Goal: Task Accomplishment & Management: Manage account settings

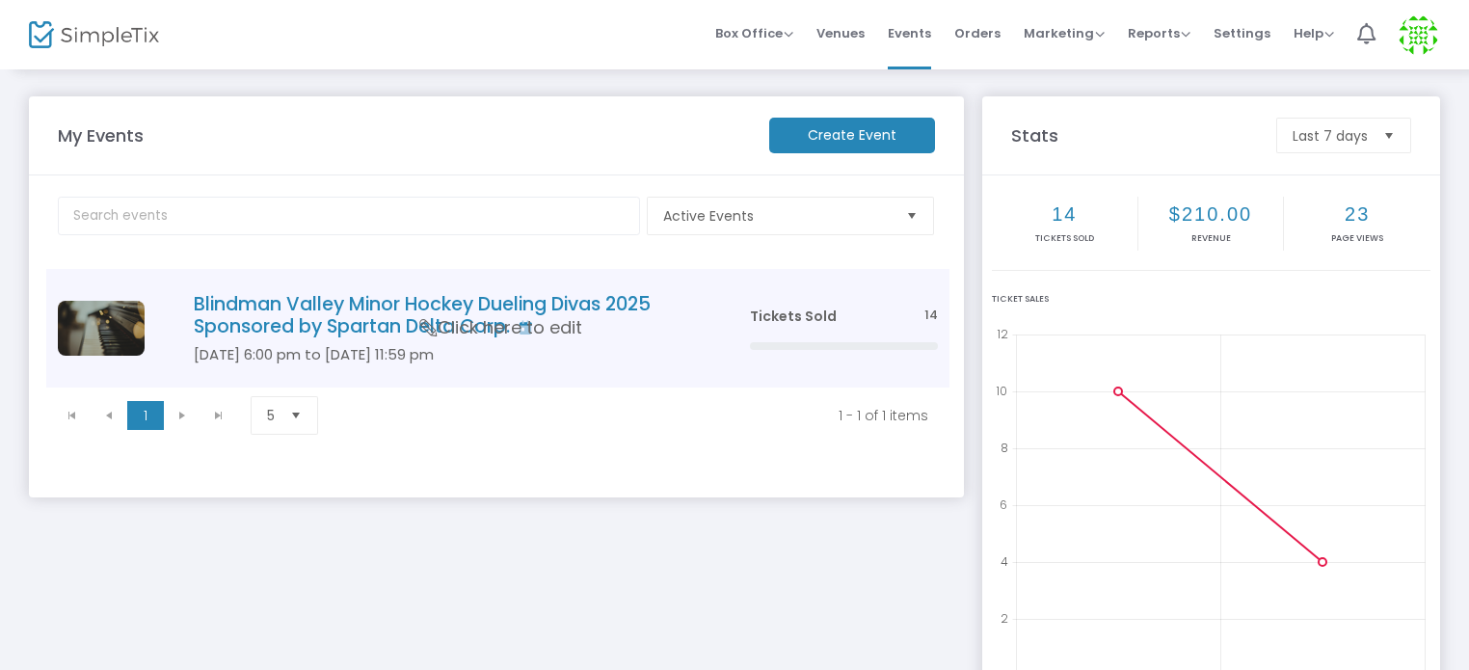
click at [550, 309] on h4 "Blindman Valley Minor Hockey Dueling Divas 2025 Sponsored by Spartan Delta Corp." at bounding box center [443, 315] width 498 height 45
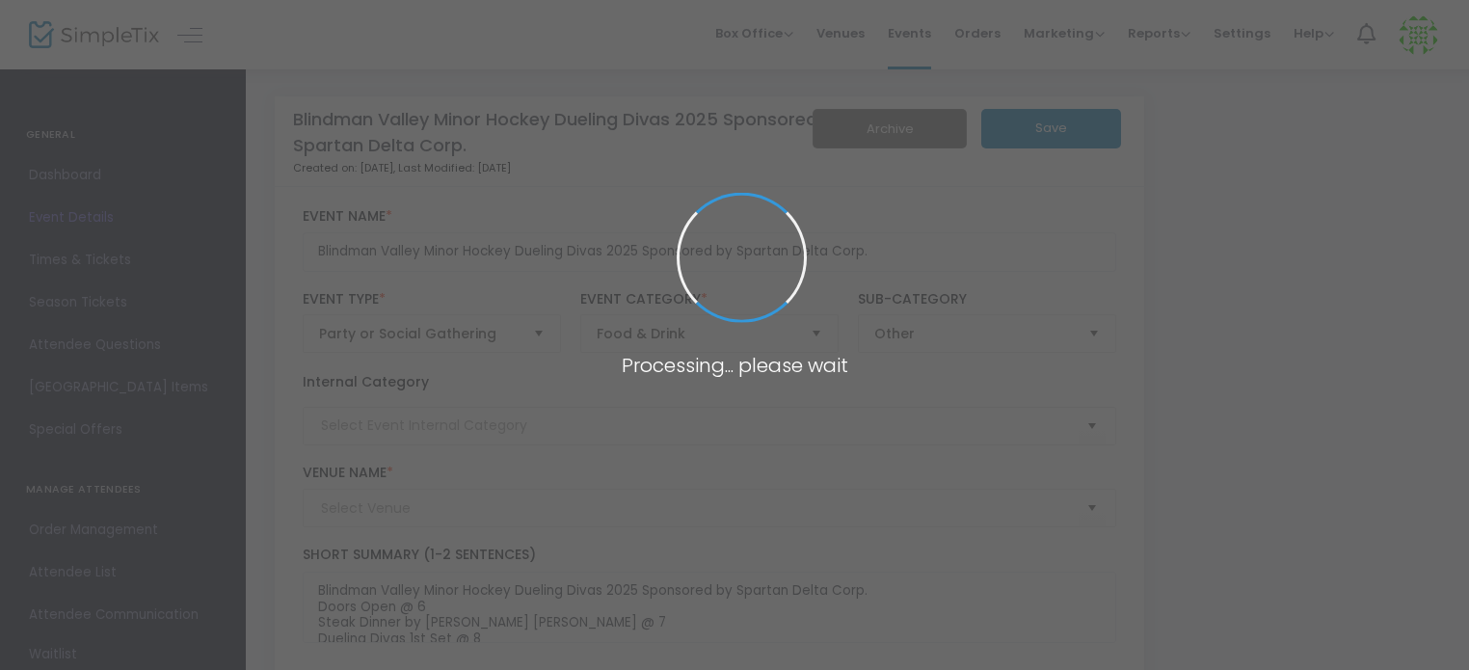
type input "[PERSON_NAME][GEOGRAPHIC_DATA]"
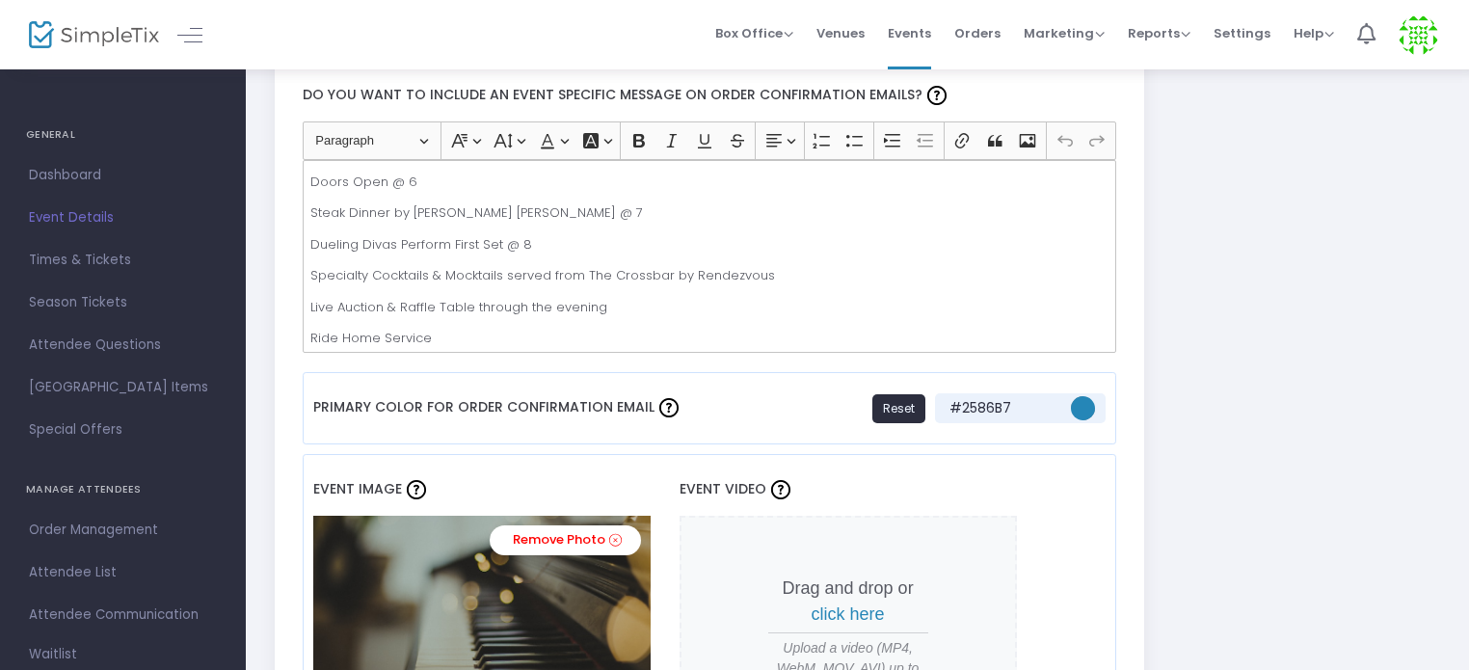
scroll to position [578, 0]
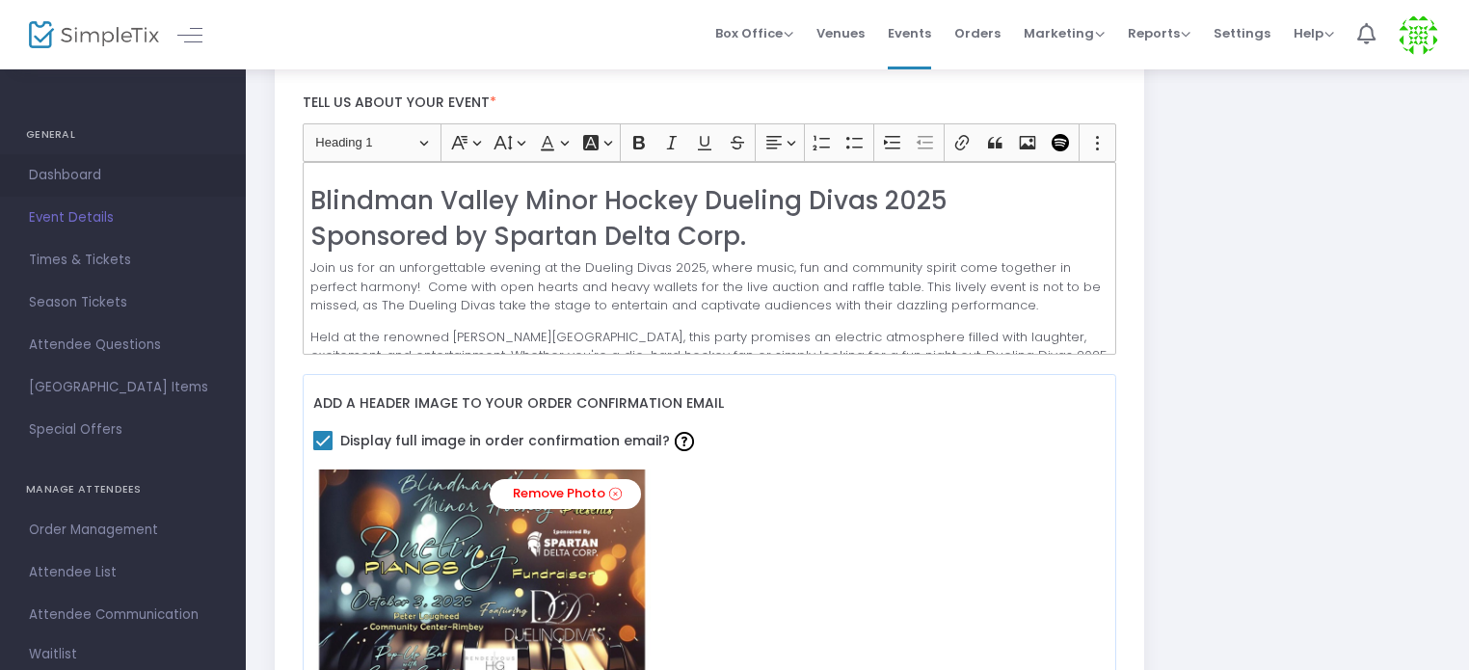
click at [89, 169] on span "Dashboard" at bounding box center [123, 175] width 188 height 25
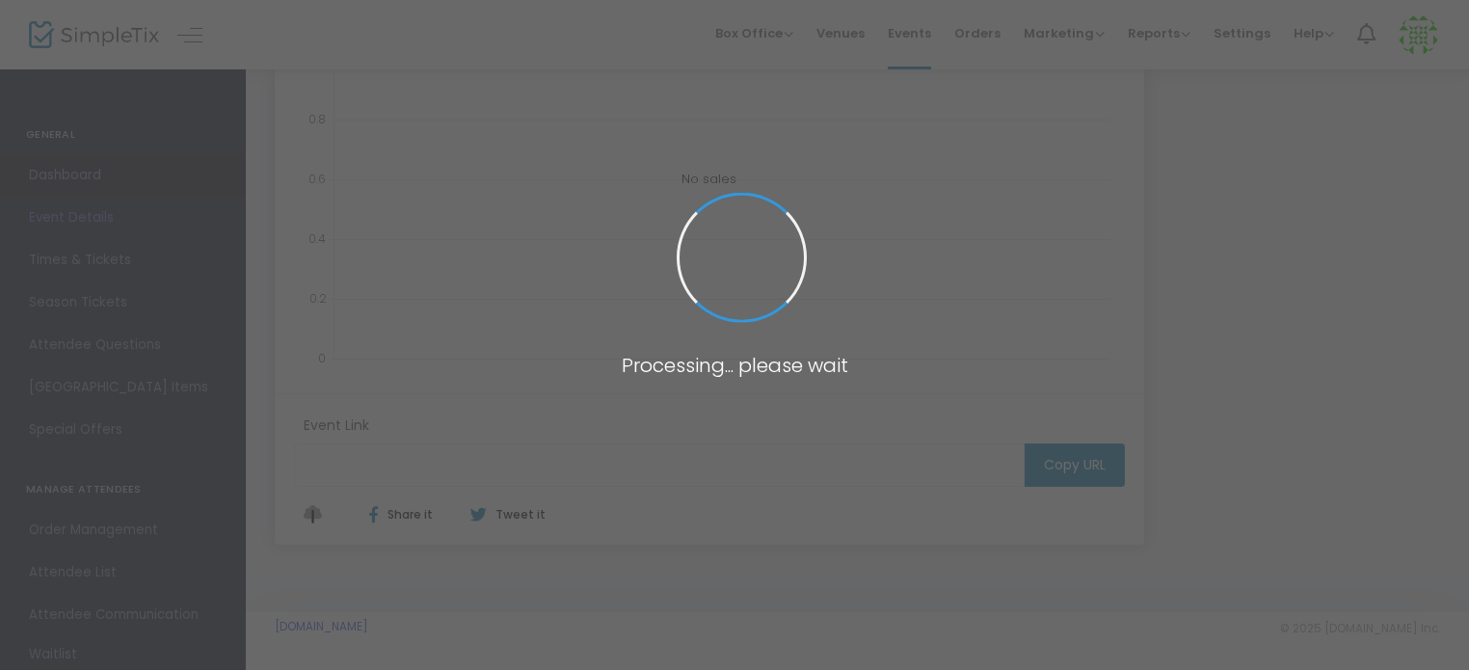
type input "[URL][DOMAIN_NAME]"
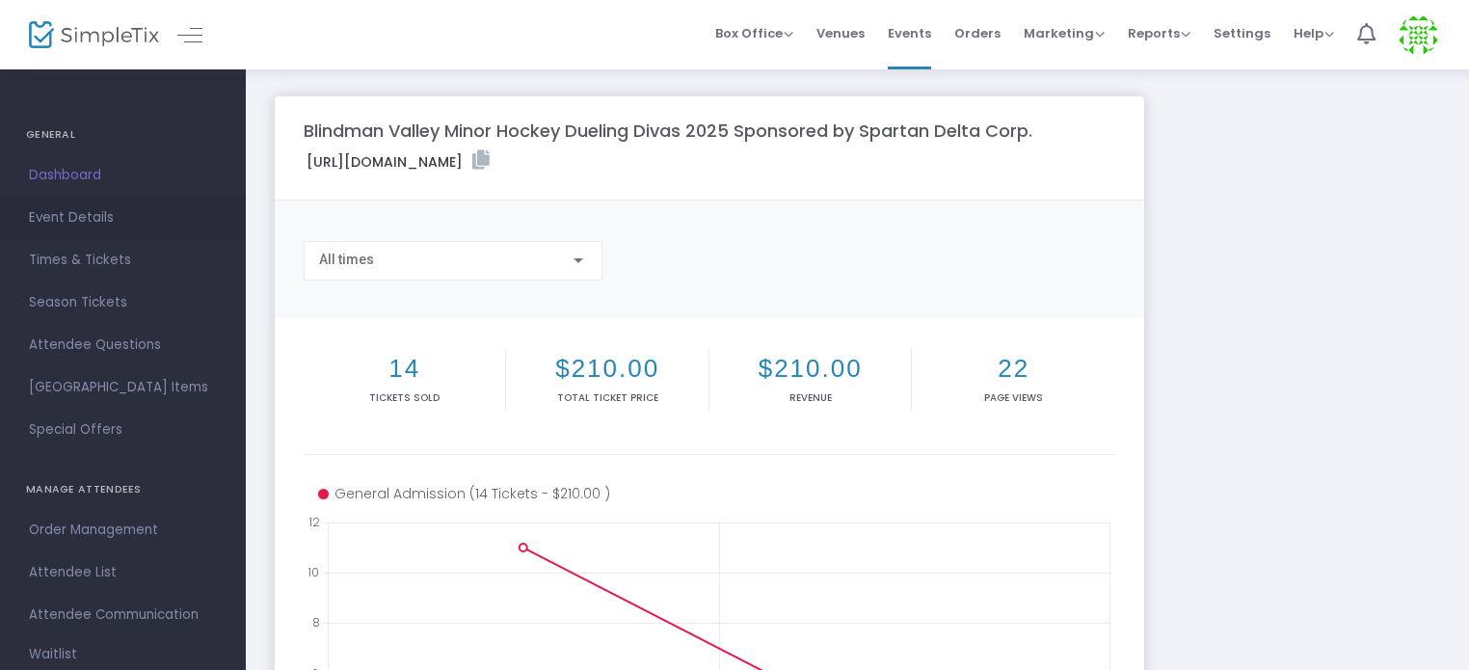
click at [91, 213] on span "Event Details" at bounding box center [123, 217] width 188 height 25
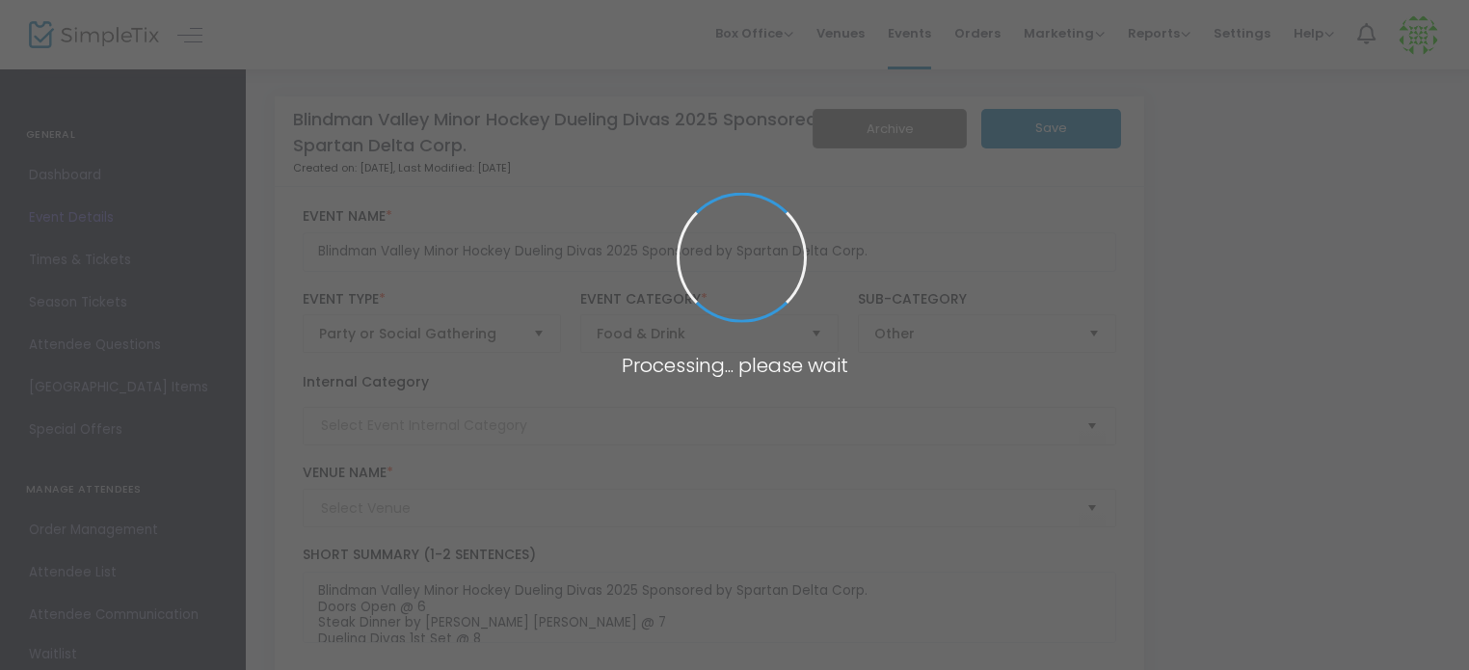
type input "[PERSON_NAME][GEOGRAPHIC_DATA]"
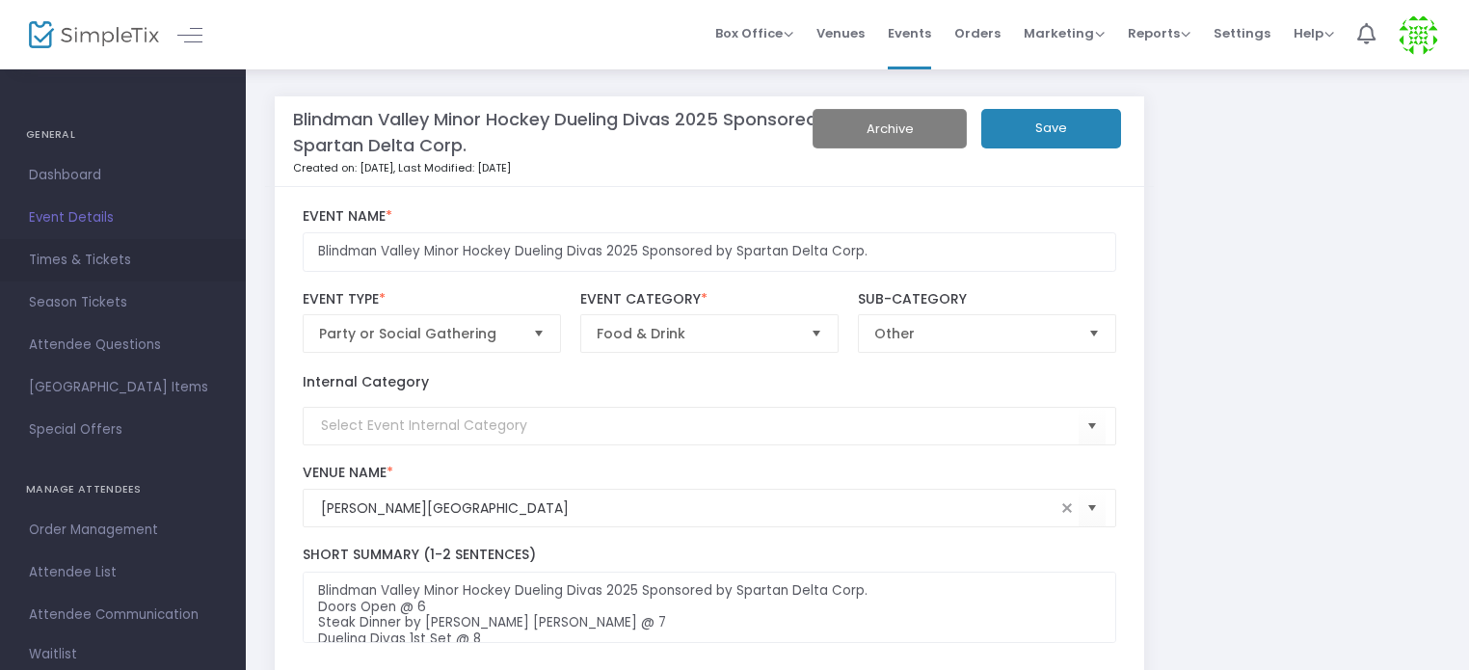
click at [71, 263] on span "Times & Tickets" at bounding box center [123, 260] width 188 height 25
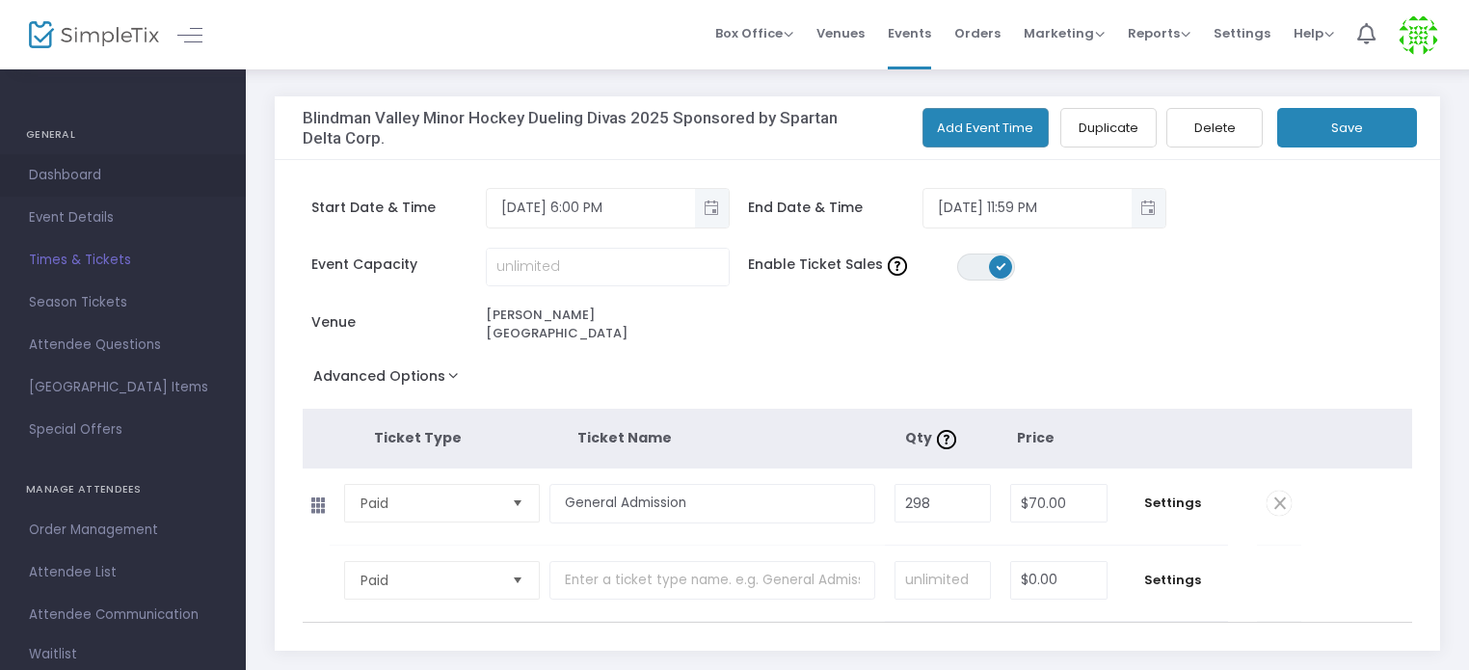
click at [89, 174] on span "Dashboard" at bounding box center [123, 175] width 188 height 25
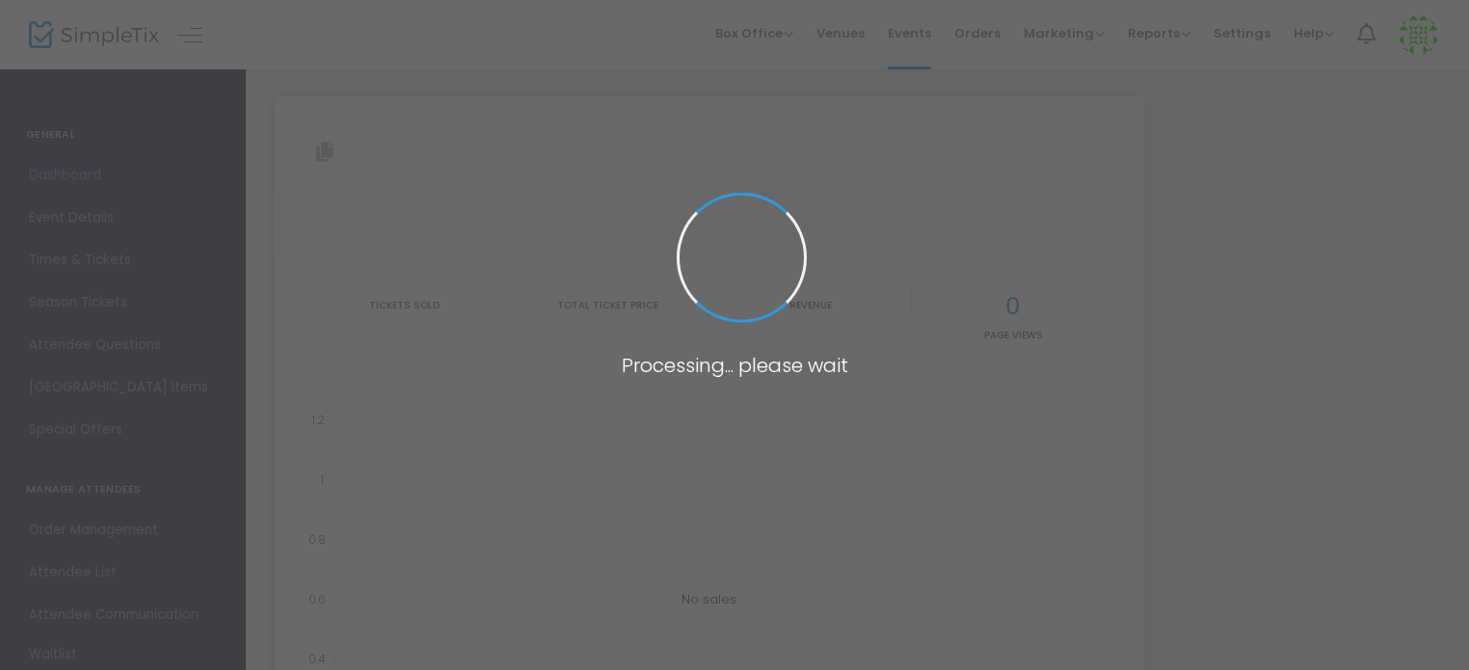
type input "[URL][DOMAIN_NAME]"
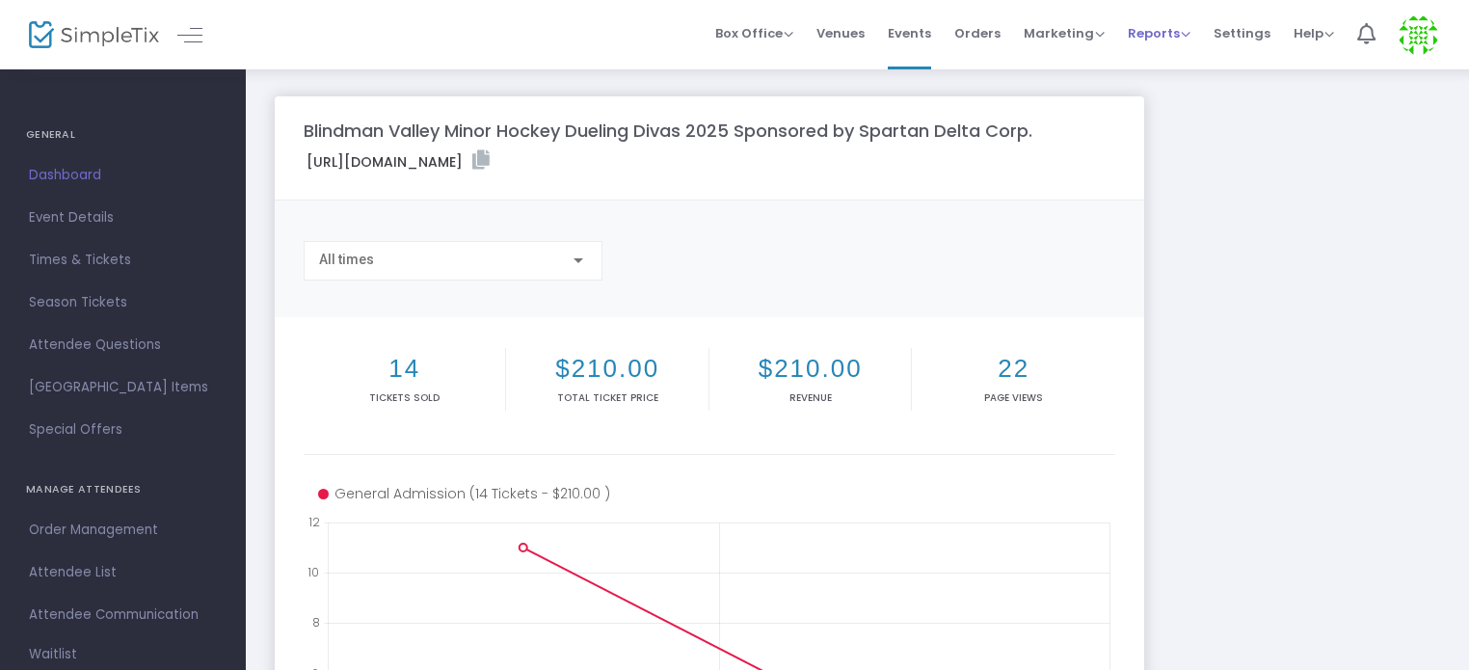
click at [1162, 34] on span "Reports" at bounding box center [1159, 33] width 63 height 18
click at [1181, 99] on li "Sales Reports" at bounding box center [1190, 103] width 125 height 38
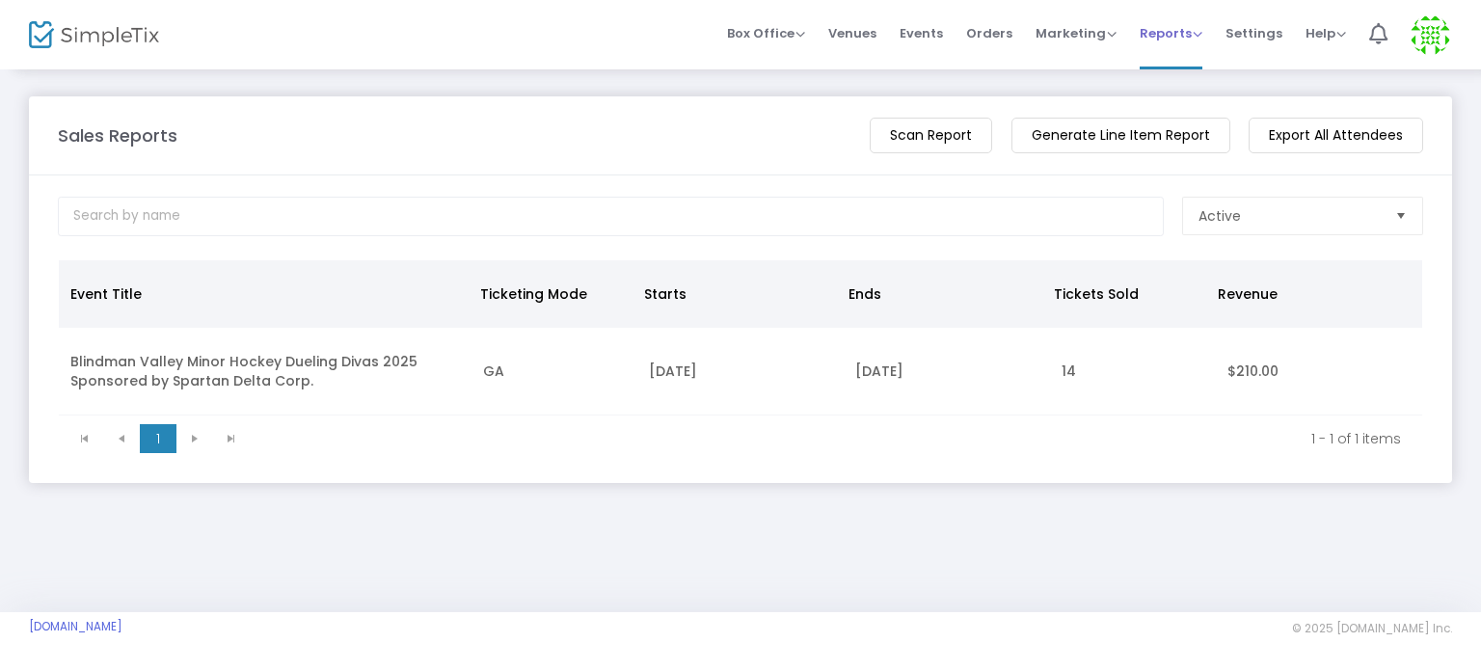
click at [1192, 35] on span "Reports" at bounding box center [1170, 33] width 63 height 18
click at [796, 38] on span "Box Office" at bounding box center [766, 33] width 78 height 18
click at [587, 81] on div "Sales Reports View Total Revenue Scan Report Generate Line Item Report Export A…" at bounding box center [740, 289] width 1481 height 444
click at [787, 27] on span "Box Office" at bounding box center [766, 33] width 78 height 18
click at [769, 97] on li "Bookings" at bounding box center [796, 103] width 138 height 38
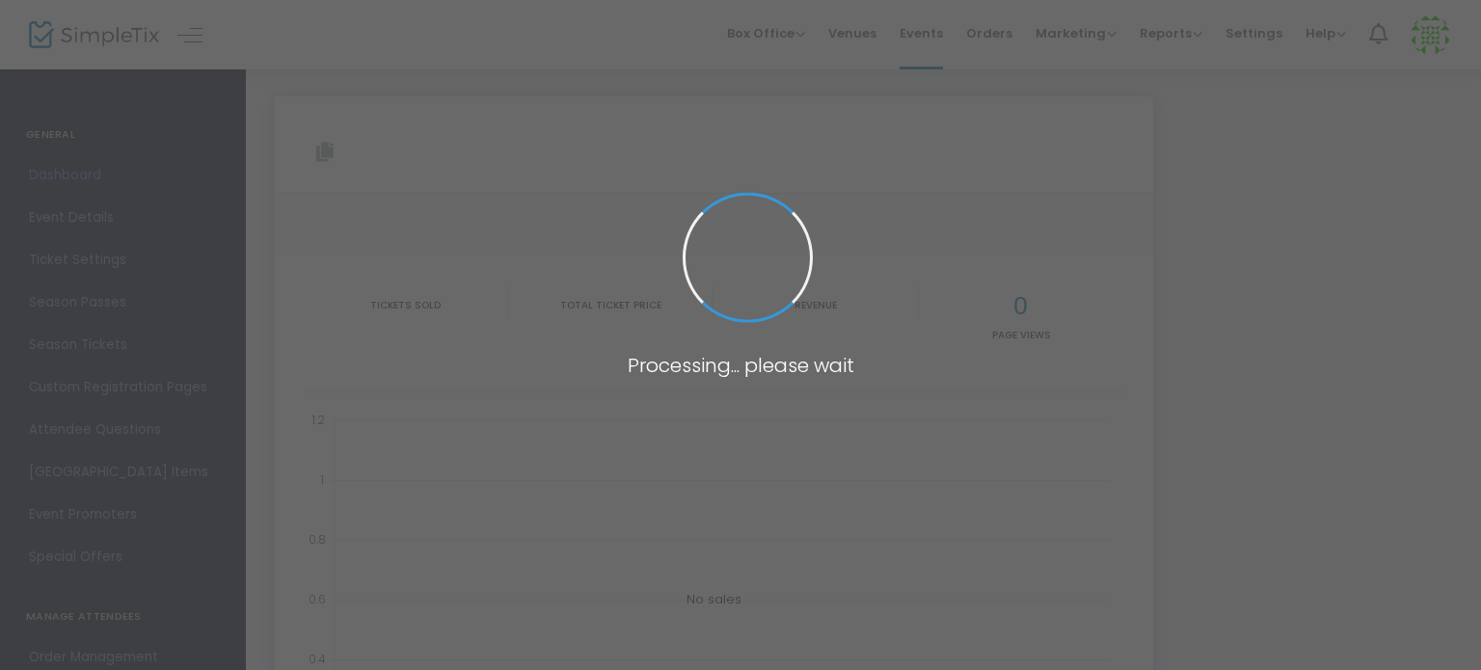
type input "[URL][DOMAIN_NAME]"
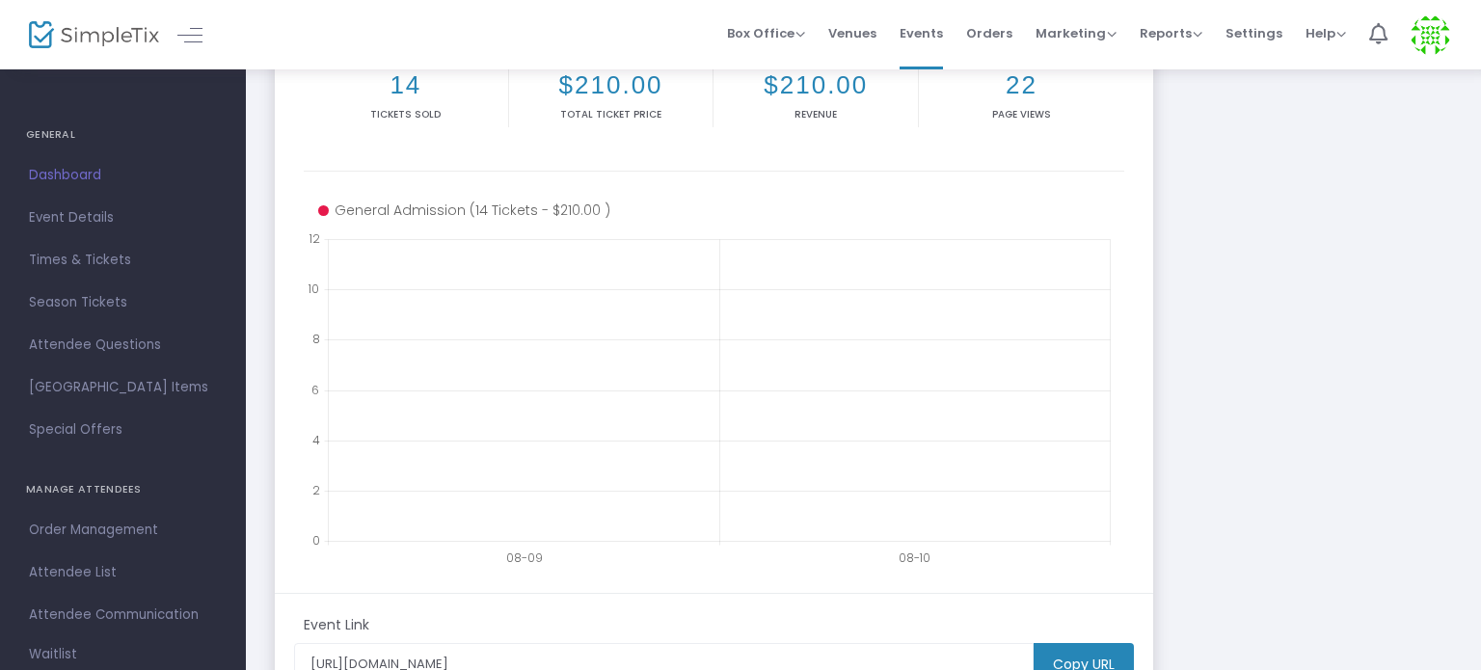
scroll to position [228, 0]
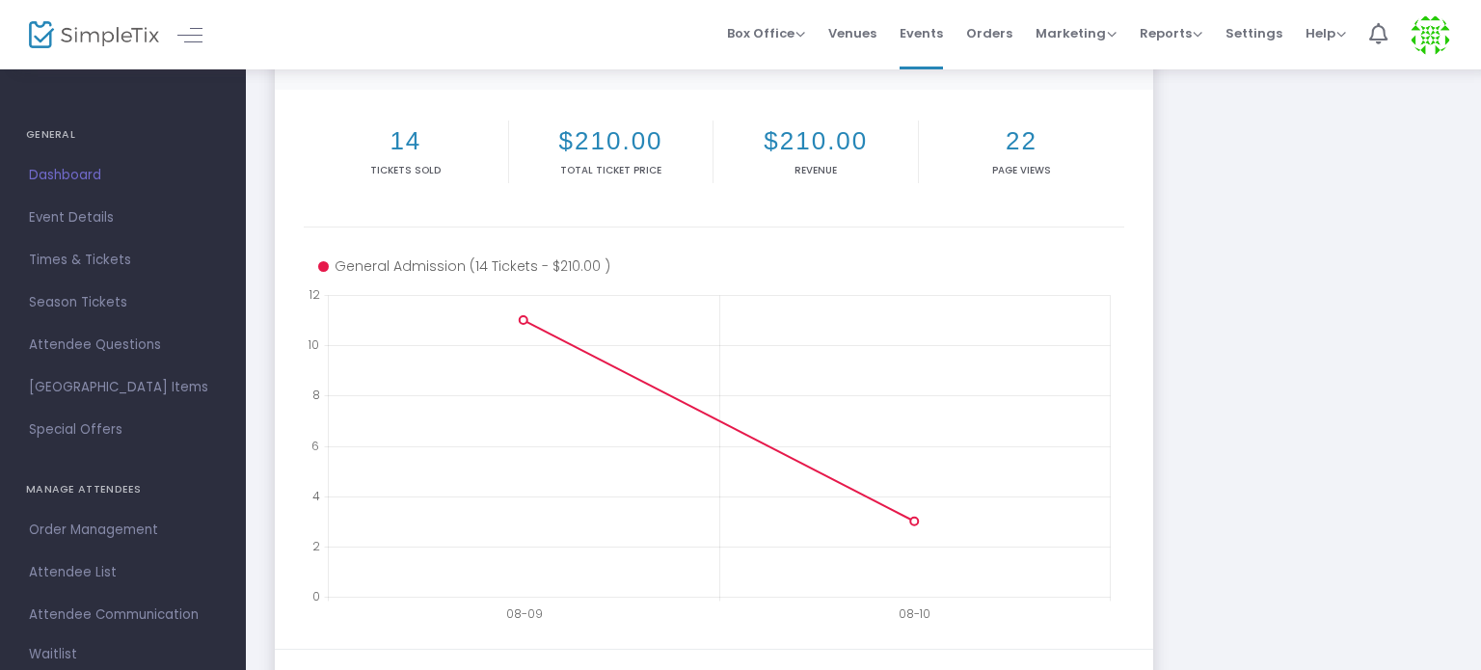
click at [47, 130] on h4 "GENERAL" at bounding box center [123, 135] width 194 height 39
click at [55, 134] on h4 "GENERAL" at bounding box center [123, 135] width 194 height 39
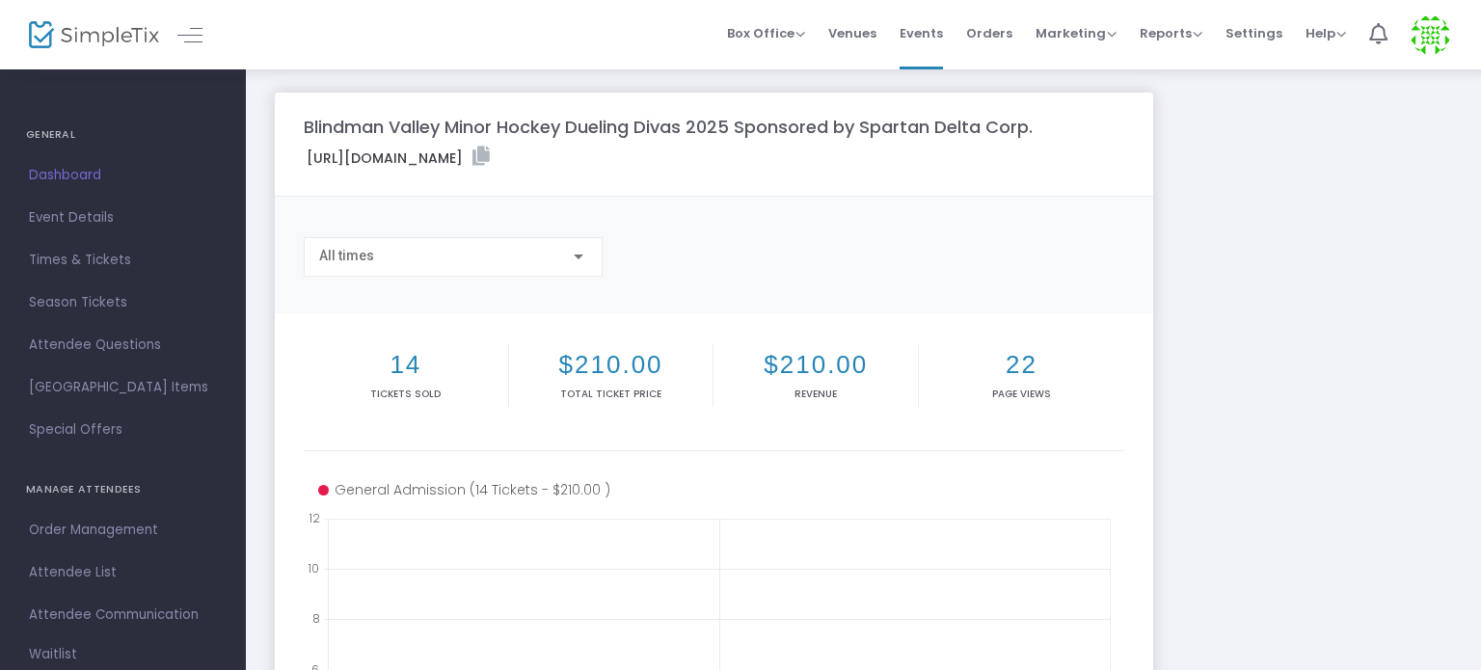
scroll to position [0, 0]
click at [66, 212] on span "Event Details" at bounding box center [123, 217] width 188 height 25
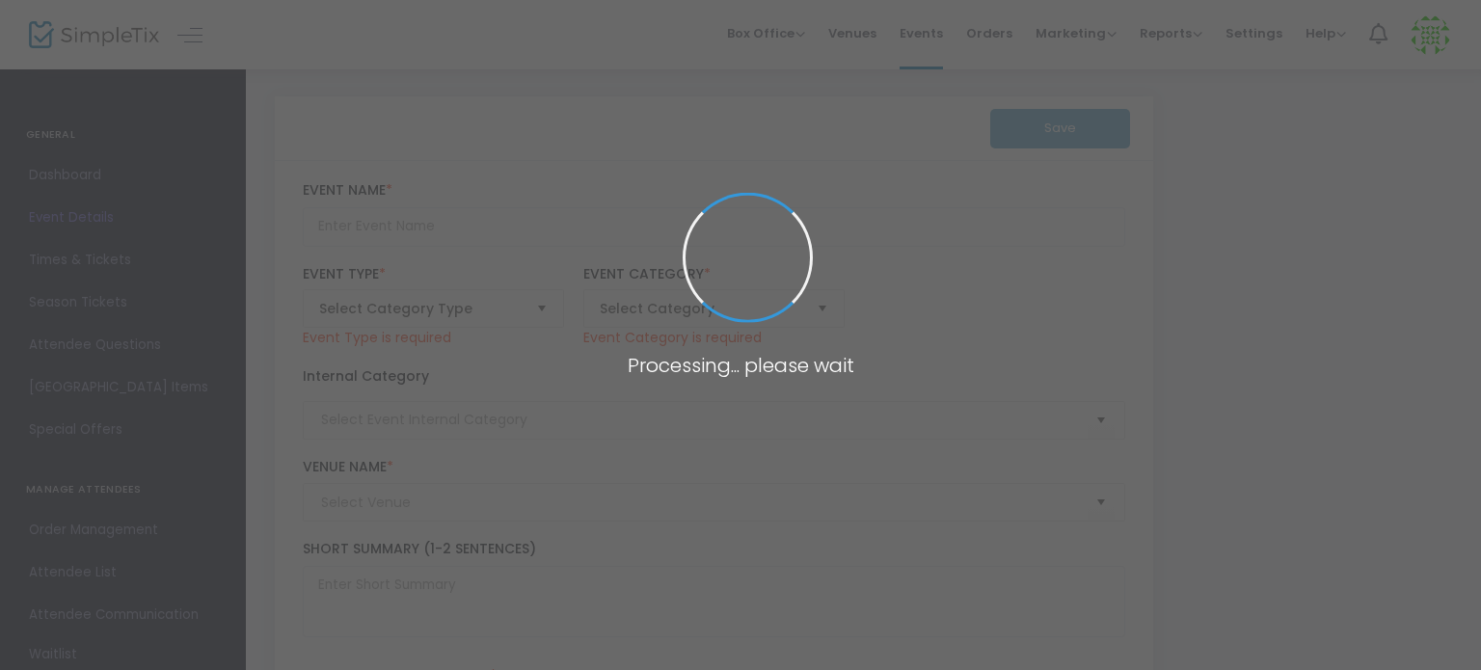
type input "Blindman Valley Minor Hockey Dueling Divas 2025 Sponsored by Spartan Delta Corp."
type textarea "Blindman Valley Minor Hockey Dueling Divas 2025 Sponsored by Spartan Delta Corp…"
checkbox input "true"
type input "Buy Tickets"
type input "[PERSON_NAME][GEOGRAPHIC_DATA]"
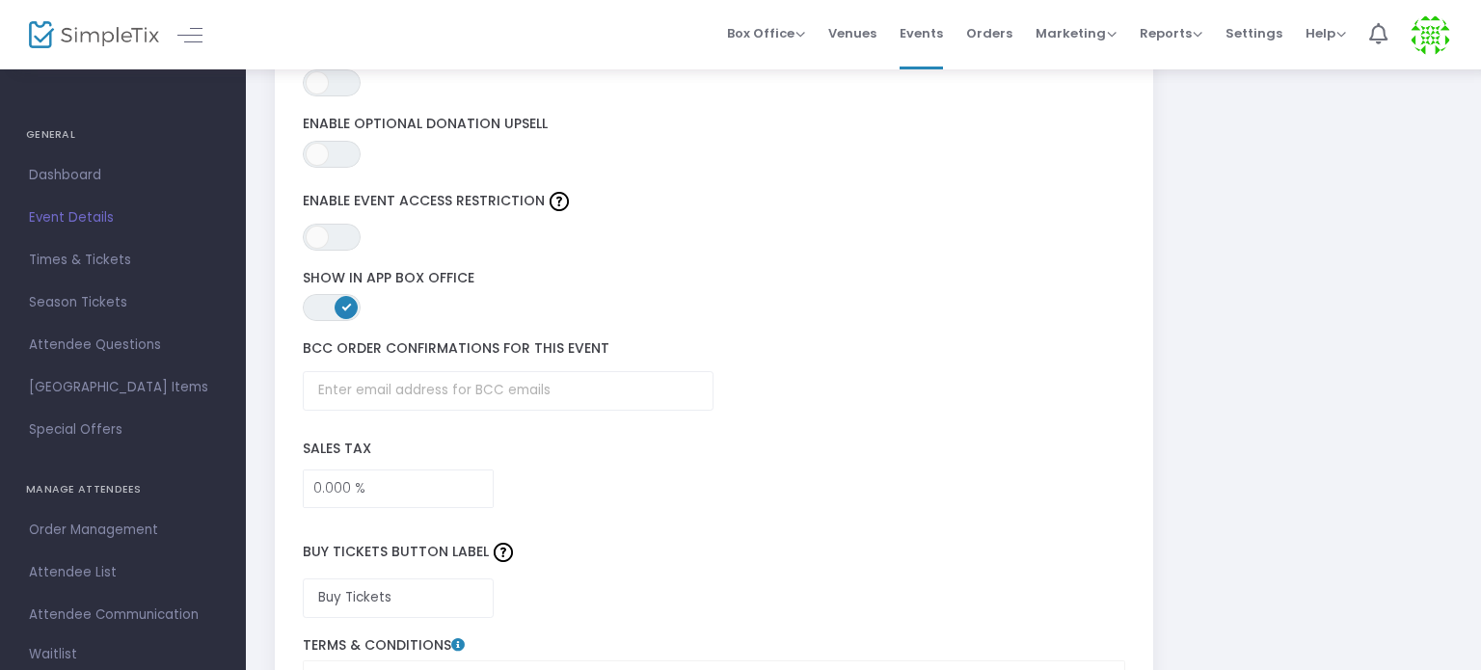
scroll to position [2973, 0]
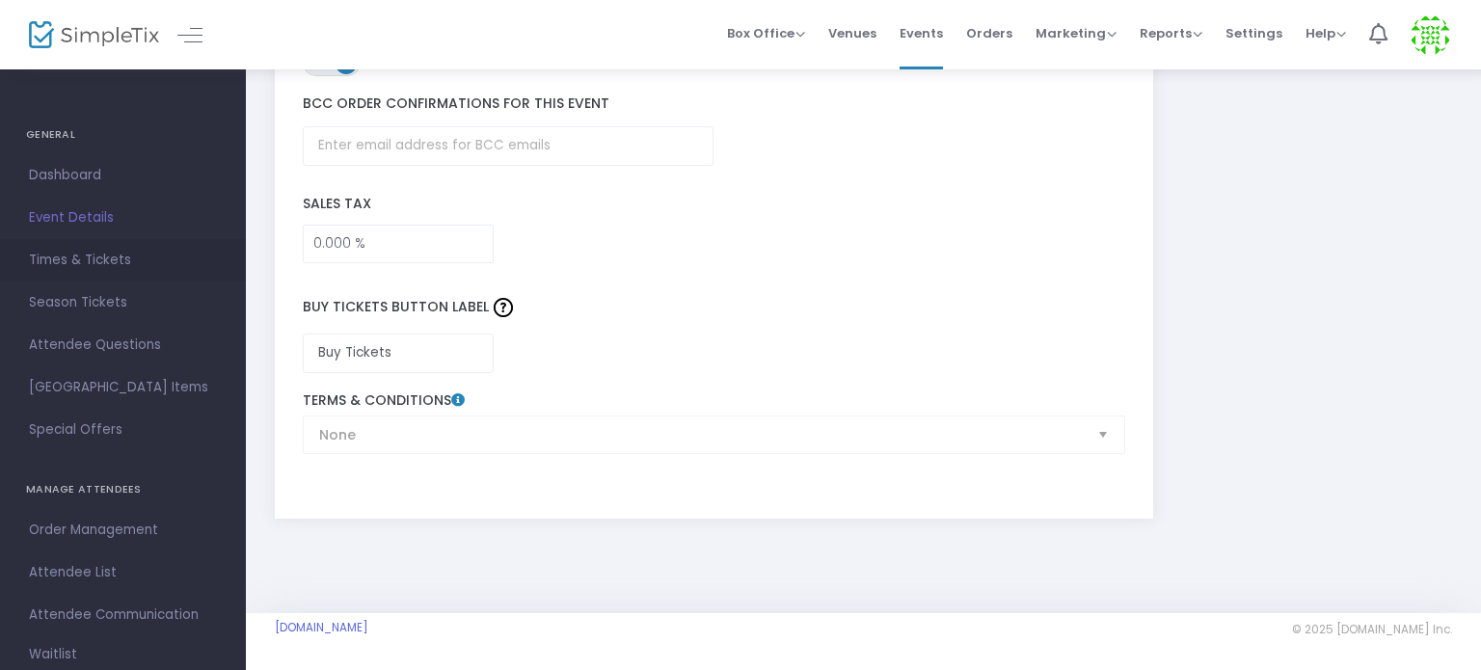
click at [55, 254] on span "Times & Tickets" at bounding box center [123, 260] width 188 height 25
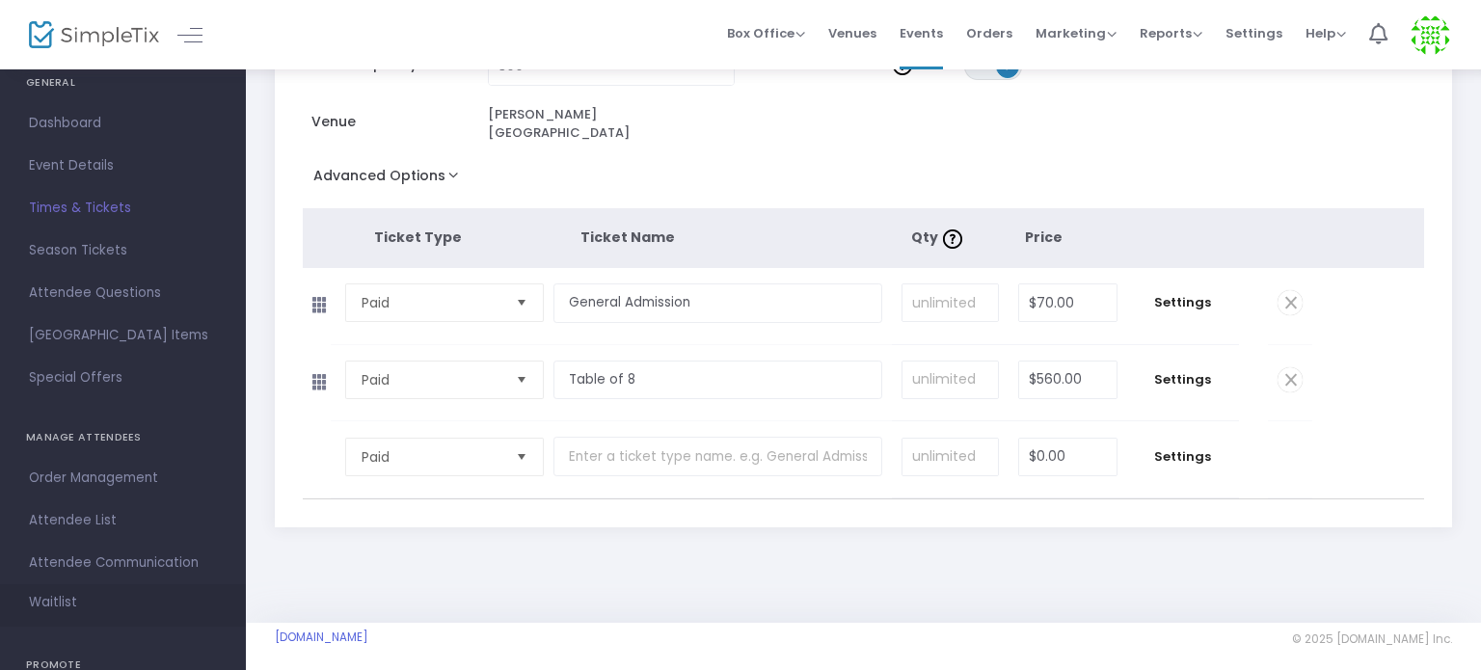
scroll to position [96, 0]
click at [100, 470] on span "Attendee List" at bounding box center [123, 476] width 188 height 25
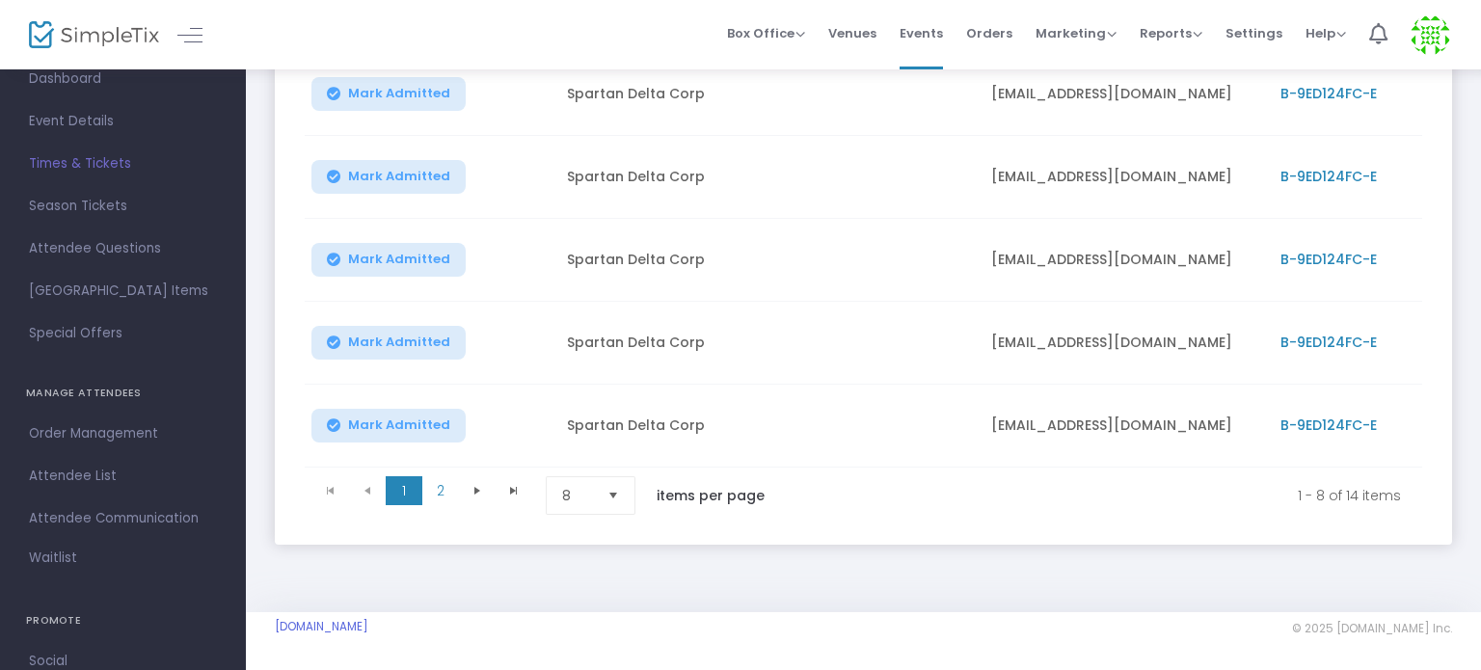
scroll to position [592, 0]
click at [442, 476] on span "2" at bounding box center [440, 490] width 37 height 29
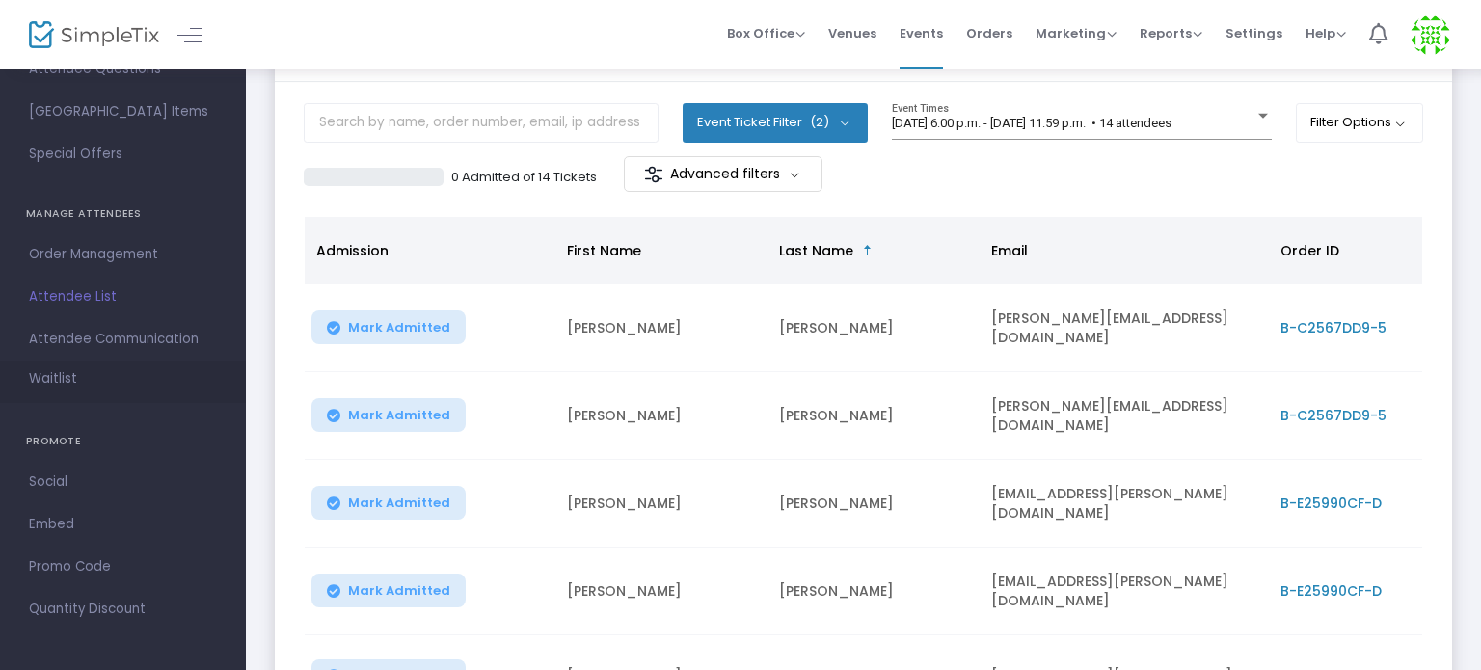
scroll to position [277, 0]
click at [150, 340] on span "Attendee Communication" at bounding box center [123, 338] width 188 height 25
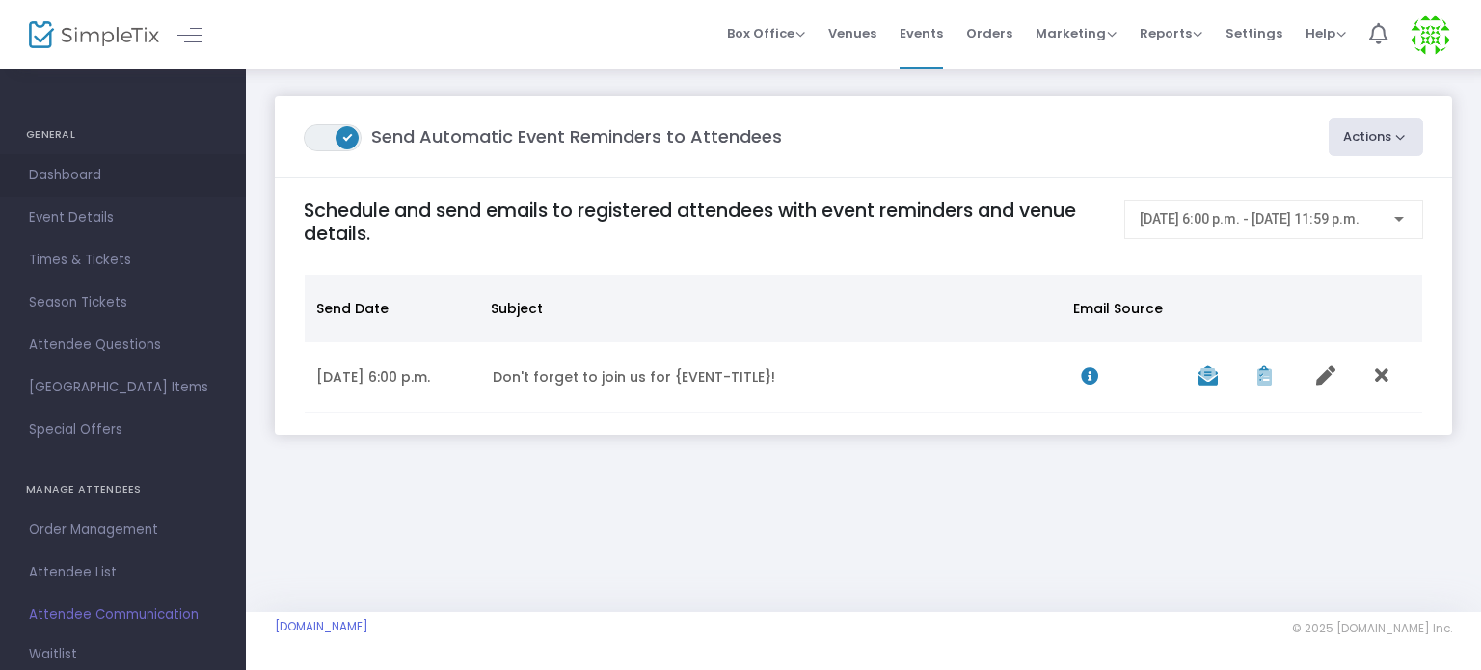
click at [76, 179] on span "Dashboard" at bounding box center [123, 175] width 188 height 25
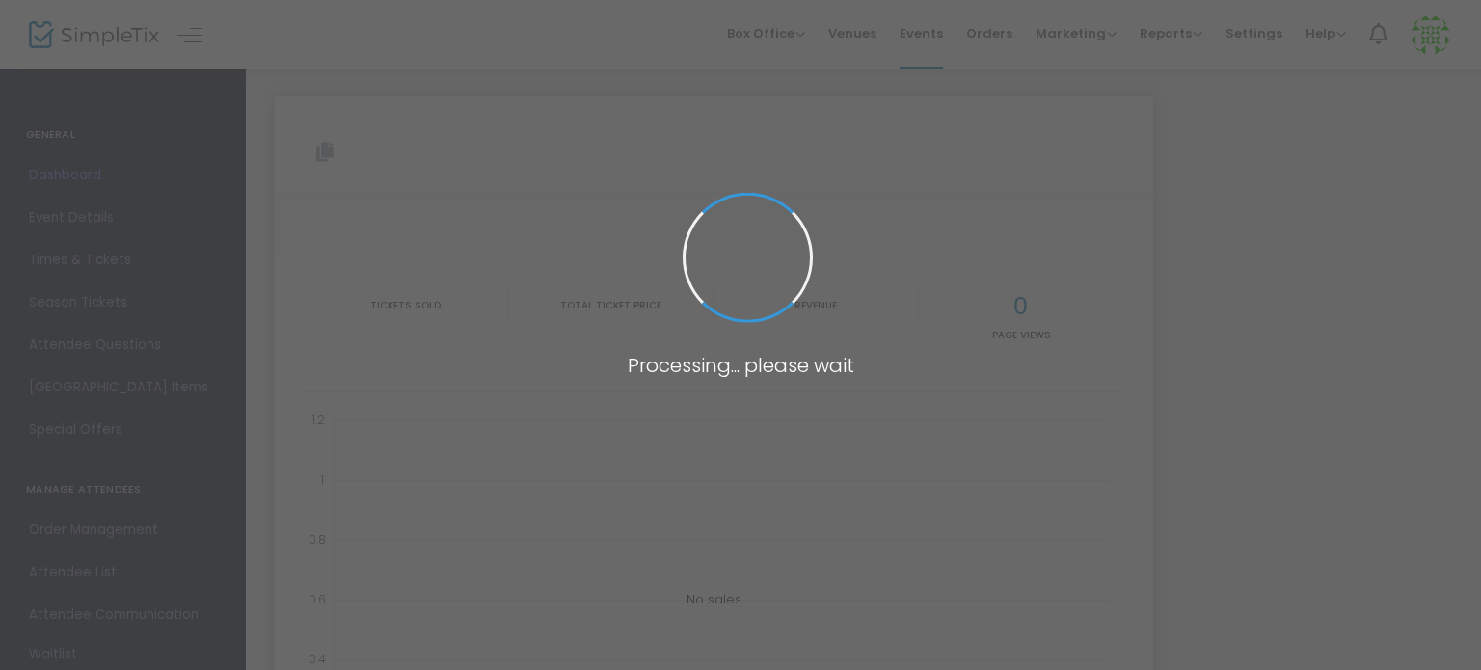
type input "[URL][DOMAIN_NAME]"
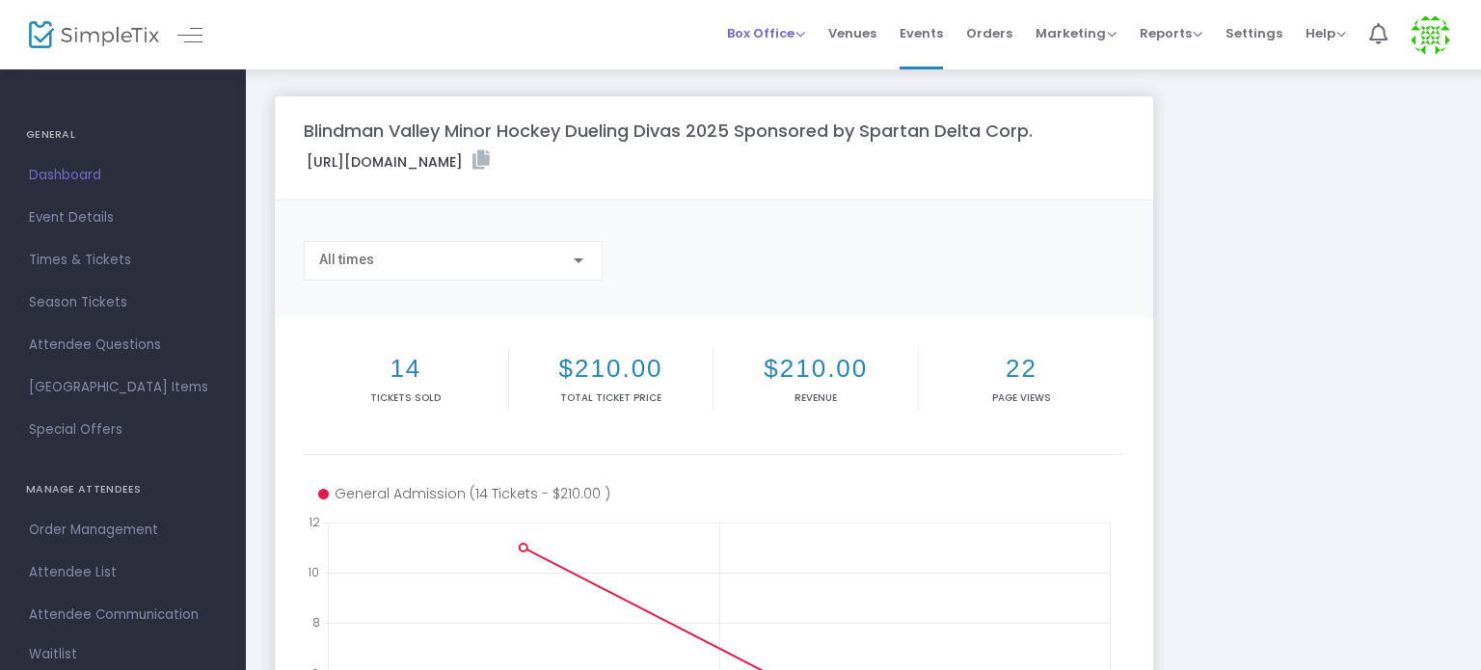
click at [763, 34] on span "Box Office" at bounding box center [766, 33] width 78 height 18
click at [759, 68] on li "Sell Tickets" at bounding box center [796, 65] width 138 height 38
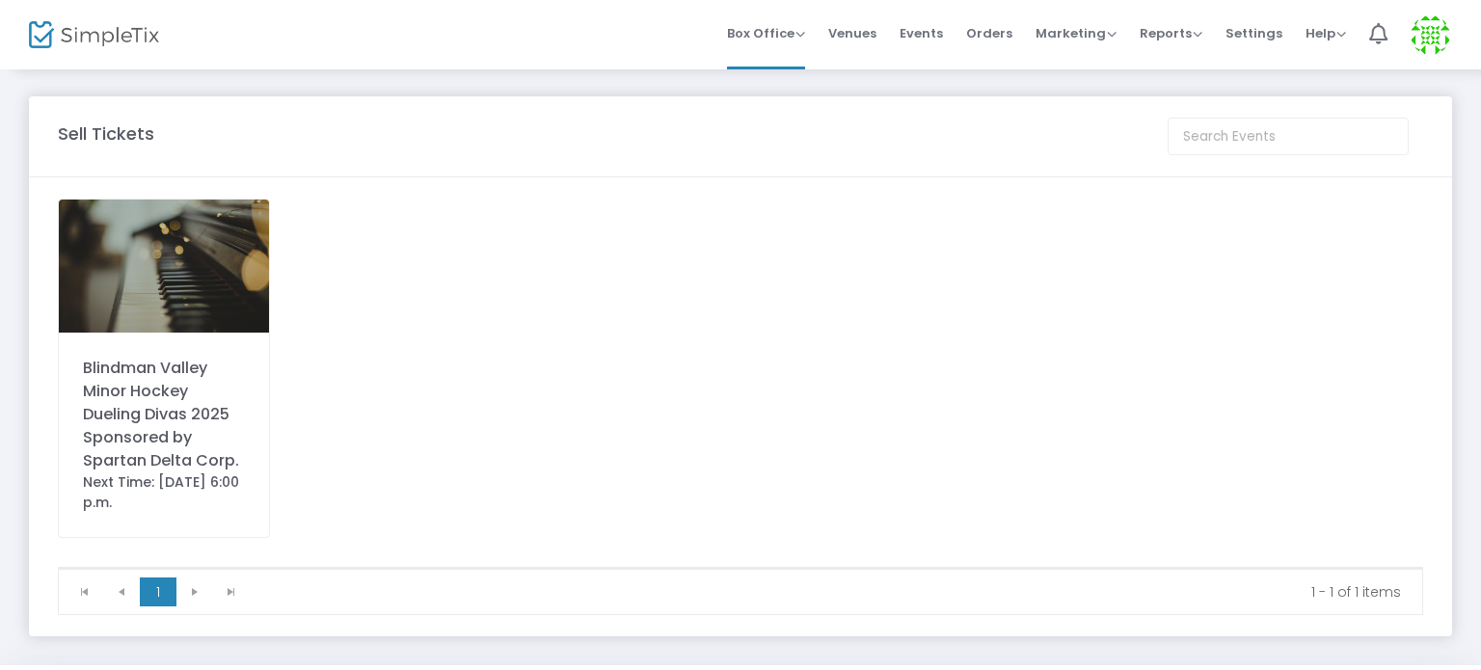
click at [162, 442] on div "Blindman Valley Minor Hockey Dueling Divas 2025 Sponsored by Spartan Delta Corp." at bounding box center [164, 415] width 162 height 116
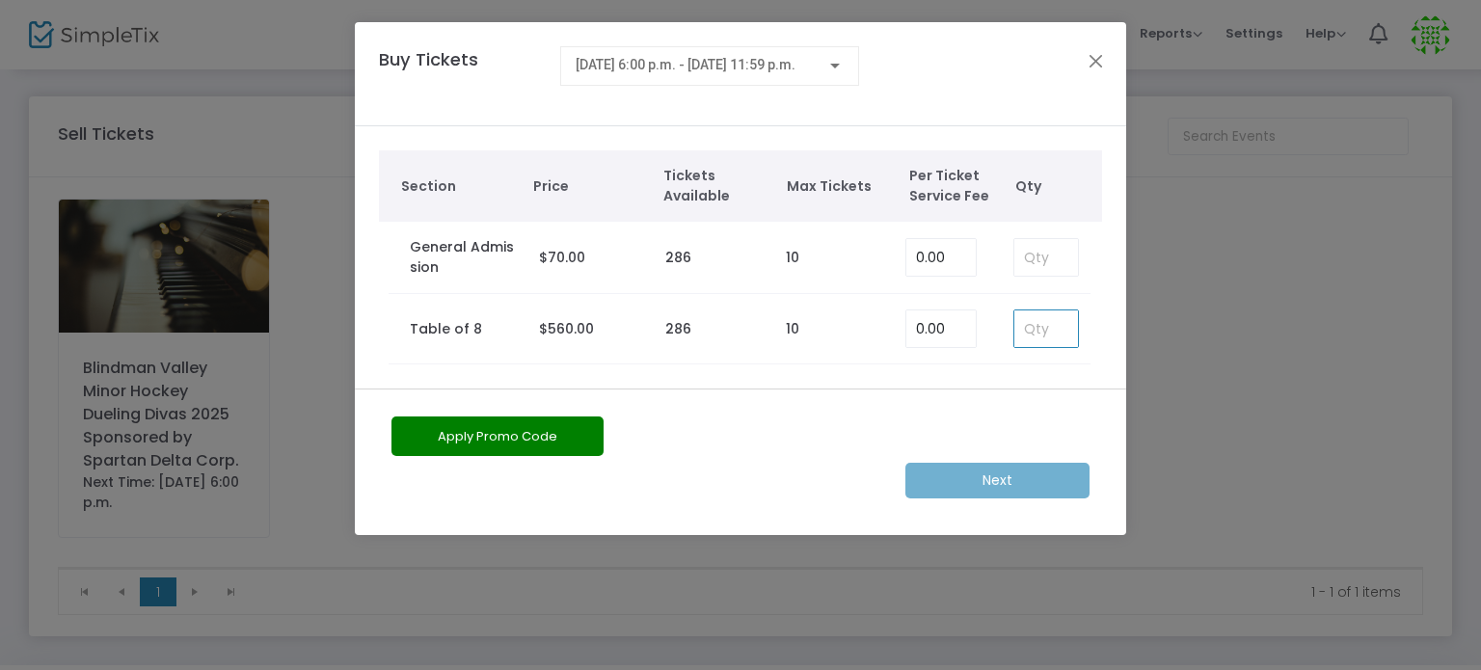
click at [1050, 327] on input at bounding box center [1046, 328] width 64 height 37
type input "1"
drag, startPoint x: 1031, startPoint y: 326, endPoint x: 999, endPoint y: 333, distance: 32.5
click at [999, 333] on td "1" at bounding box center [1042, 329] width 96 height 70
click at [1097, 57] on button "Close" at bounding box center [1096, 60] width 25 height 25
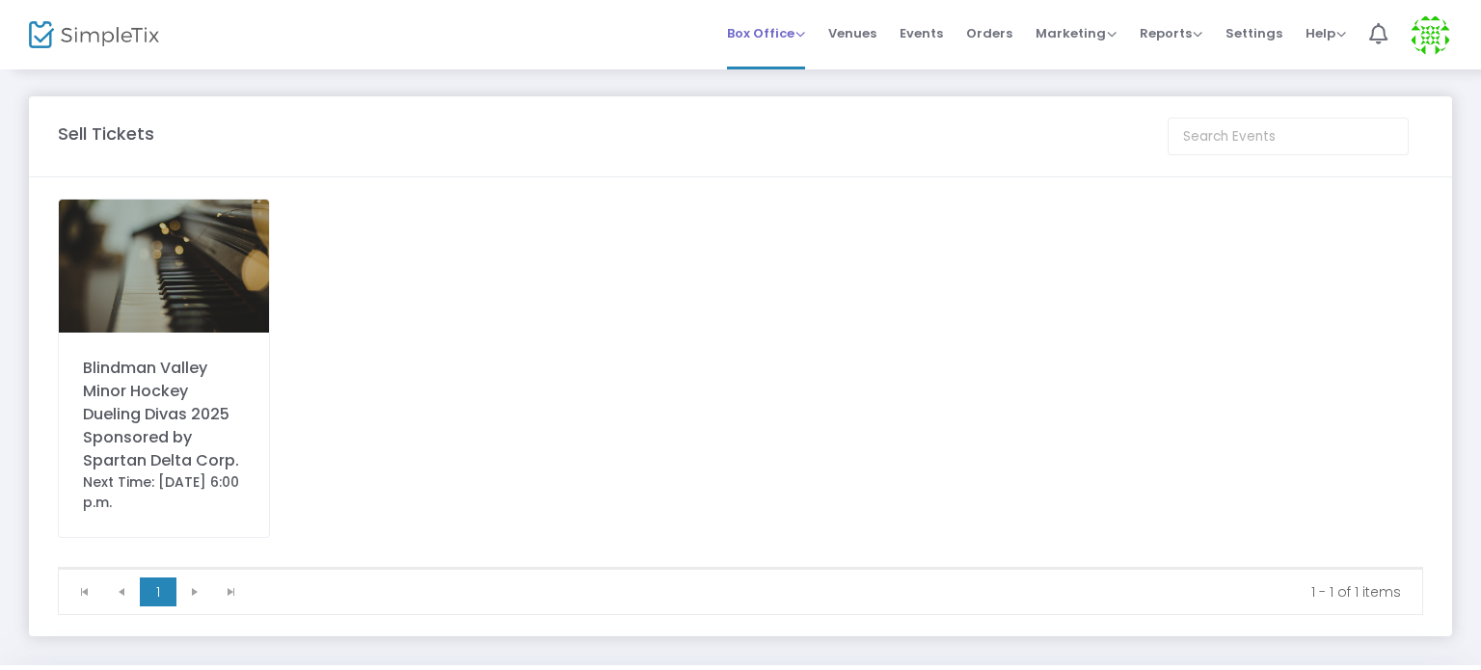
click at [756, 34] on span "Box Office" at bounding box center [766, 33] width 78 height 18
click at [131, 401] on div "Blindman Valley Minor Hockey Dueling Divas 2025 Sponsored by Spartan Delta Corp." at bounding box center [164, 415] width 162 height 116
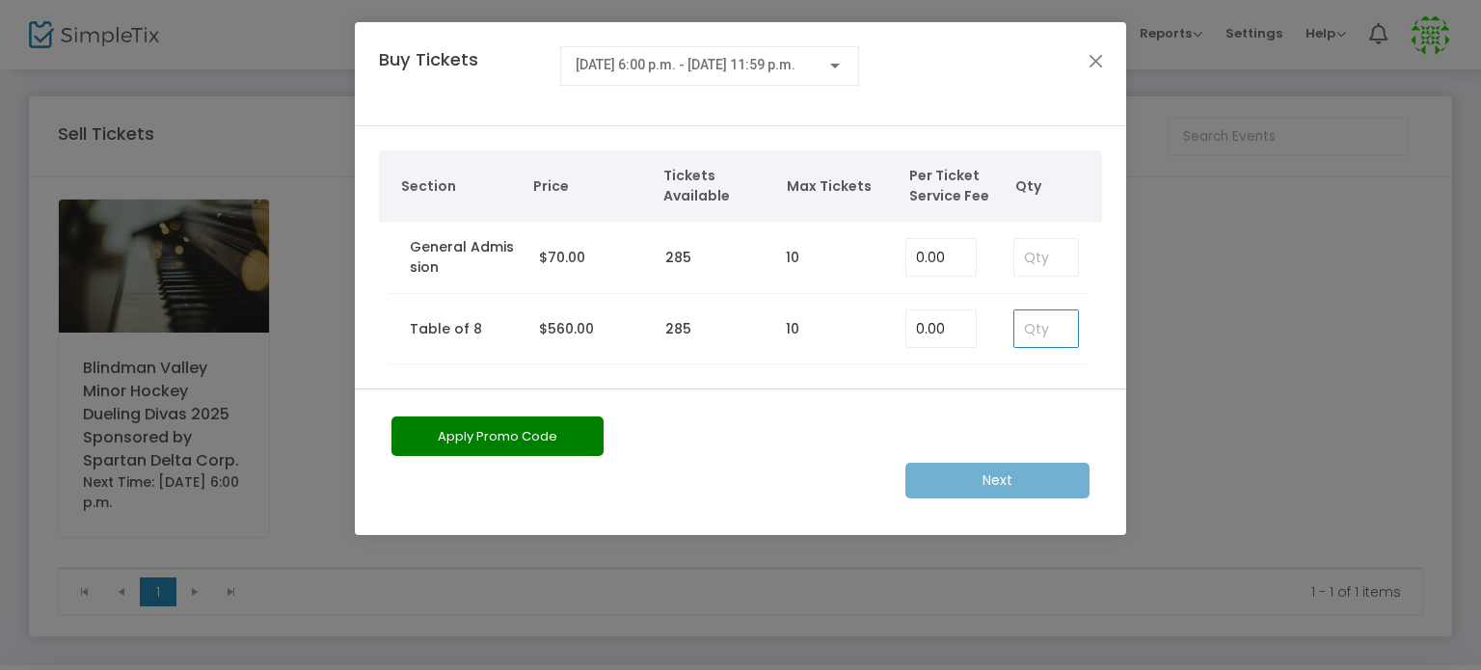
click at [1037, 336] on input at bounding box center [1046, 328] width 64 height 37
type input "1"
click at [513, 439] on button "Apply Promo Code" at bounding box center [497, 436] width 212 height 40
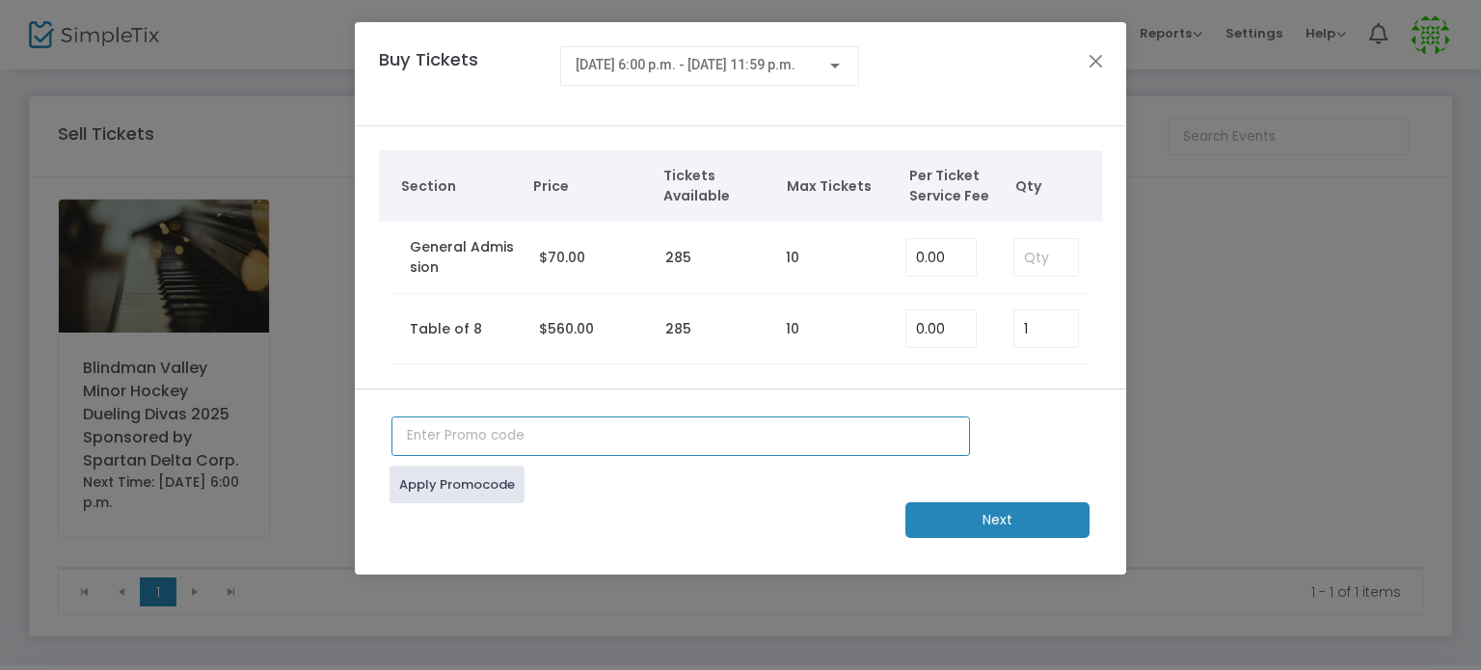
click at [593, 432] on input "text" at bounding box center [680, 436] width 578 height 40
type input "BOARD2025"
click at [486, 481] on link "Apply Promocode" at bounding box center [456, 485] width 135 height 38
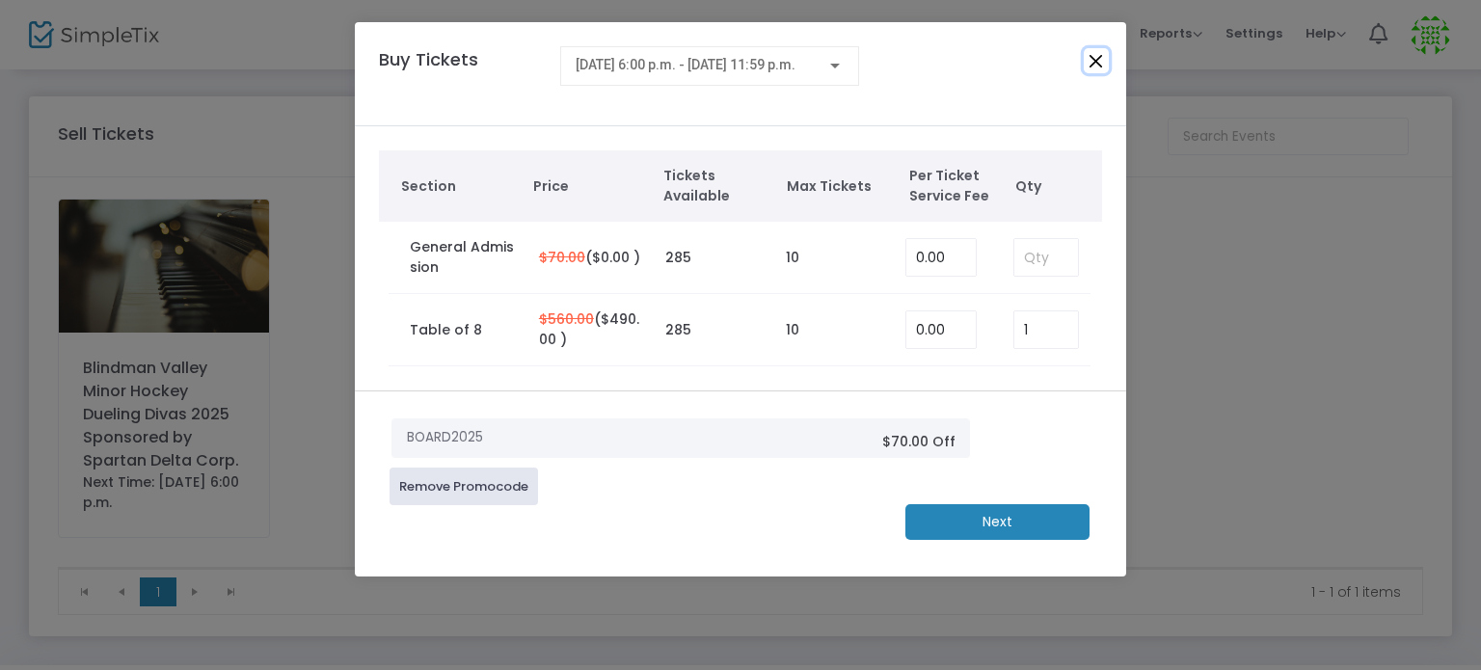
click at [1091, 61] on button "Close" at bounding box center [1096, 60] width 25 height 25
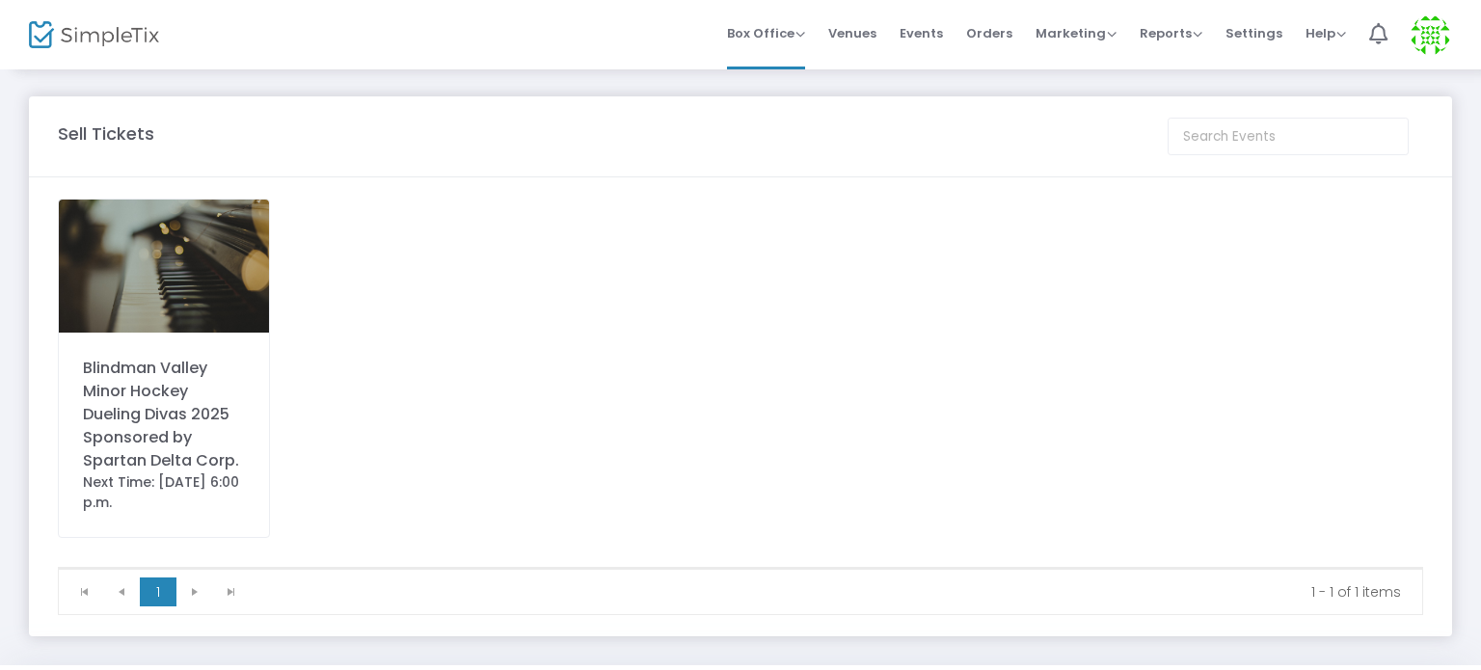
click at [124, 467] on div "Blindman Valley Minor Hockey Dueling Divas 2025 Sponsored by Spartan Delta Corp." at bounding box center [164, 415] width 162 height 116
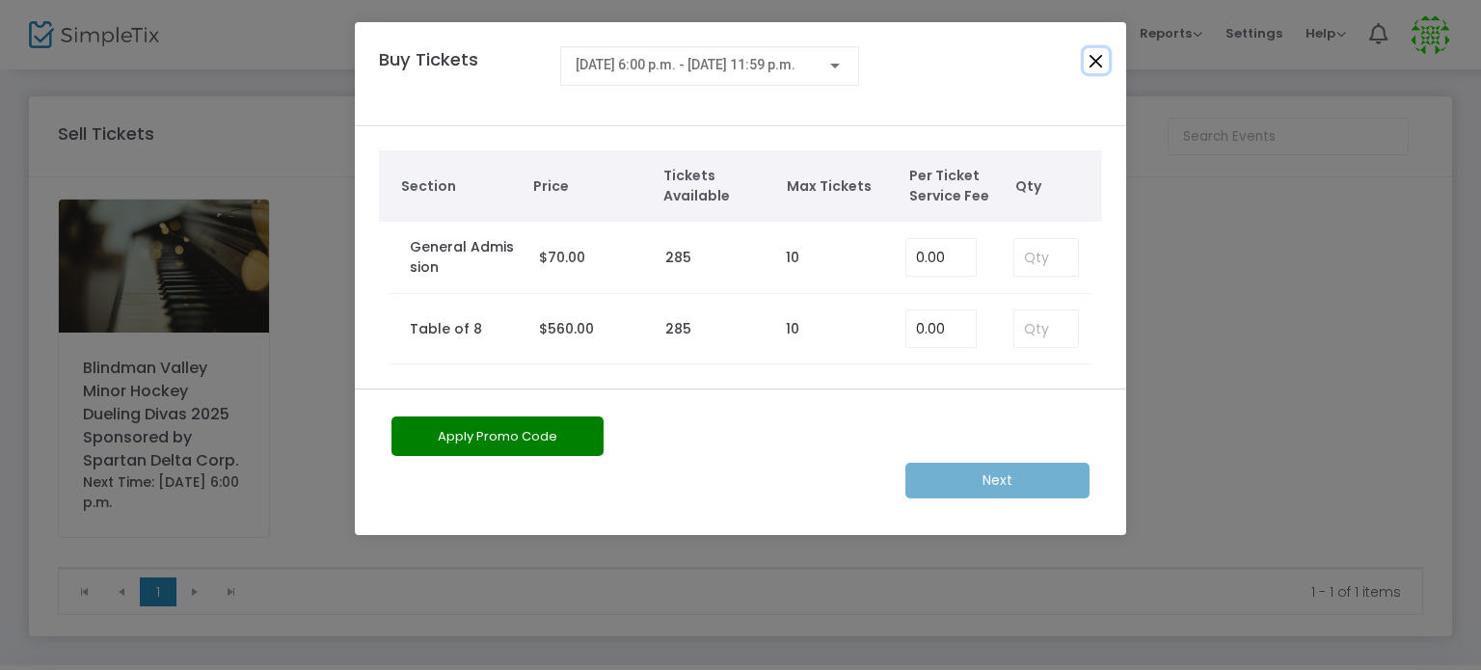
click at [1100, 65] on button "Close" at bounding box center [1096, 60] width 25 height 25
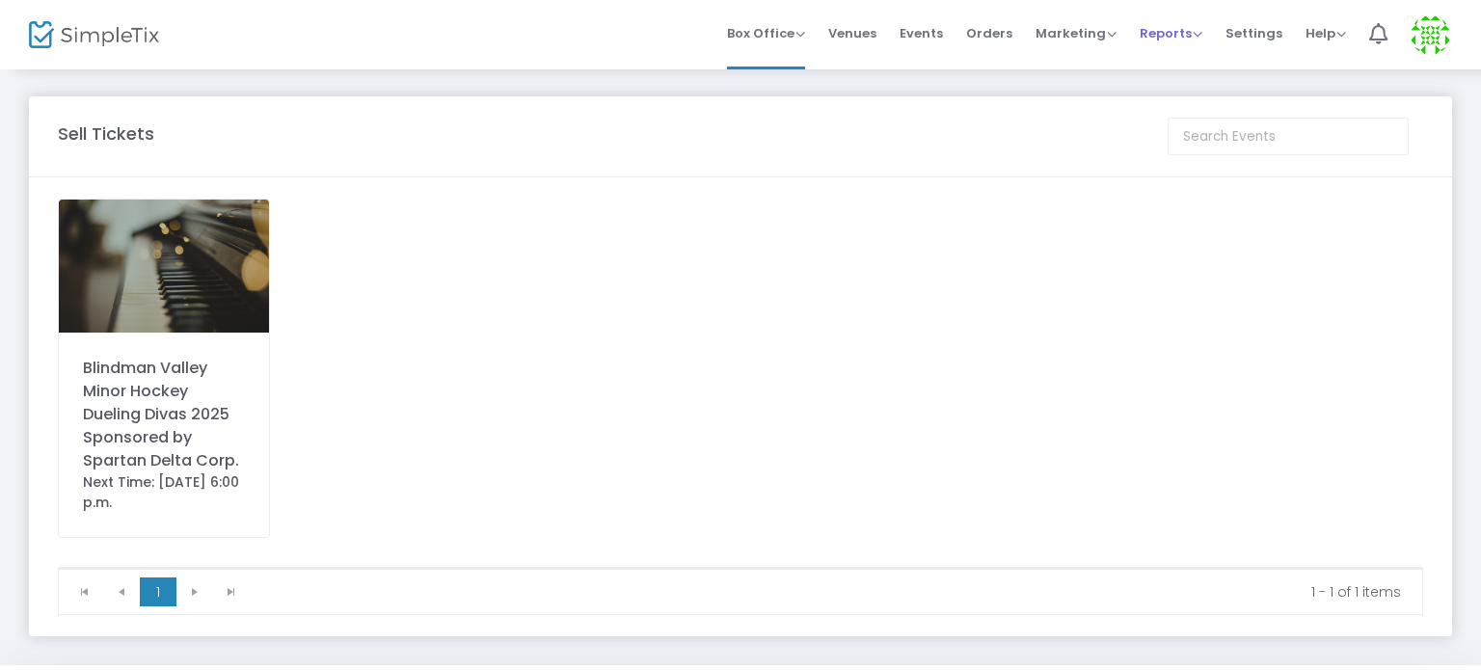
click at [1168, 36] on span "Reports" at bounding box center [1170, 33] width 63 height 18
click at [1162, 68] on li "Analytics" at bounding box center [1201, 65] width 125 height 38
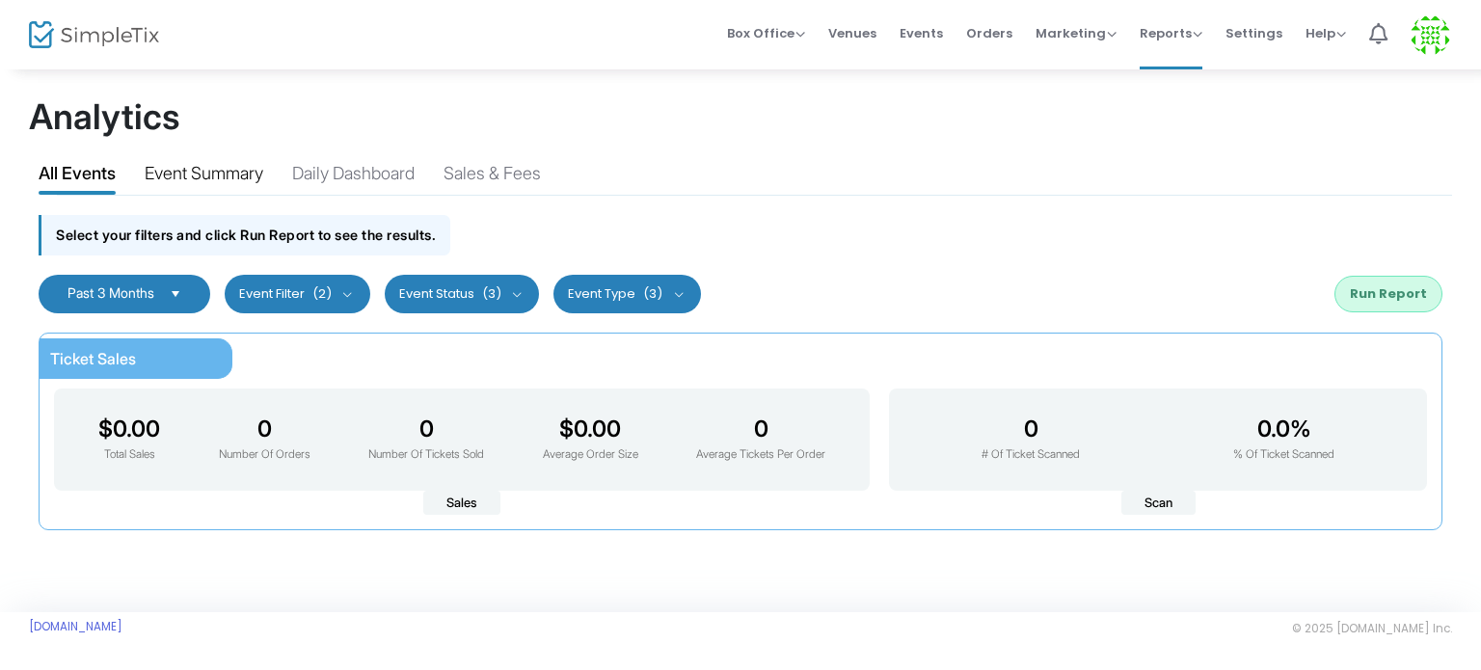
click at [215, 174] on div "Event Summary" at bounding box center [204, 177] width 119 height 34
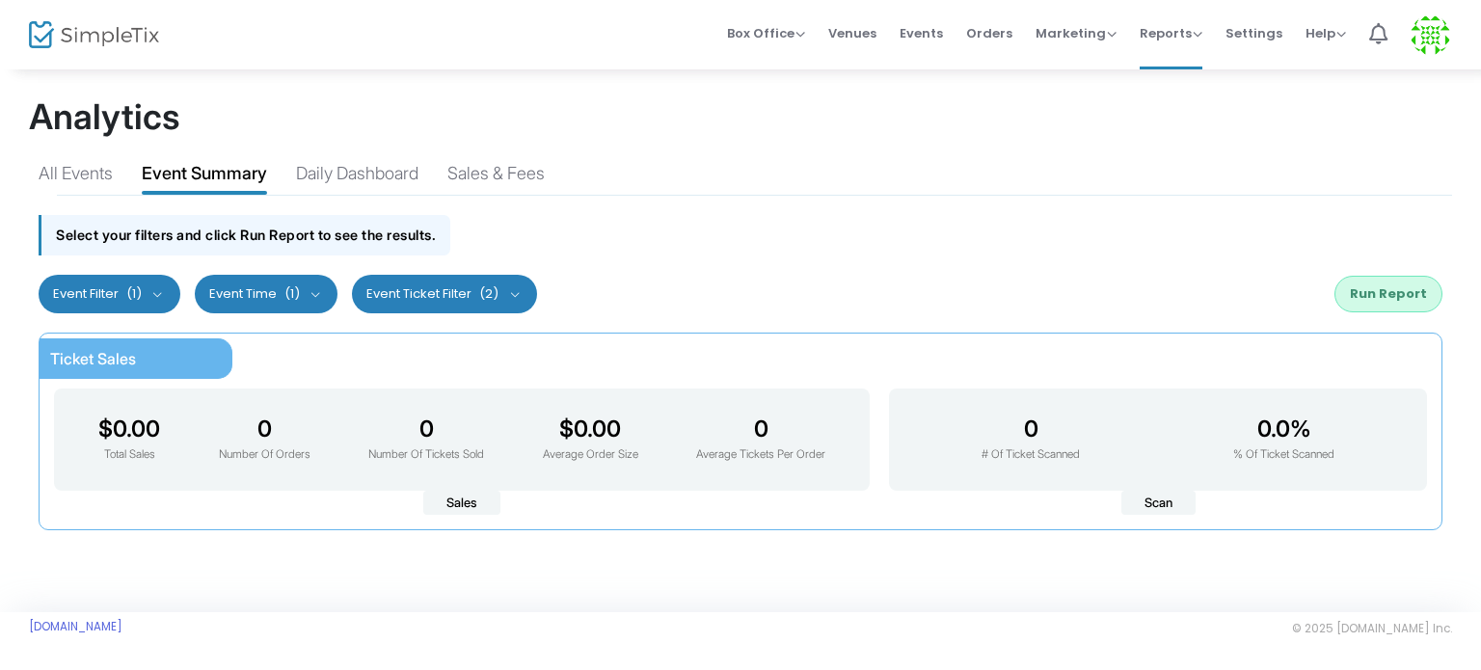
click at [0, 0] on button "Event Filter (1)" at bounding box center [0, 0] width 0 height 0
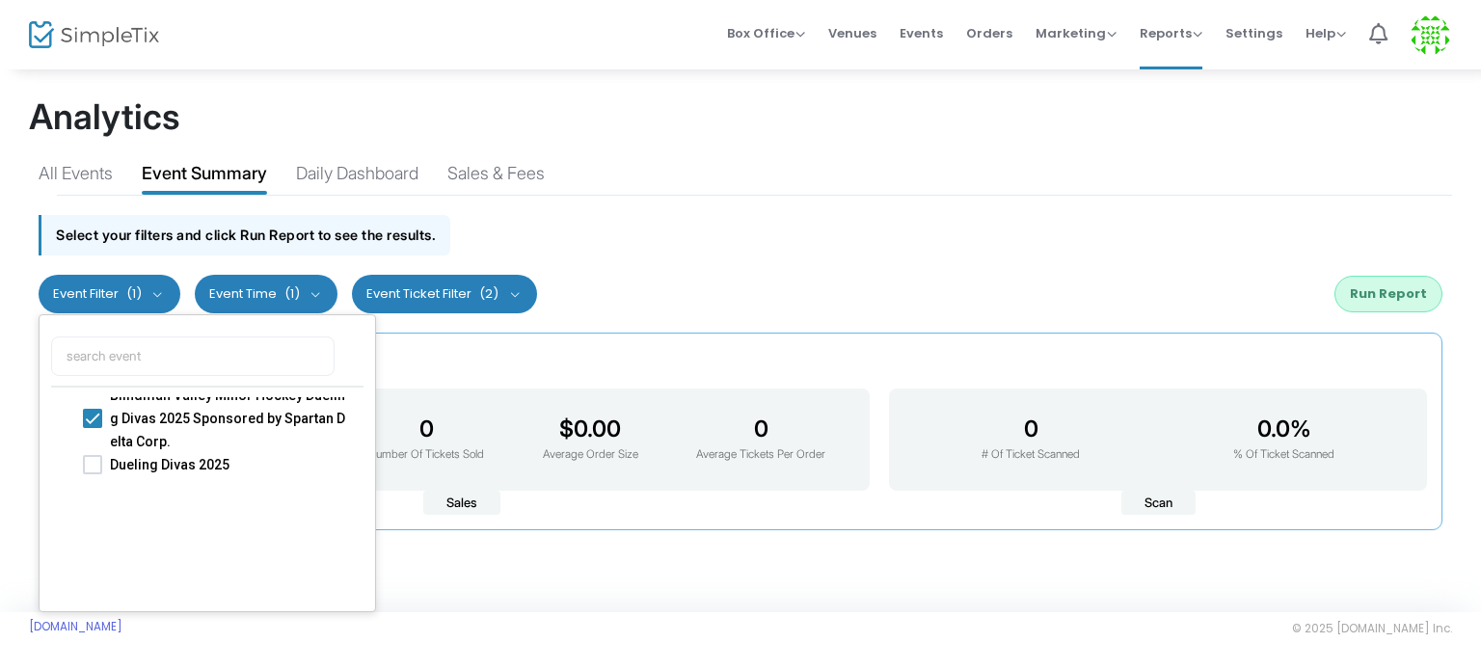
click at [1043, 230] on div "Select your filters and click Run Report to see the results." at bounding box center [740, 230] width 1423 height 68
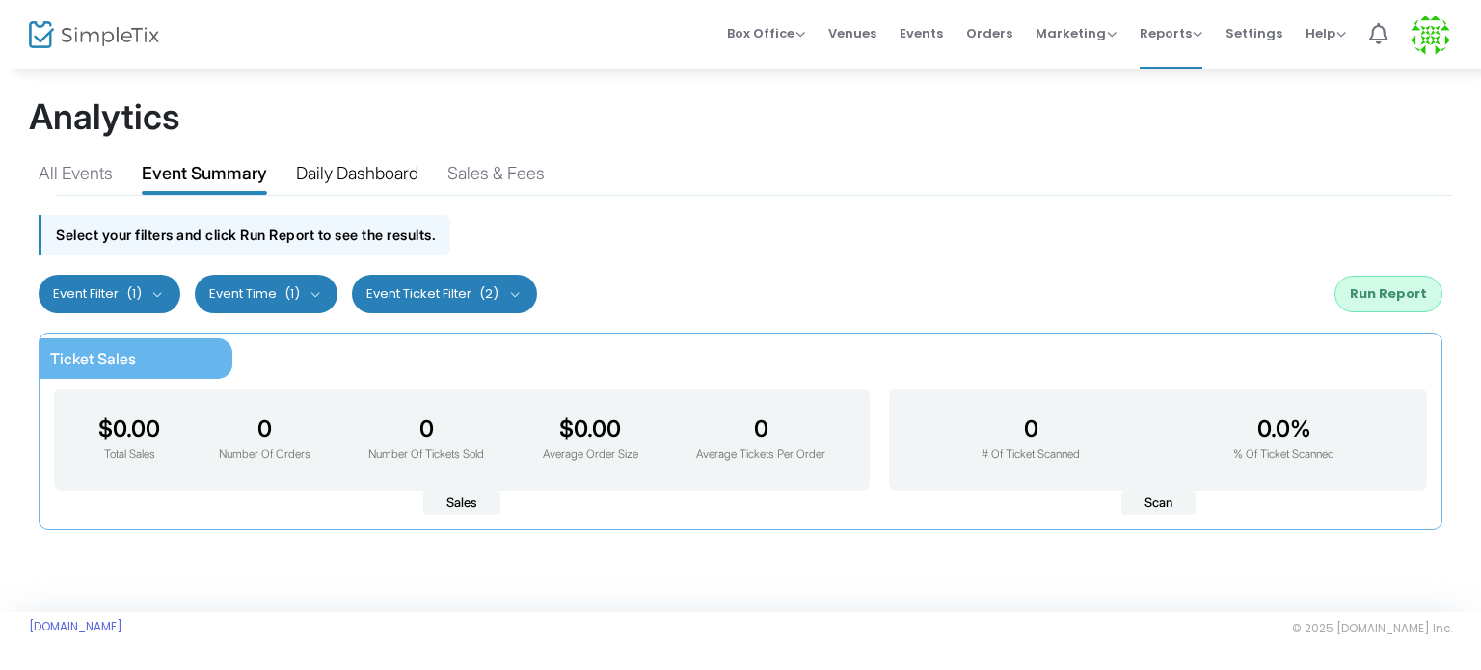
click at [410, 183] on div "Daily Dashboard" at bounding box center [357, 177] width 122 height 34
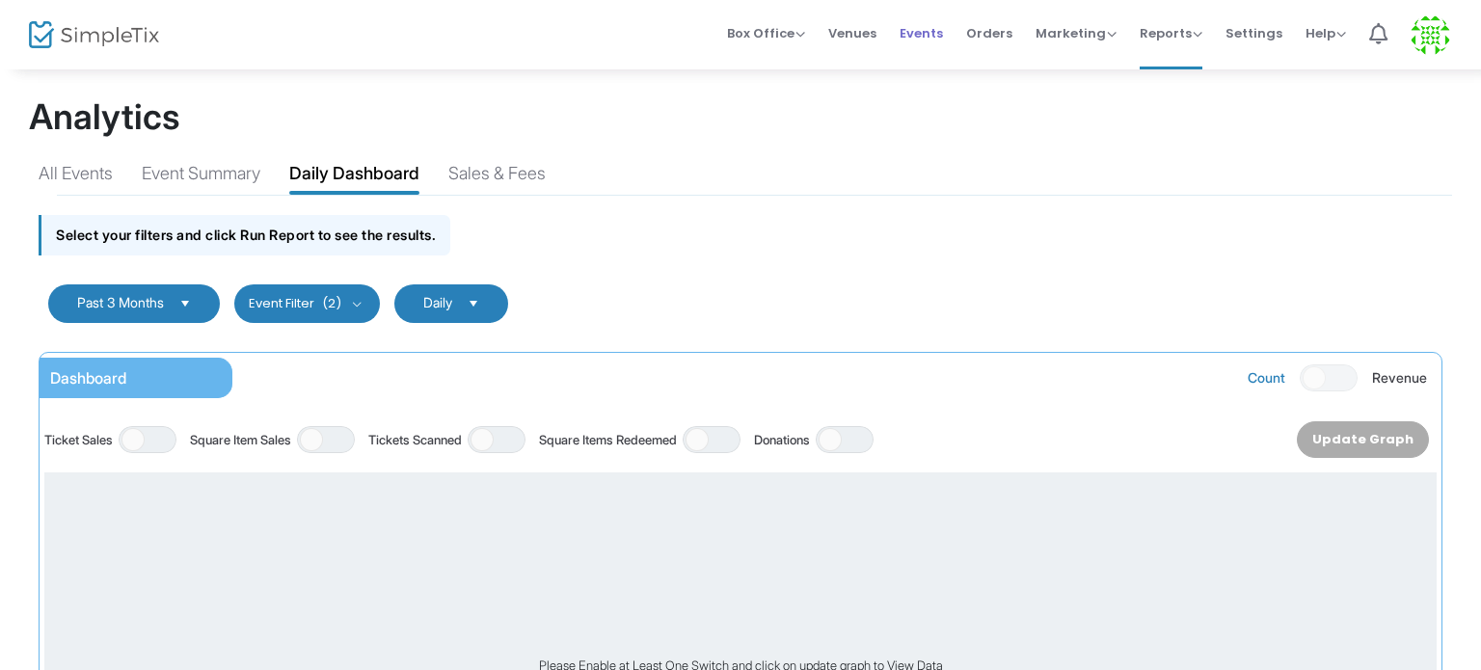
click at [928, 25] on span "Events" at bounding box center [920, 33] width 43 height 49
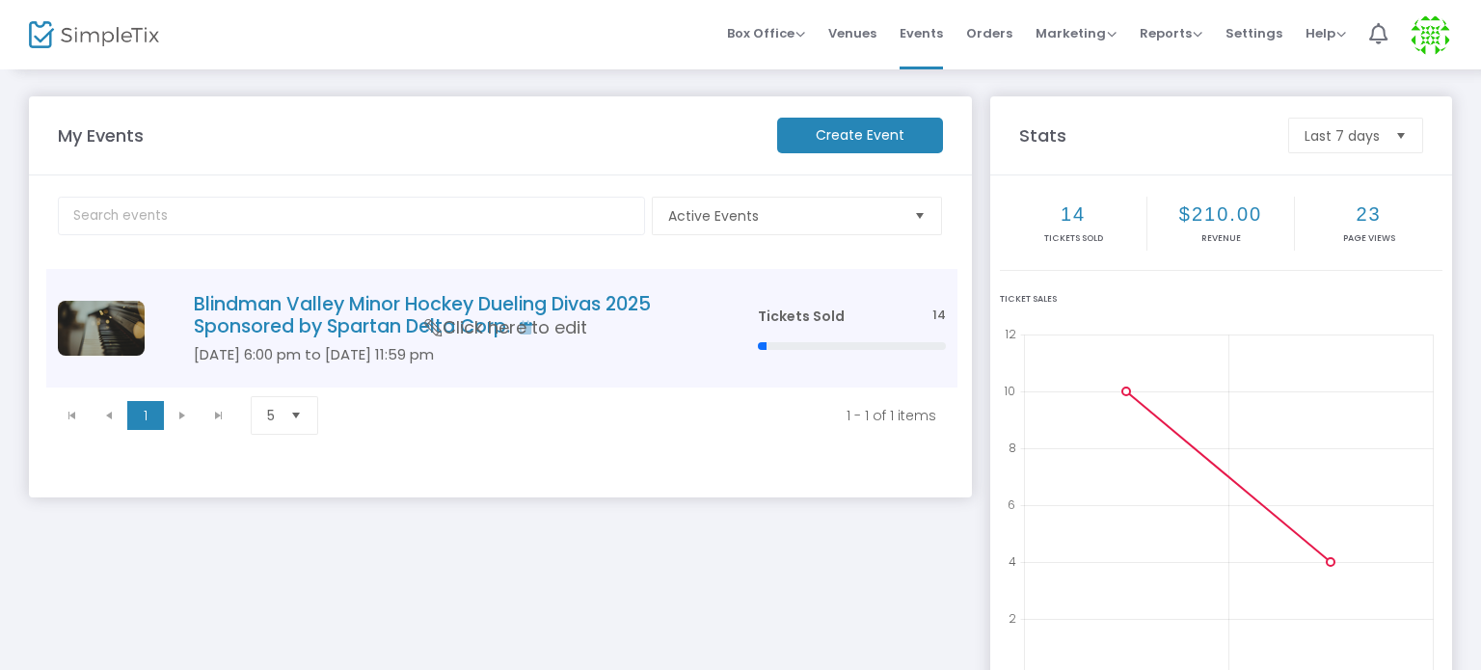
click at [546, 306] on h4 "Blindman Valley Minor Hockey Dueling Divas 2025 Sponsored by Spartan Delta Corp." at bounding box center [447, 315] width 506 height 45
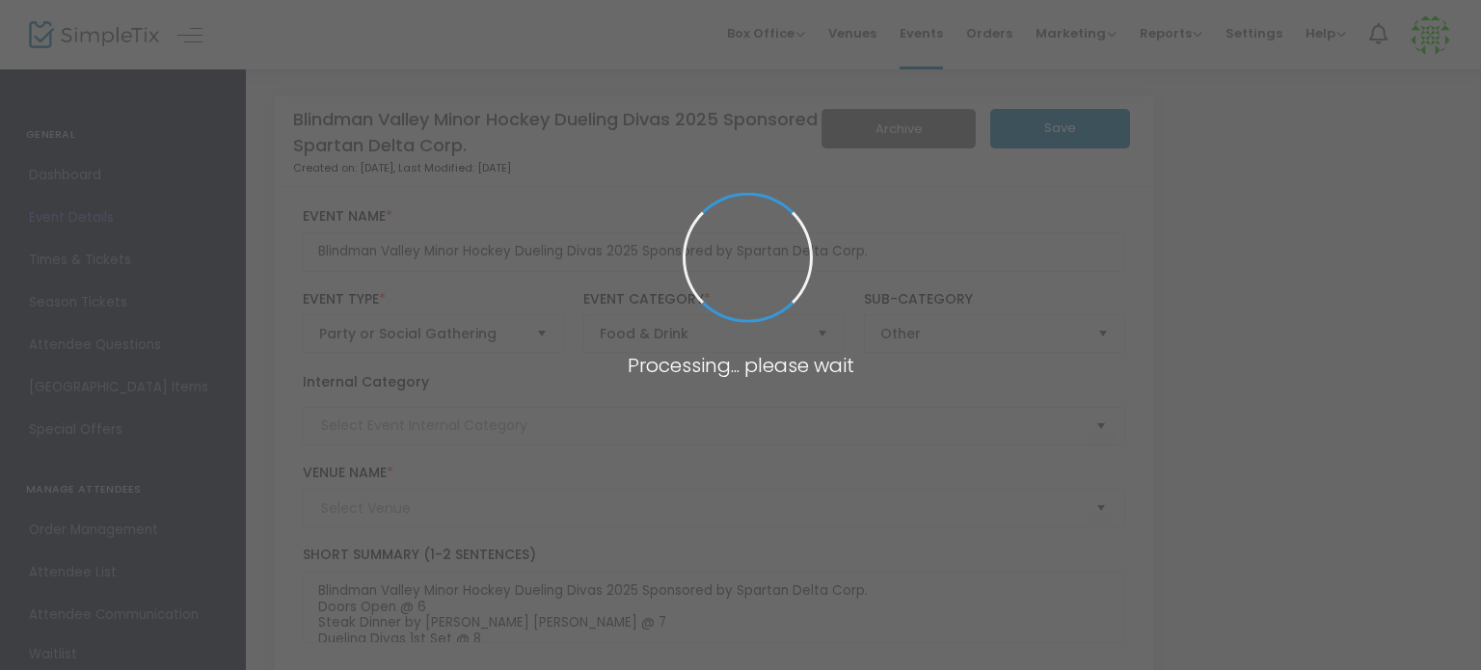
type input "[PERSON_NAME][GEOGRAPHIC_DATA]"
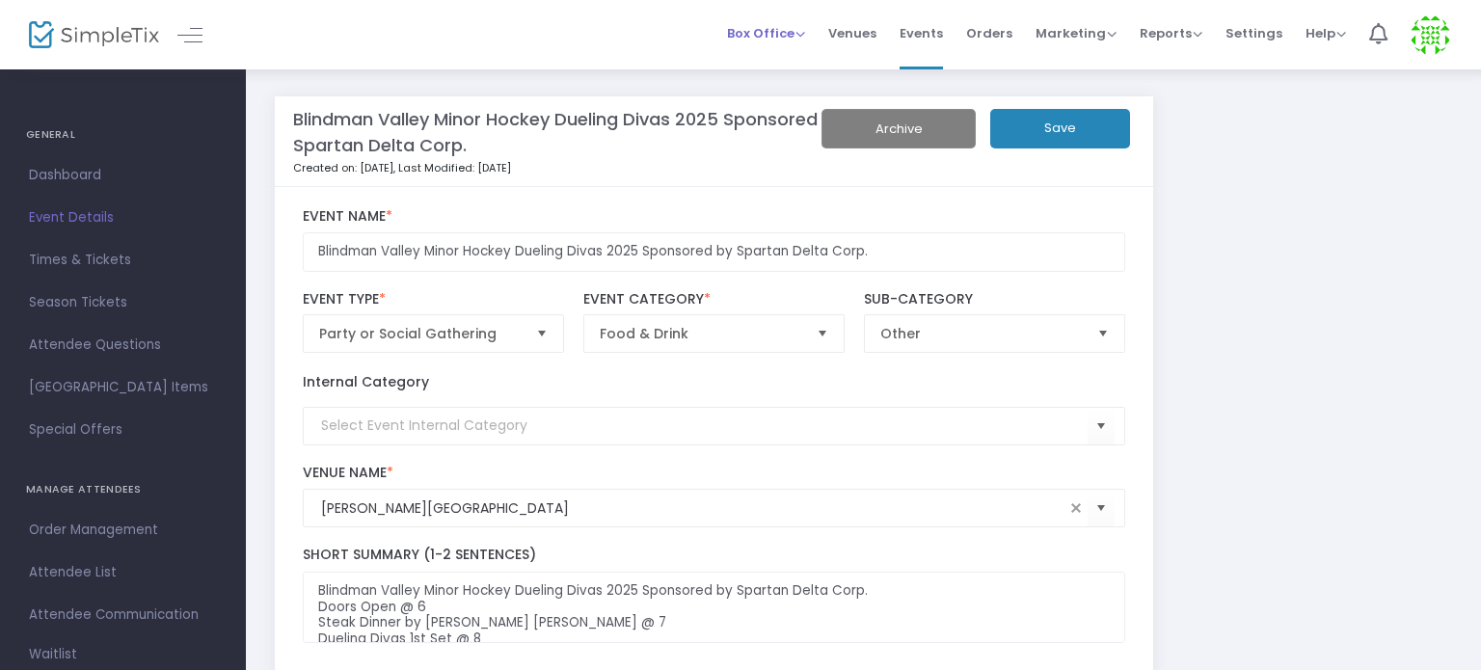
click at [783, 40] on span "Box Office" at bounding box center [766, 33] width 78 height 18
click at [778, 63] on li "Sell Tickets" at bounding box center [796, 65] width 138 height 38
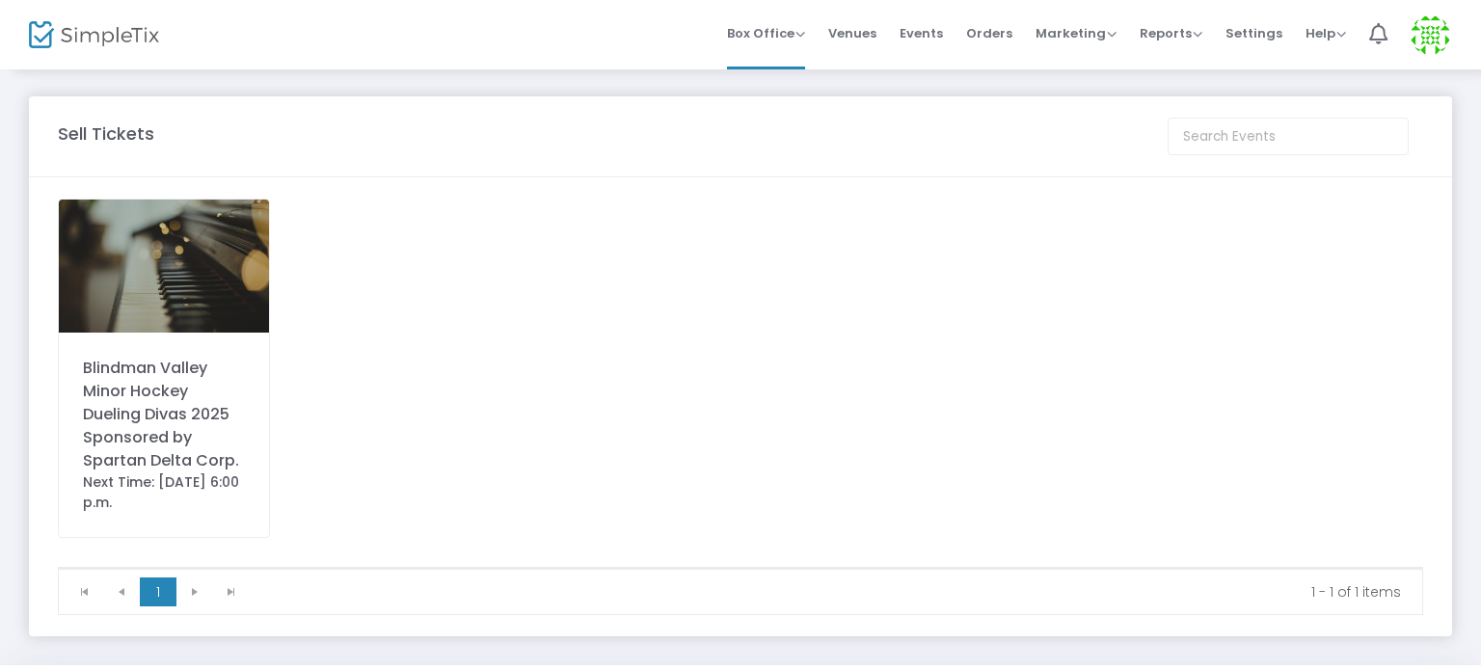
click at [221, 472] on div "Next Time: [DATE] 6:00 p.m." at bounding box center [164, 492] width 162 height 40
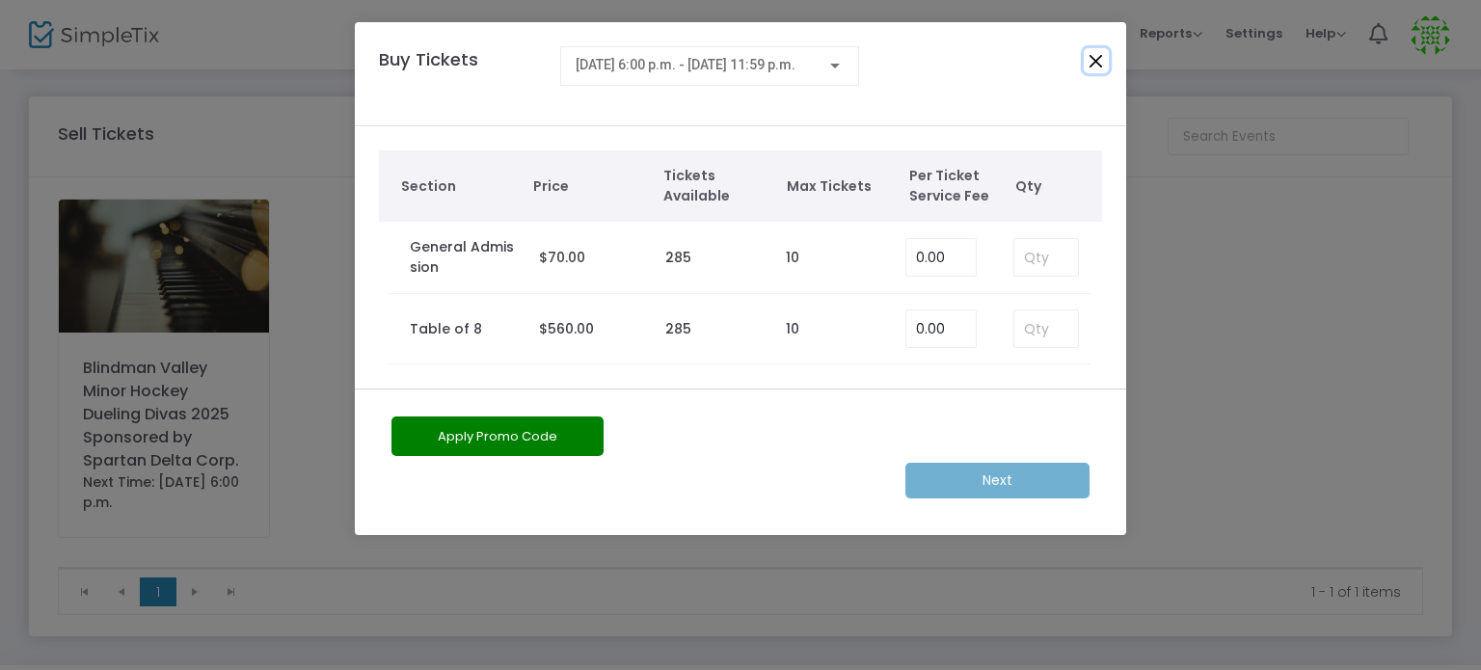
click at [1098, 65] on button "Close" at bounding box center [1096, 60] width 25 height 25
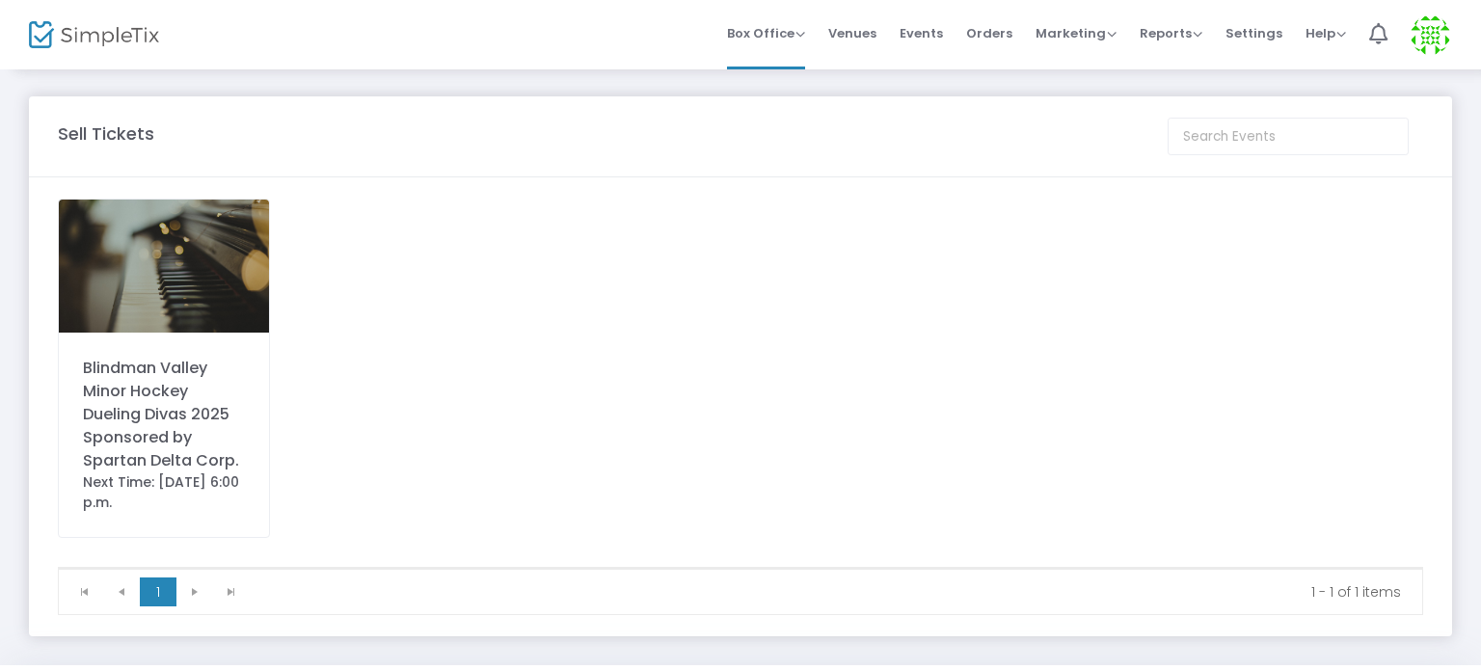
click at [178, 408] on div "Blindman Valley Minor Hockey Dueling Divas 2025 Sponsored by Spartan Delta Corp." at bounding box center [164, 415] width 162 height 116
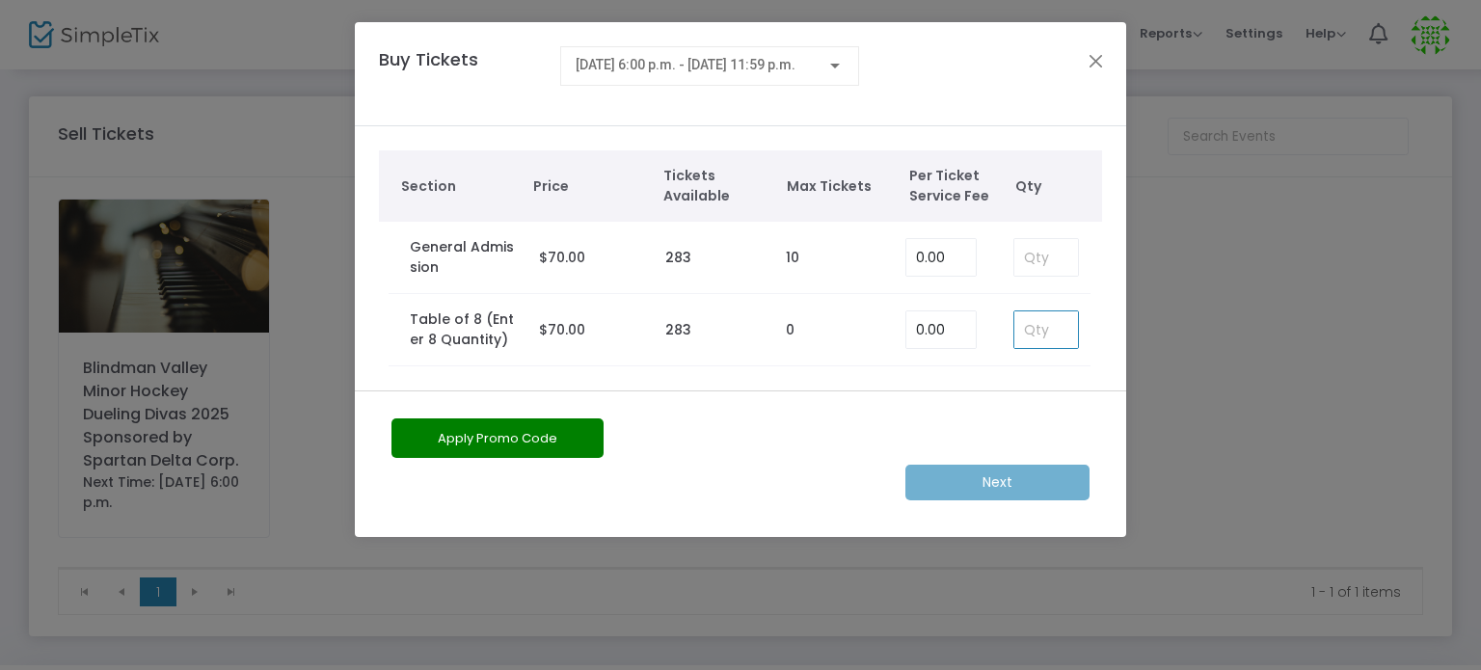
click at [1062, 343] on input at bounding box center [1046, 329] width 64 height 37
type input "0"
click at [955, 471] on div "Next" at bounding box center [740, 483] width 717 height 36
click at [1095, 63] on button "Close" at bounding box center [1096, 60] width 25 height 25
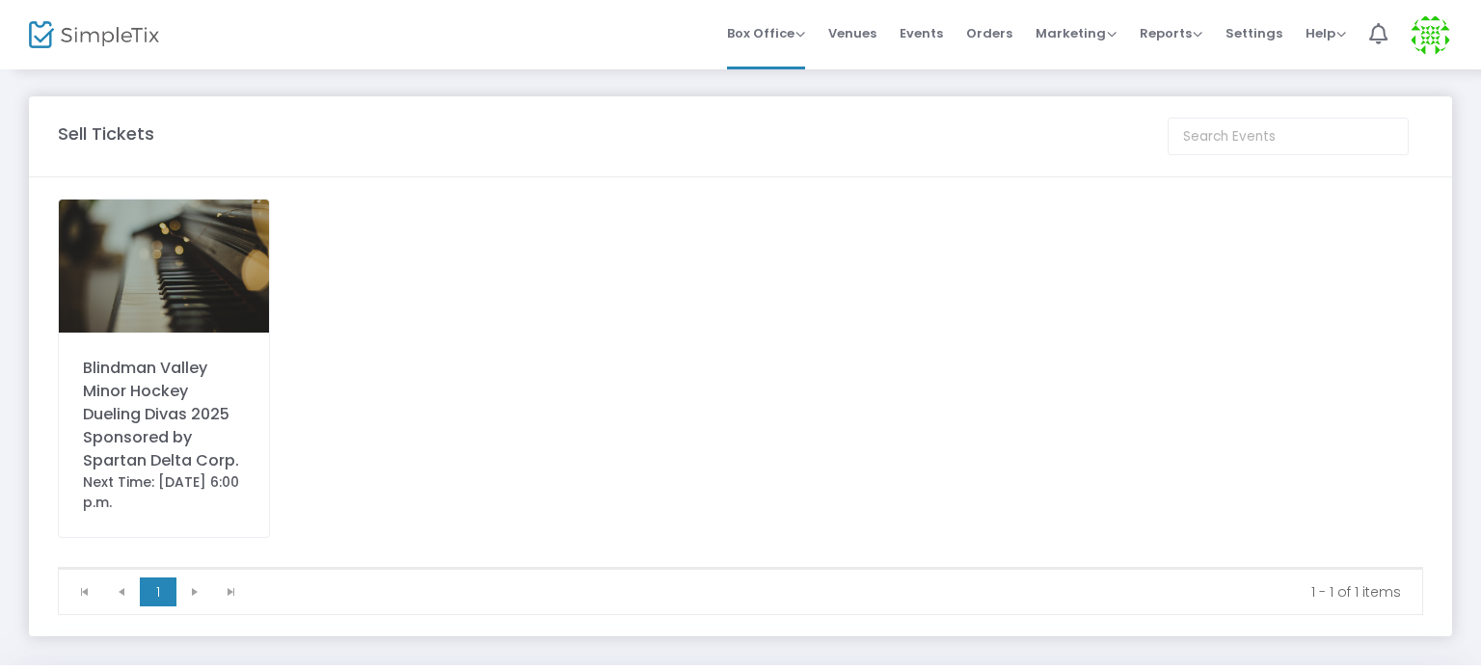
click at [214, 404] on div "Blindman Valley Minor Hockey Dueling Divas 2025 Sponsored by Spartan Delta Corp." at bounding box center [164, 415] width 162 height 116
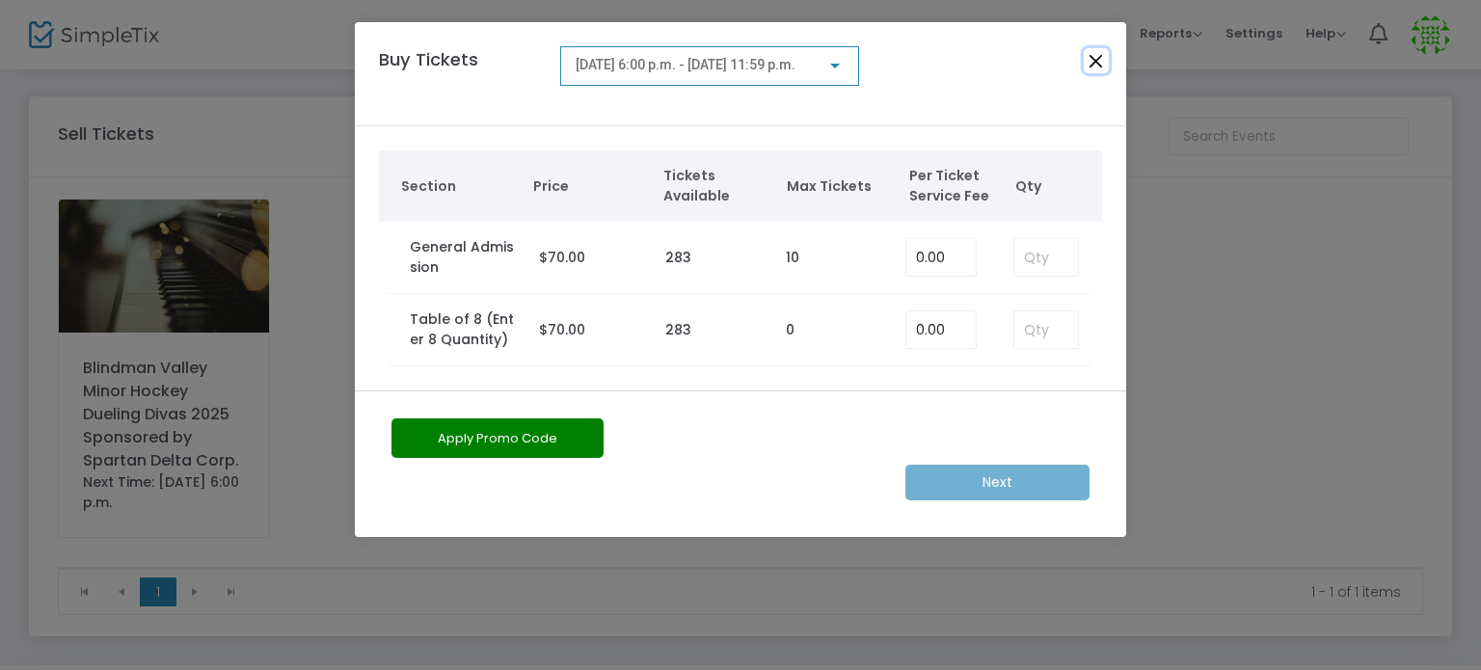
click at [1099, 61] on button "Close" at bounding box center [1096, 60] width 25 height 25
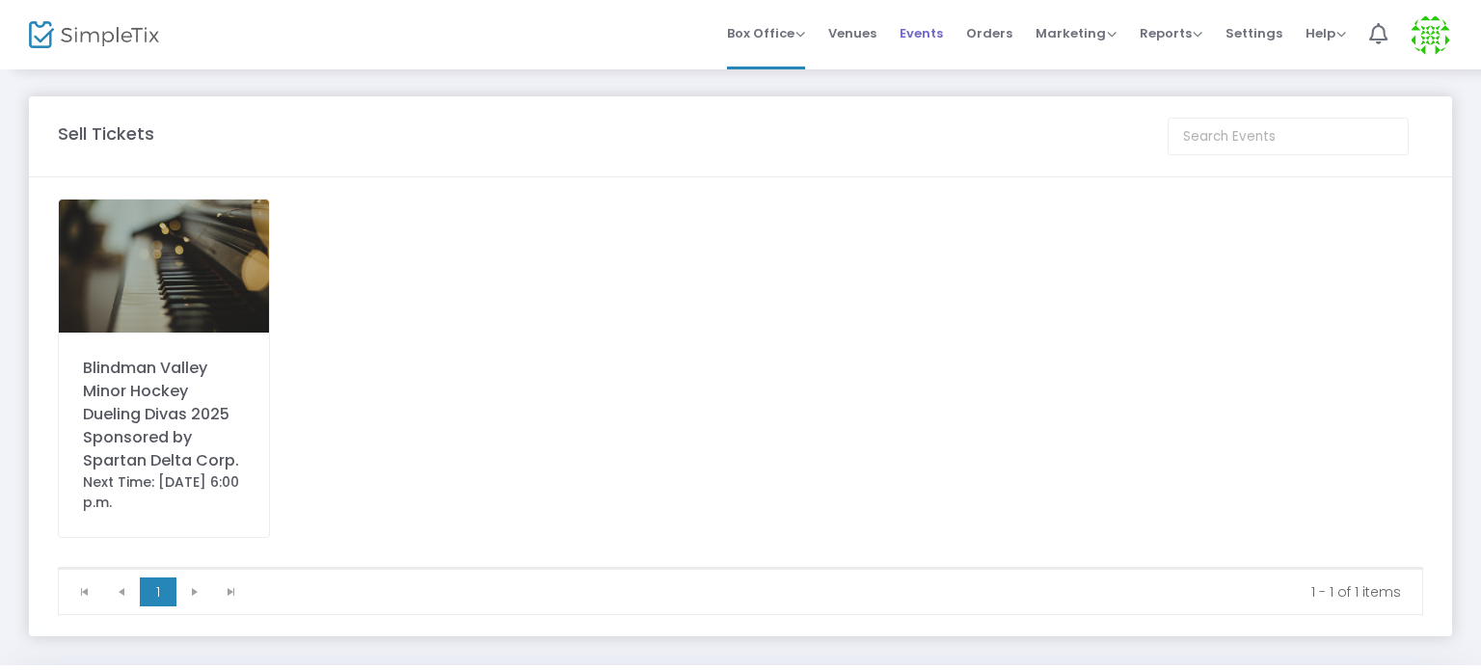
click at [923, 25] on span "Events" at bounding box center [920, 33] width 43 height 49
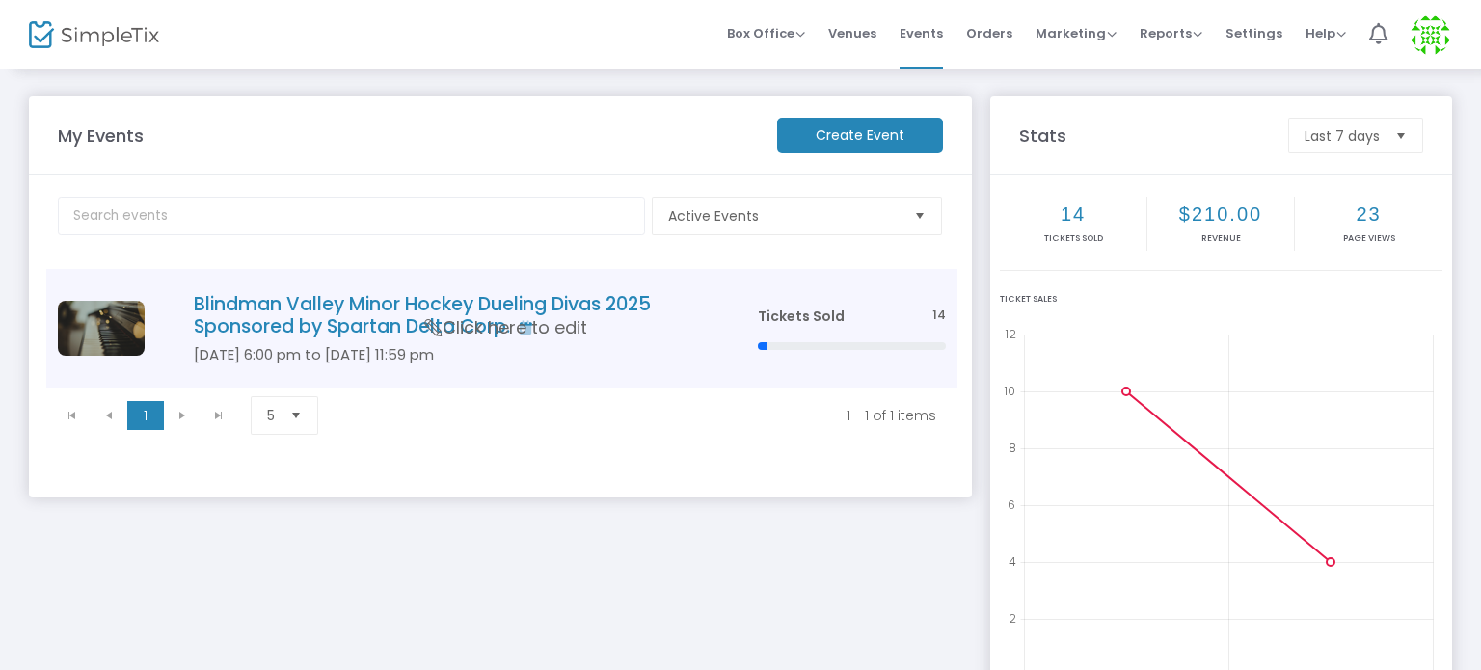
click at [774, 317] on span "Tickets Sold" at bounding box center [801, 316] width 87 height 19
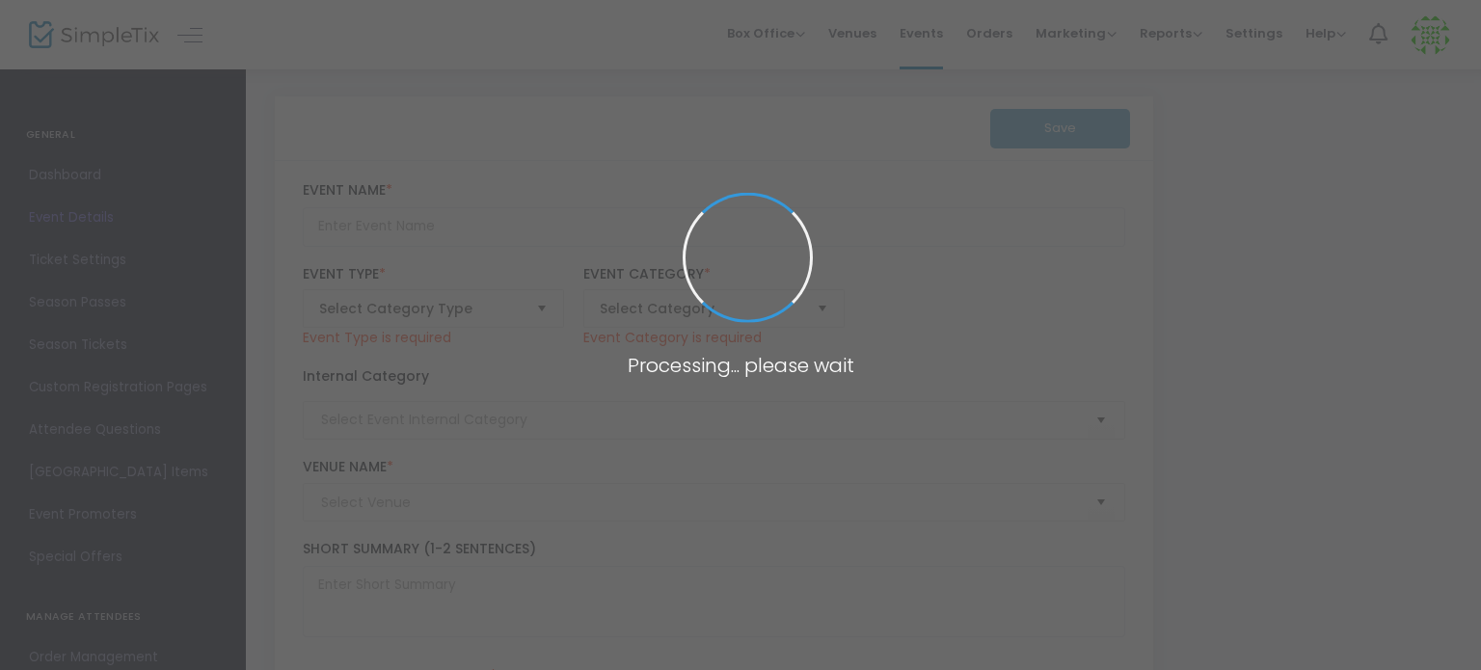
type input "Blindman Valley Minor Hockey Dueling Divas 2025 Sponsored by Spartan Delta Corp."
type textarea "Blindman Valley Minor Hockey Dueling Divas 2025 Sponsored by Spartan Delta Corp…"
checkbox input "true"
type input "Buy Tickets"
type input "[PERSON_NAME][GEOGRAPHIC_DATA]"
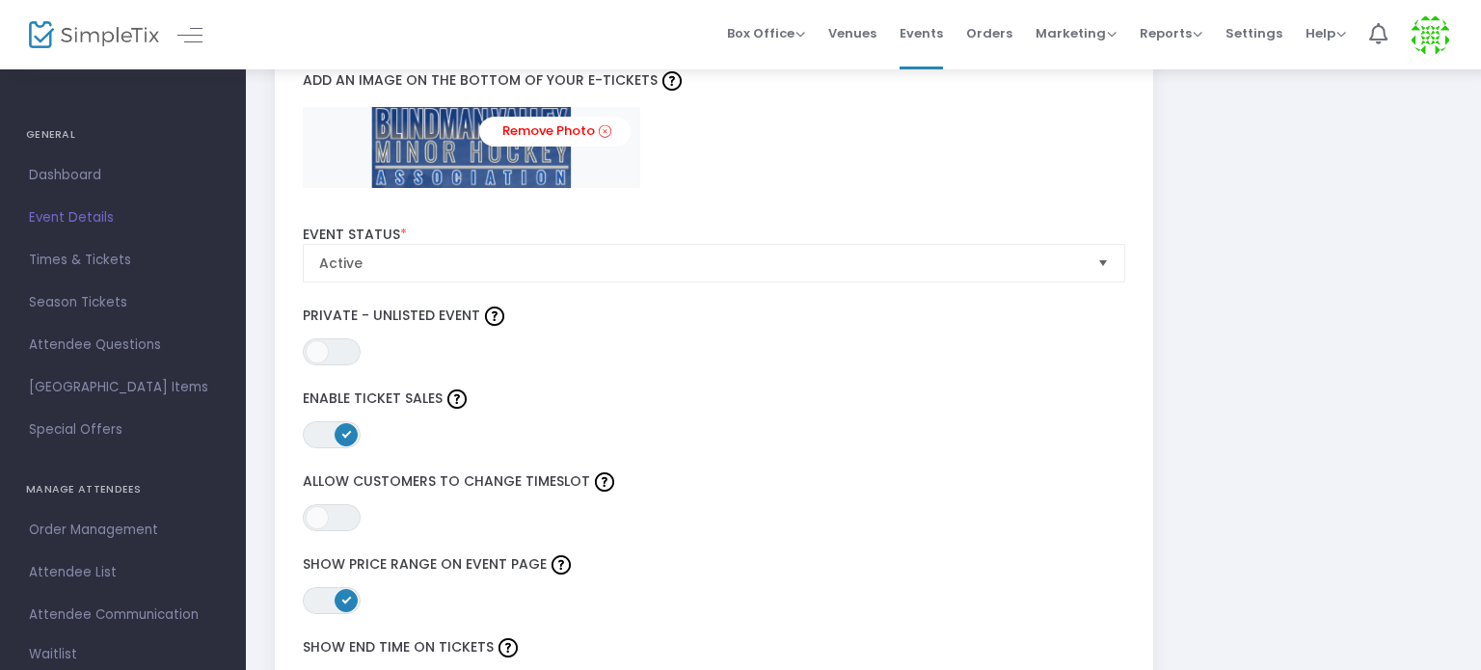
scroll to position [2009, 0]
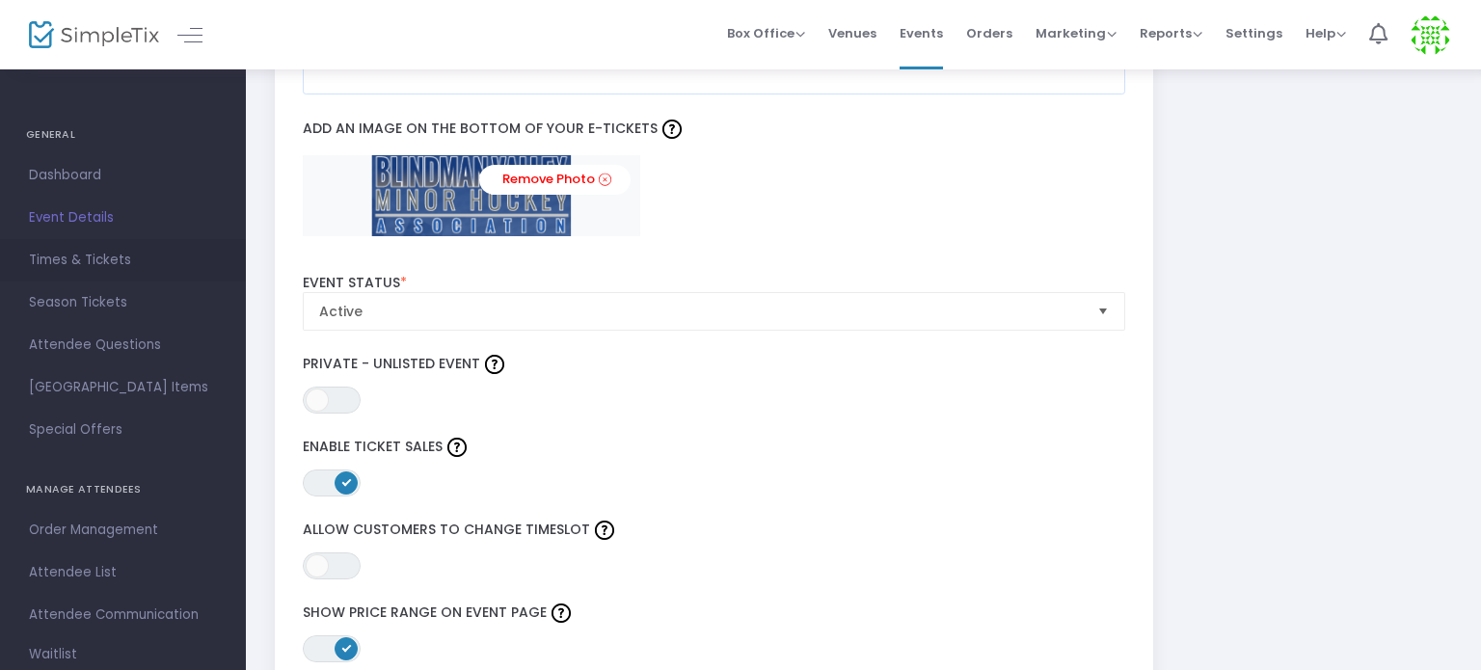
click at [113, 261] on span "Times & Tickets" at bounding box center [123, 260] width 188 height 25
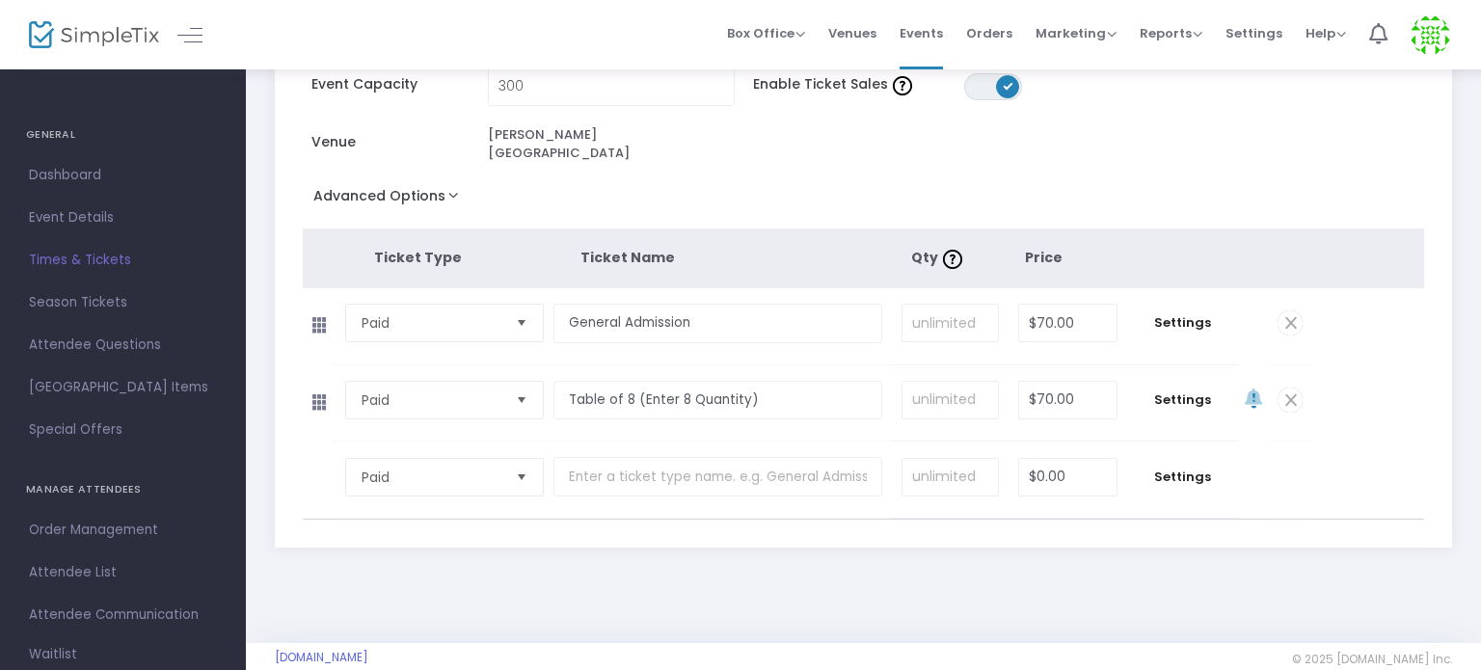
scroll to position [193, 0]
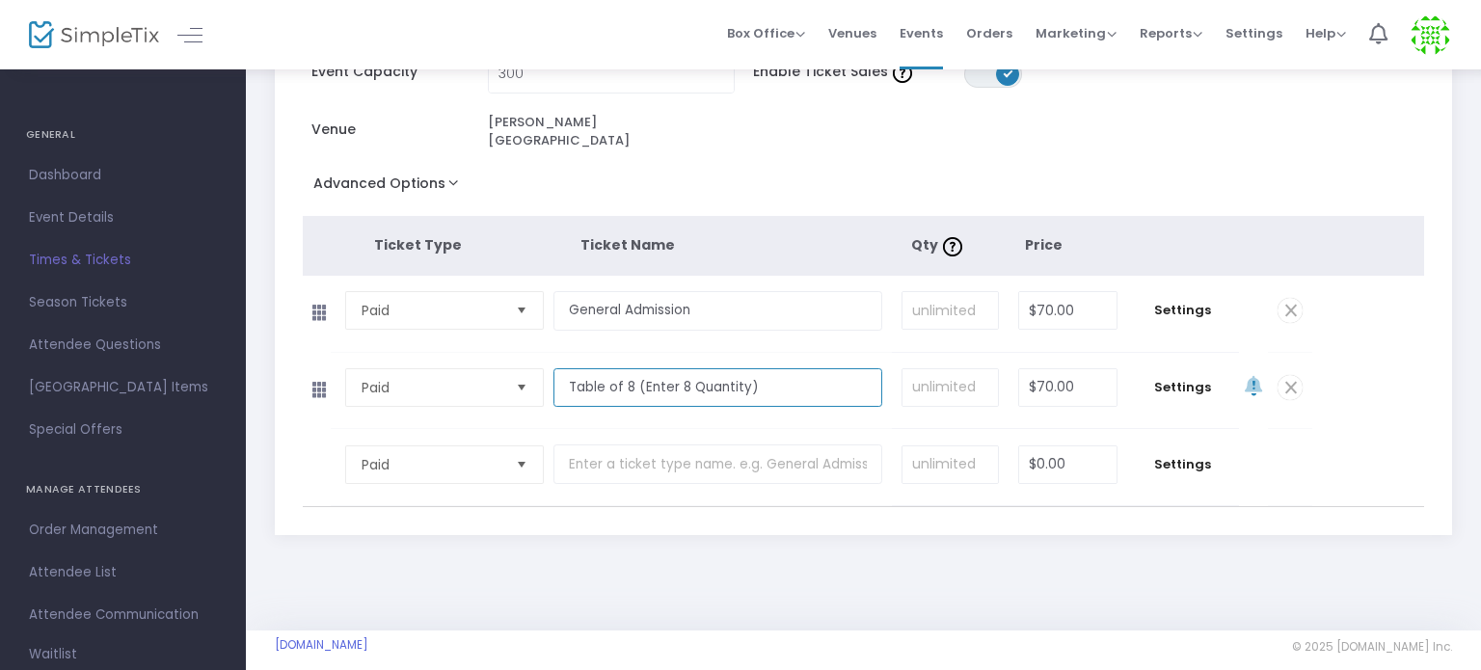
click at [607, 371] on input "Table of 8 (Enter 8 Quantity)" at bounding box center [717, 388] width 329 height 40
click at [709, 368] on input "Table Seating (Enter 8 Quantity)" at bounding box center [717, 388] width 329 height 40
click at [754, 369] on input "Table Seating (Enter Quantity)" at bounding box center [717, 388] width 329 height 40
click at [794, 373] on input "Table Seating (Enter Quantity 8)" at bounding box center [717, 388] width 329 height 40
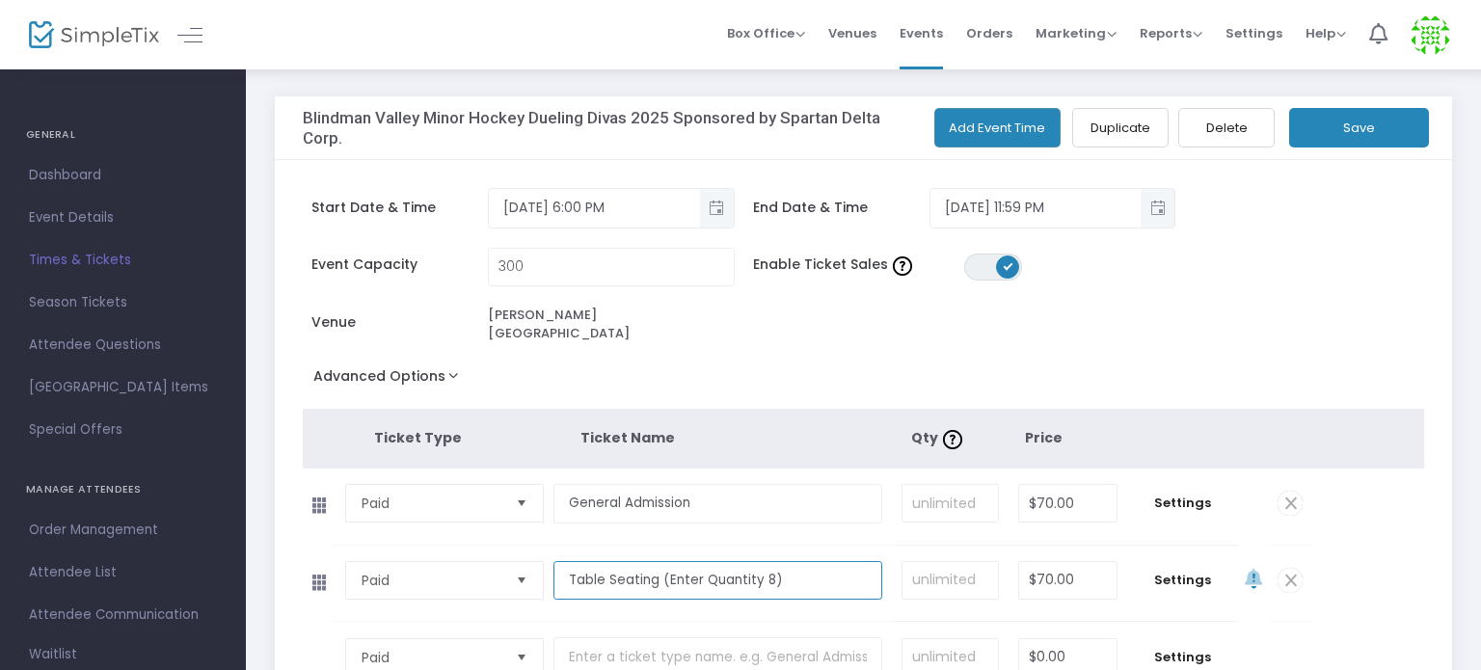
drag, startPoint x: 653, startPoint y: 566, endPoint x: 607, endPoint y: 553, distance: 47.0
click at [607, 561] on input "Table Seating (Enter Quantity 8)" at bounding box center [717, 581] width 329 height 40
click at [565, 566] on input "Table (Enter Quantity 8)" at bounding box center [717, 581] width 329 height 40
click at [821, 570] on input "Reserved Table (Enter Quantity 8)" at bounding box center [717, 581] width 329 height 40
click at [775, 564] on input "Reserved Table (Enter Quantity 8)" at bounding box center [717, 581] width 329 height 40
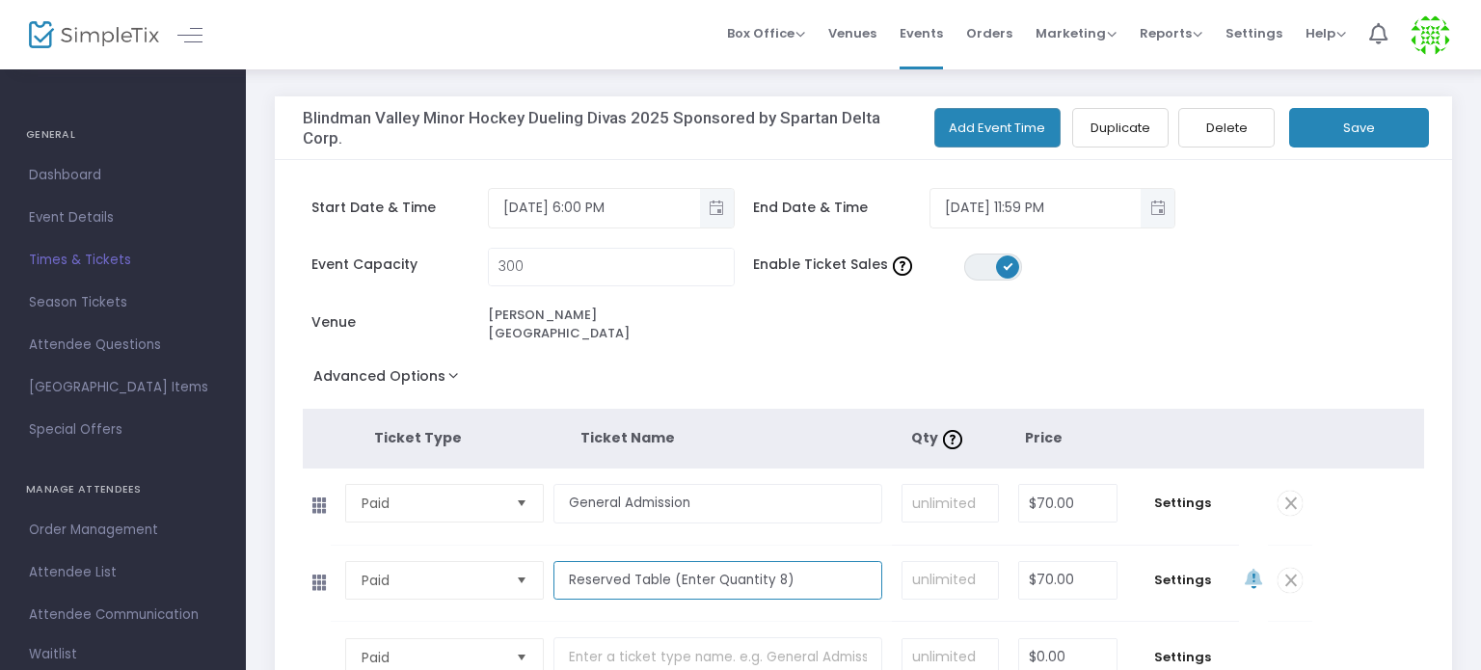
click at [803, 571] on input "Reserved Table (Enter Quantity 8)" at bounding box center [717, 581] width 329 height 40
click at [776, 564] on input "Reserved Table (Enter Quantity 8)" at bounding box center [717, 581] width 329 height 40
click at [664, 563] on input "Reserved Table (Enter Quantity 8)" at bounding box center [717, 581] width 329 height 40
type input "Reserved Table (Enter Quantity 8)"
click at [1337, 125] on button "Save" at bounding box center [1359, 128] width 140 height 40
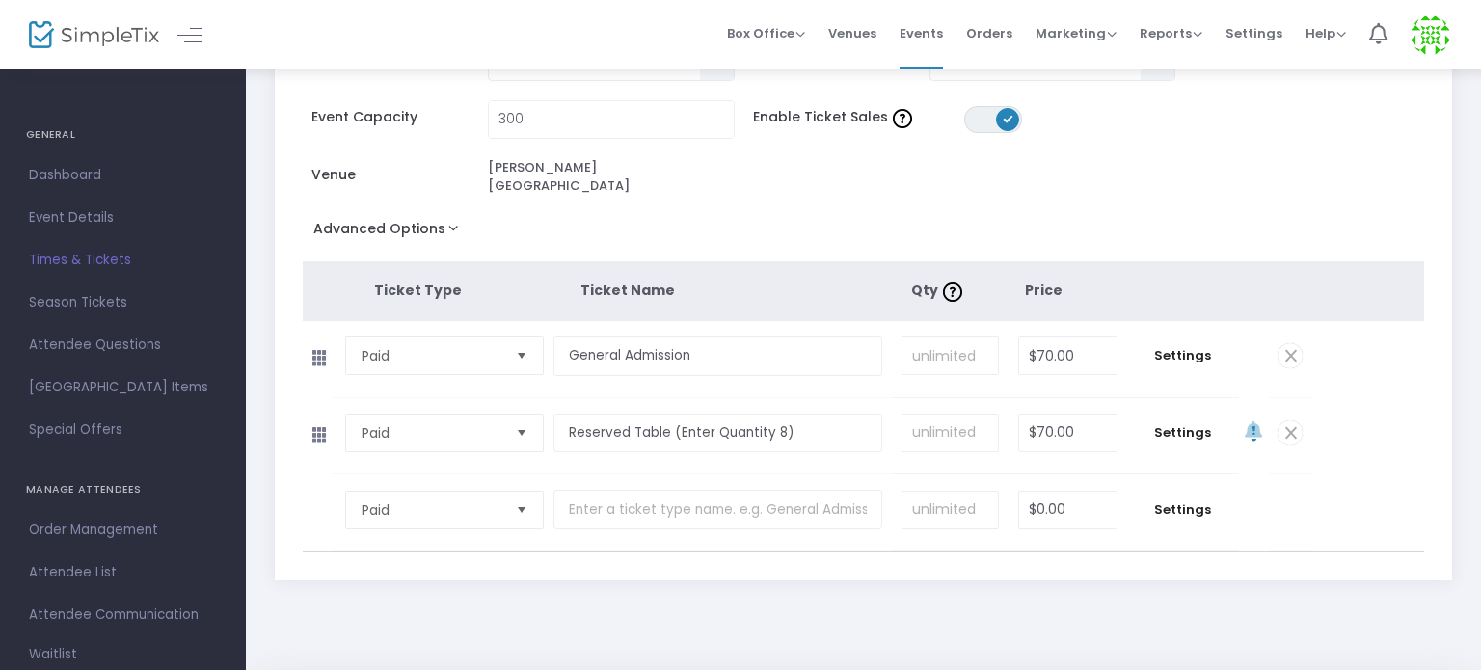
scroll to position [193, 0]
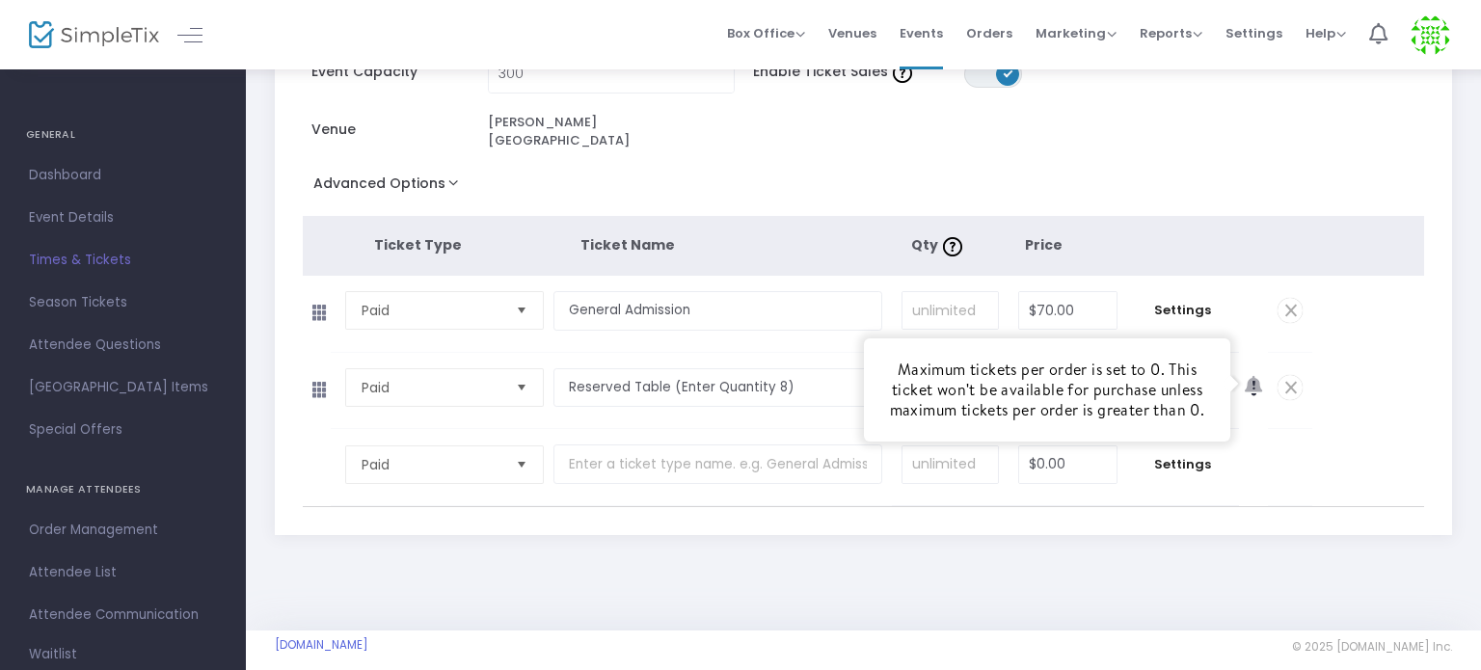
click at [1247, 377] on icon at bounding box center [1253, 387] width 17 height 20
click at [1245, 377] on icon at bounding box center [1253, 387] width 17 height 20
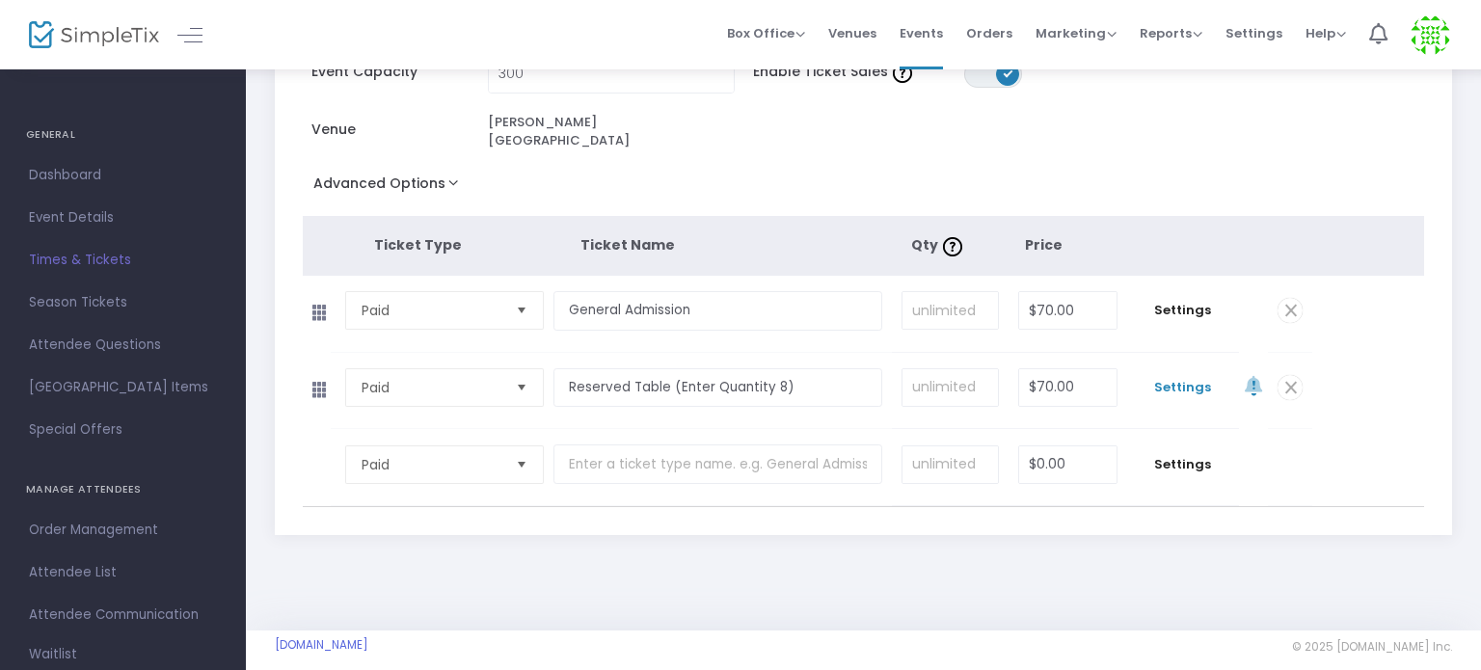
click at [1162, 378] on span "Settings" at bounding box center [1183, 387] width 93 height 19
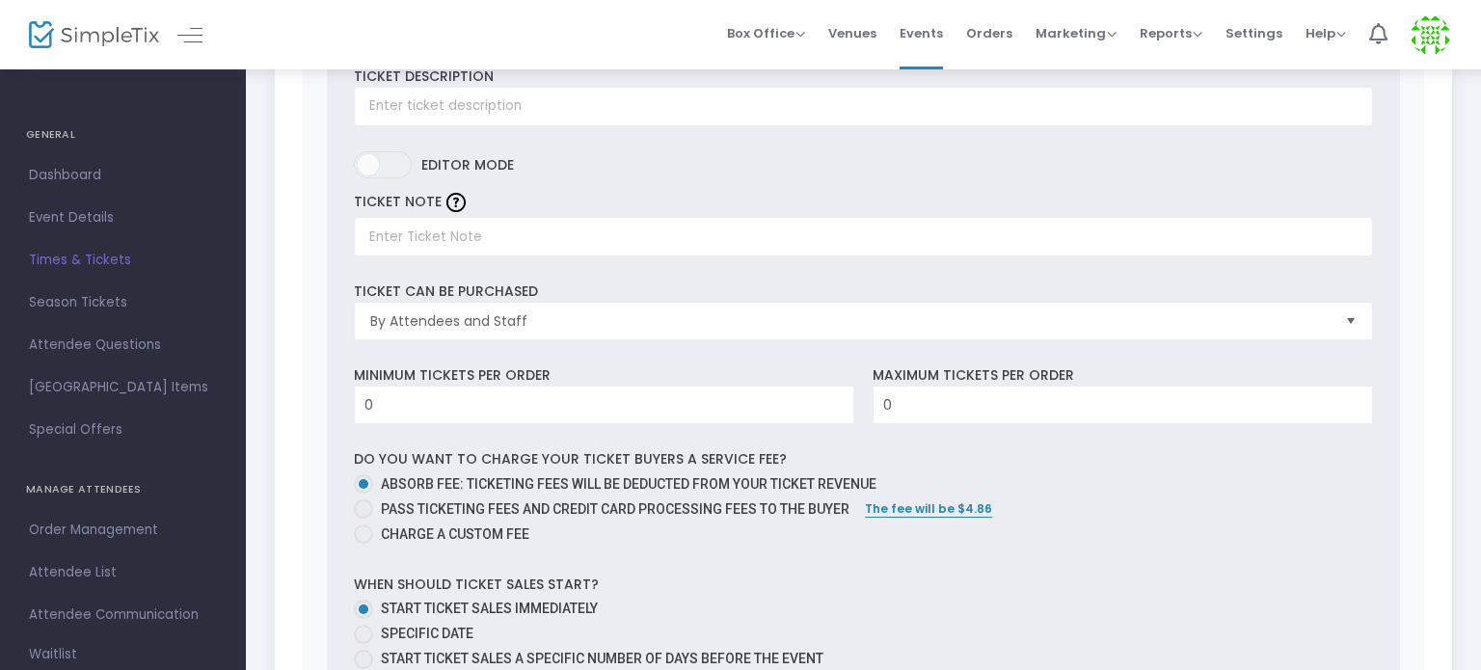
scroll to position [675, 0]
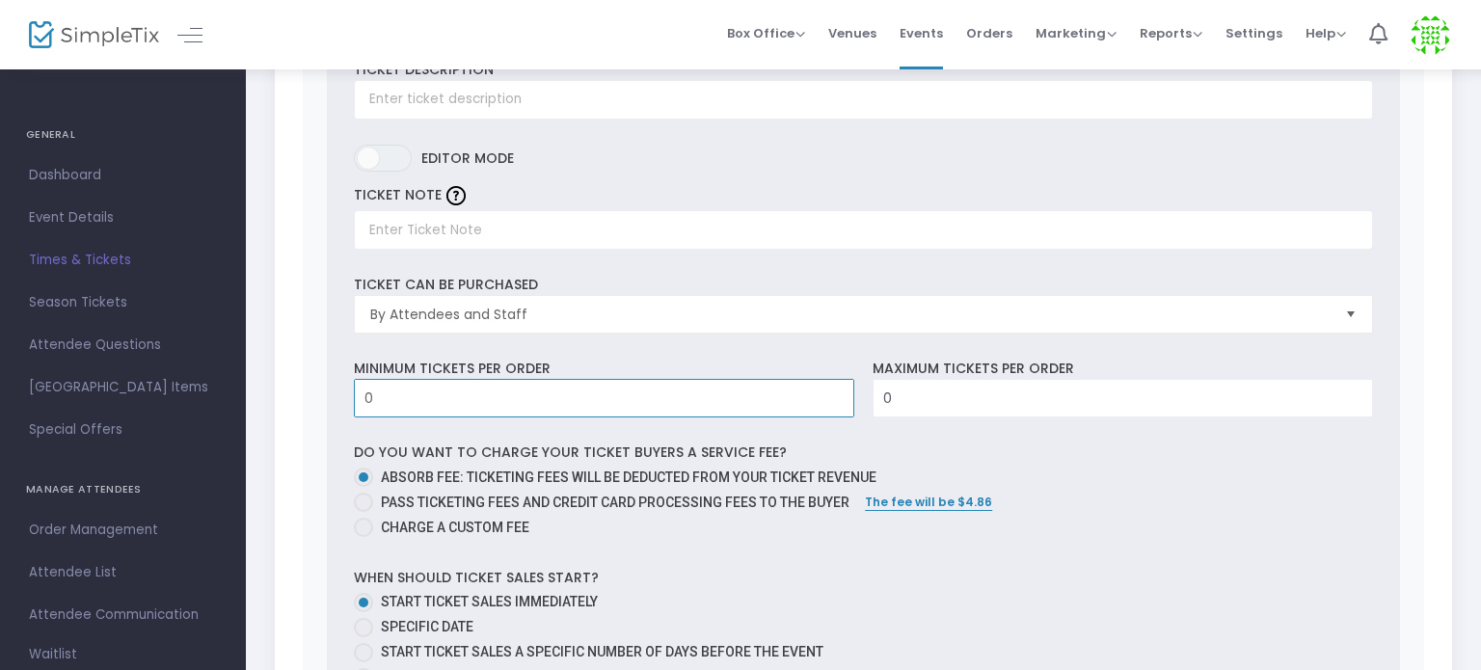
click at [787, 385] on input "0" at bounding box center [604, 398] width 498 height 37
type input "8"
drag, startPoint x: 375, startPoint y: 385, endPoint x: 320, endPoint y: 384, distance: 55.0
click at [320, 384] on div "0 Ticket sold (SKU #3705242) Ticket Description Required. ON OFF Editor mode TI…" at bounding box center [864, 545] width 1122 height 1197
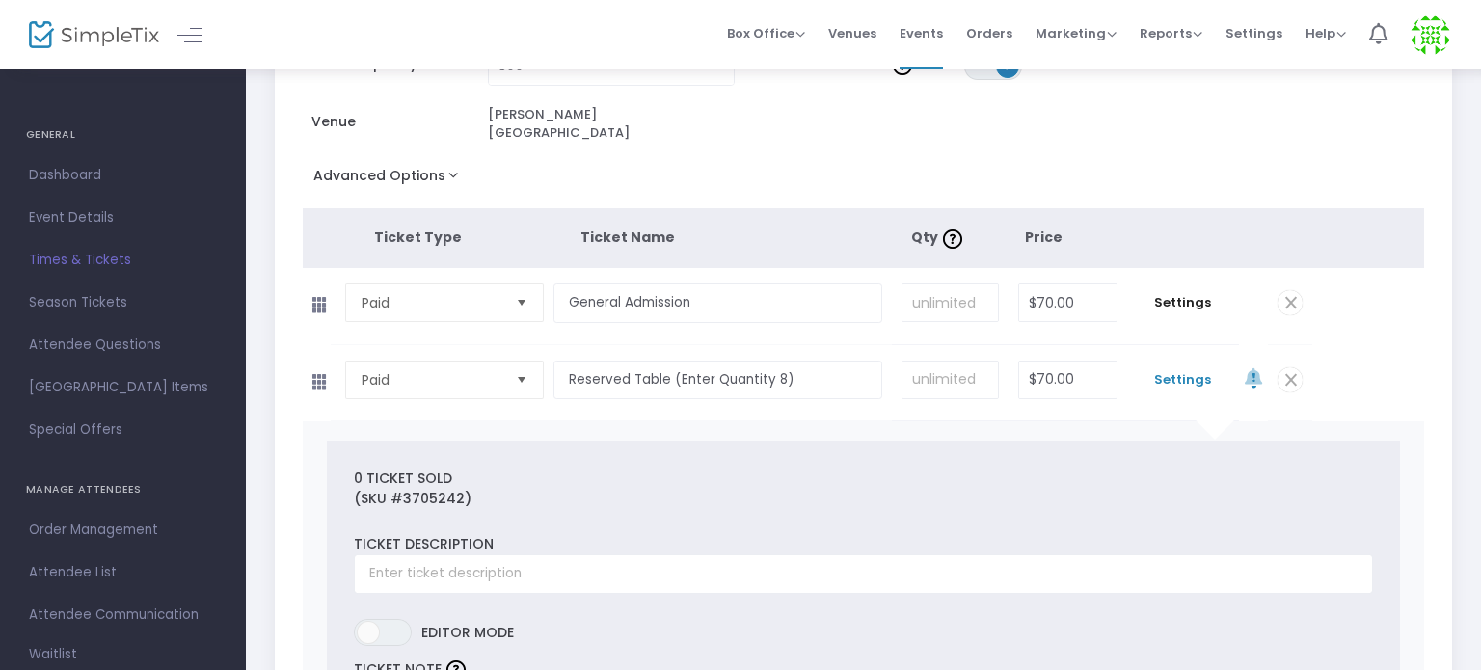
scroll to position [96, 0]
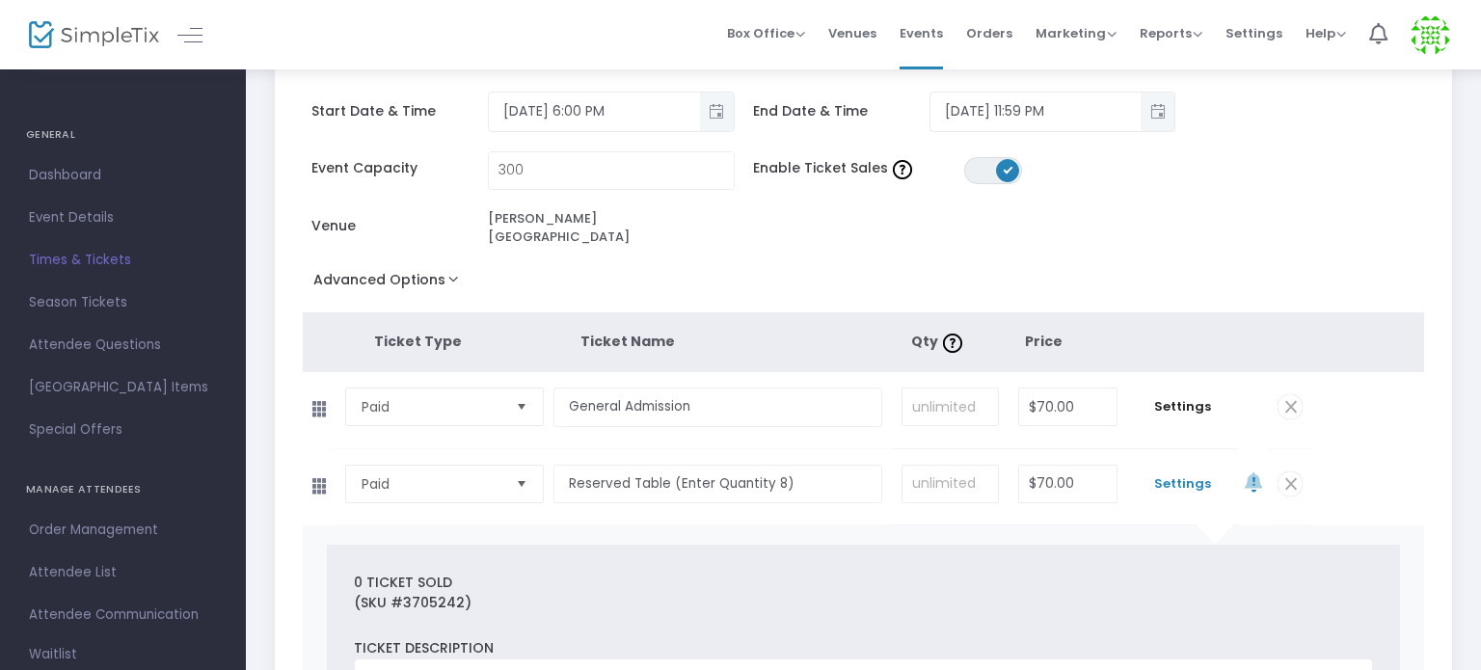
type input "13"
click at [1167, 474] on span "Settings" at bounding box center [1183, 483] width 93 height 19
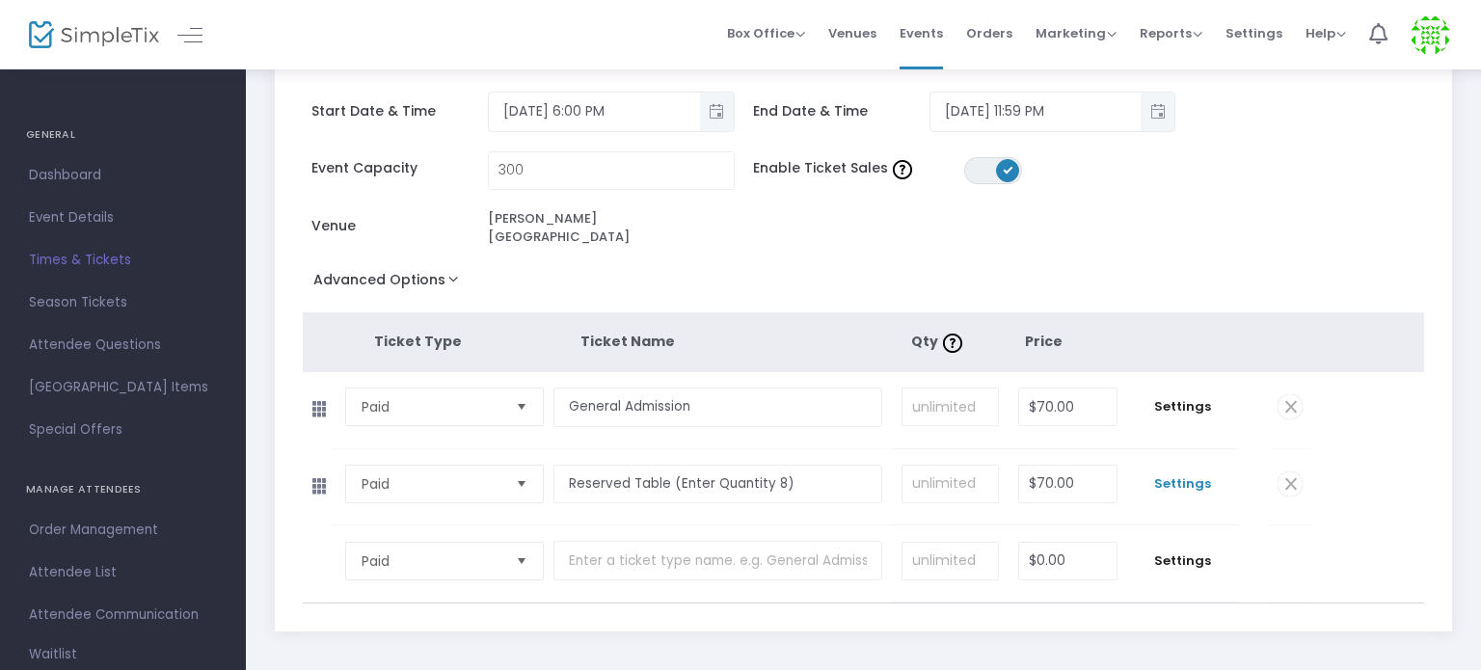
click at [1180, 474] on span "Settings" at bounding box center [1183, 483] width 93 height 19
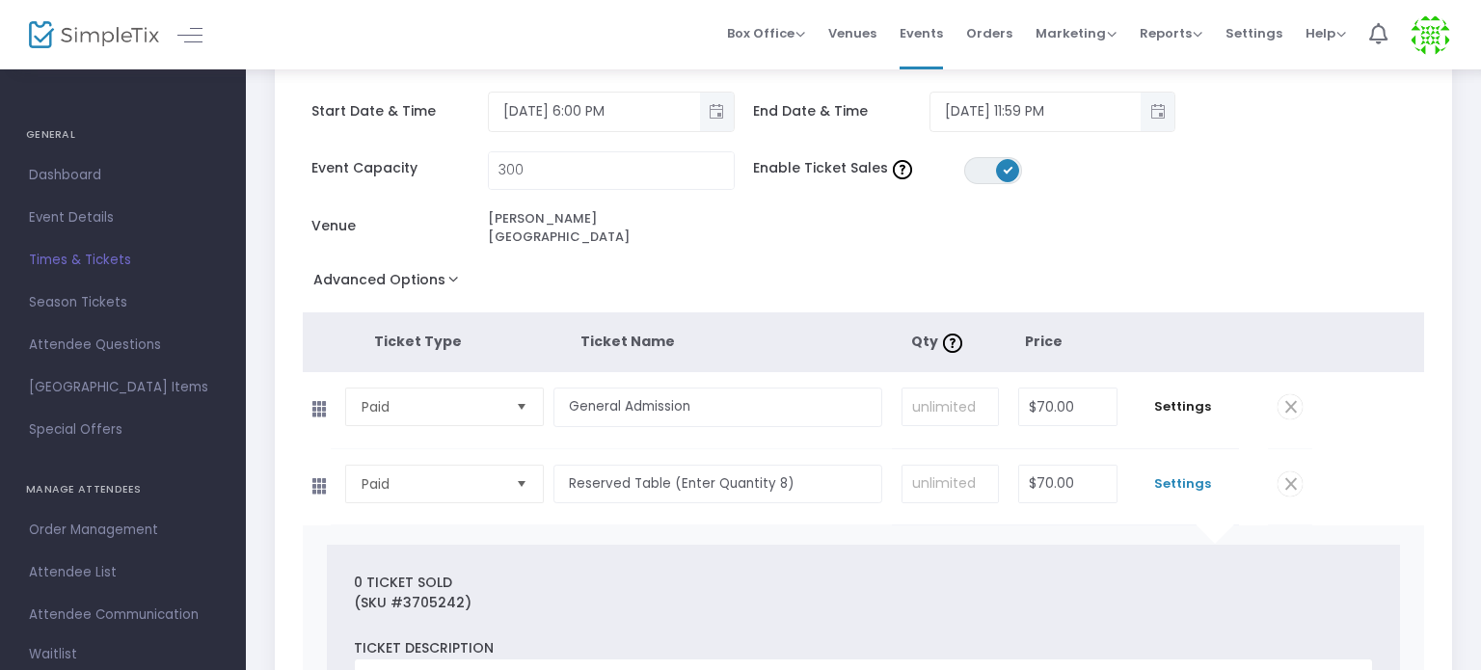
click at [1139, 217] on div "Event Capacity 300 Enable Ticket Sales ON OFF Venue [PERSON_NAME][GEOGRAPHIC_DA…" at bounding box center [854, 208] width 1122 height 115
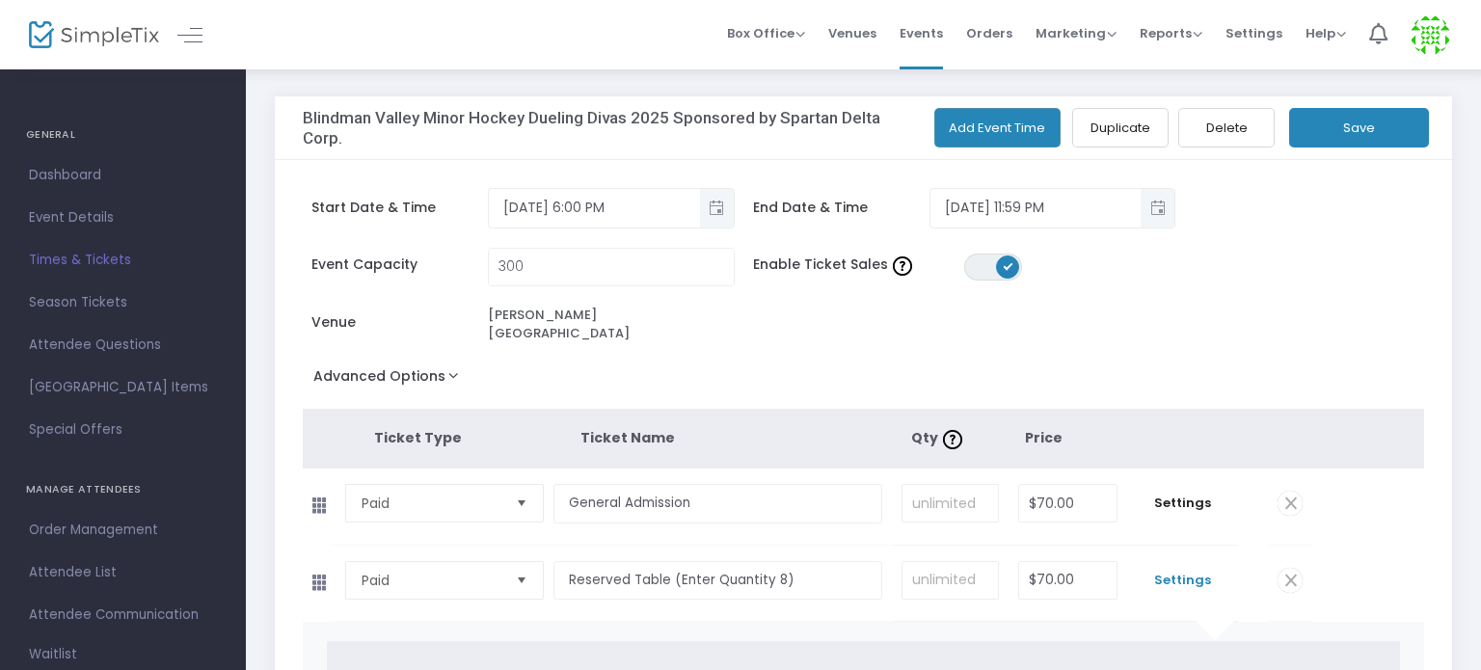
click at [1331, 130] on button "Save" at bounding box center [1359, 128] width 140 height 40
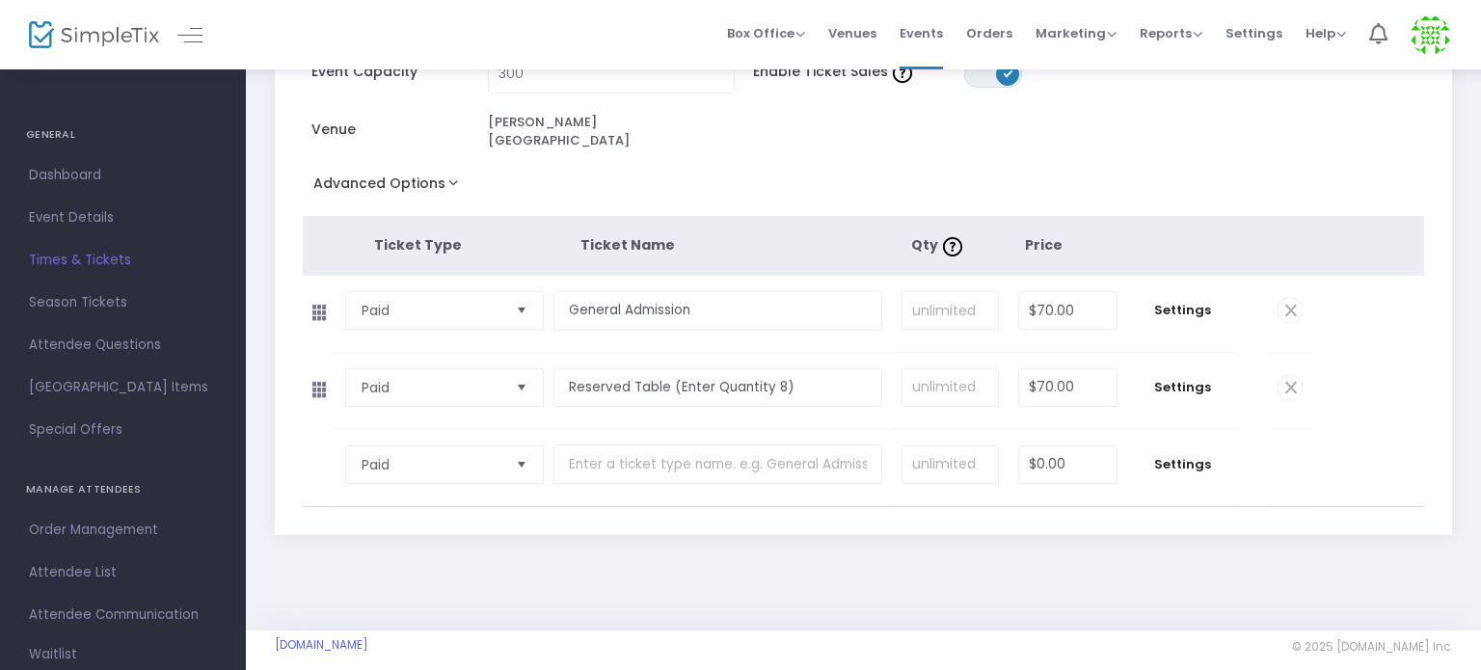
scroll to position [201, 0]
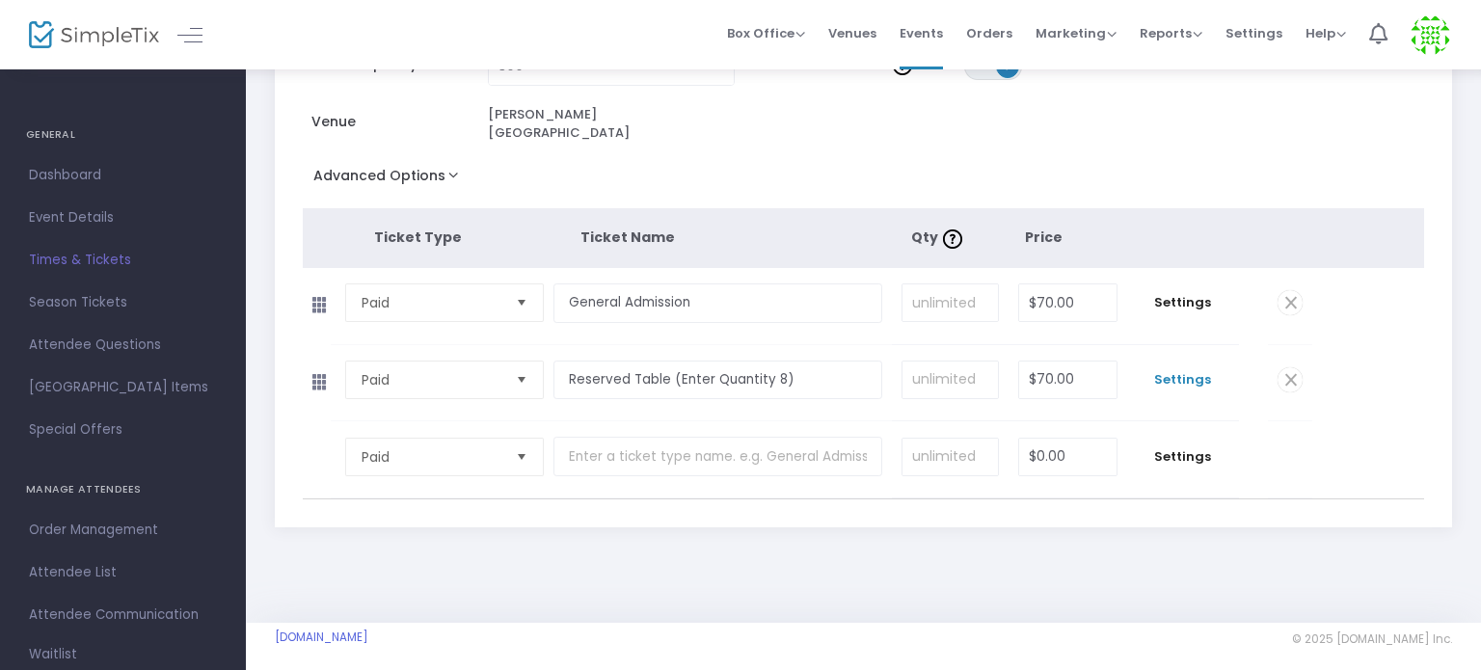
click at [1172, 370] on span "Settings" at bounding box center [1183, 379] width 93 height 19
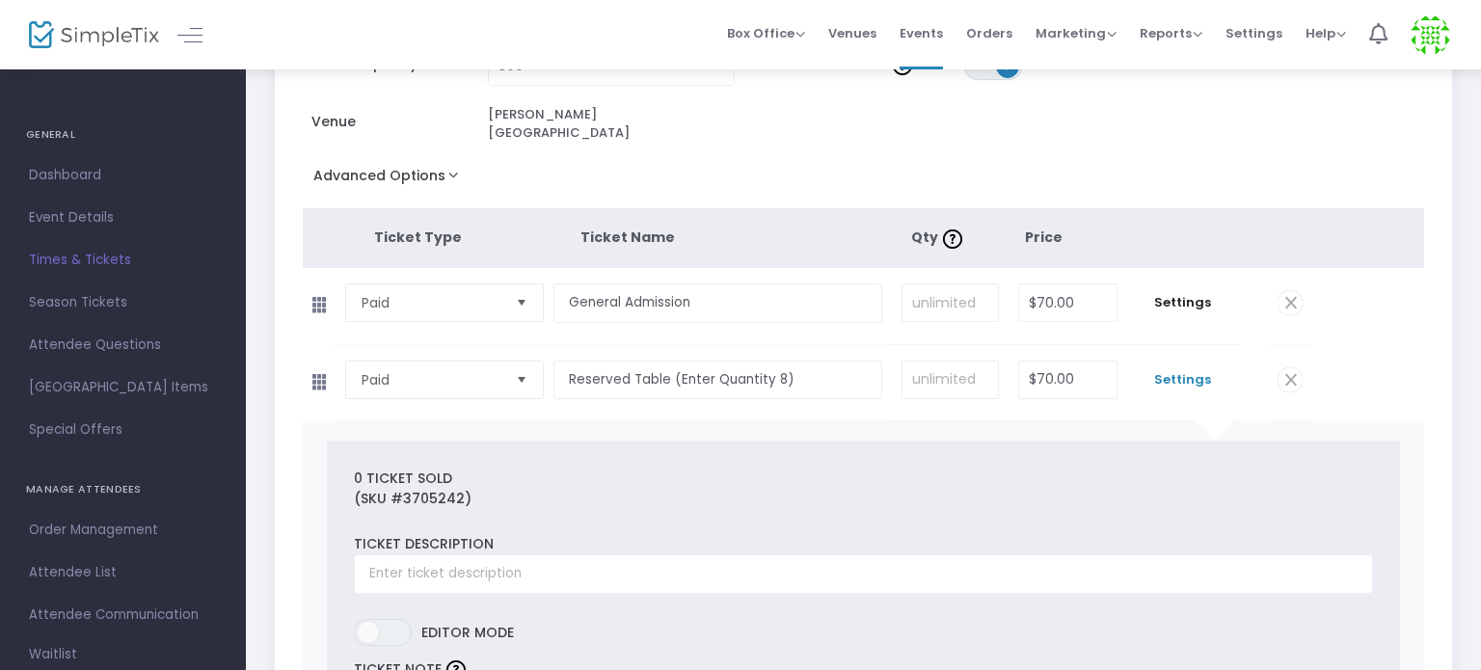
scroll to position [490, 0]
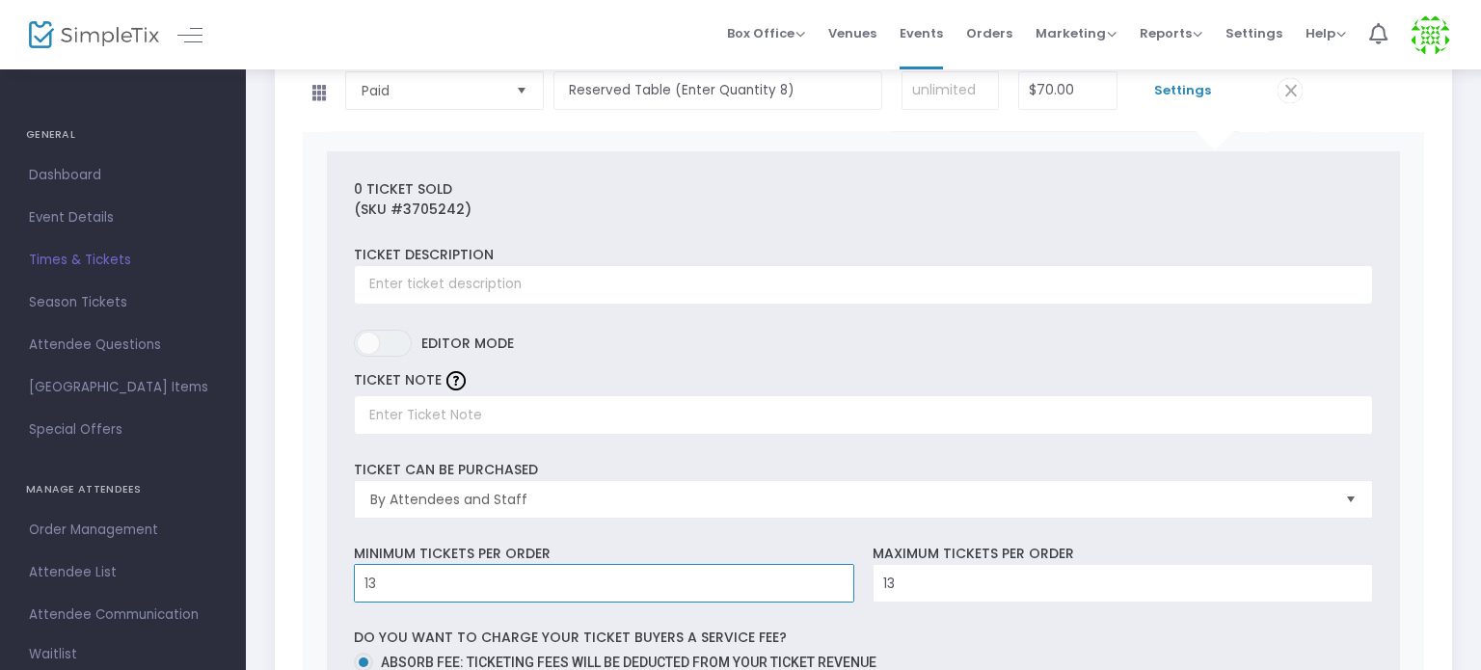
drag, startPoint x: 320, startPoint y: 547, endPoint x: 284, endPoint y: 541, distance: 36.1
click at [285, 541] on div "Start Date & Time [DATE] 6:00 PM End Date & Time [DATE] 11:59 PM Event Capacity…" at bounding box center [863, 552] width 1177 height 1765
drag, startPoint x: 382, startPoint y: 566, endPoint x: 347, endPoint y: 558, distance: 35.6
click at [347, 558] on div "Minimum tickets per order 13 Value should be between 0 to 1000.." at bounding box center [603, 573] width 519 height 59
type input "8"
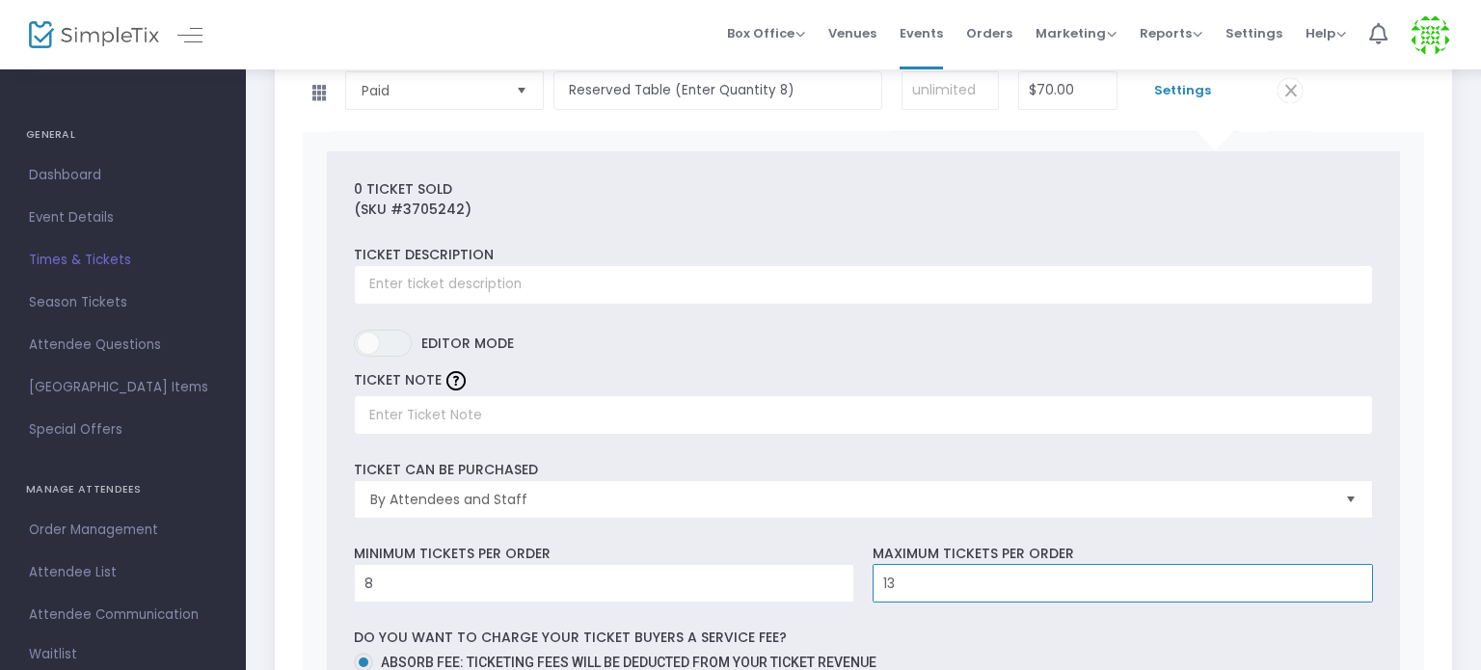
drag, startPoint x: 886, startPoint y: 570, endPoint x: 864, endPoint y: 572, distance: 22.3
click at [864, 572] on div "Maximum tickets per order 13 Value should not be less than Min Tickets and not …" at bounding box center [1123, 573] width 519 height 59
drag, startPoint x: 895, startPoint y: 567, endPoint x: 875, endPoint y: 572, distance: 19.9
click at [875, 572] on input "13" at bounding box center [1122, 583] width 498 height 37
drag, startPoint x: 896, startPoint y: 566, endPoint x: 859, endPoint y: 575, distance: 37.6
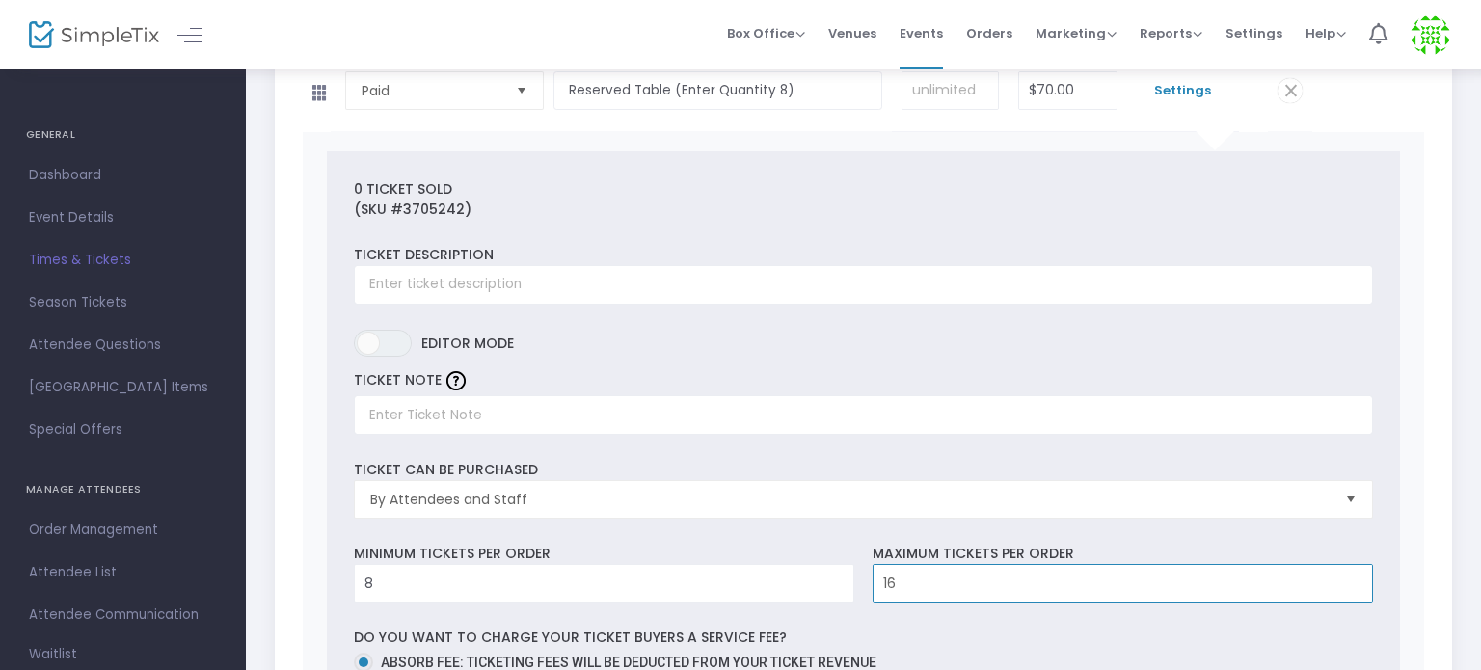
click at [864, 575] on div "Maximum tickets per order 16 Value should not be less than Min Tickets and not …" at bounding box center [1123, 573] width 519 height 59
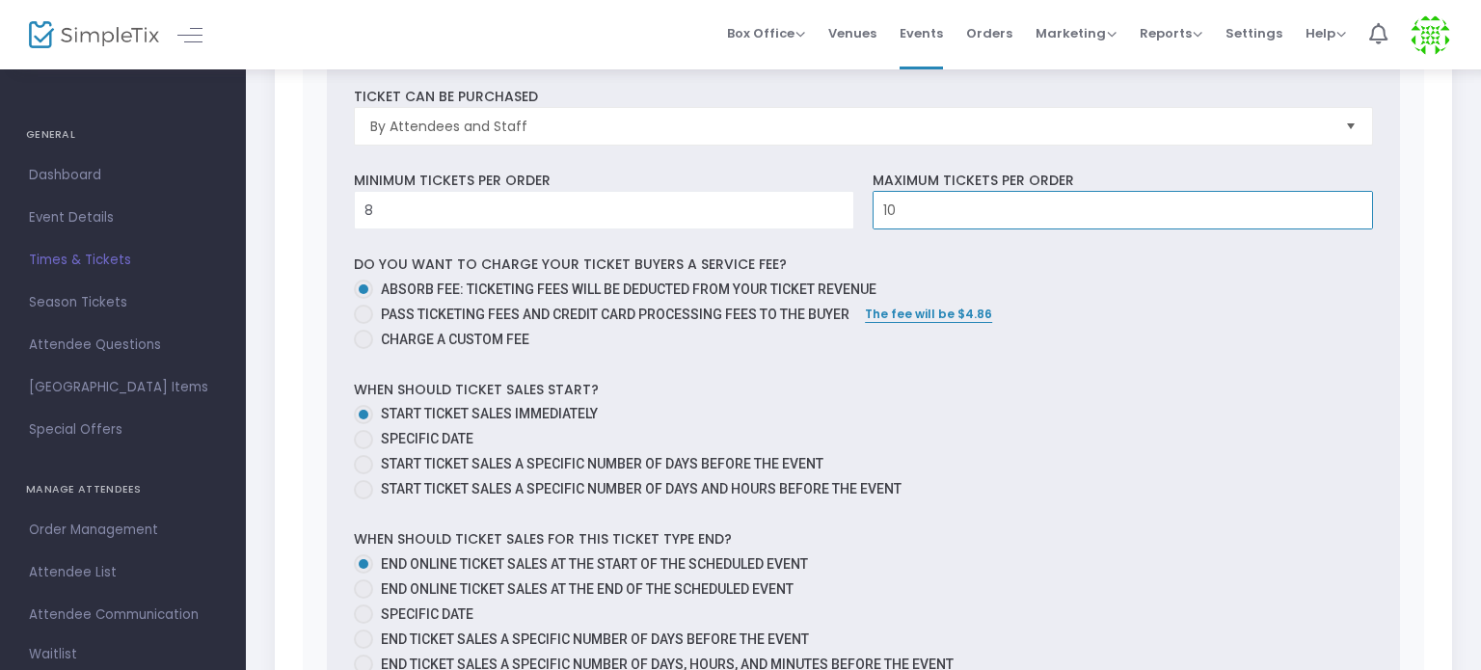
scroll to position [868, 0]
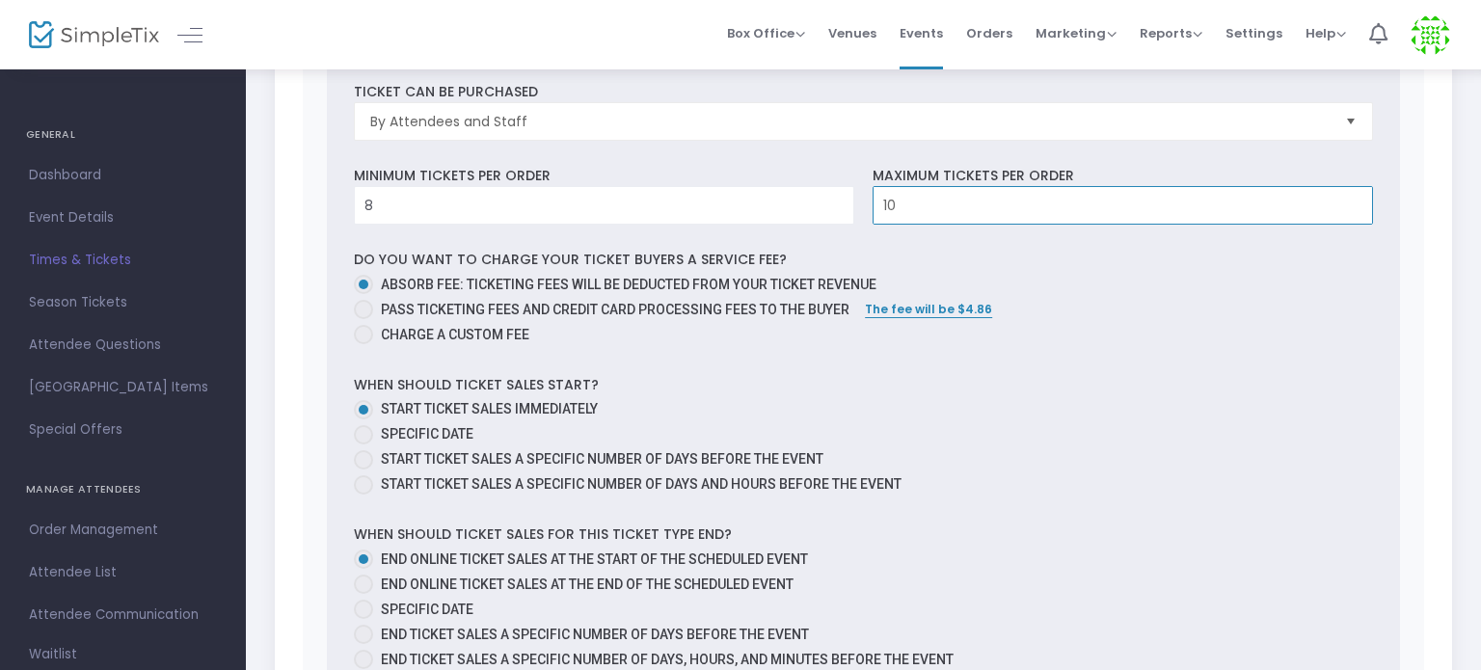
drag, startPoint x: 894, startPoint y: 191, endPoint x: 817, endPoint y: 198, distance: 76.5
click at [817, 198] on div "Minimum tickets per order 8 Value should be between 0 to 1000.. Maximum tickets…" at bounding box center [862, 195] width 1037 height 59
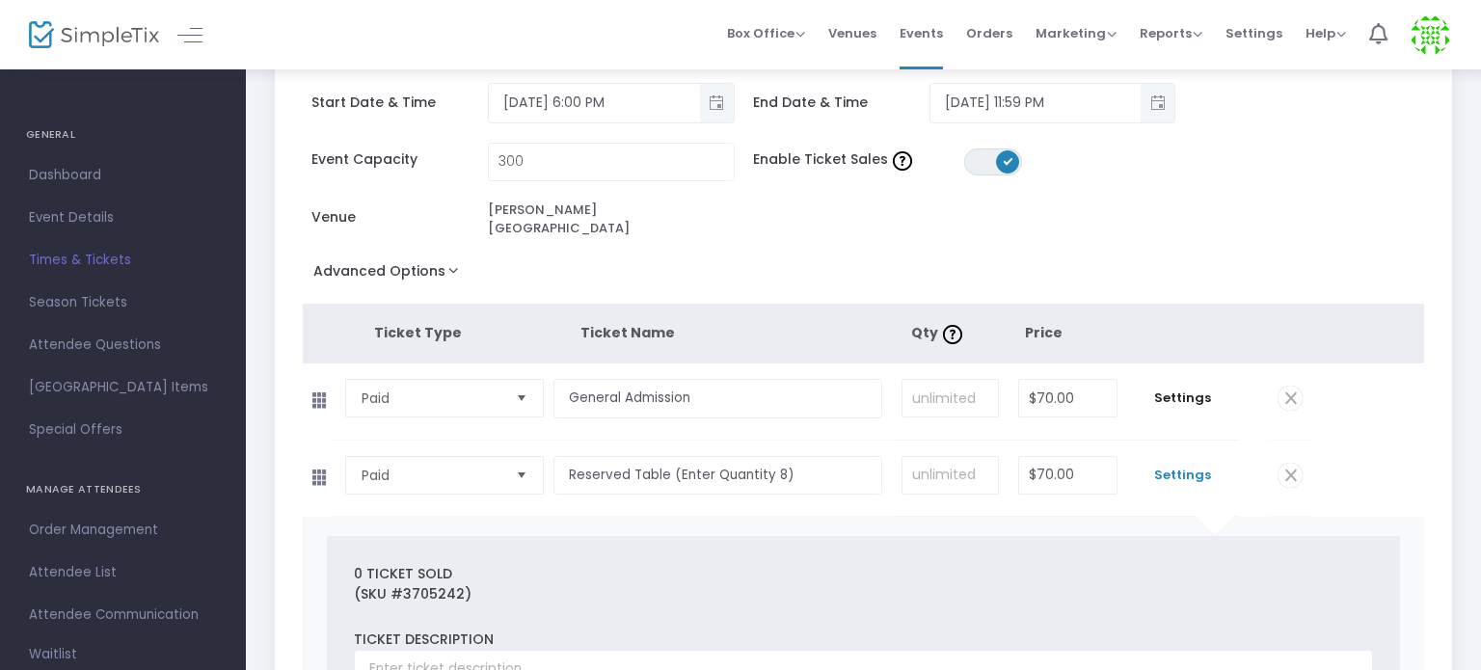
scroll to position [0, 0]
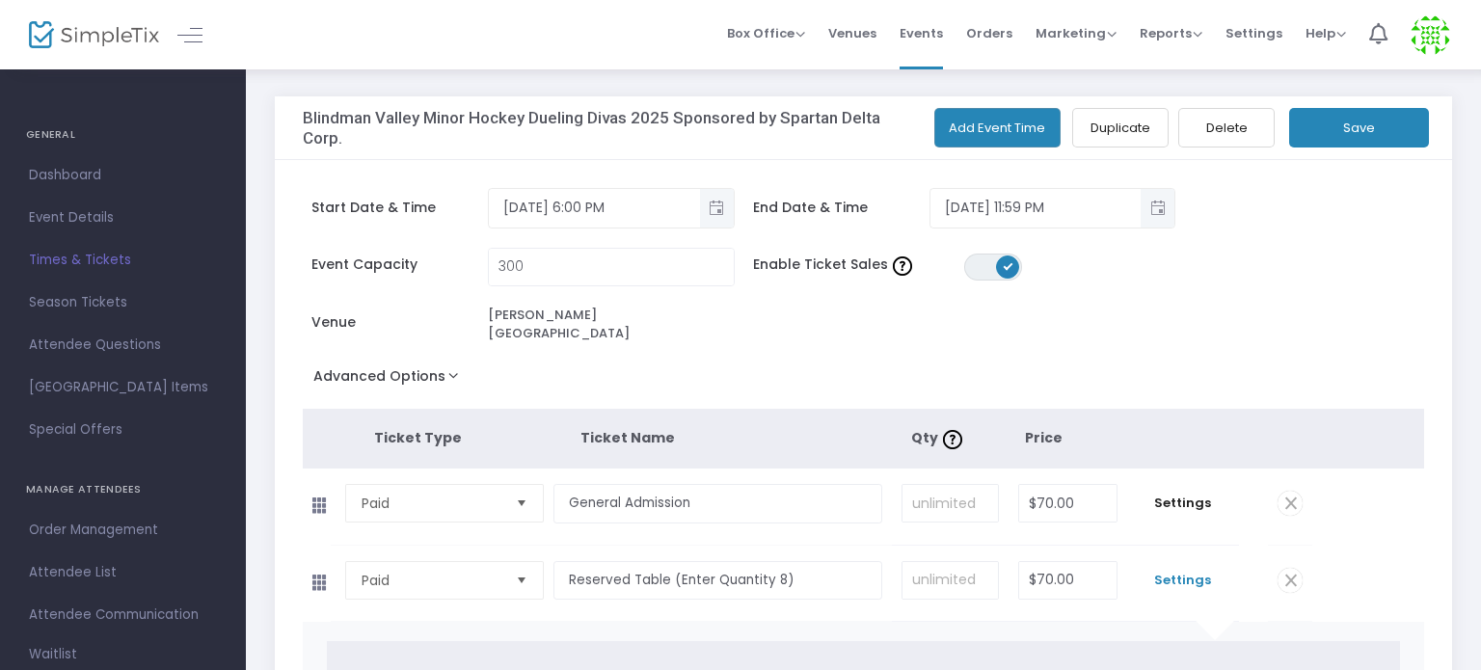
type input "8"
click at [1325, 134] on button "Save" at bounding box center [1359, 128] width 140 height 40
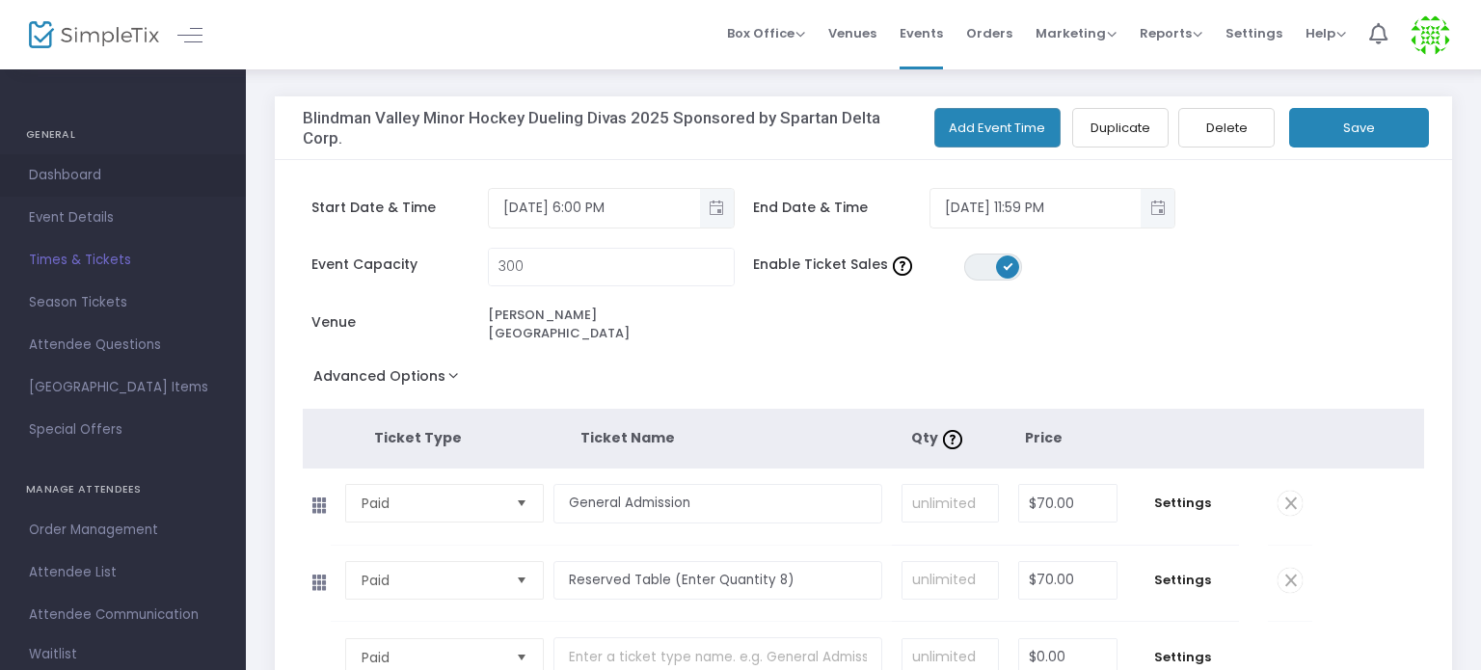
click at [60, 174] on span "Dashboard" at bounding box center [123, 175] width 188 height 25
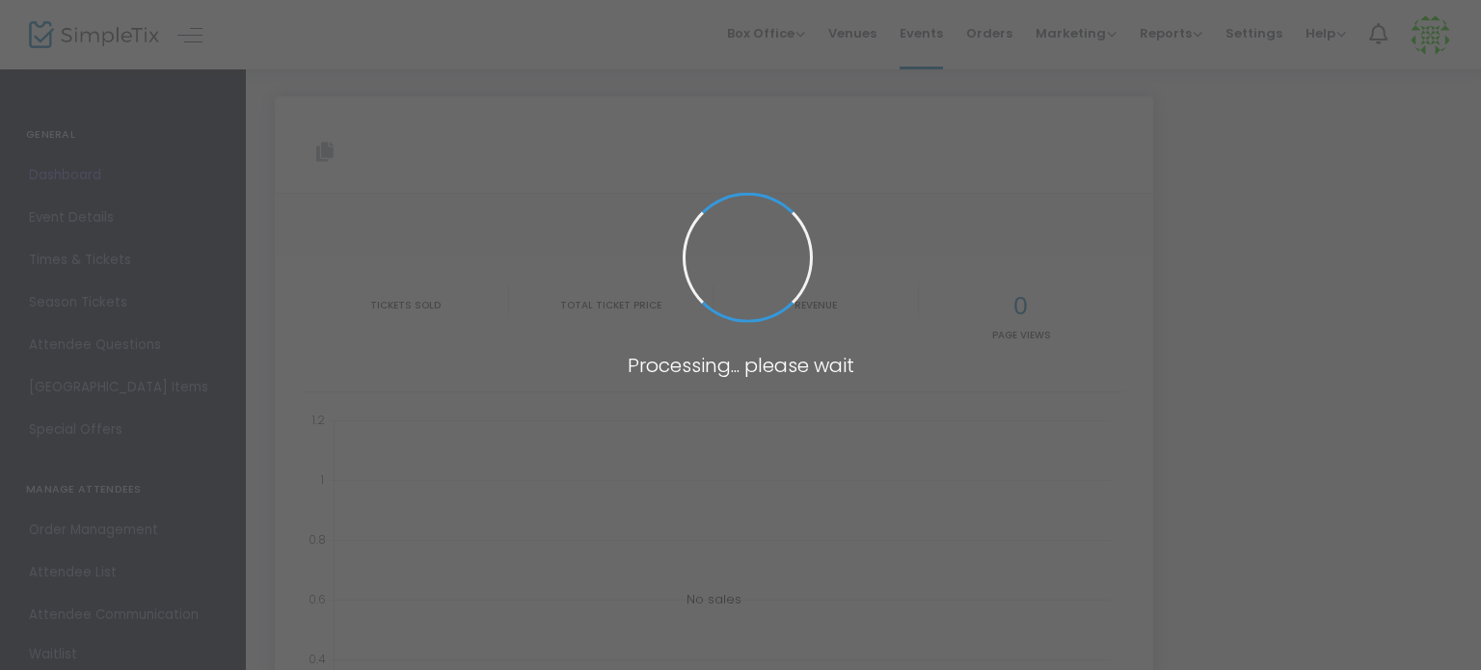
type input "[URL][DOMAIN_NAME]"
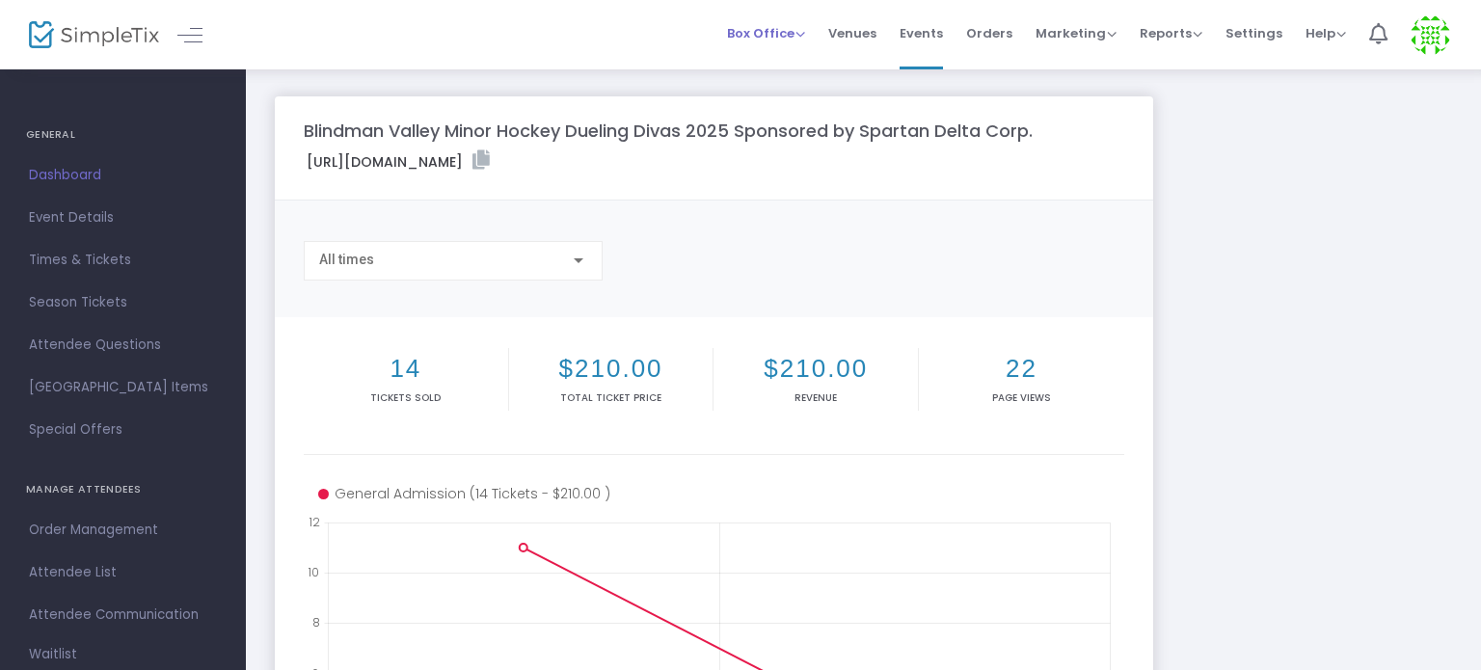
click at [777, 38] on span "Box Office" at bounding box center [766, 33] width 78 height 18
click at [783, 61] on li "Sell Tickets" at bounding box center [796, 65] width 138 height 38
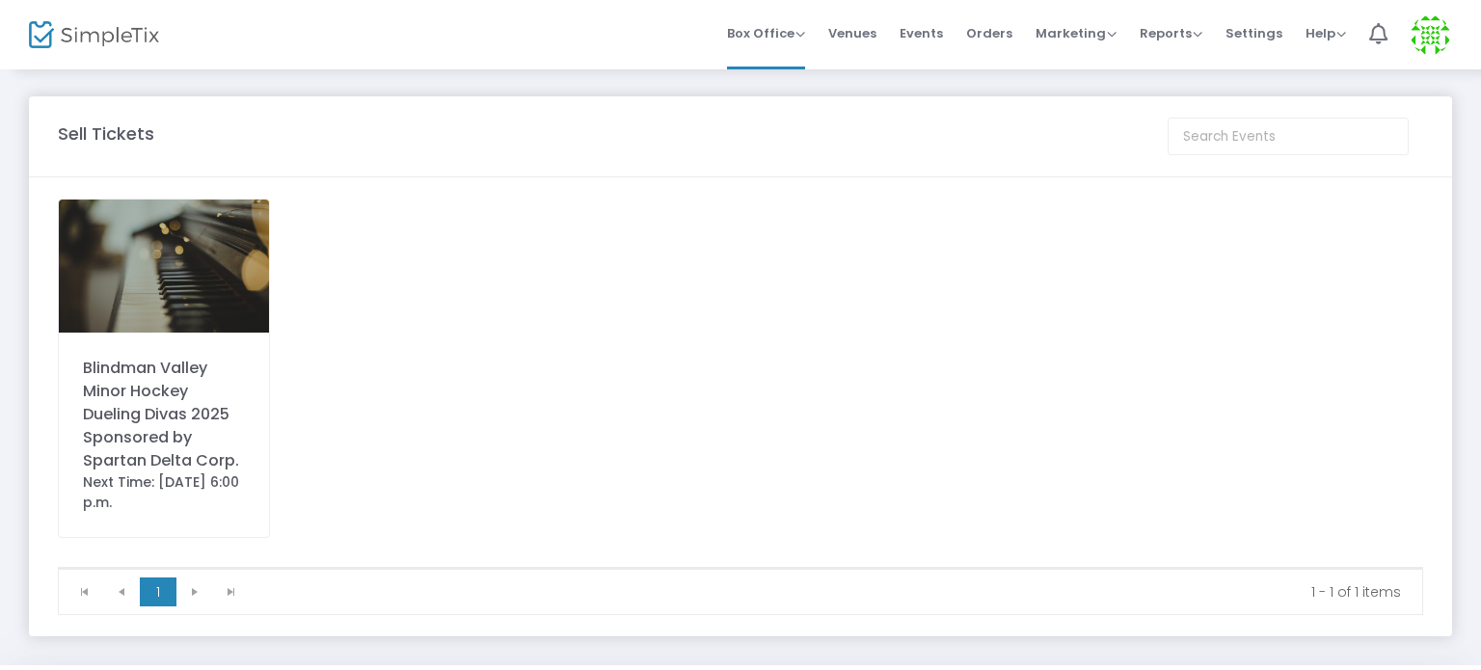
click at [135, 392] on div "Blindman Valley Minor Hockey Dueling Divas 2025 Sponsored by Spartan Delta Corp." at bounding box center [164, 415] width 162 height 116
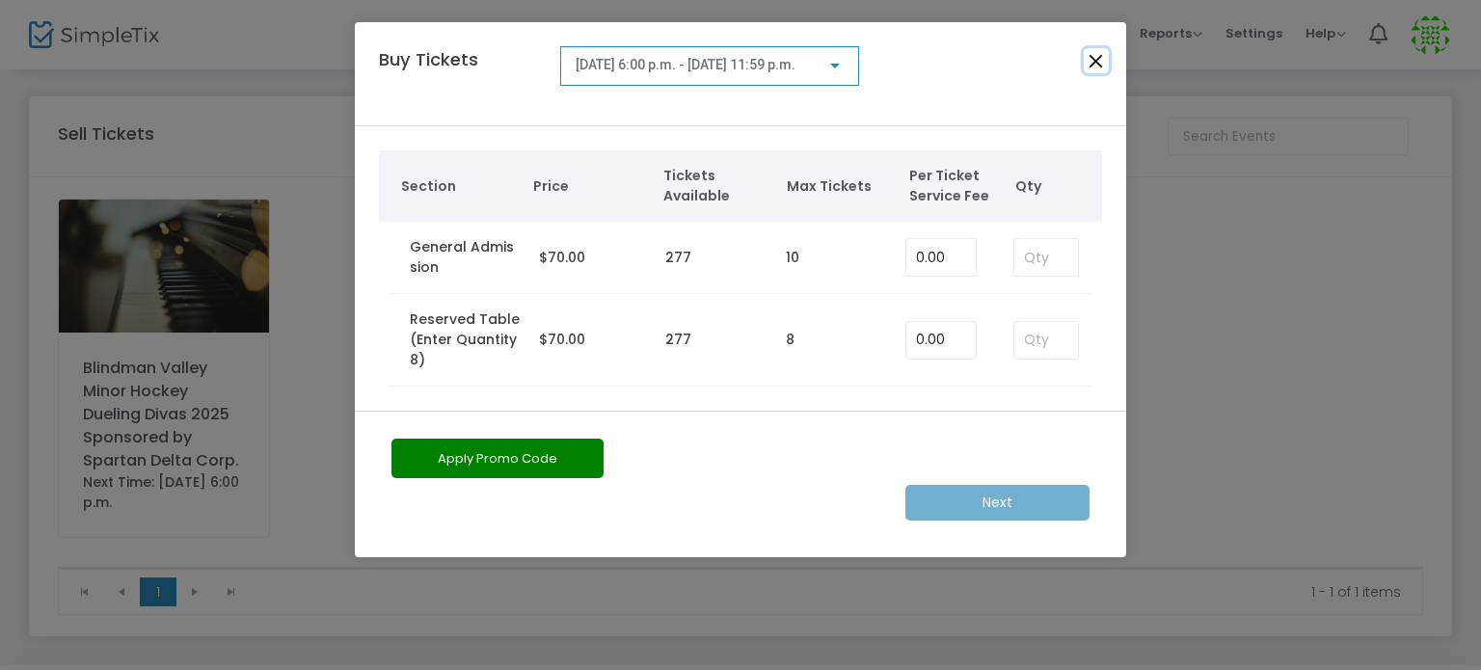
click at [1098, 63] on button "Close" at bounding box center [1096, 60] width 25 height 25
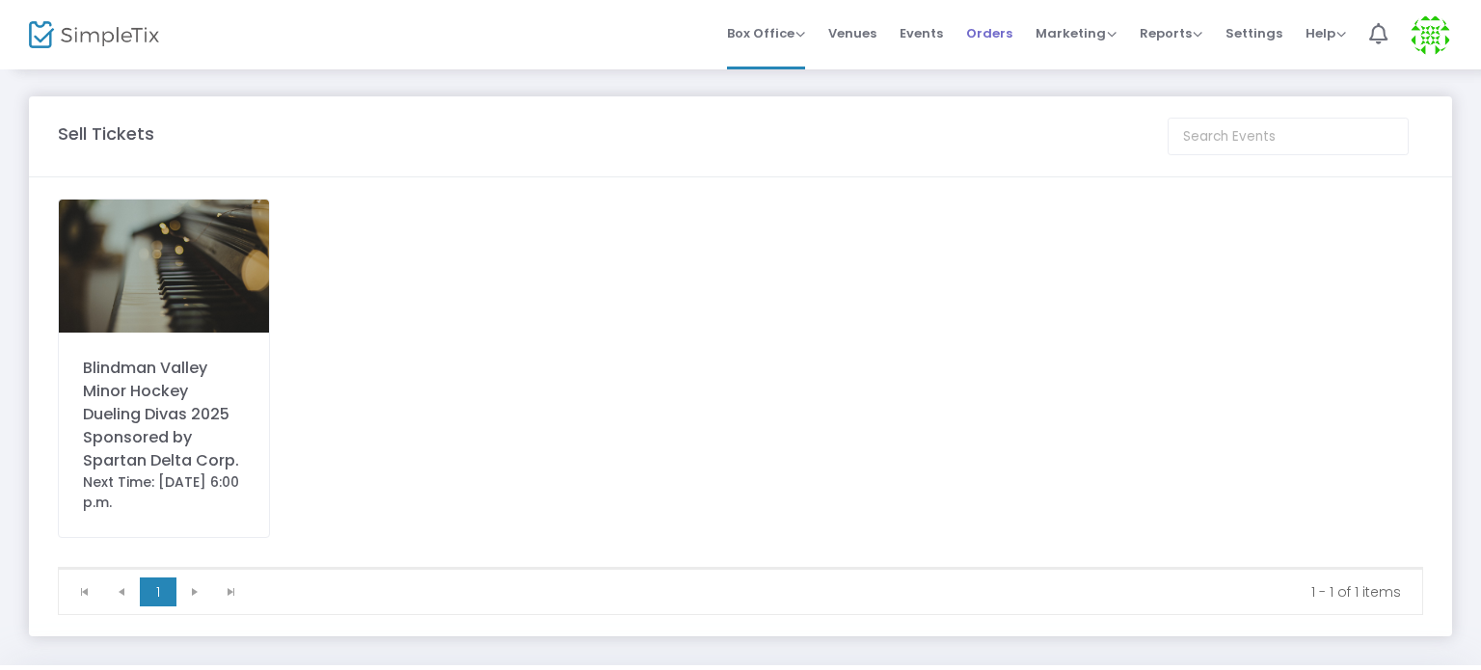
click at [994, 33] on span "Orders" at bounding box center [989, 33] width 46 height 49
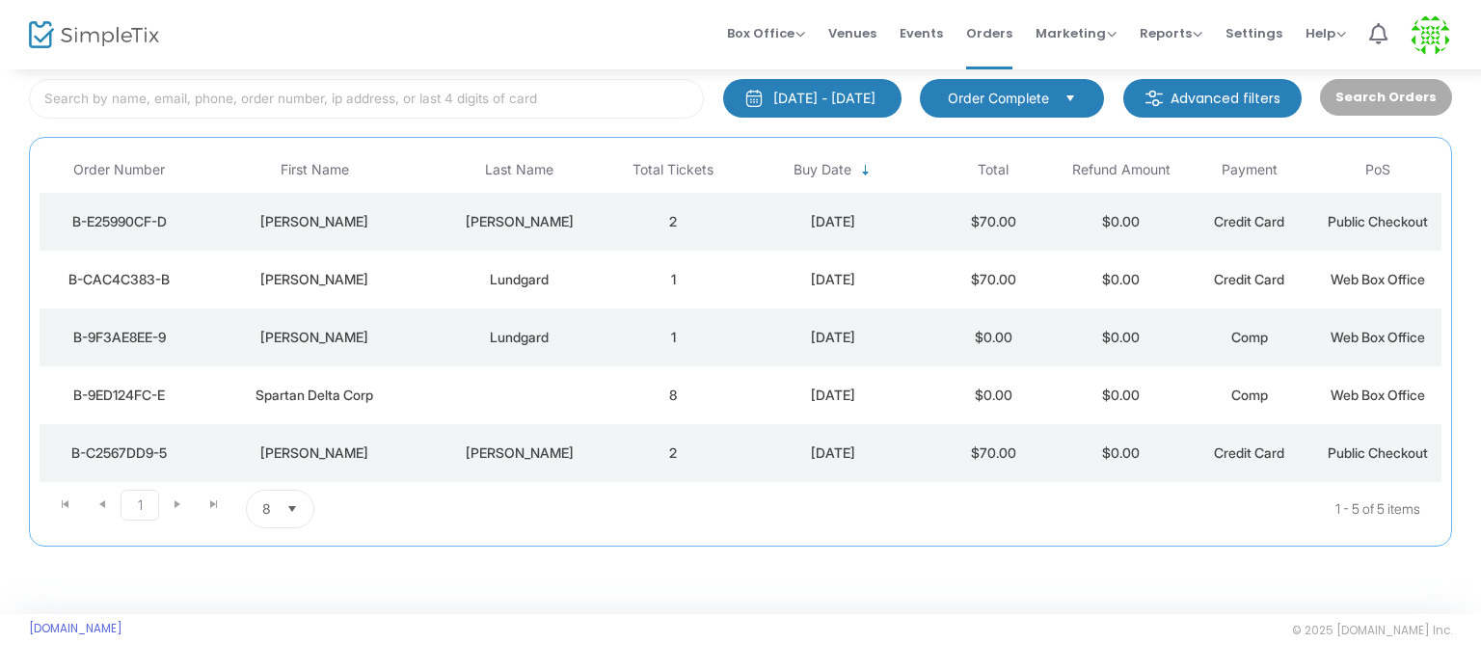
scroll to position [124, 0]
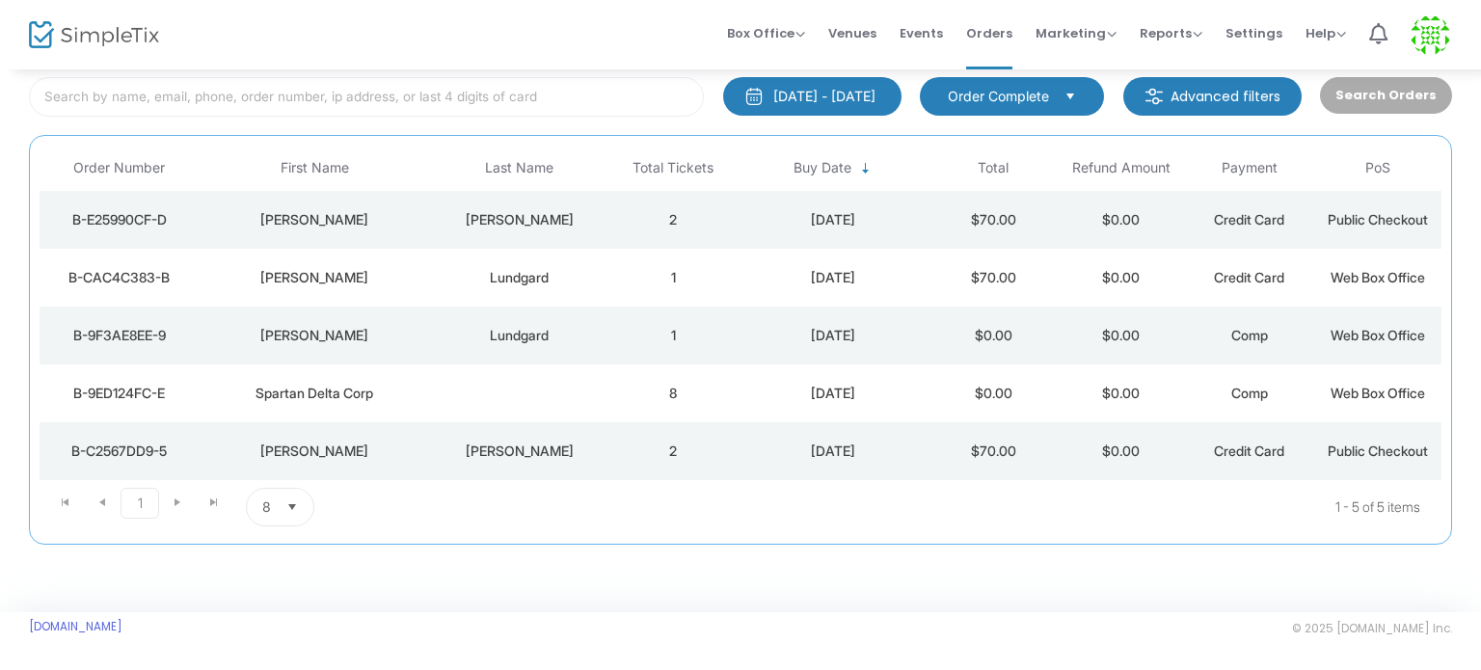
click at [286, 500] on span "Select" at bounding box center [293, 508] width 32 height 32
click at [282, 448] on li "100" at bounding box center [279, 462] width 66 height 39
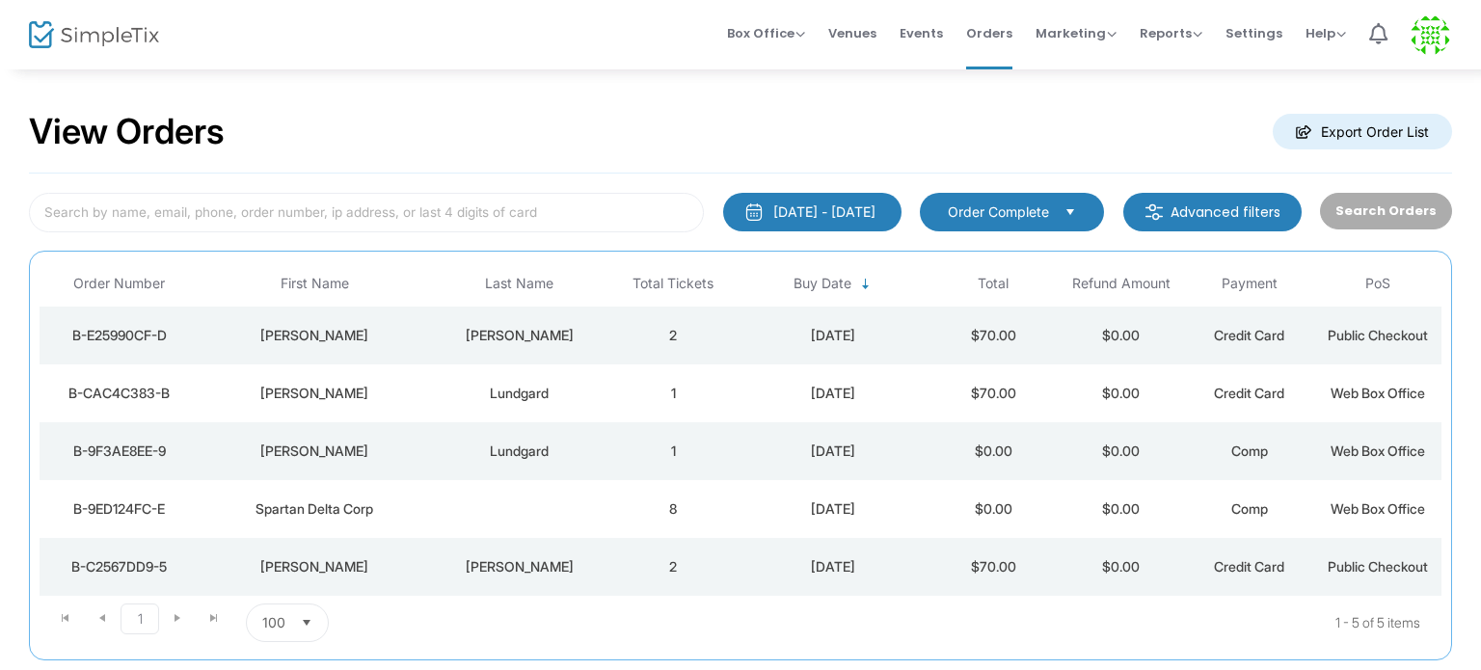
scroll to position [0, 0]
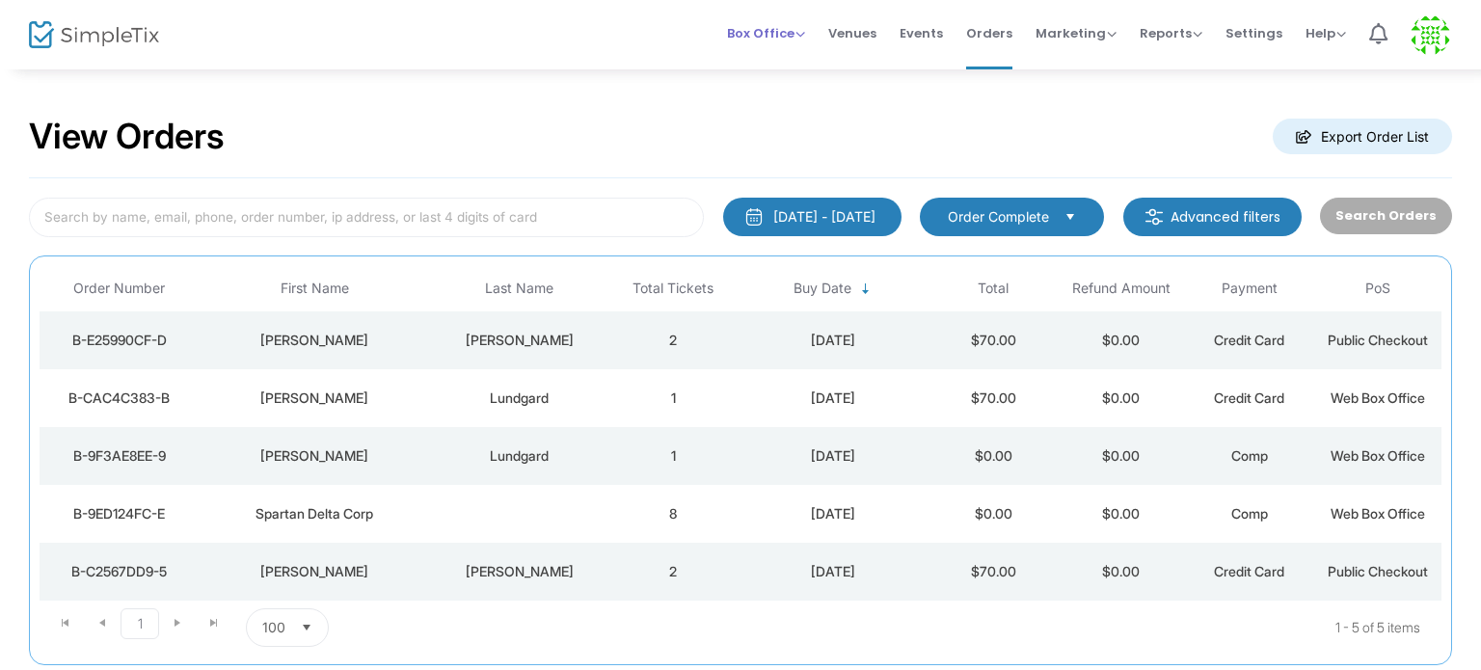
click at [772, 37] on span "Box Office" at bounding box center [766, 33] width 78 height 18
click at [789, 57] on li "Sell Tickets" at bounding box center [796, 65] width 138 height 38
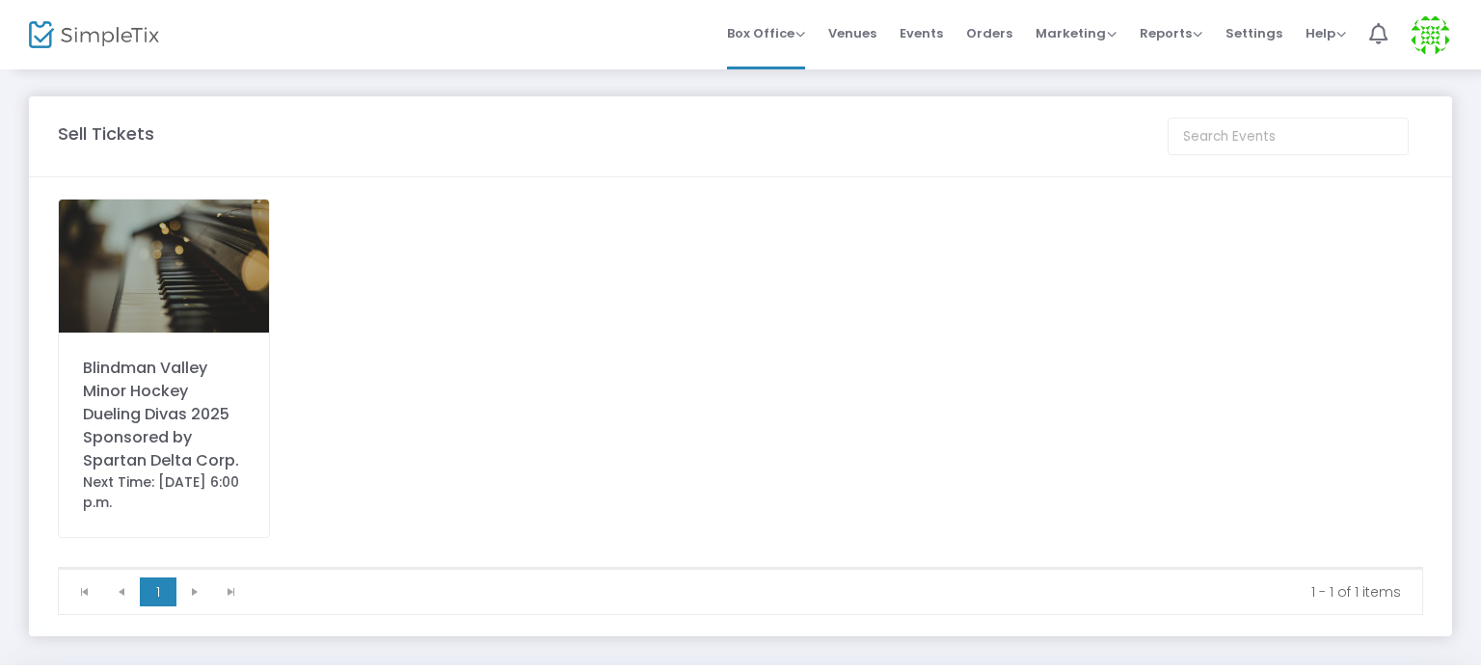
click at [160, 419] on div "Blindman Valley Minor Hockey Dueling Divas 2025 Sponsored by Spartan Delta Corp." at bounding box center [164, 415] width 162 height 116
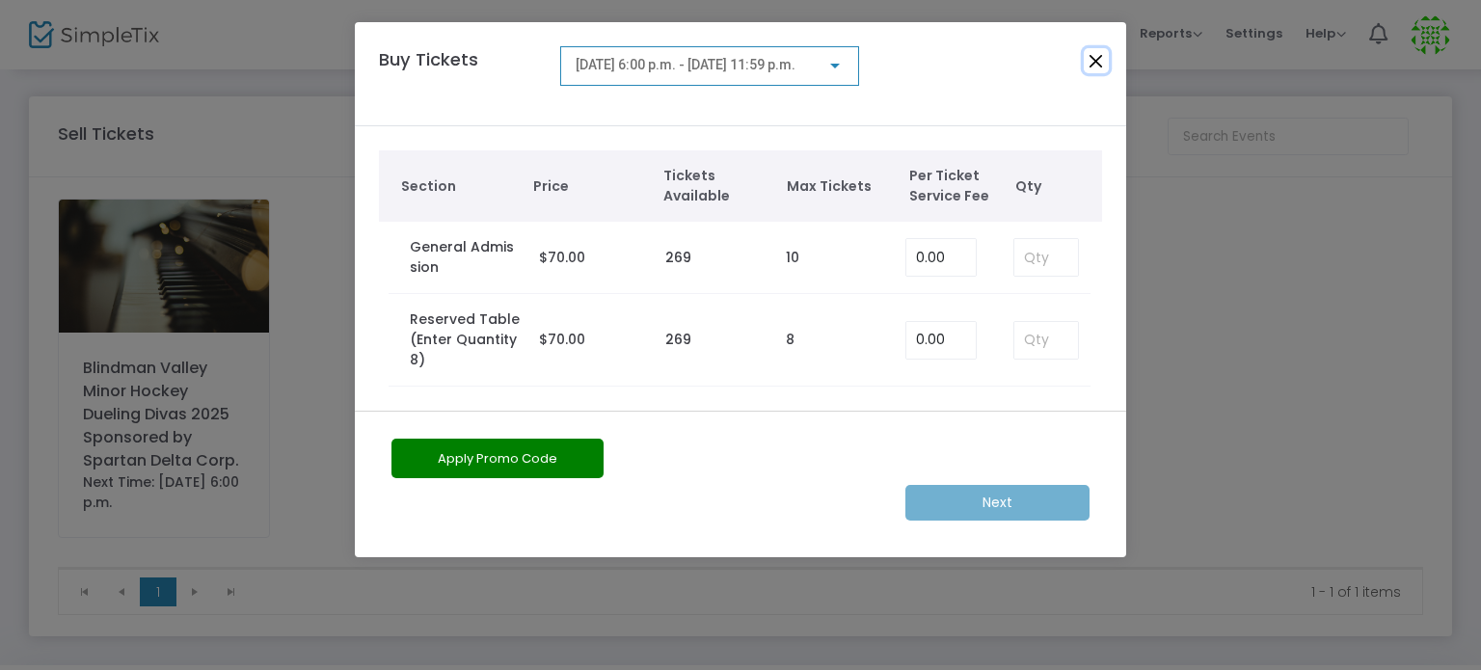
click at [1092, 55] on button "Close" at bounding box center [1096, 60] width 25 height 25
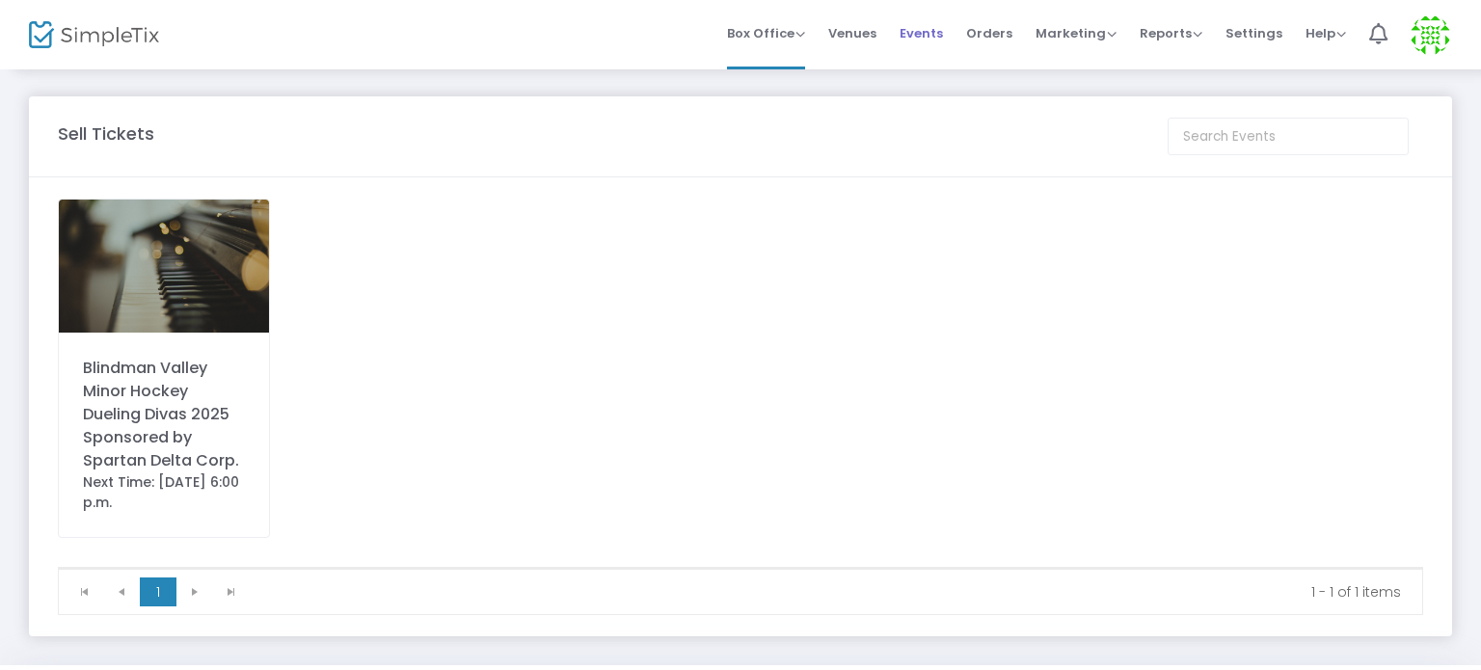
click at [937, 21] on span "Events" at bounding box center [920, 33] width 43 height 49
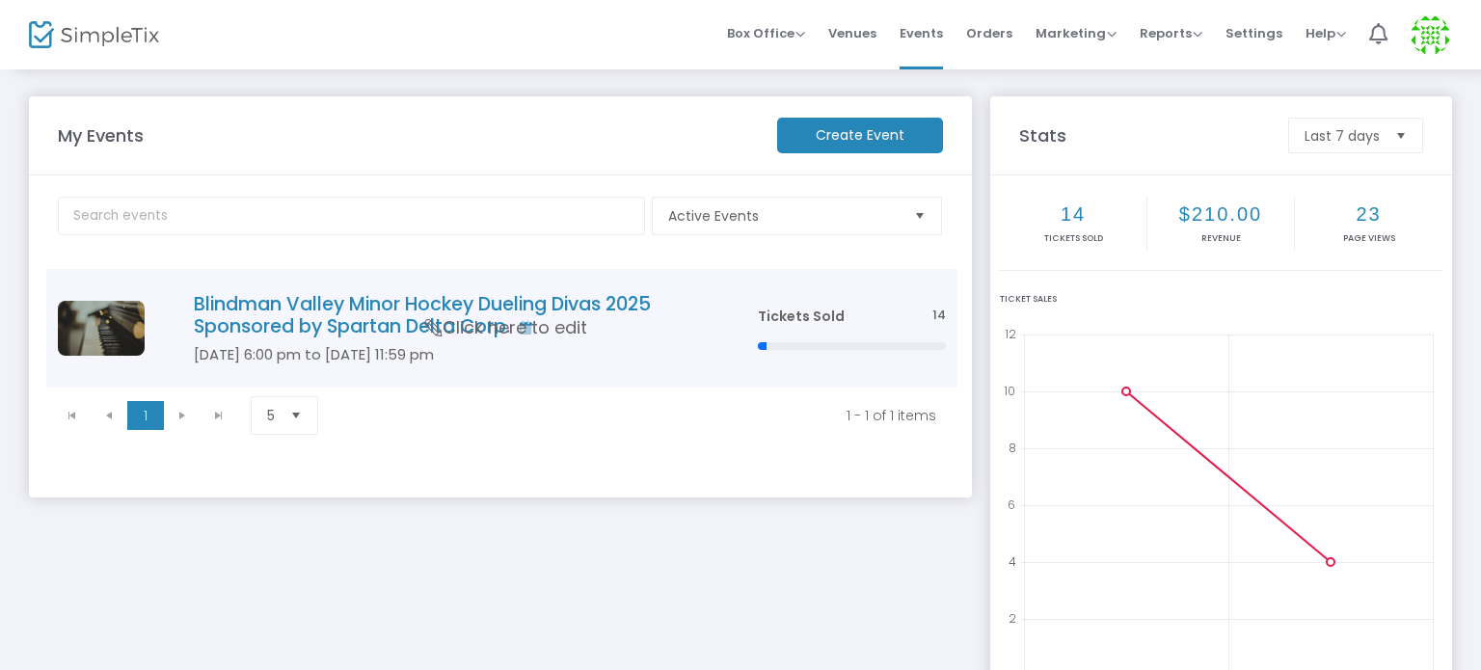
click at [497, 308] on h4 "Blindman Valley Minor Hockey Dueling Divas 2025 Sponsored by Spartan Delta Corp." at bounding box center [447, 315] width 506 height 45
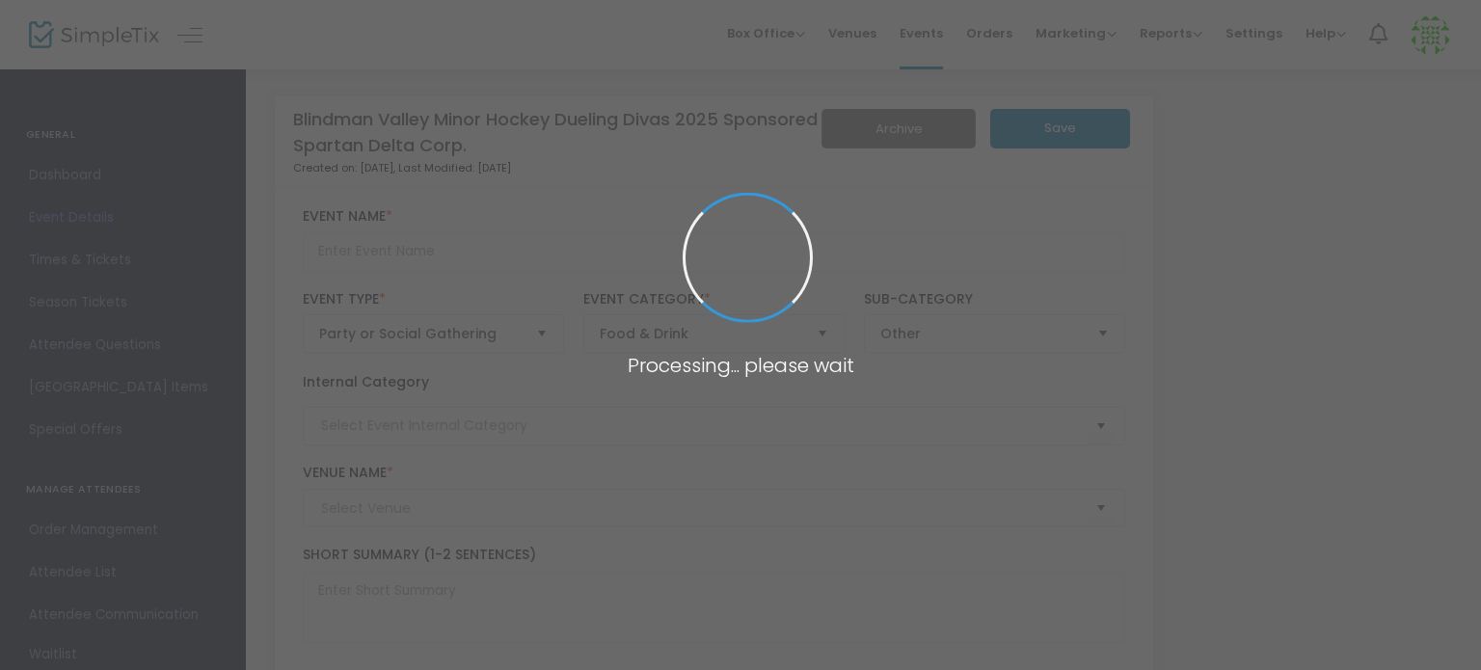
type input "Blindman Valley Minor Hockey Dueling Divas 2025 Sponsored by Spartan Delta Corp."
type textarea "Blindman Valley Minor Hockey Dueling Divas 2025 Sponsored by Spartan Delta Corp…"
checkbox input "true"
type input "Buy Tickets"
type input "[PERSON_NAME][GEOGRAPHIC_DATA]"
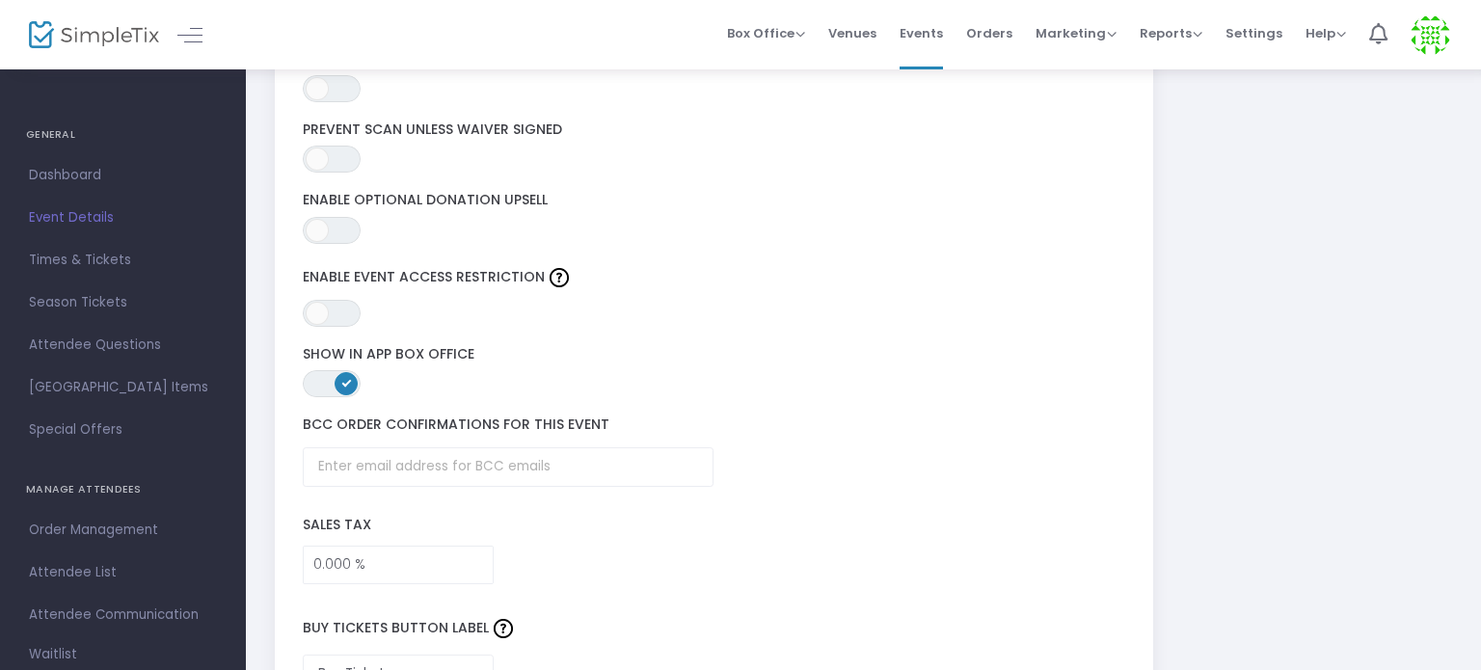
scroll to position [2973, 0]
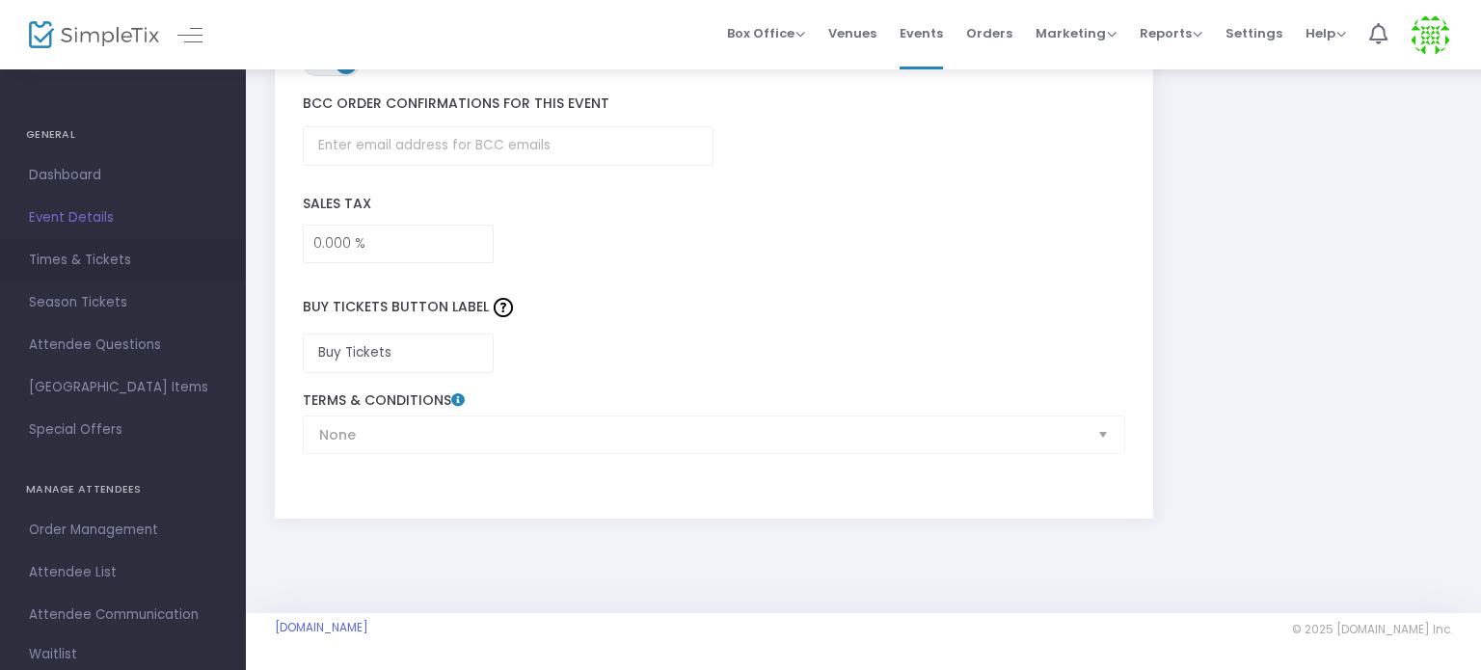
click at [72, 255] on span "Times & Tickets" at bounding box center [123, 260] width 188 height 25
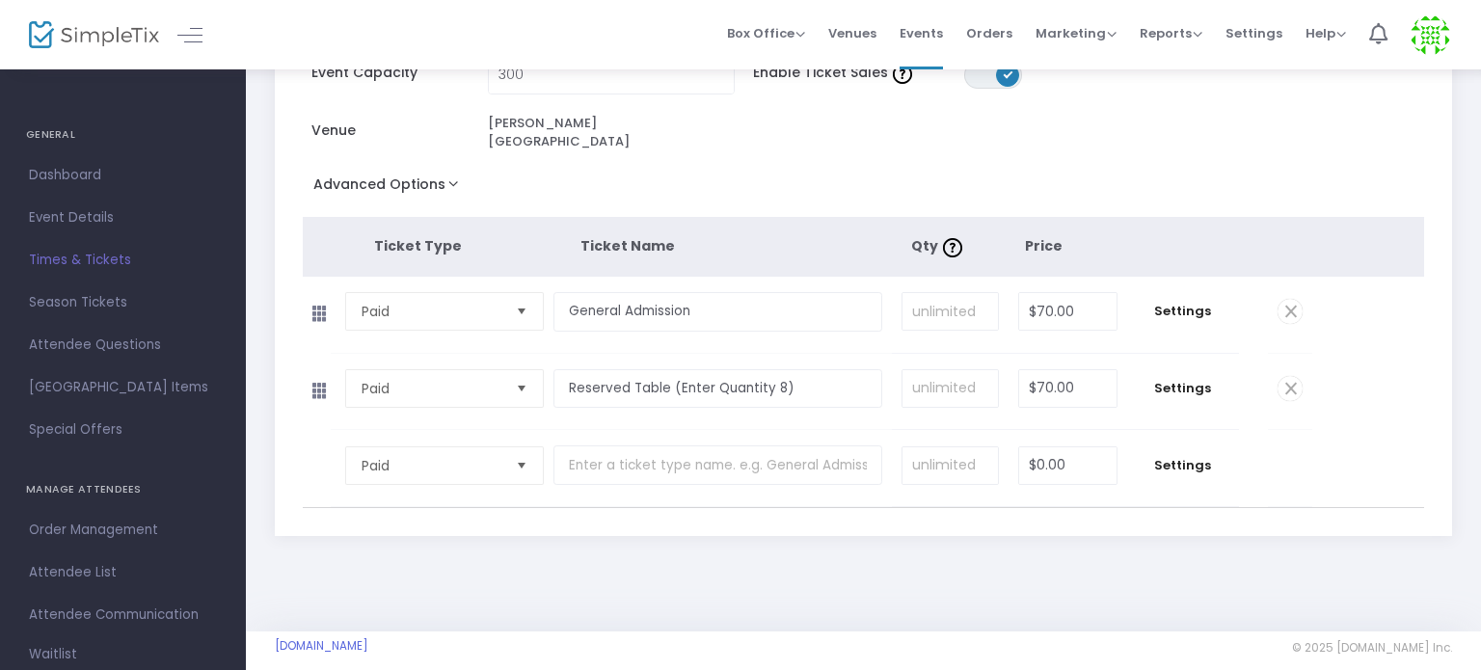
scroll to position [193, 0]
drag, startPoint x: 765, startPoint y: 371, endPoint x: 671, endPoint y: 355, distance: 95.9
click at [671, 368] on input "Reserved Table (Enter Quantity 8)" at bounding box center [717, 388] width 329 height 40
type input "Reserved Table (8 seats/table)"
click at [1365, 318] on tbody "Paid Required. General Admission Required. Required. $70.00 Required. Settings …" at bounding box center [864, 314] width 1122 height 77
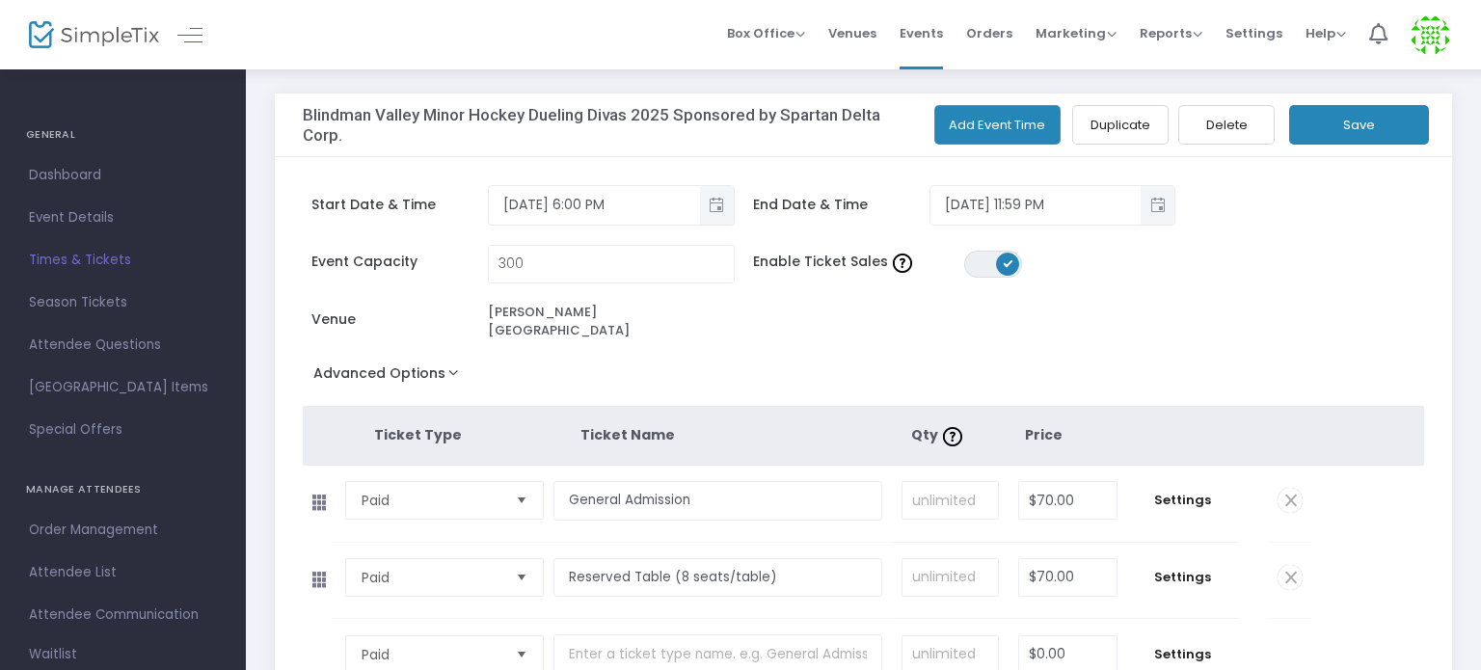
scroll to position [0, 0]
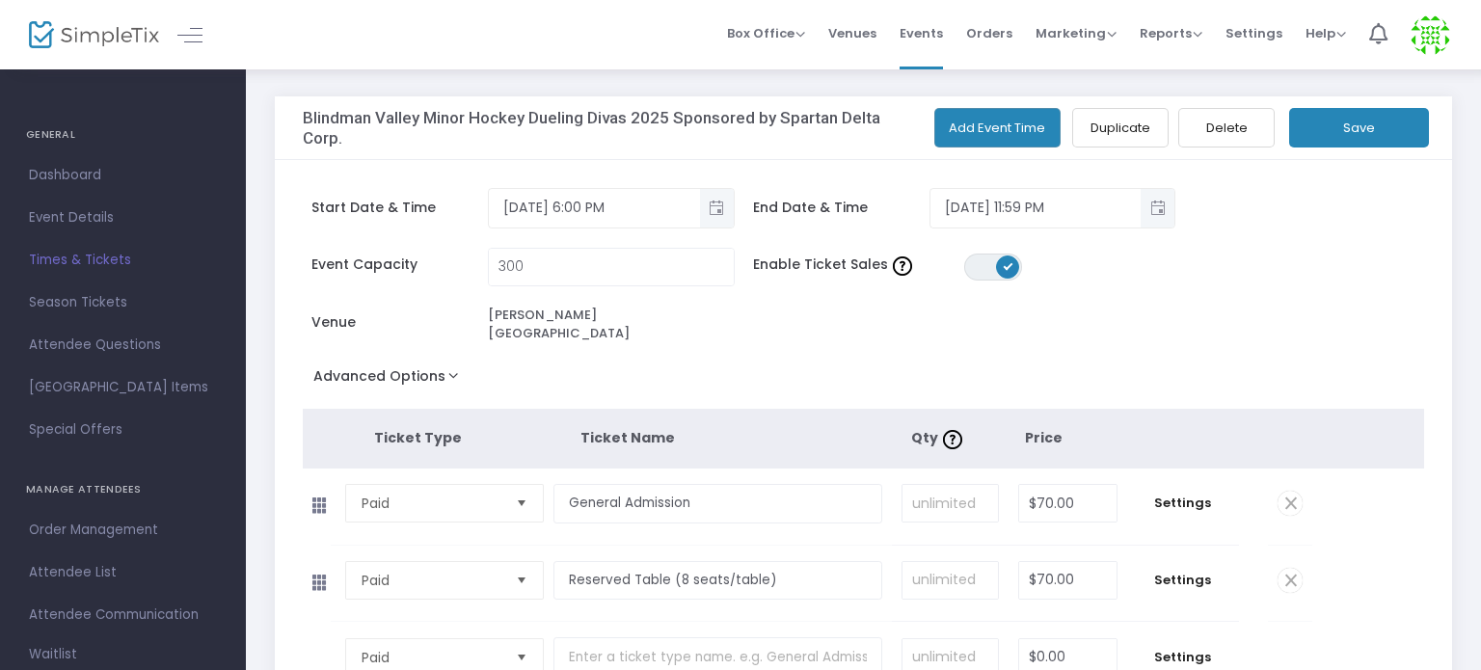
click at [1329, 142] on button "Save" at bounding box center [1359, 128] width 140 height 40
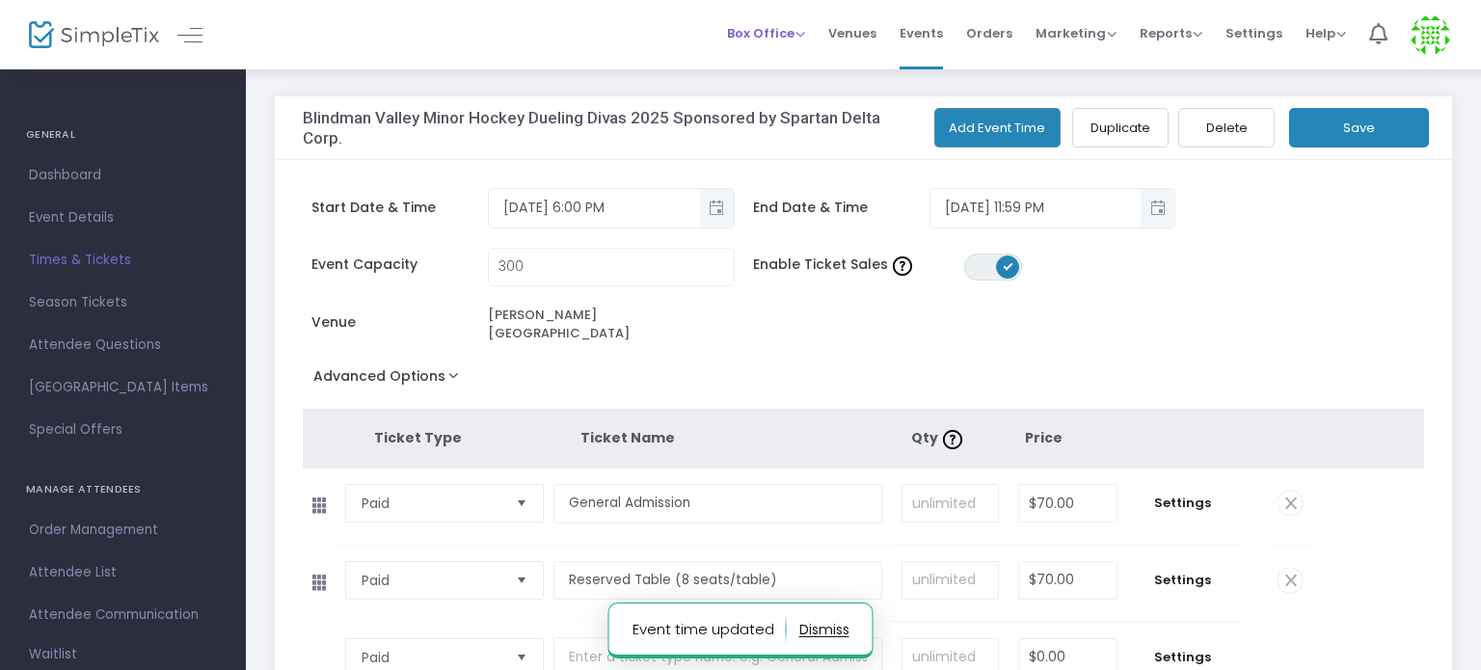
click at [767, 37] on span "Box Office" at bounding box center [766, 33] width 78 height 18
click at [777, 61] on li "Sell Tickets" at bounding box center [796, 65] width 138 height 38
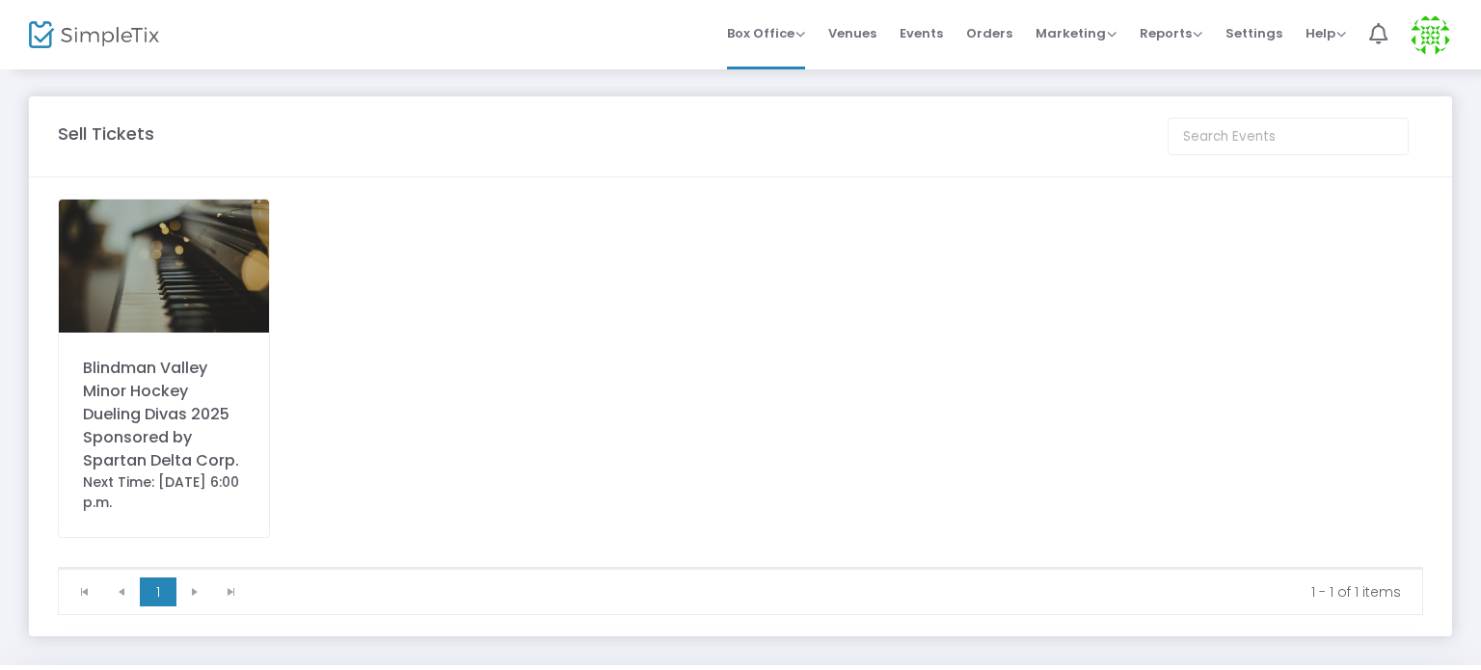
click at [147, 397] on div "Blindman Valley Minor Hockey Dueling Divas 2025 Sponsored by Spartan Delta Corp." at bounding box center [164, 415] width 162 height 116
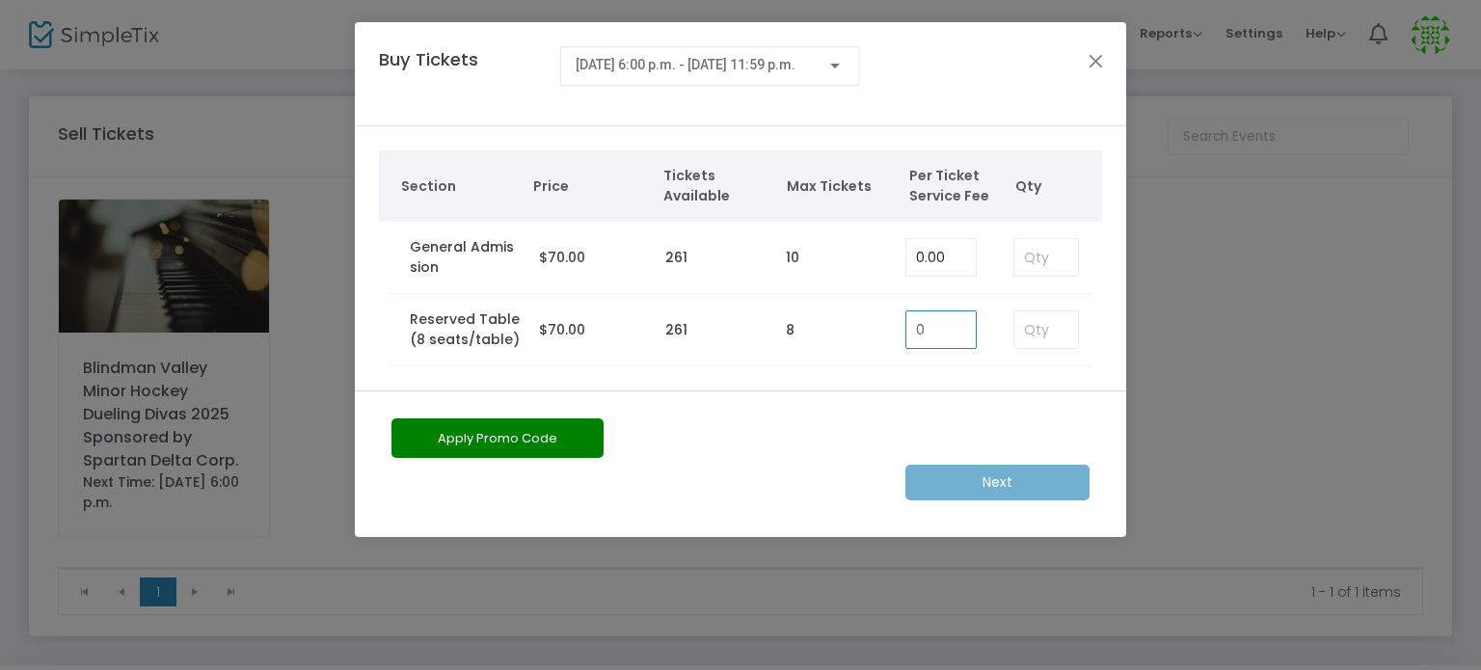
click at [951, 330] on input "0" at bounding box center [940, 329] width 69 height 37
type input "0.00"
click at [1051, 334] on input at bounding box center [1046, 329] width 64 height 37
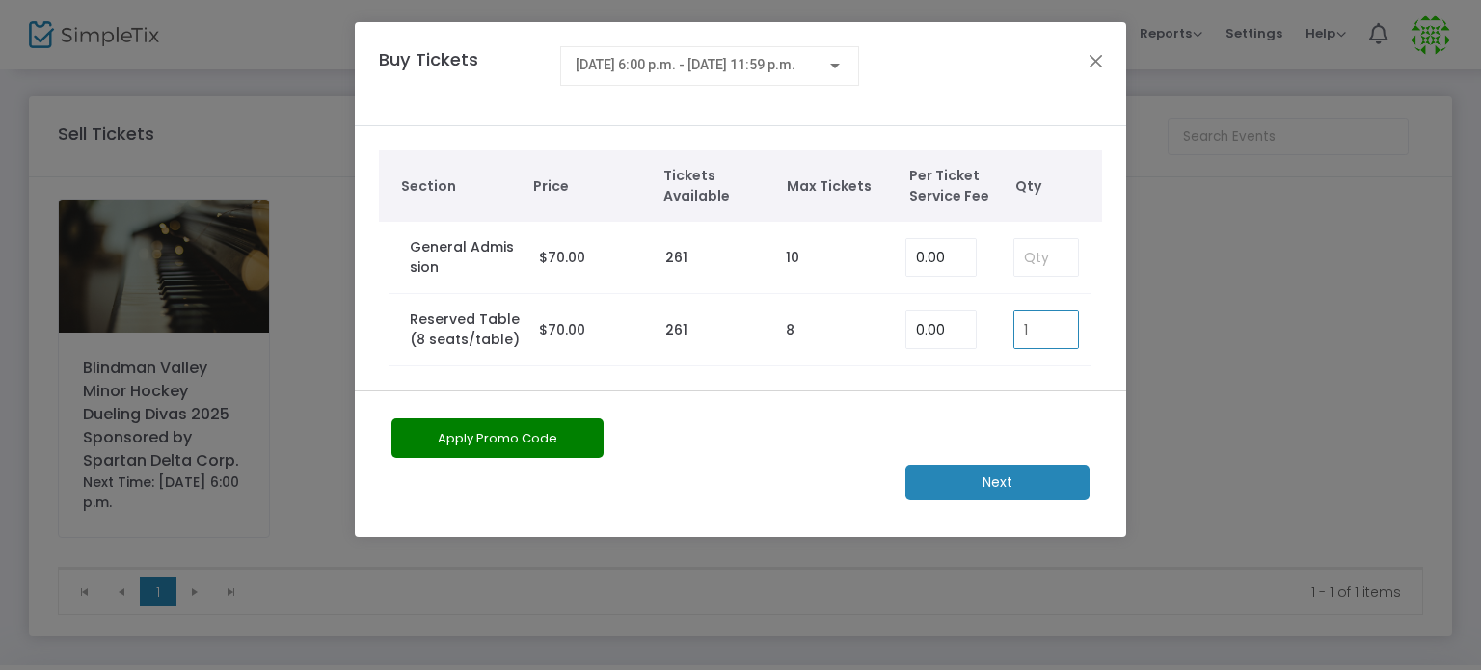
type input "8"
click at [969, 483] on m-button "Next" at bounding box center [997, 483] width 184 height 36
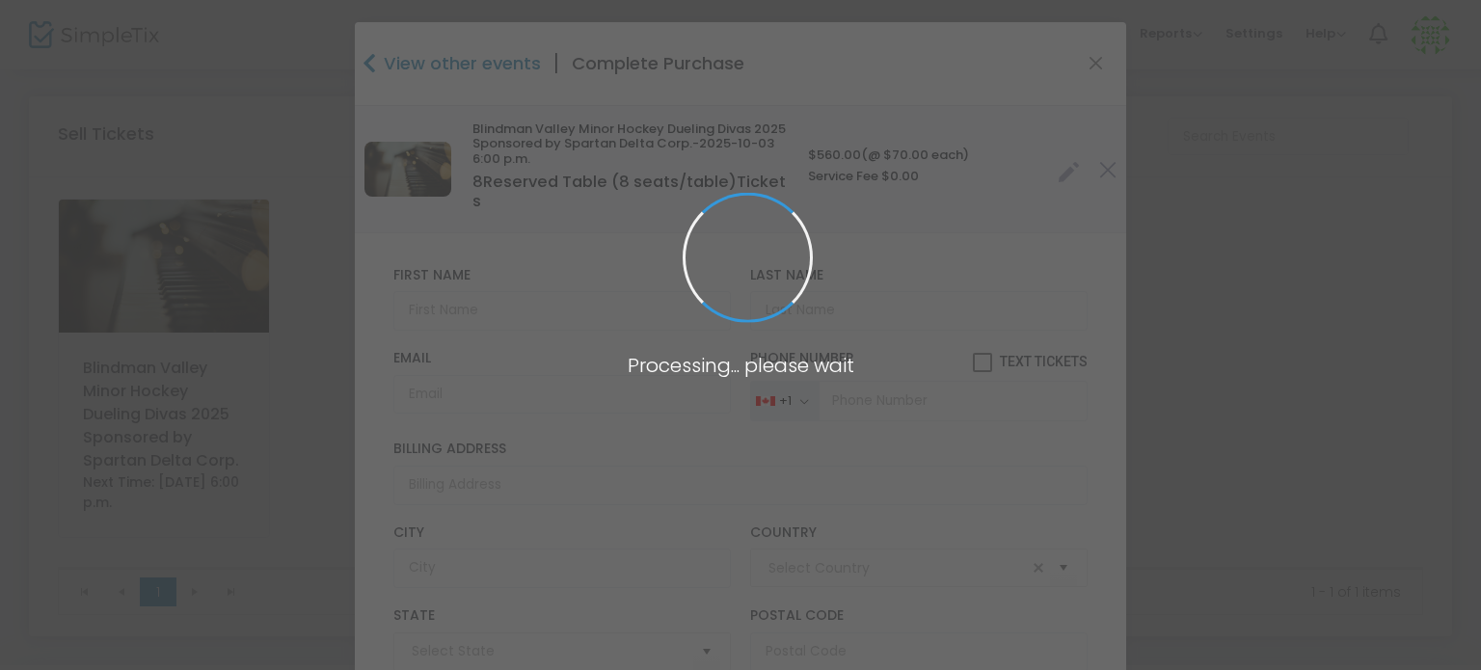
type input "[GEOGRAPHIC_DATA]"
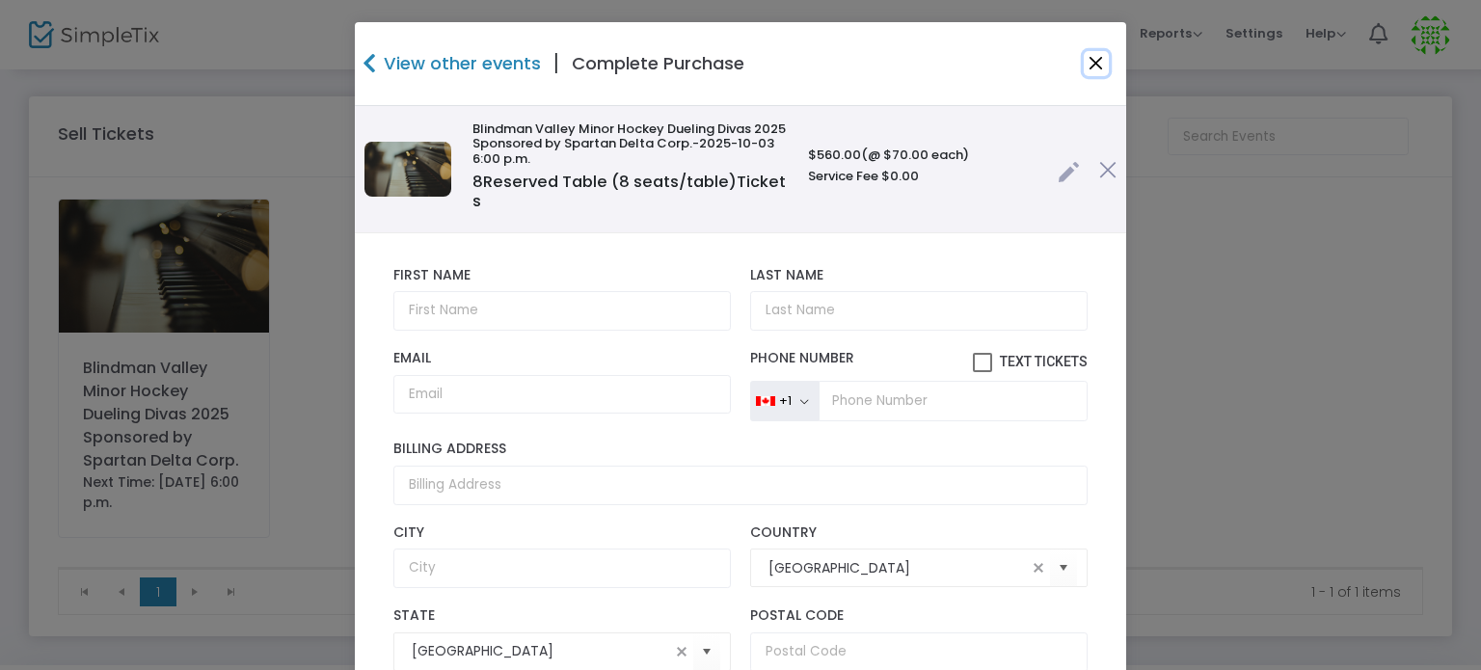
click at [1089, 65] on button "Close" at bounding box center [1096, 63] width 25 height 25
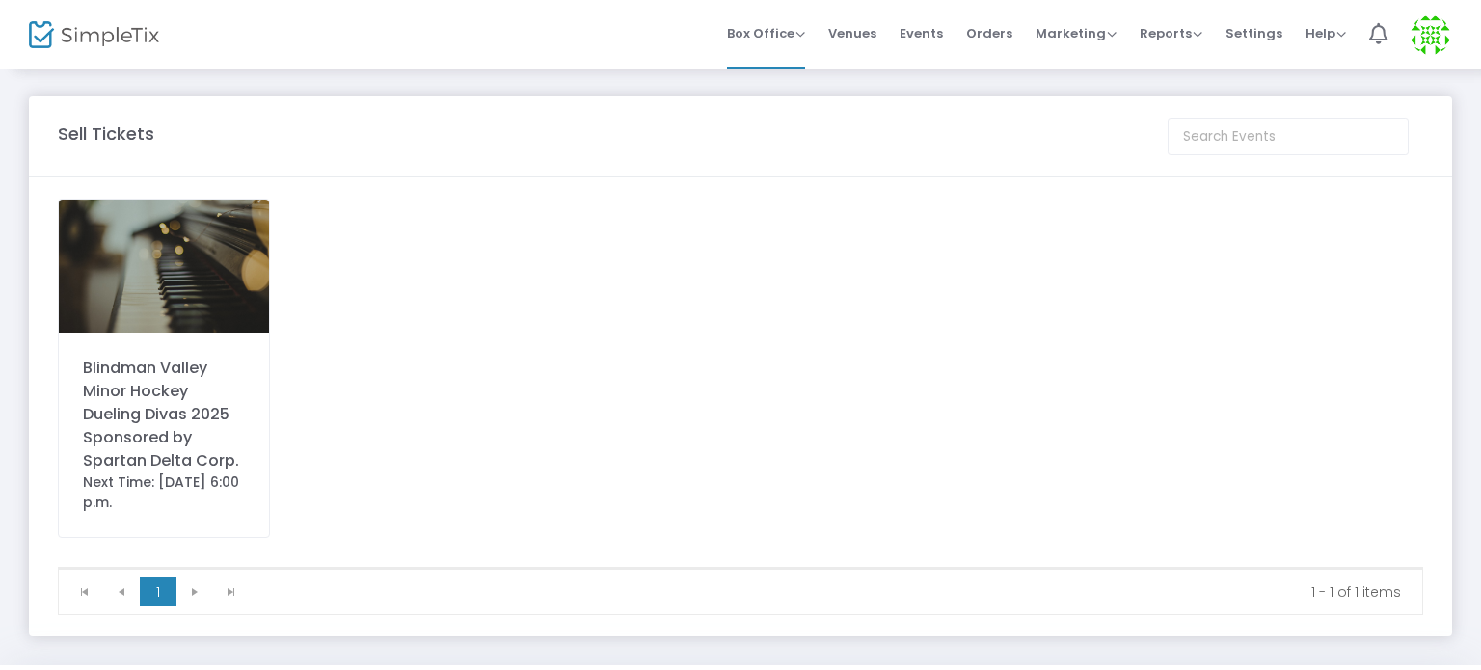
click at [124, 445] on div "Blindman Valley Minor Hockey Dueling Divas 2025 Sponsored by Spartan Delta Corp." at bounding box center [164, 415] width 162 height 116
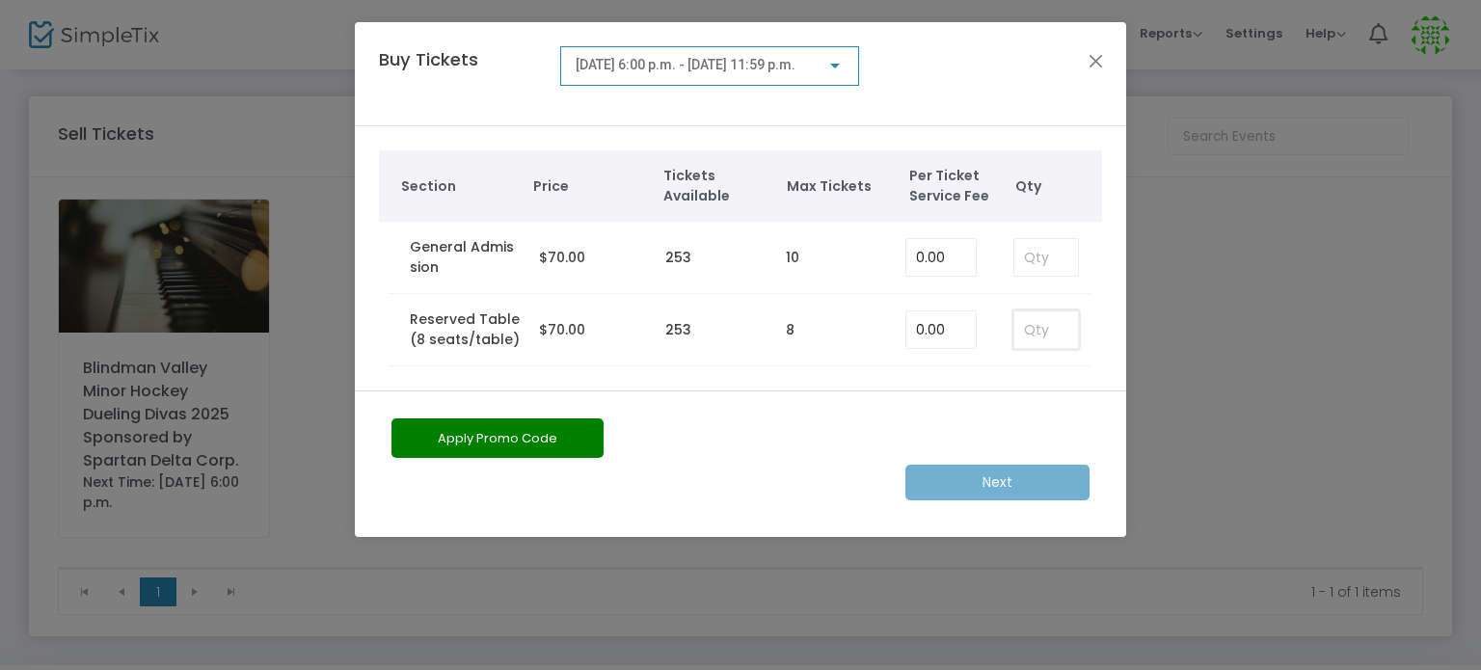
click at [1035, 337] on input at bounding box center [1046, 329] width 64 height 37
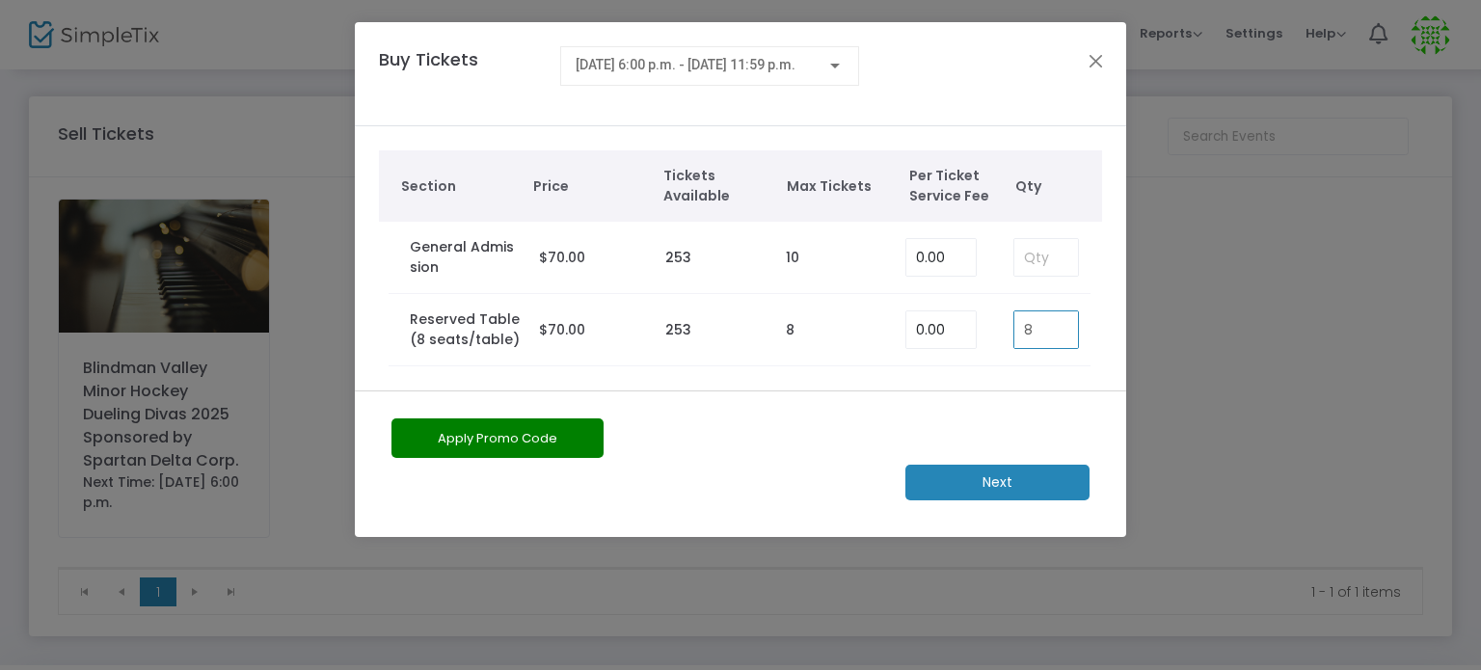
type input "8"
click at [1010, 488] on m-button "Next" at bounding box center [997, 483] width 184 height 36
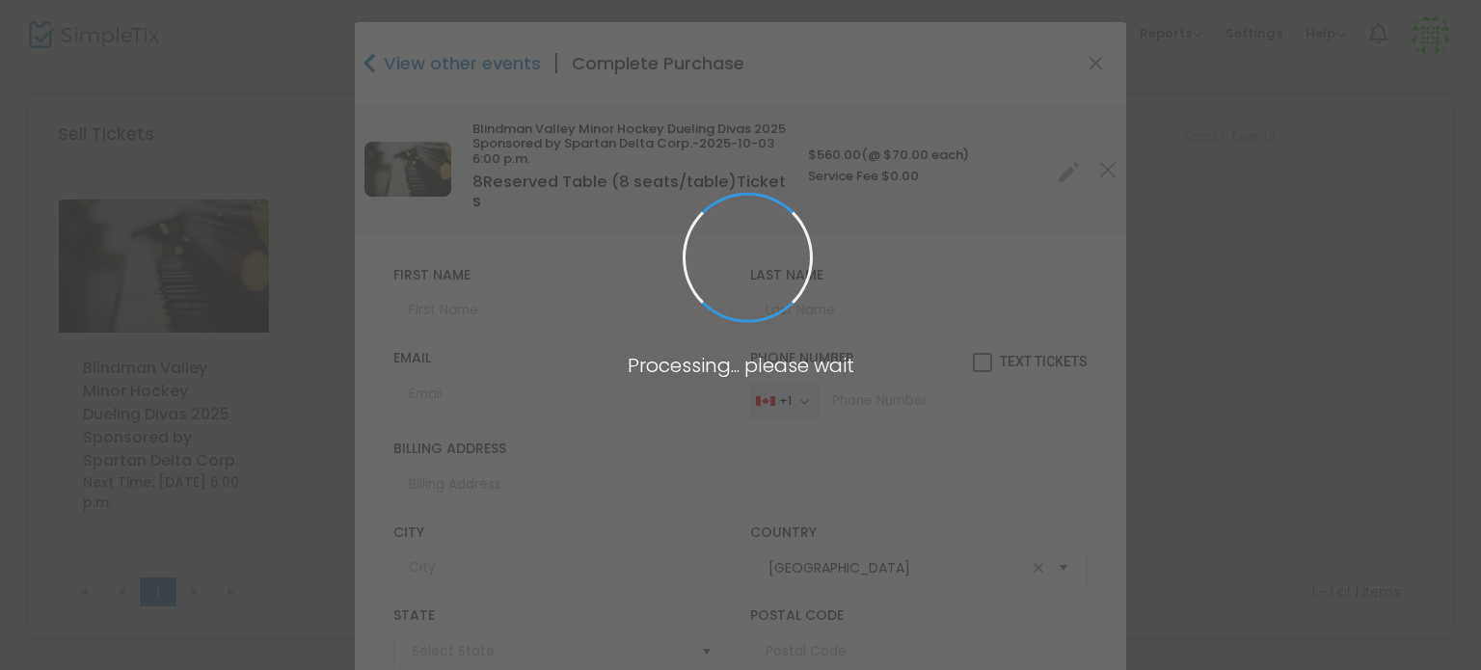
type input "[GEOGRAPHIC_DATA]"
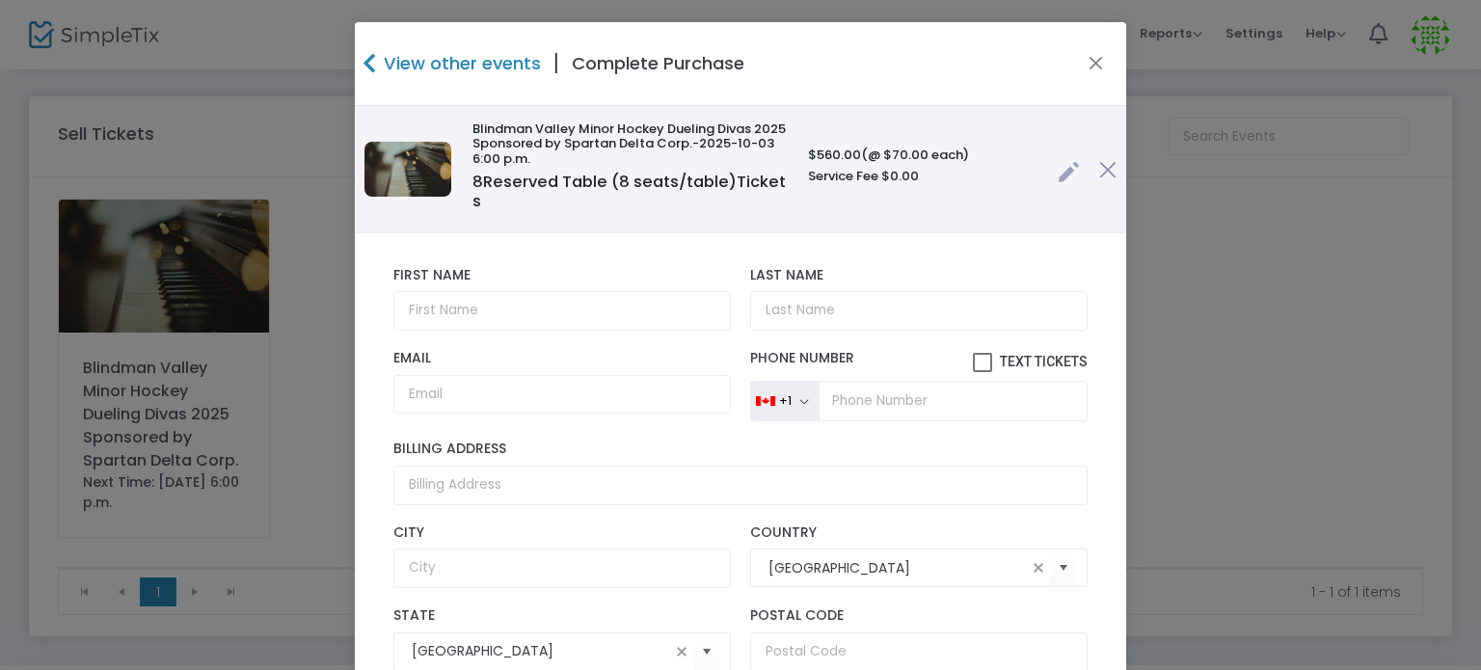
click at [1084, 80] on div "View other events | Complete Purchase" at bounding box center [740, 64] width 771 height 84
click at [1058, 167] on link at bounding box center [1069, 167] width 22 height 32
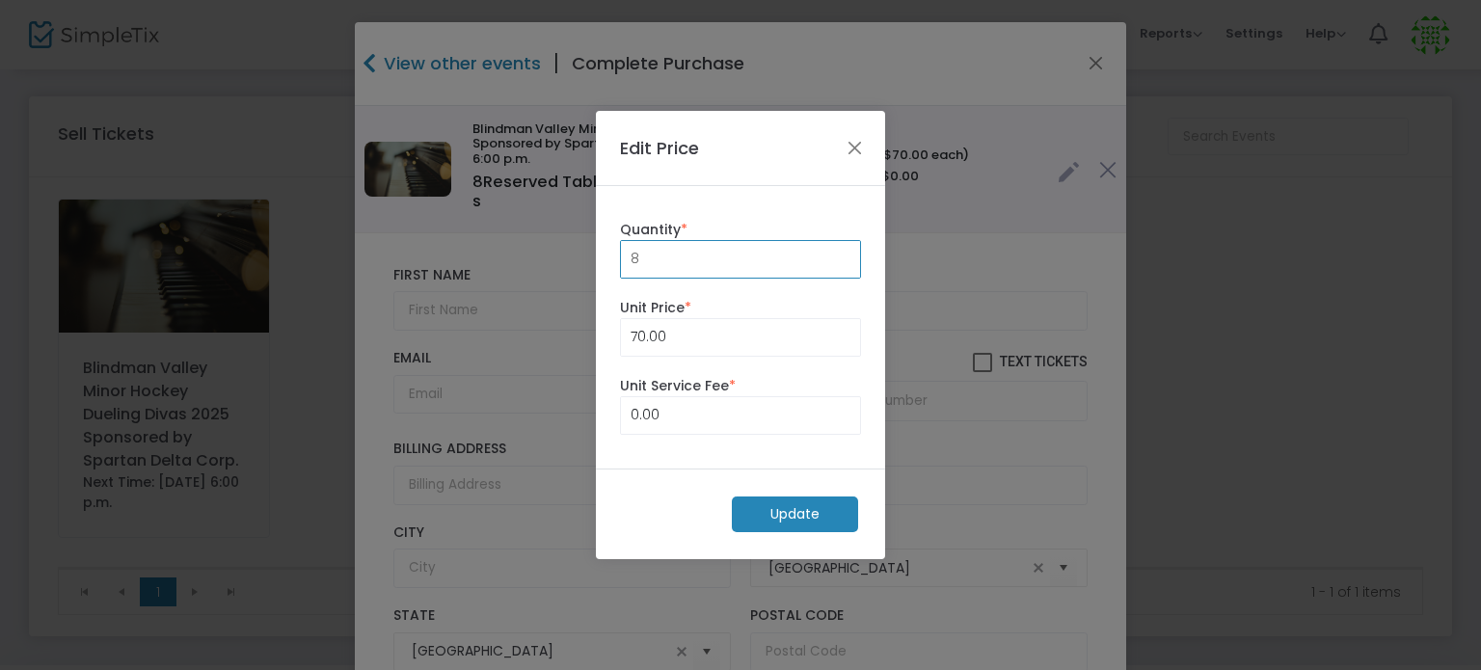
drag, startPoint x: 629, startPoint y: 266, endPoint x: 571, endPoint y: 273, distance: 58.2
click at [571, 273] on ngb-modal-window "Edit Price 8 Quantity * 70.00 Unit Price * 0.00 Unit Service Fee * Update" at bounding box center [740, 335] width 1481 height 670
type input "8"
click at [817, 510] on m-button "Update" at bounding box center [795, 514] width 126 height 36
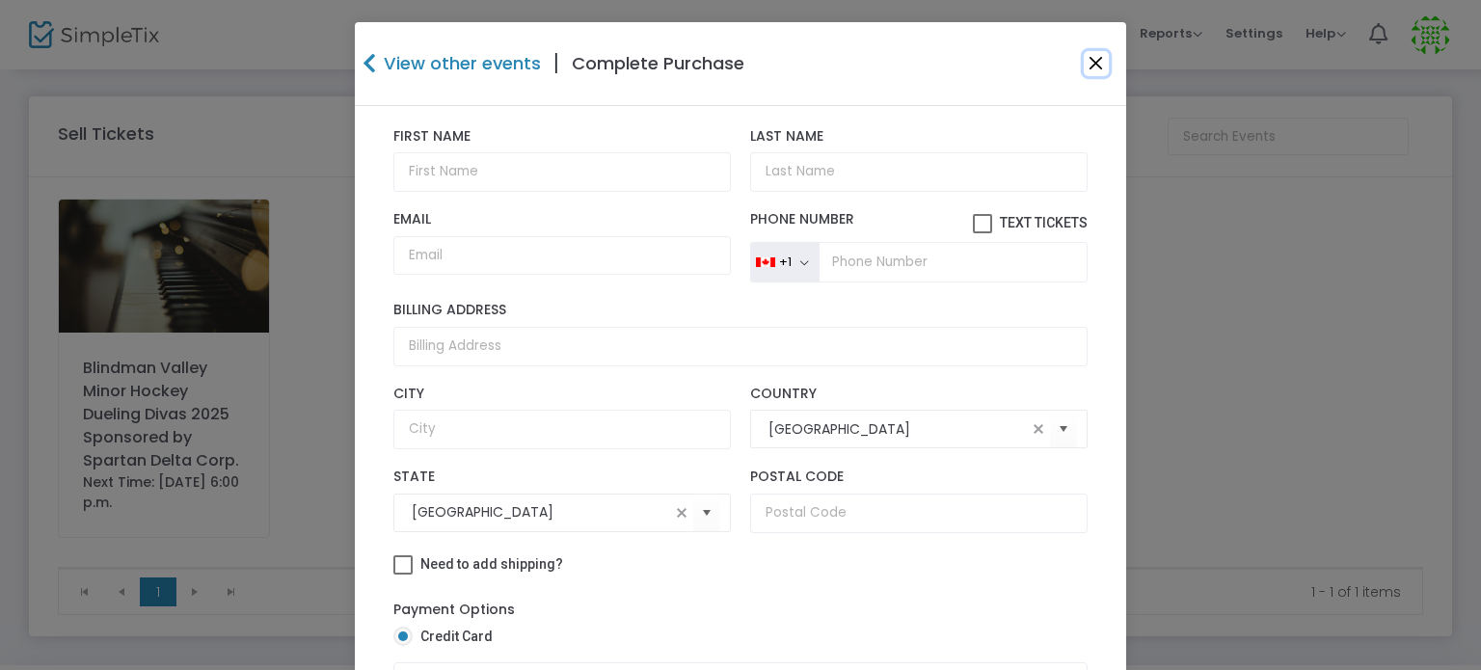
click at [1089, 64] on button "Close" at bounding box center [1096, 63] width 25 height 25
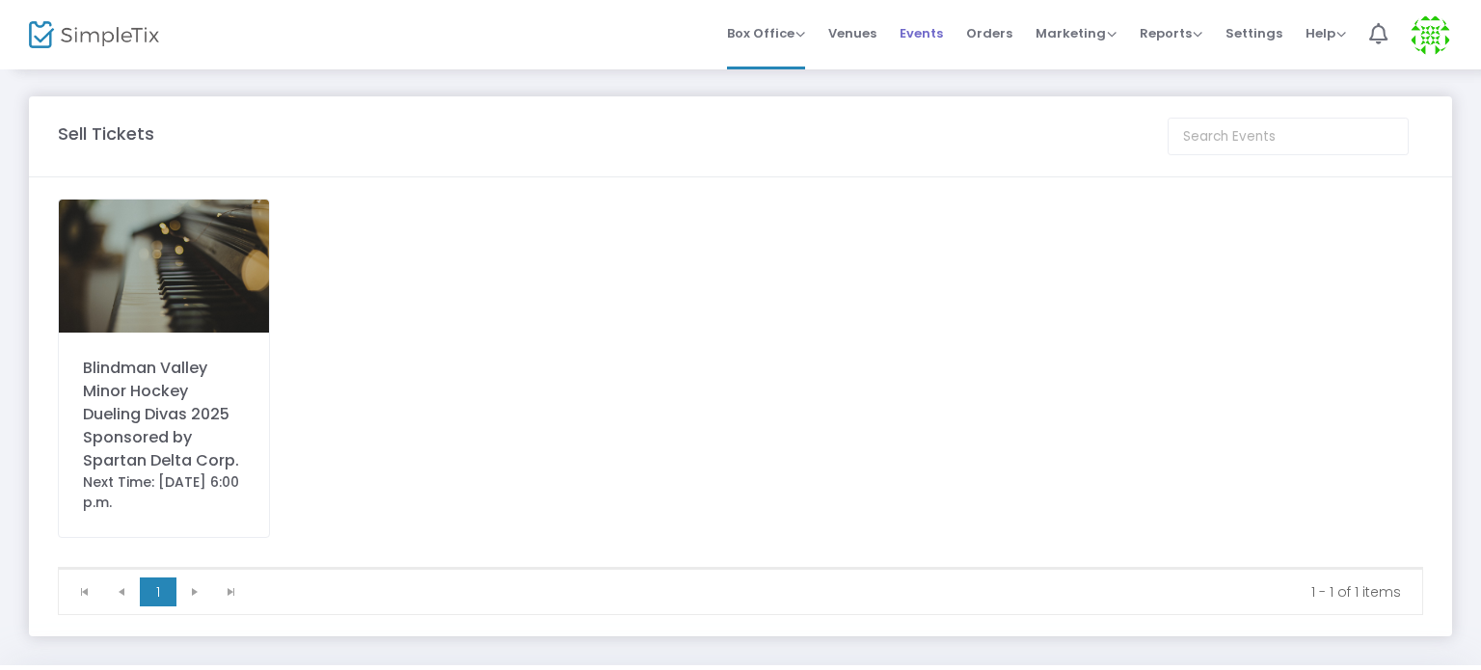
click at [941, 27] on span "Events" at bounding box center [920, 33] width 43 height 49
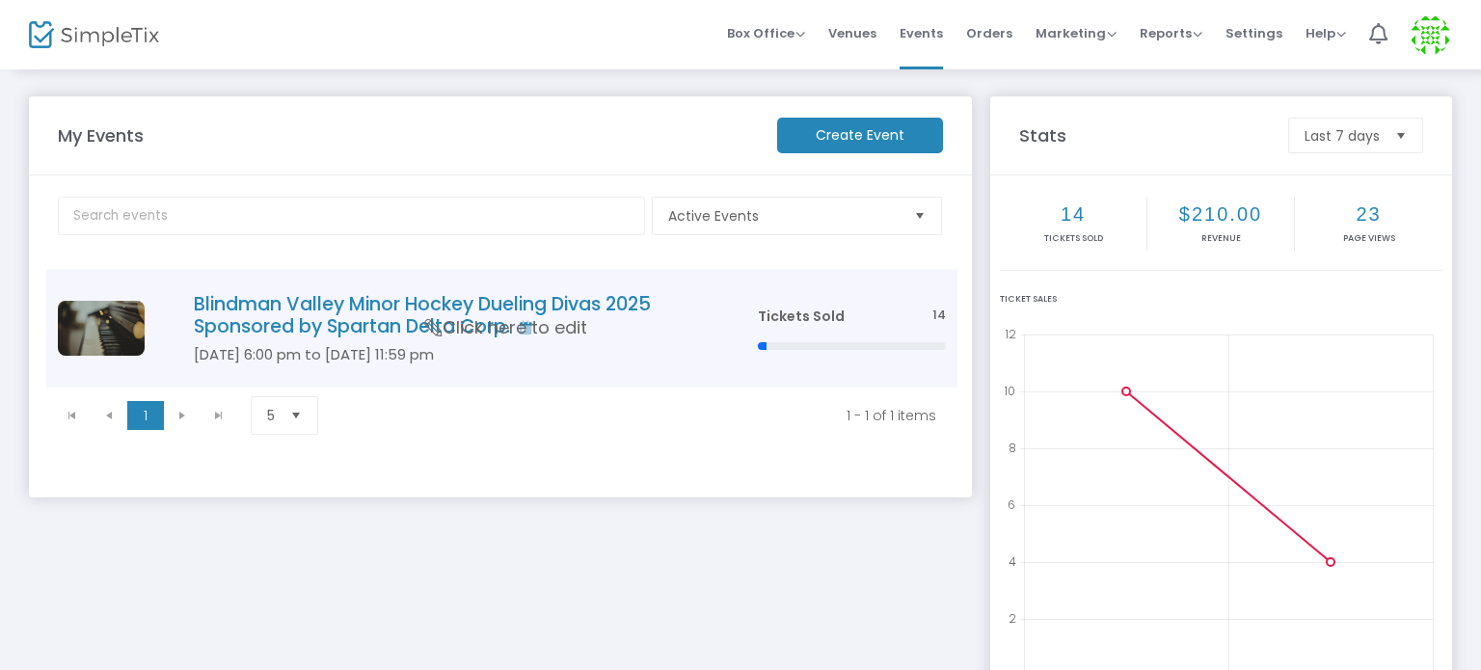
click at [474, 310] on h4 "Blindman Valley Minor Hockey Dueling Divas 2025 Sponsored by Spartan Delta Corp." at bounding box center [447, 315] width 506 height 45
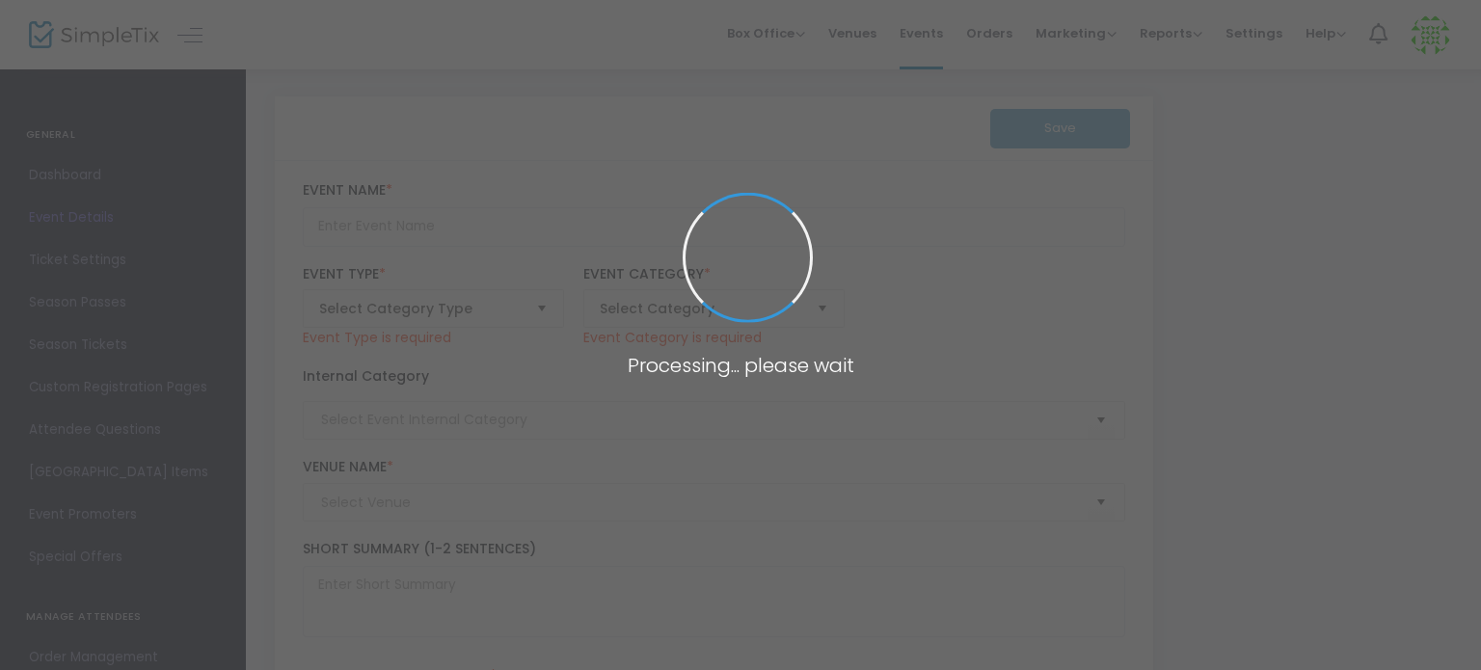
type input "Blindman Valley Minor Hockey Dueling Divas 2025 Sponsored by Spartan Delta Corp."
type textarea "Blindman Valley Minor Hockey Dueling Divas 2025 Sponsored by Spartan Delta Corp…"
checkbox input "true"
type input "Buy Tickets"
type input "[PERSON_NAME][GEOGRAPHIC_DATA]"
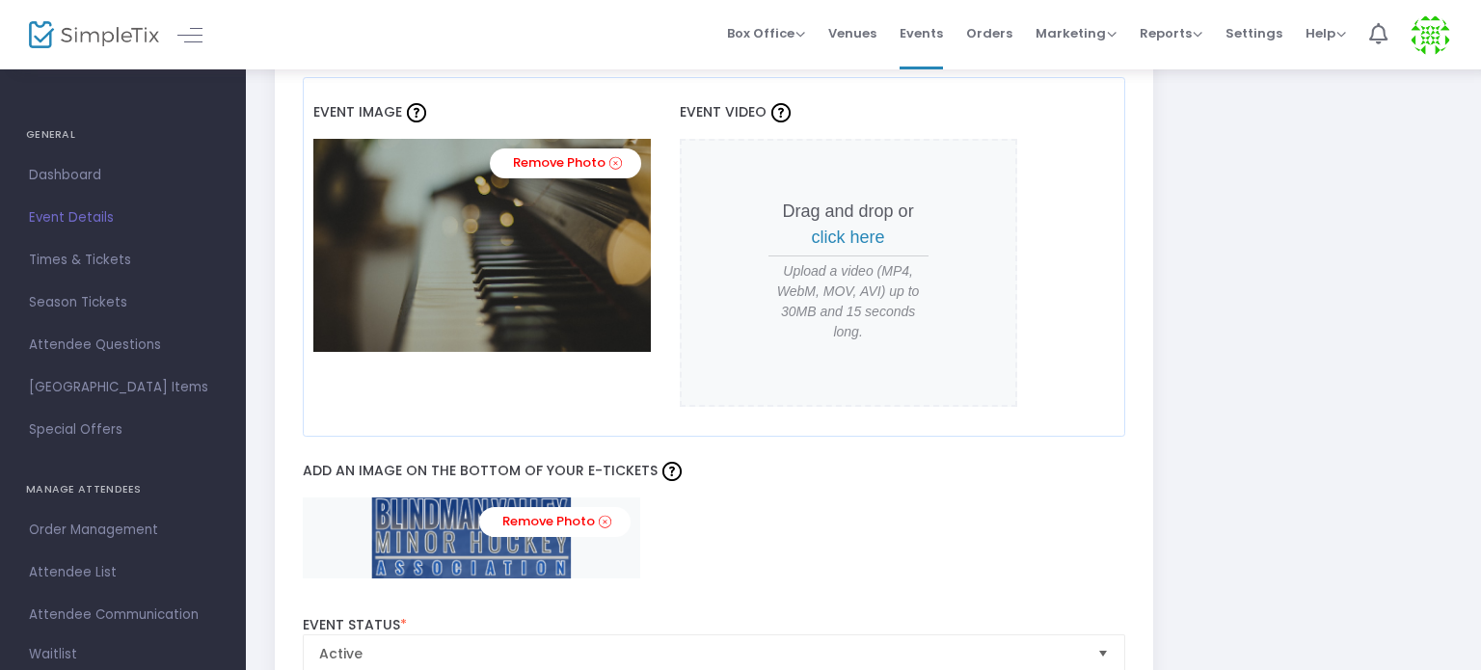
scroll to position [1639, 0]
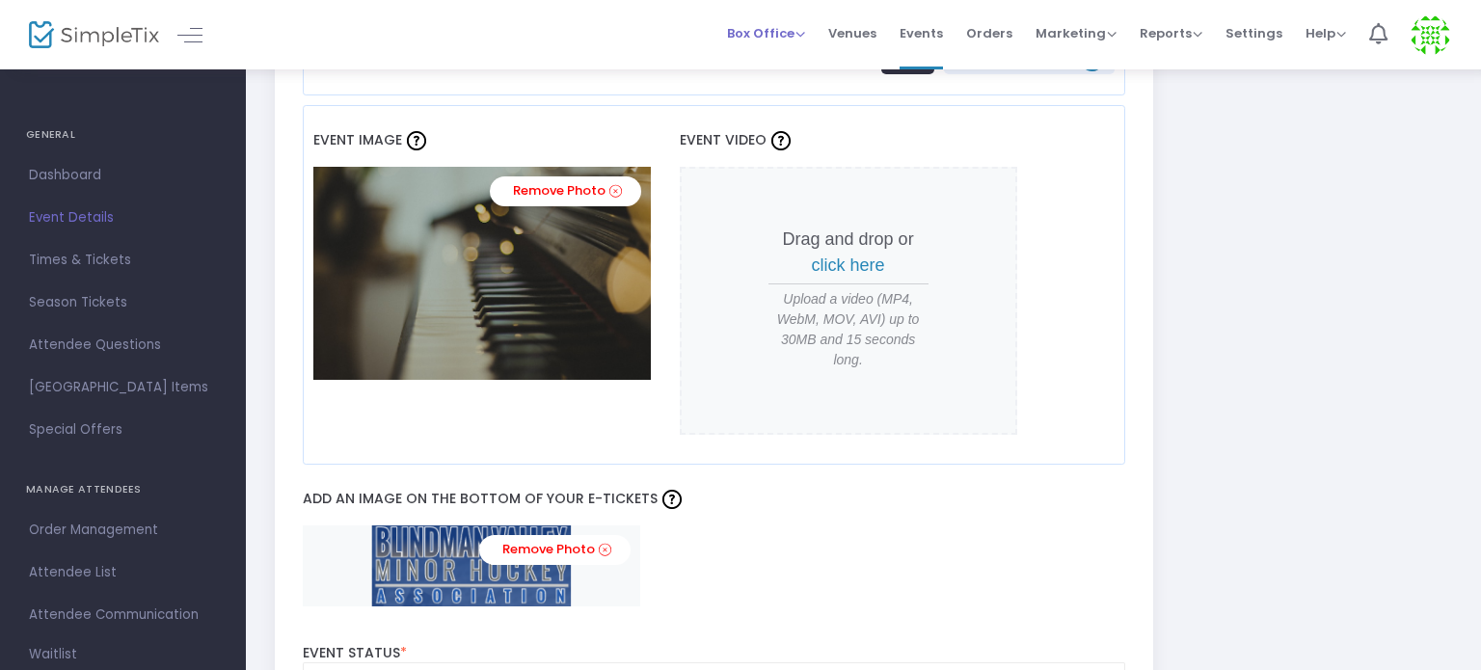
click at [794, 34] on span "Box Office" at bounding box center [766, 33] width 78 height 18
click at [796, 65] on li "Sell Tickets" at bounding box center [796, 65] width 138 height 38
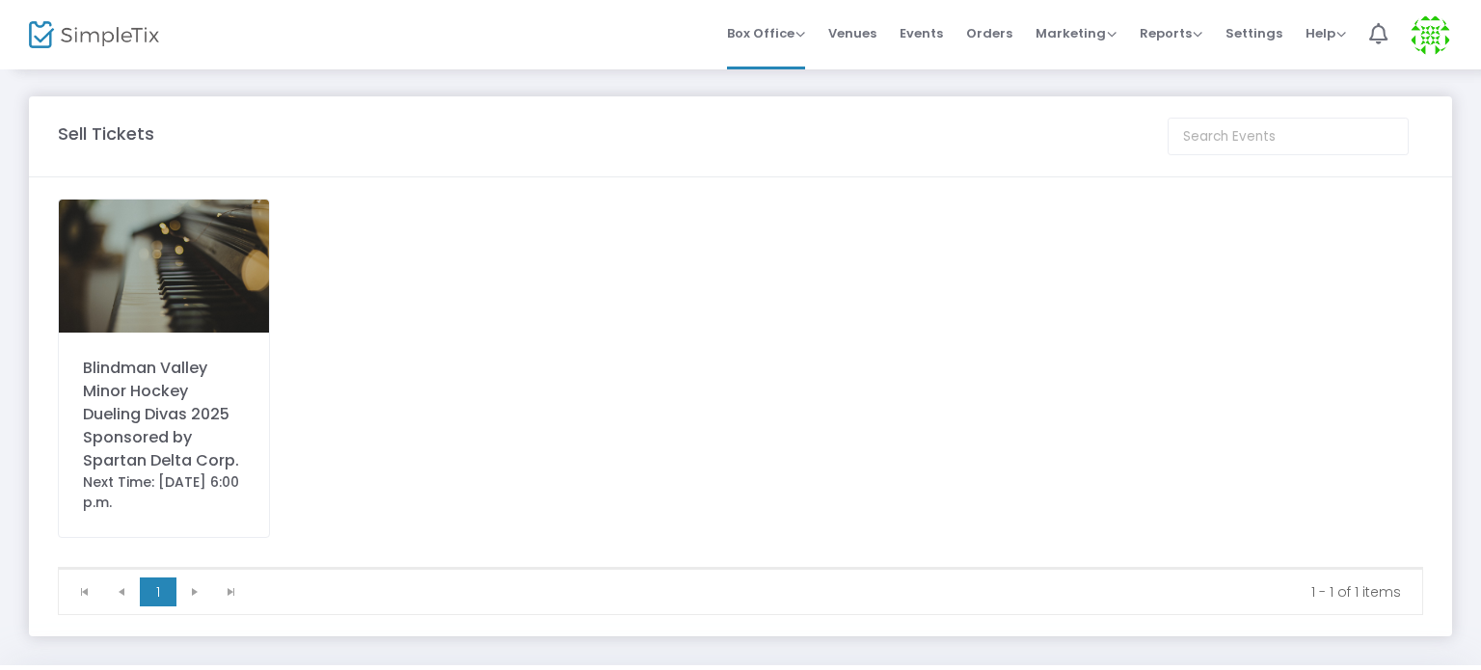
click at [194, 408] on div "Blindman Valley Minor Hockey Dueling Divas 2025 Sponsored by Spartan Delta Corp." at bounding box center [164, 415] width 162 height 116
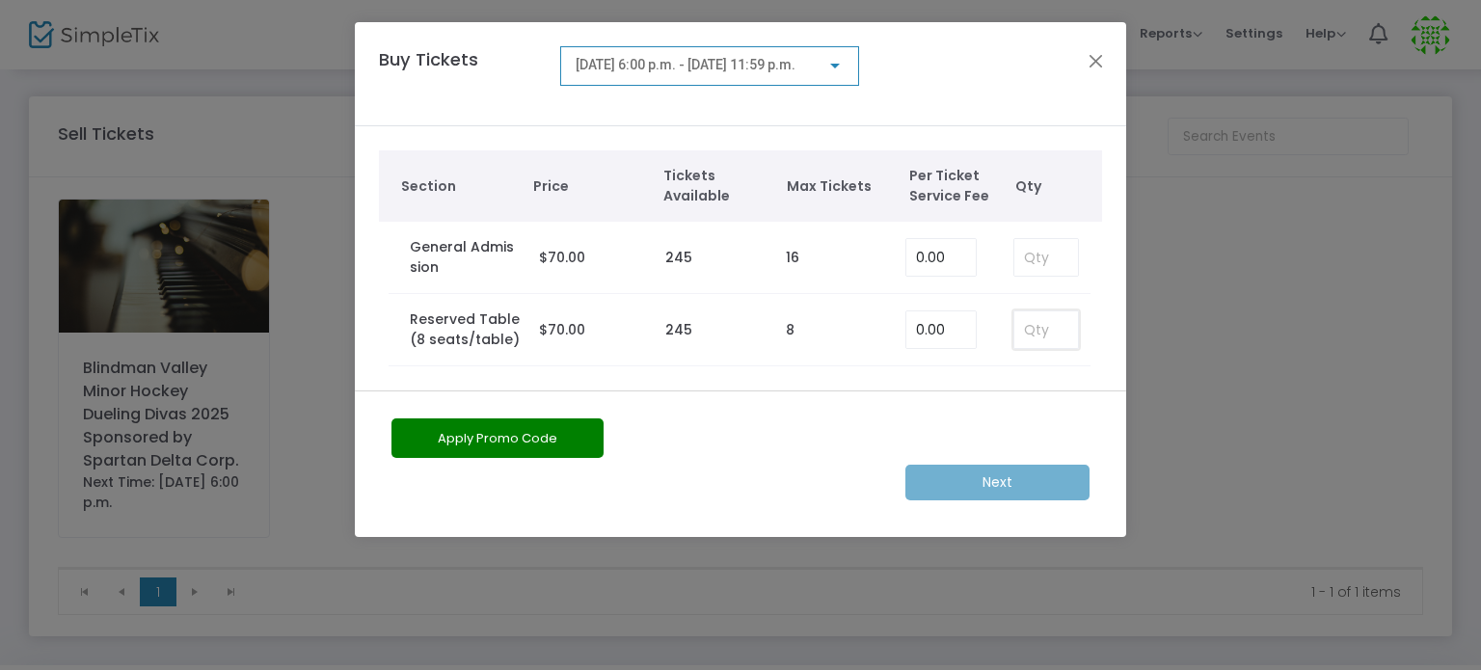
click at [1065, 329] on input at bounding box center [1046, 329] width 64 height 37
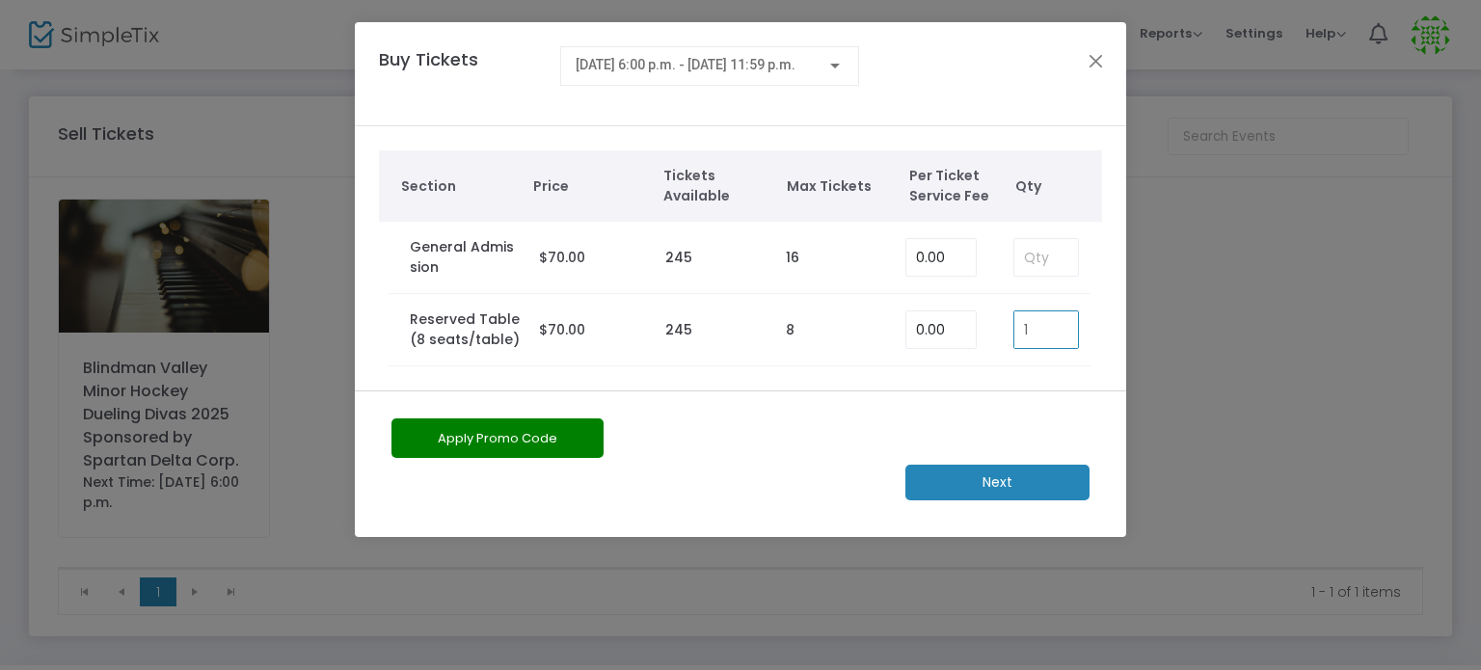
type input "8"
click at [1057, 479] on m-button "Next" at bounding box center [997, 483] width 184 height 36
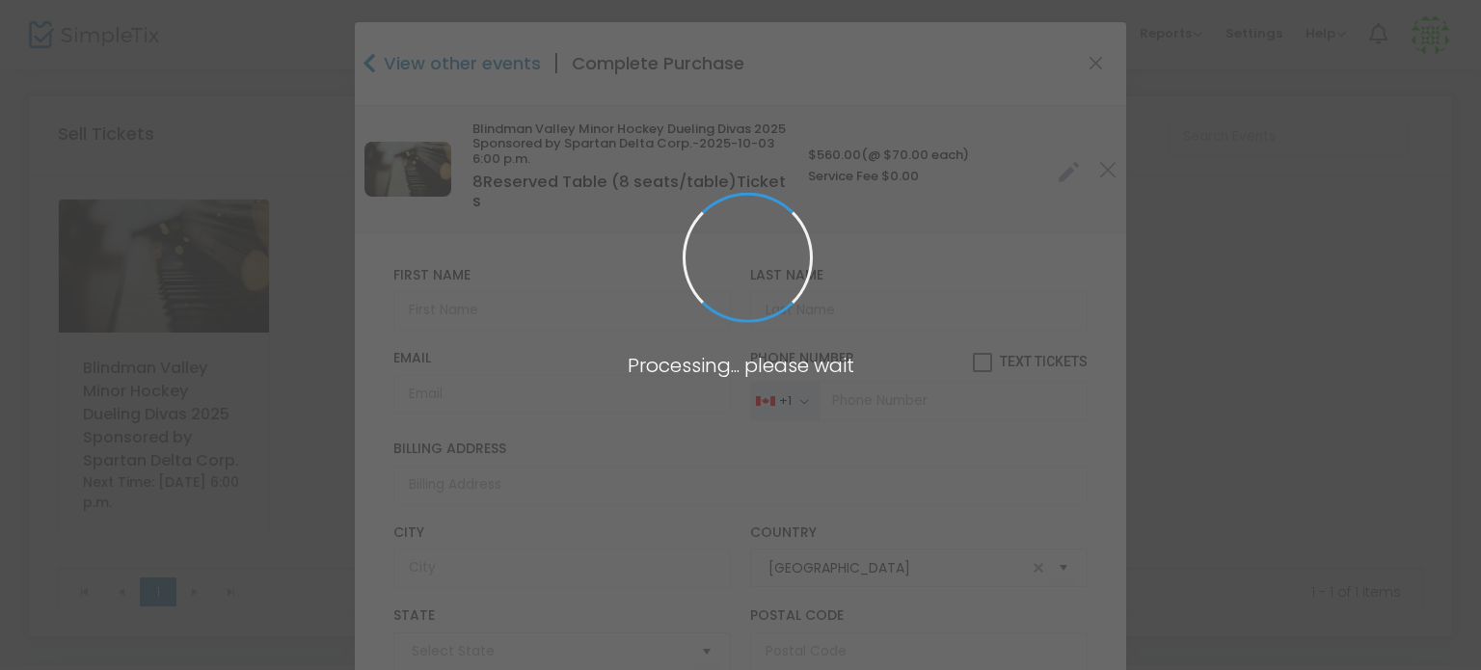
type input "[GEOGRAPHIC_DATA]"
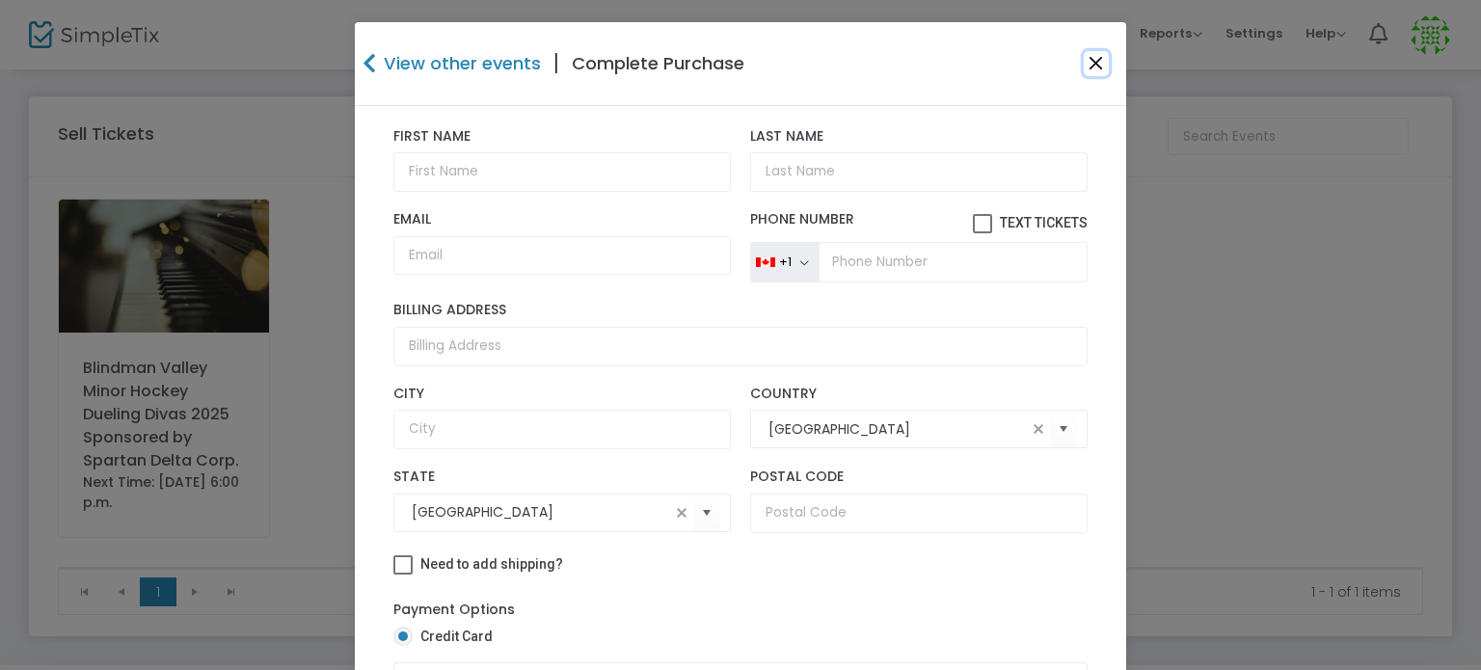
click at [1084, 65] on button "Close" at bounding box center [1096, 63] width 25 height 25
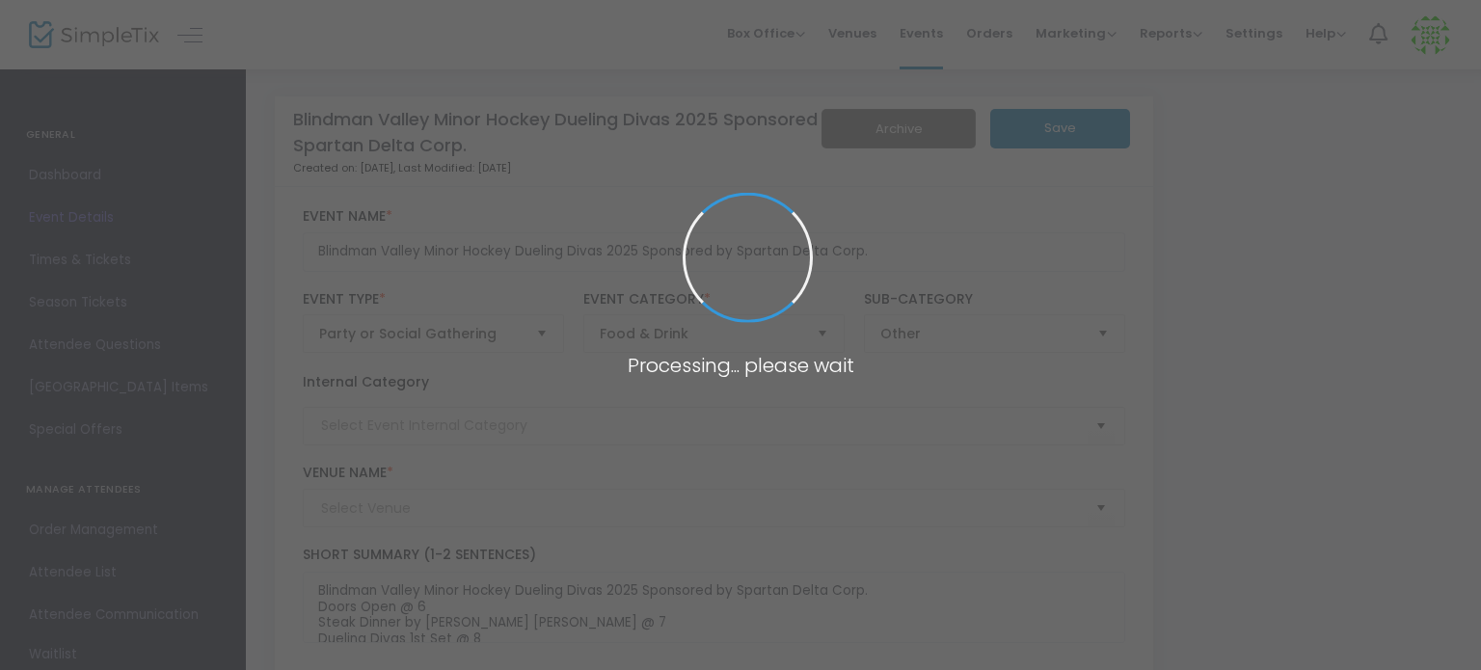
type input "[PERSON_NAME][GEOGRAPHIC_DATA]"
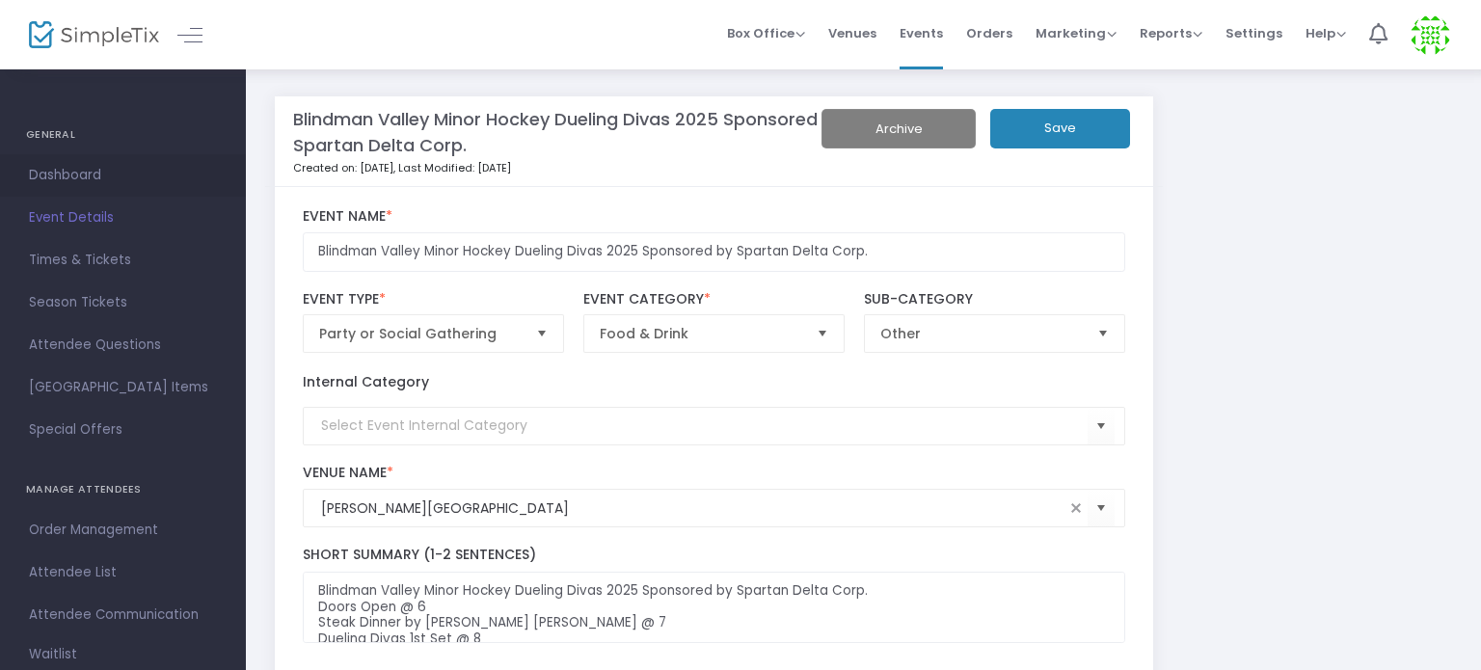
click at [88, 165] on span "Dashboard" at bounding box center [123, 175] width 188 height 25
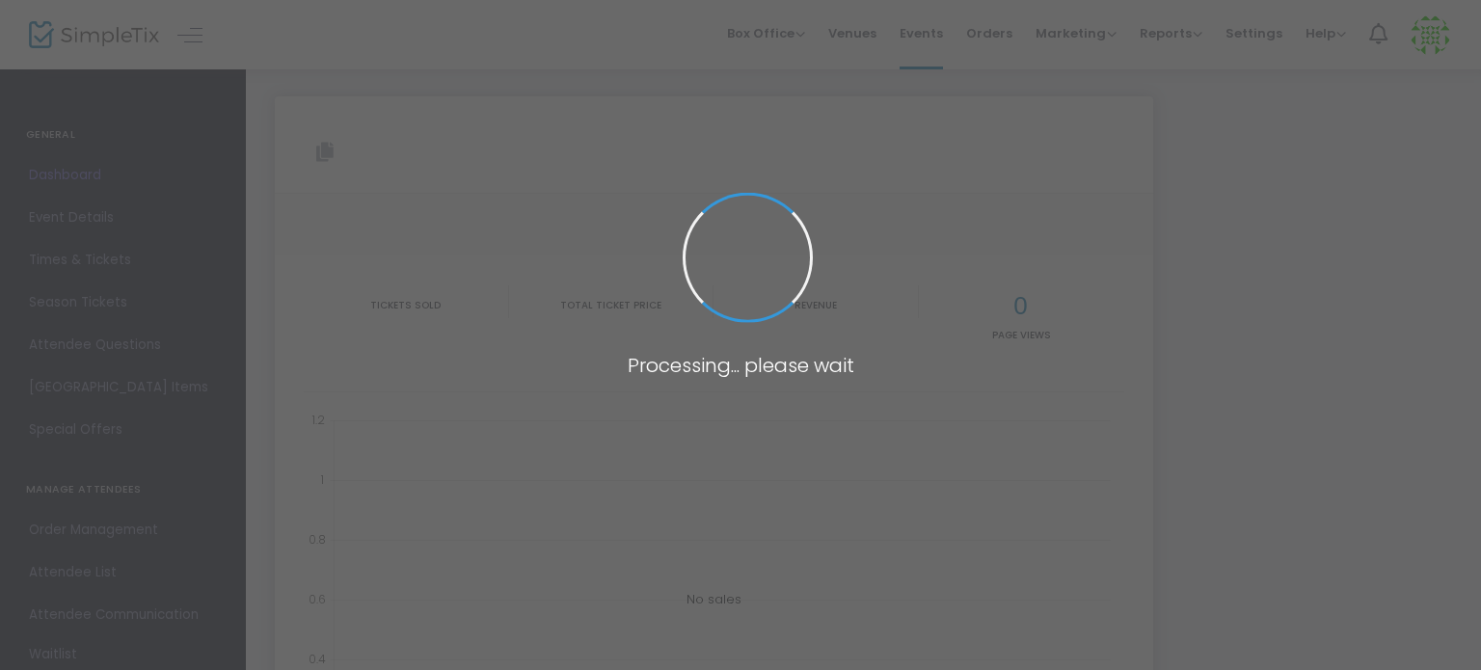
type input "[URL][DOMAIN_NAME]"
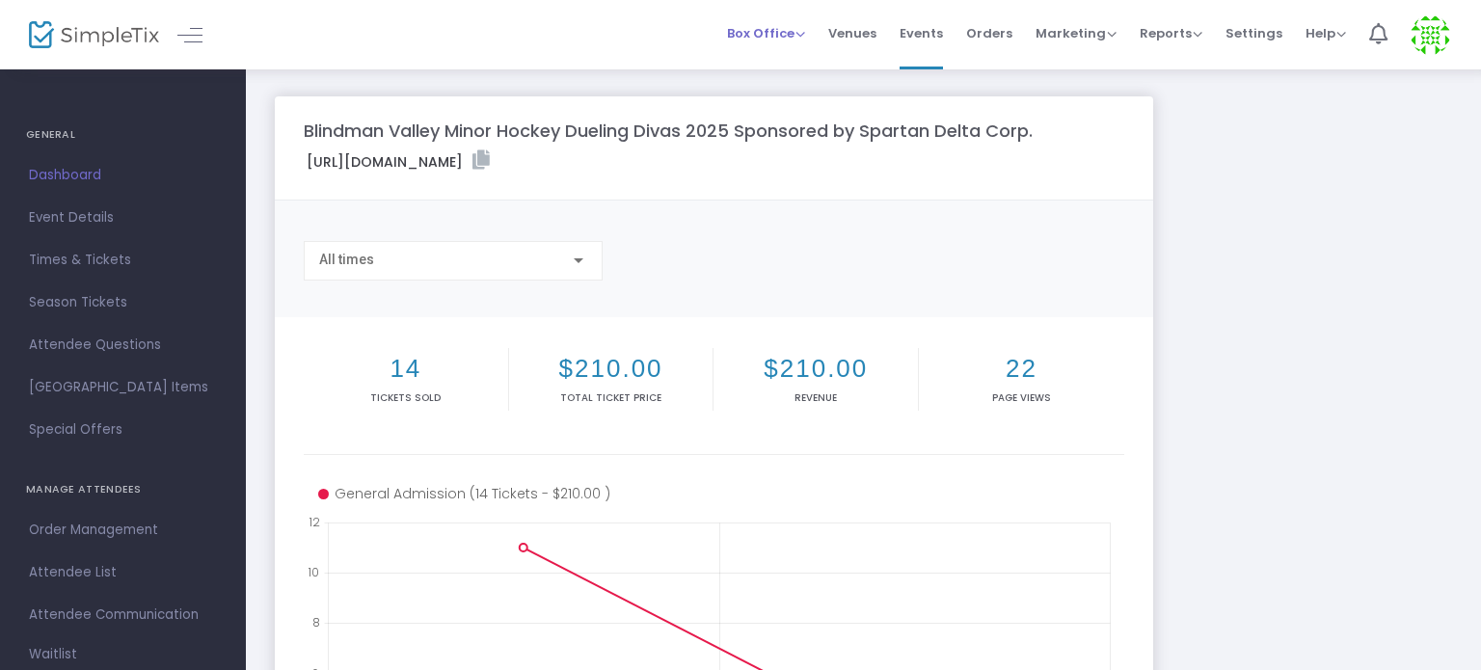
click at [760, 36] on span "Box Office" at bounding box center [766, 33] width 78 height 18
click at [764, 62] on li "Sell Tickets" at bounding box center [796, 65] width 138 height 38
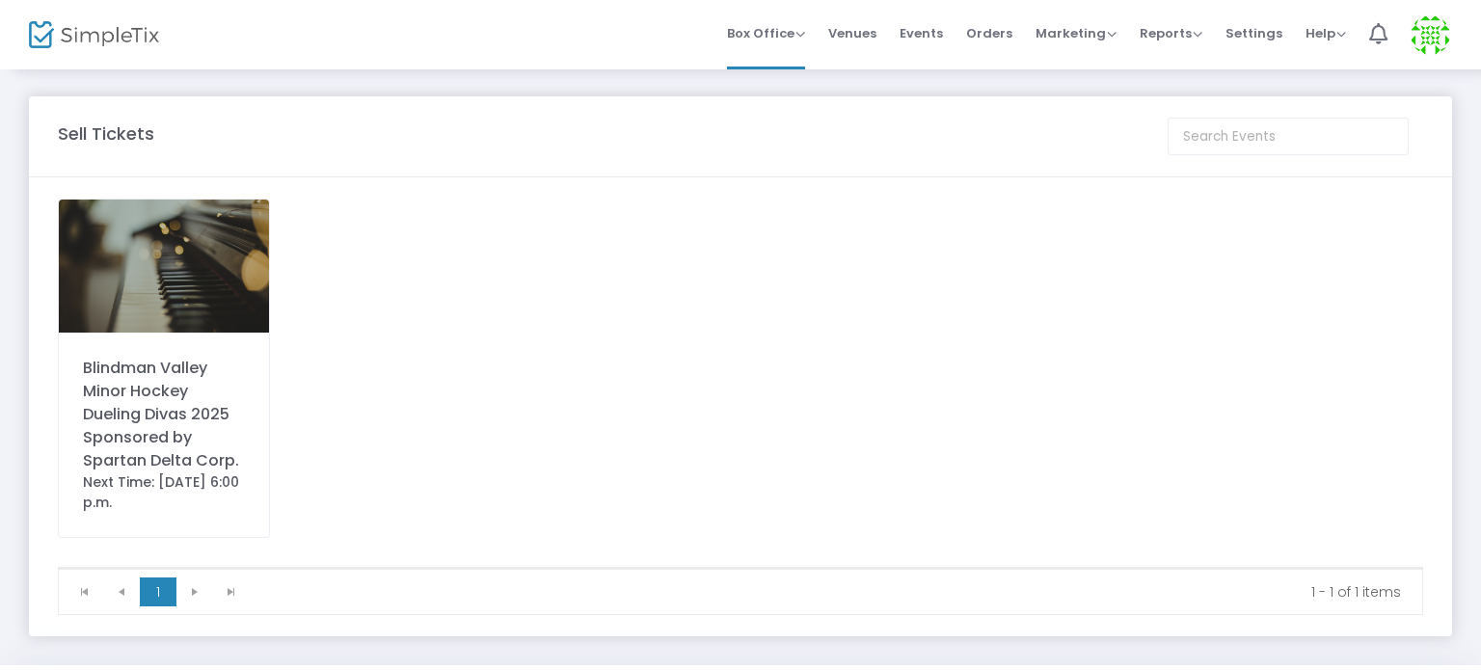
click at [179, 473] on div "Next Time: [DATE] 6:00 p.m." at bounding box center [164, 492] width 162 height 40
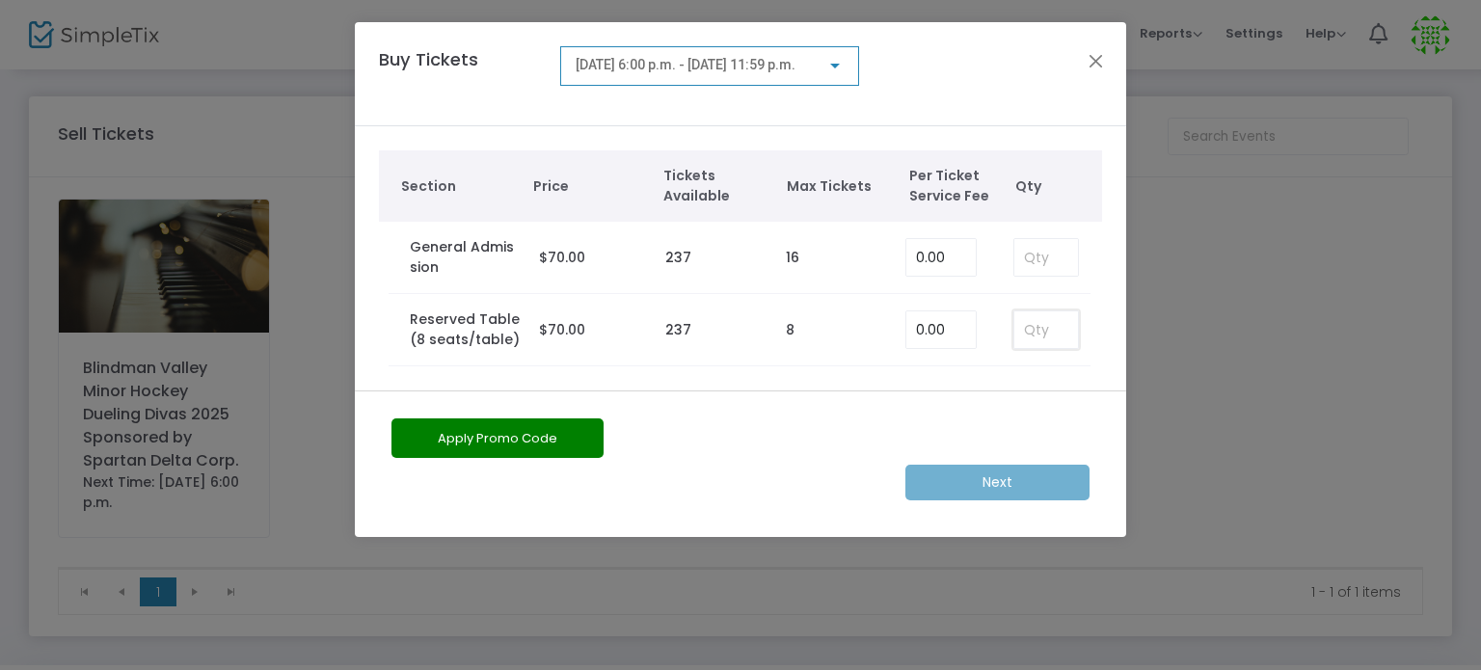
click at [1055, 325] on input at bounding box center [1046, 329] width 64 height 37
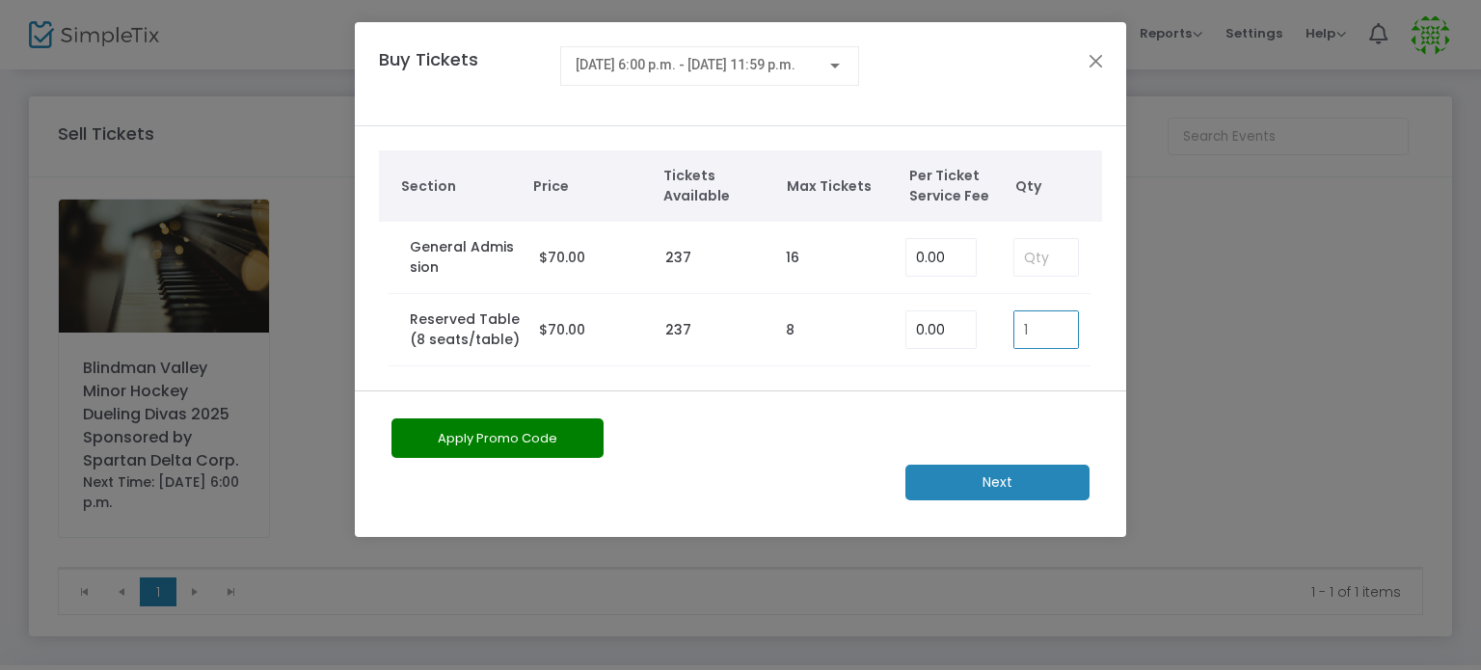
type input "8"
click at [1002, 481] on m-button "Next" at bounding box center [997, 483] width 184 height 36
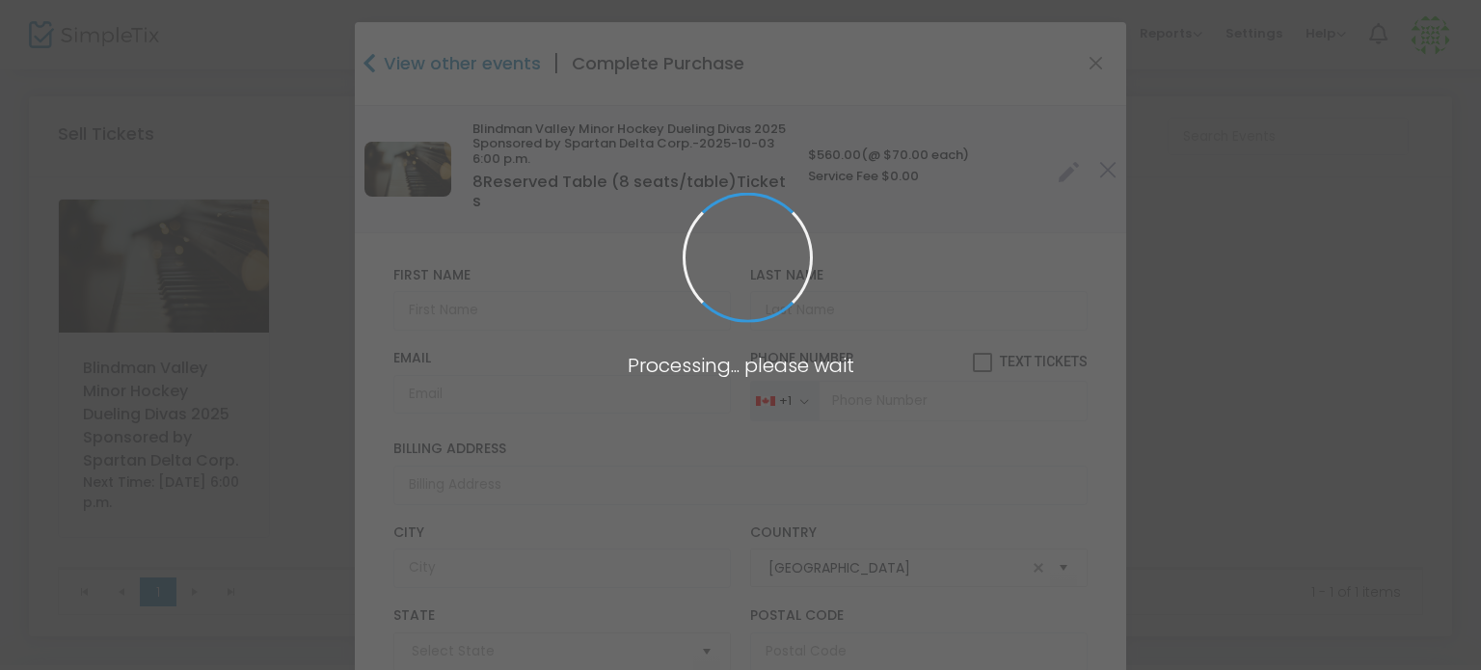
type input "[GEOGRAPHIC_DATA]"
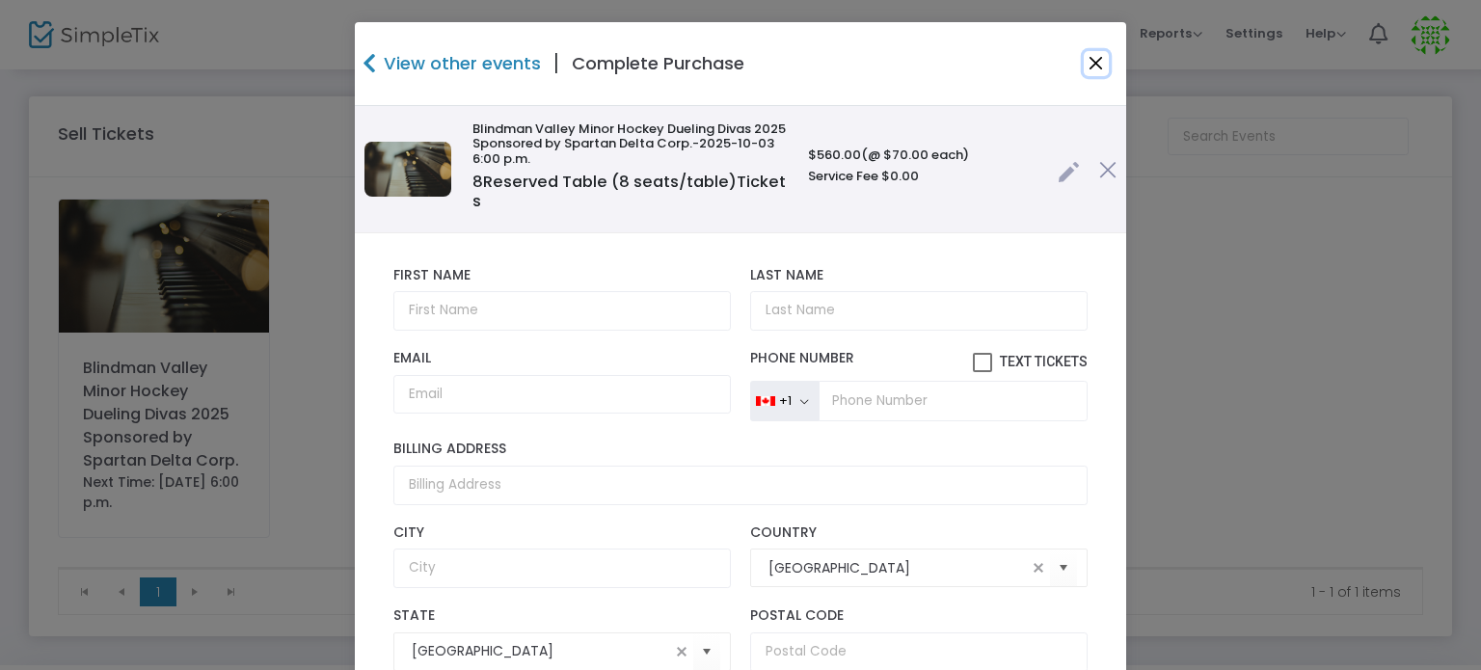
click at [1084, 64] on button "Close" at bounding box center [1096, 63] width 25 height 25
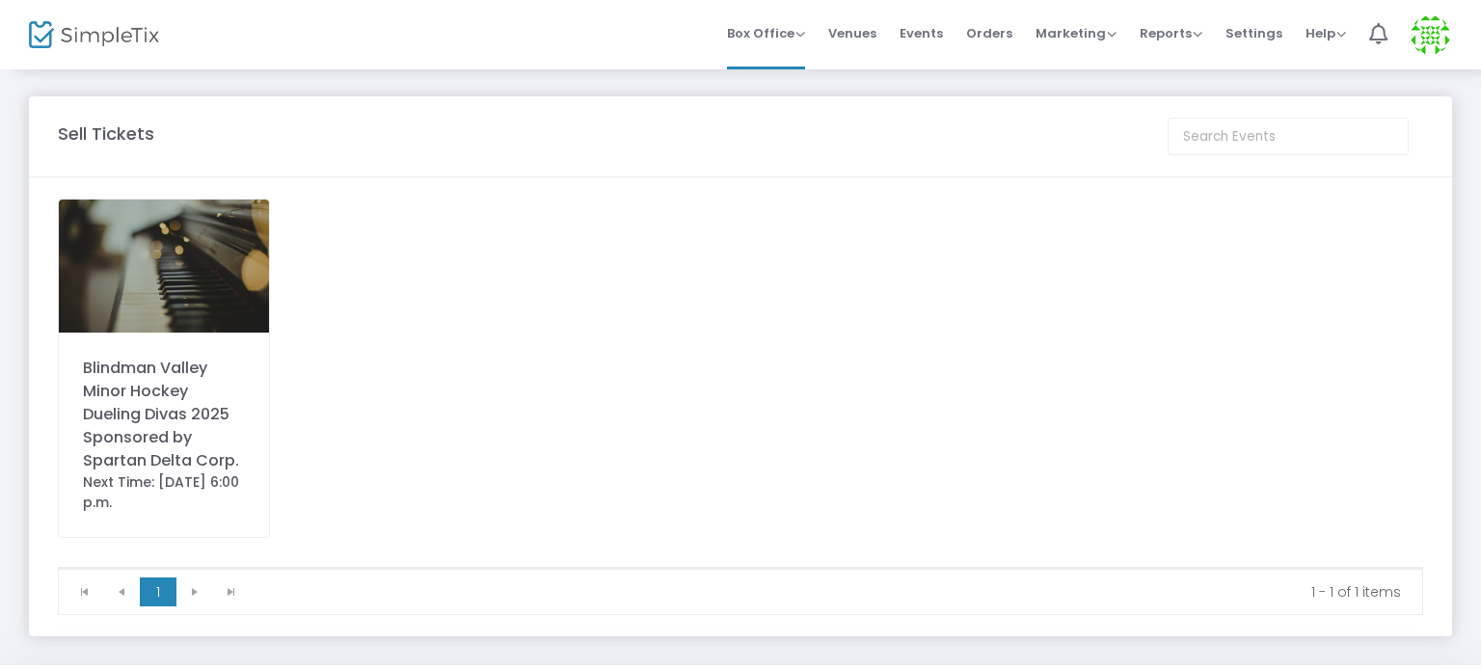
click at [186, 402] on div "Blindman Valley Minor Hockey Dueling Divas 2025 Sponsored by Spartan Delta Corp." at bounding box center [164, 415] width 162 height 116
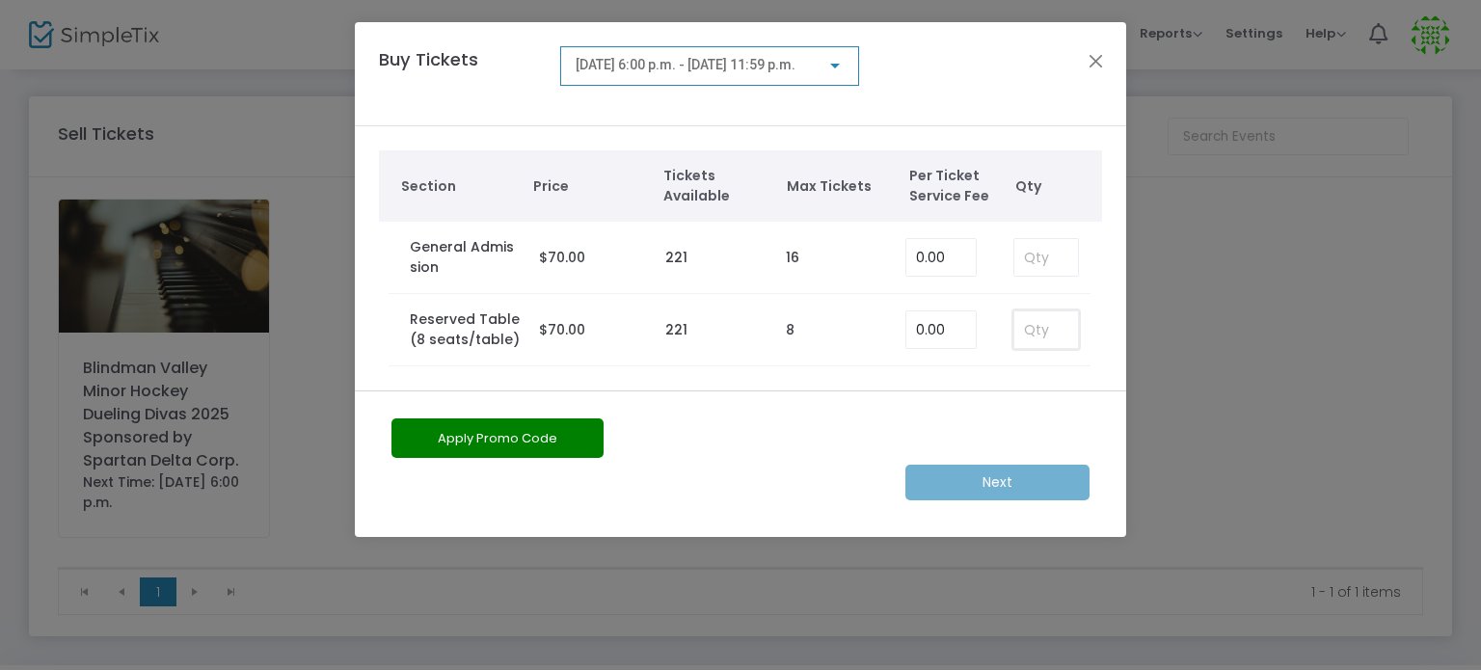
click at [1049, 330] on input at bounding box center [1046, 329] width 64 height 37
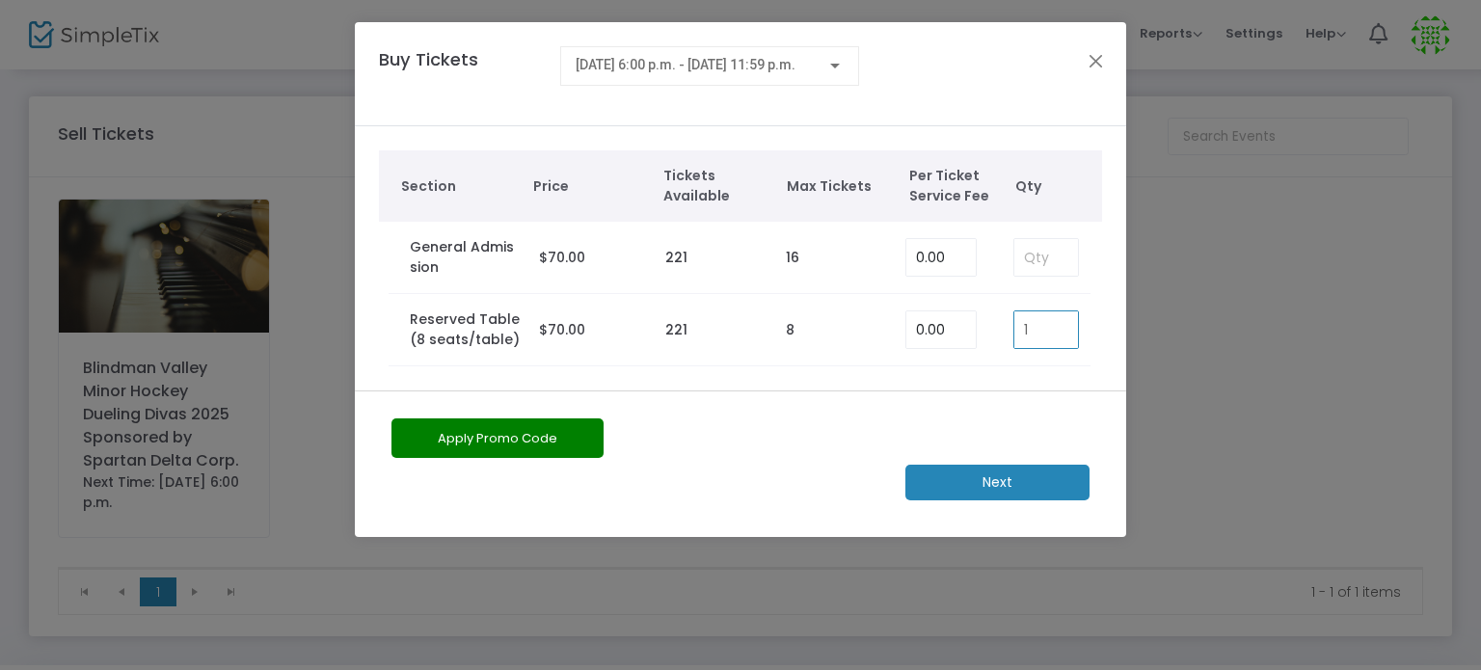
type input "8"
click at [1037, 482] on m-button "Next" at bounding box center [997, 483] width 184 height 36
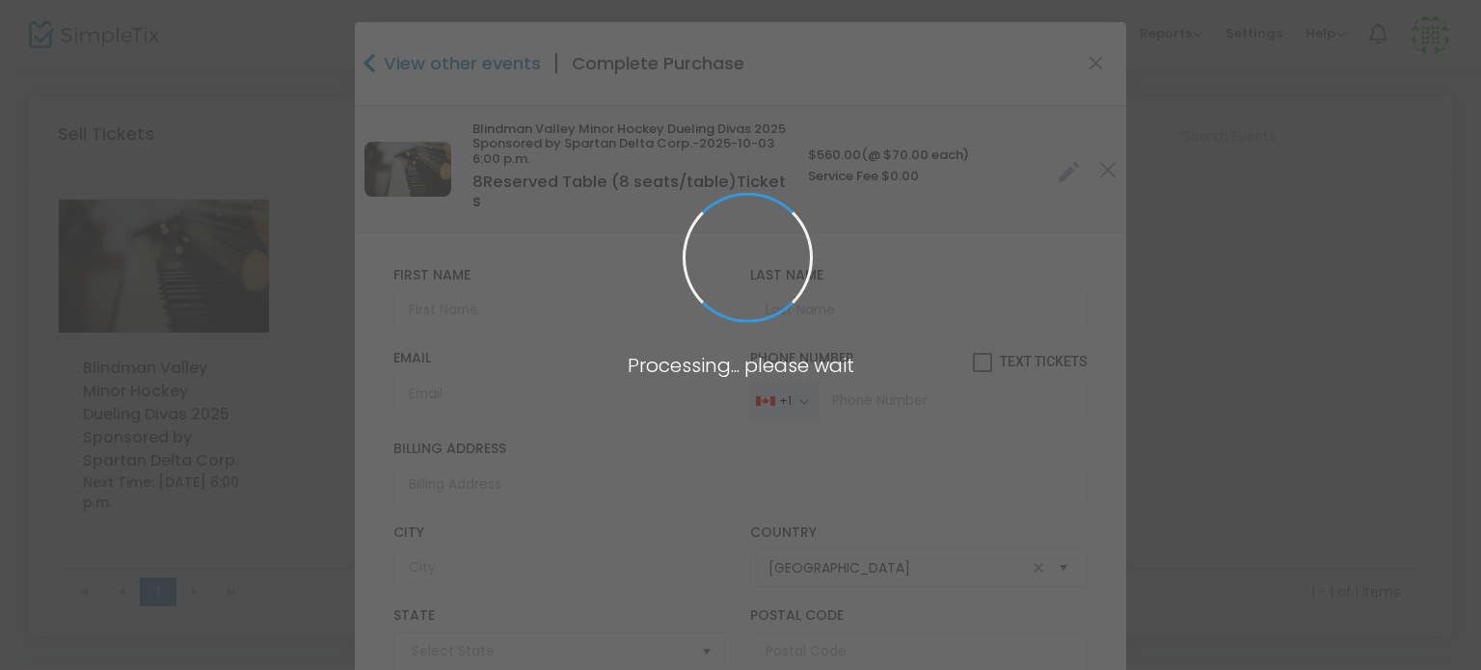
type input "[GEOGRAPHIC_DATA]"
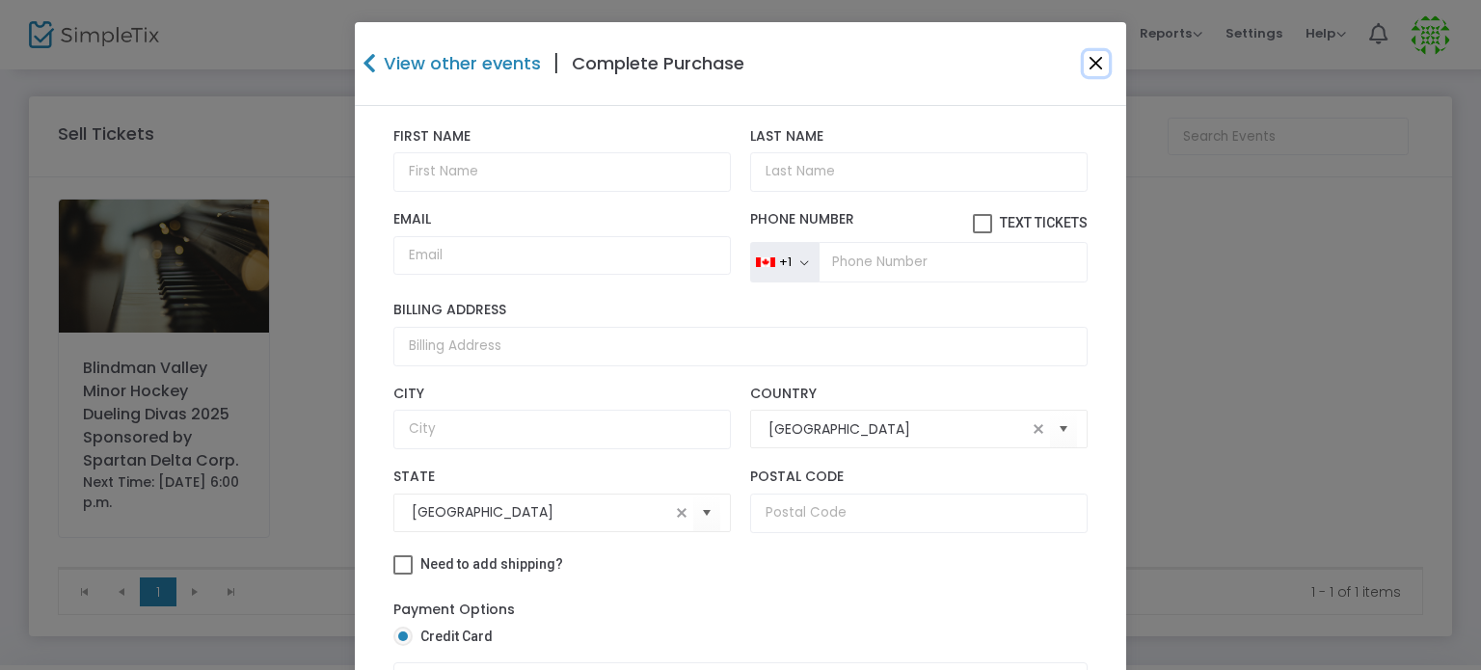
click at [1089, 67] on button "Close" at bounding box center [1096, 63] width 25 height 25
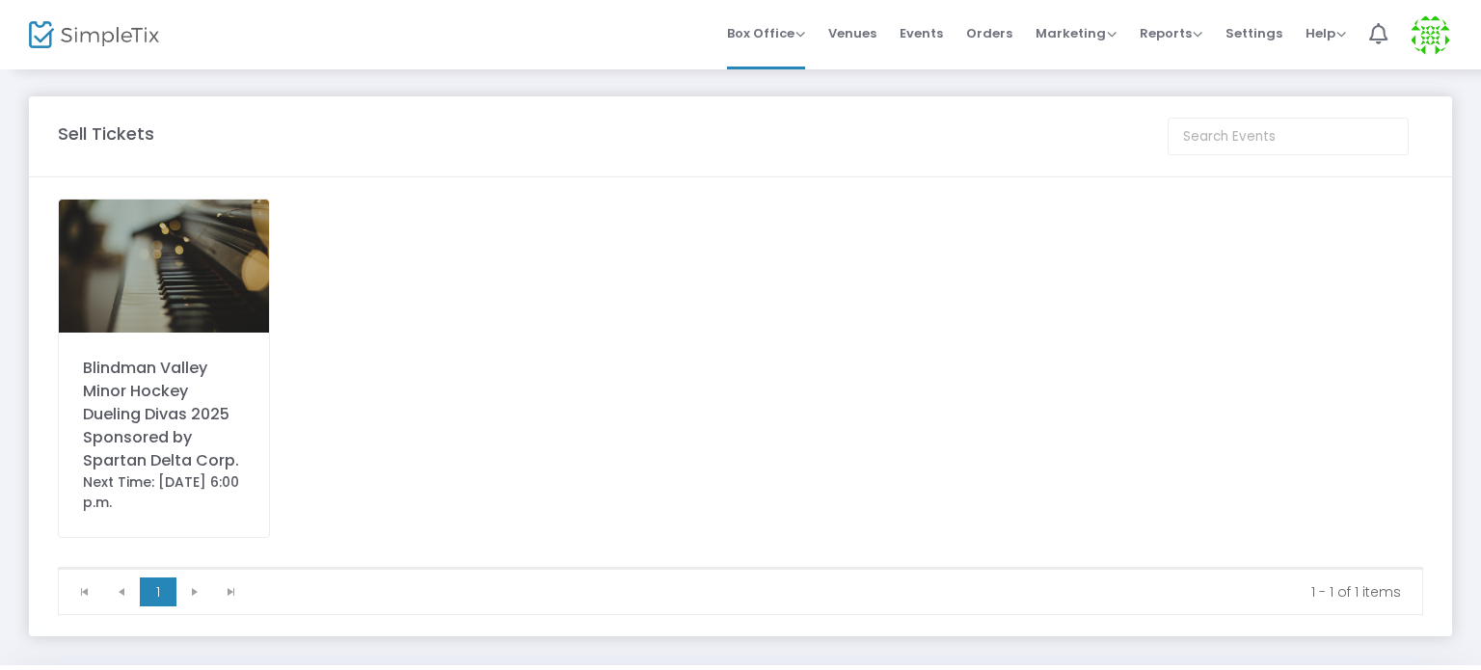
click at [139, 387] on div "Blindman Valley Minor Hockey Dueling Divas 2025 Sponsored by Spartan Delta Corp." at bounding box center [164, 415] width 162 height 116
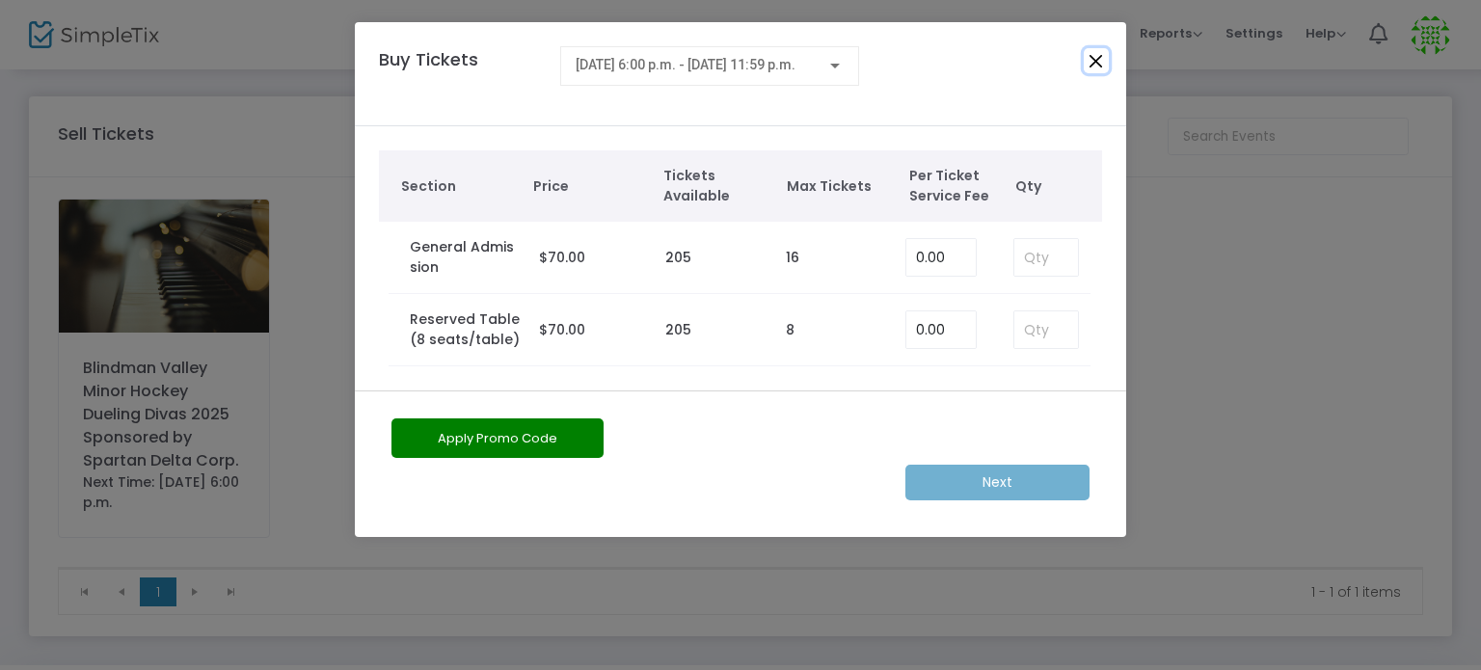
click at [1095, 62] on button "Close" at bounding box center [1096, 60] width 25 height 25
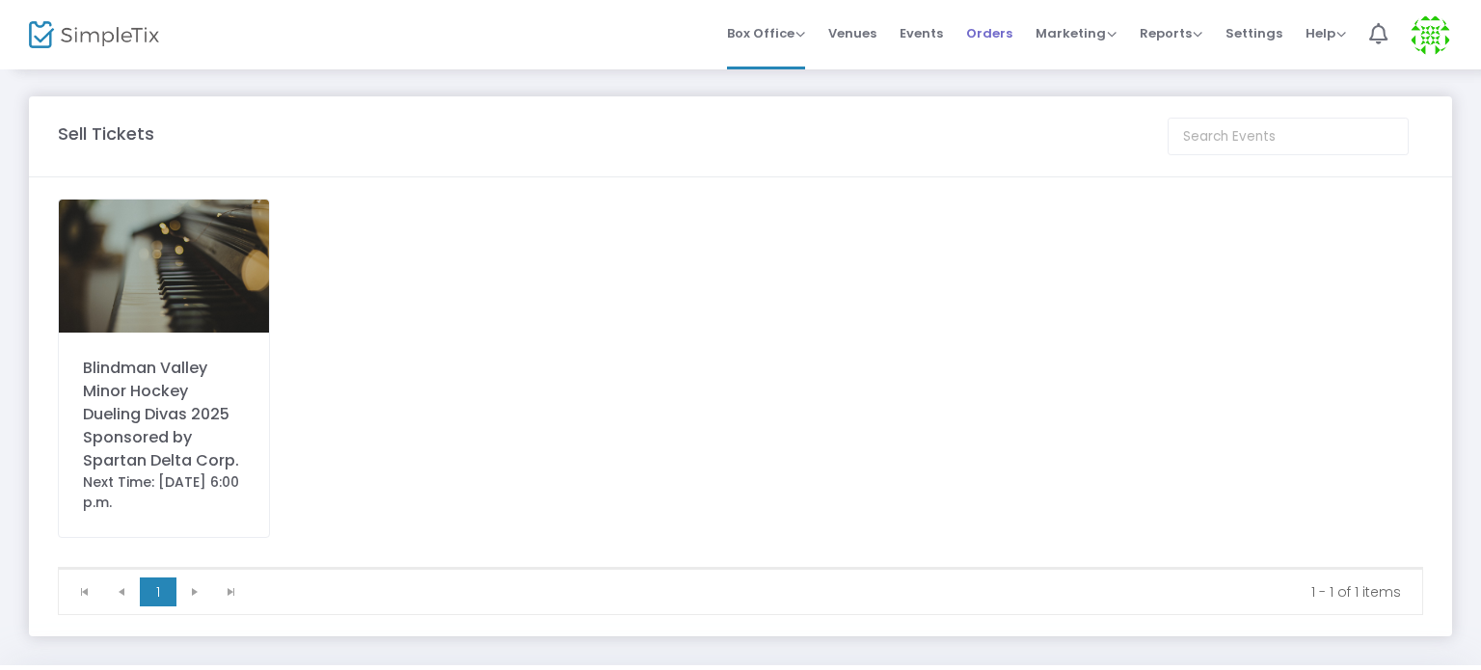
click at [1003, 32] on span "Orders" at bounding box center [989, 33] width 46 height 49
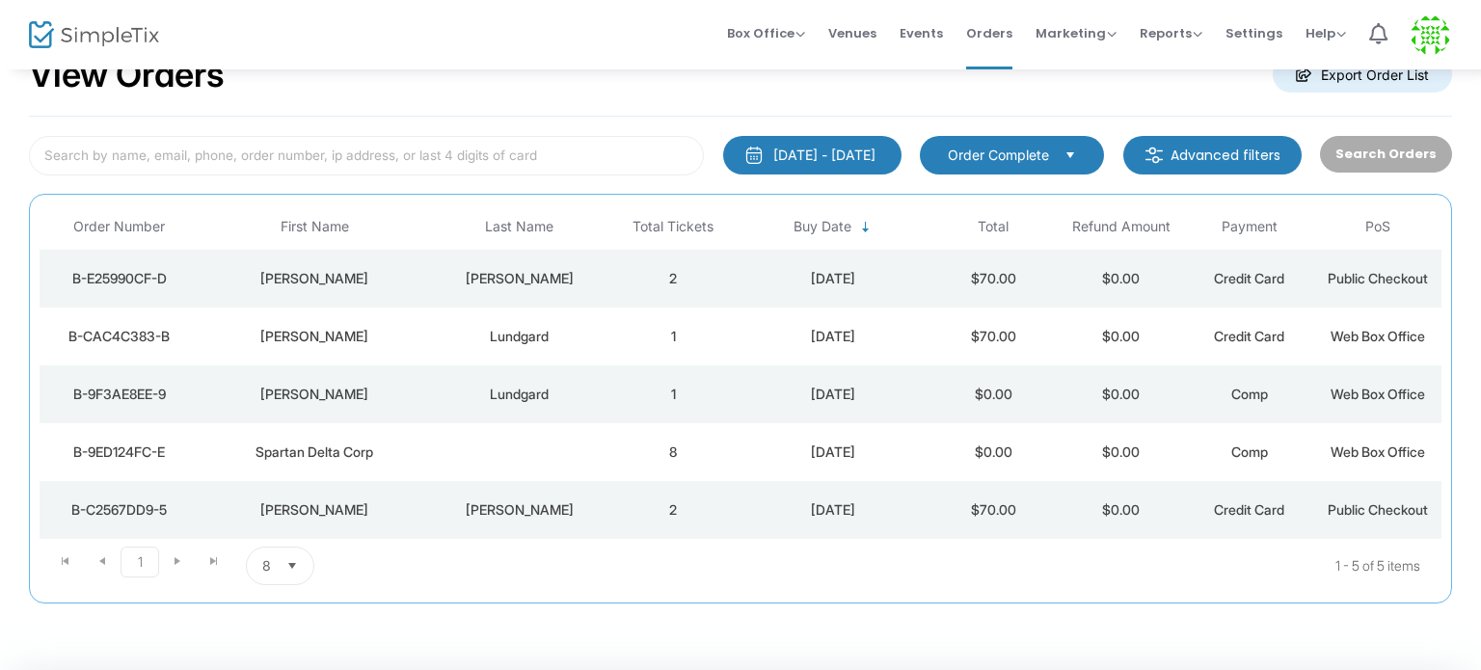
scroll to position [28, 0]
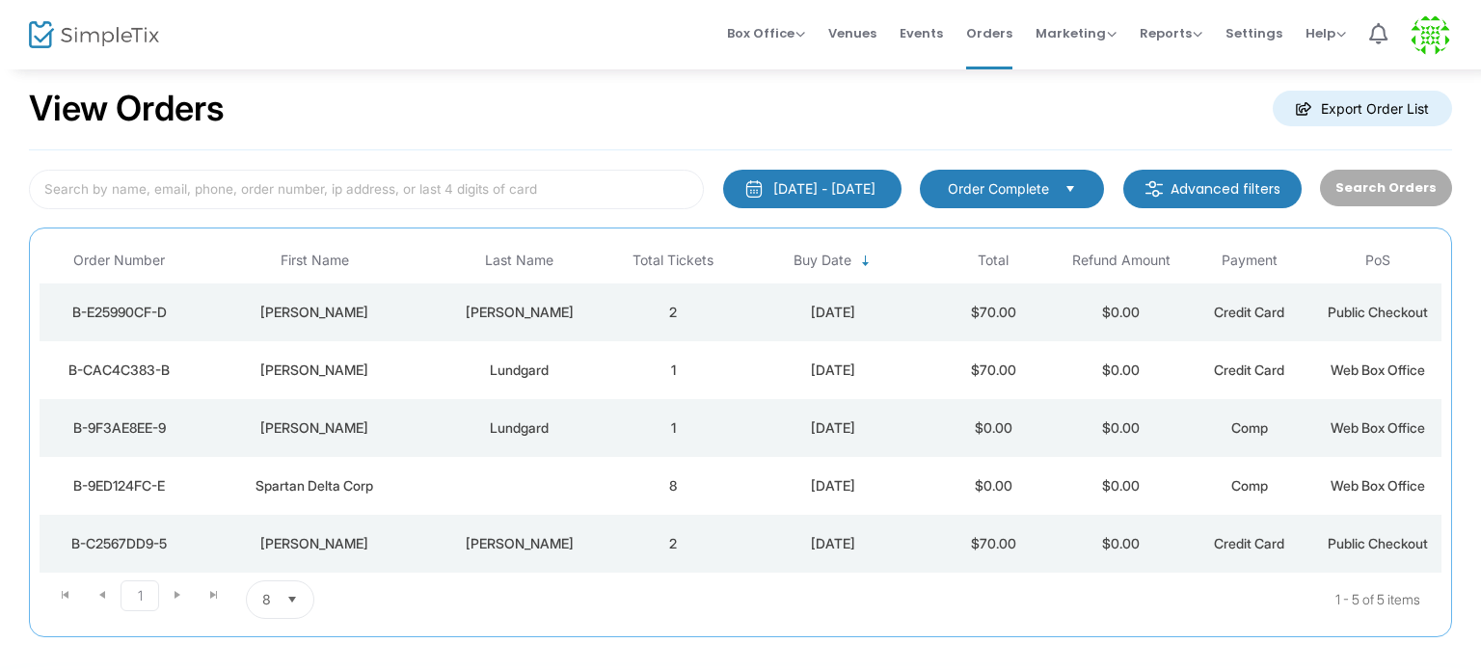
click at [1064, 184] on span "Select" at bounding box center [1071, 189] width 32 height 32
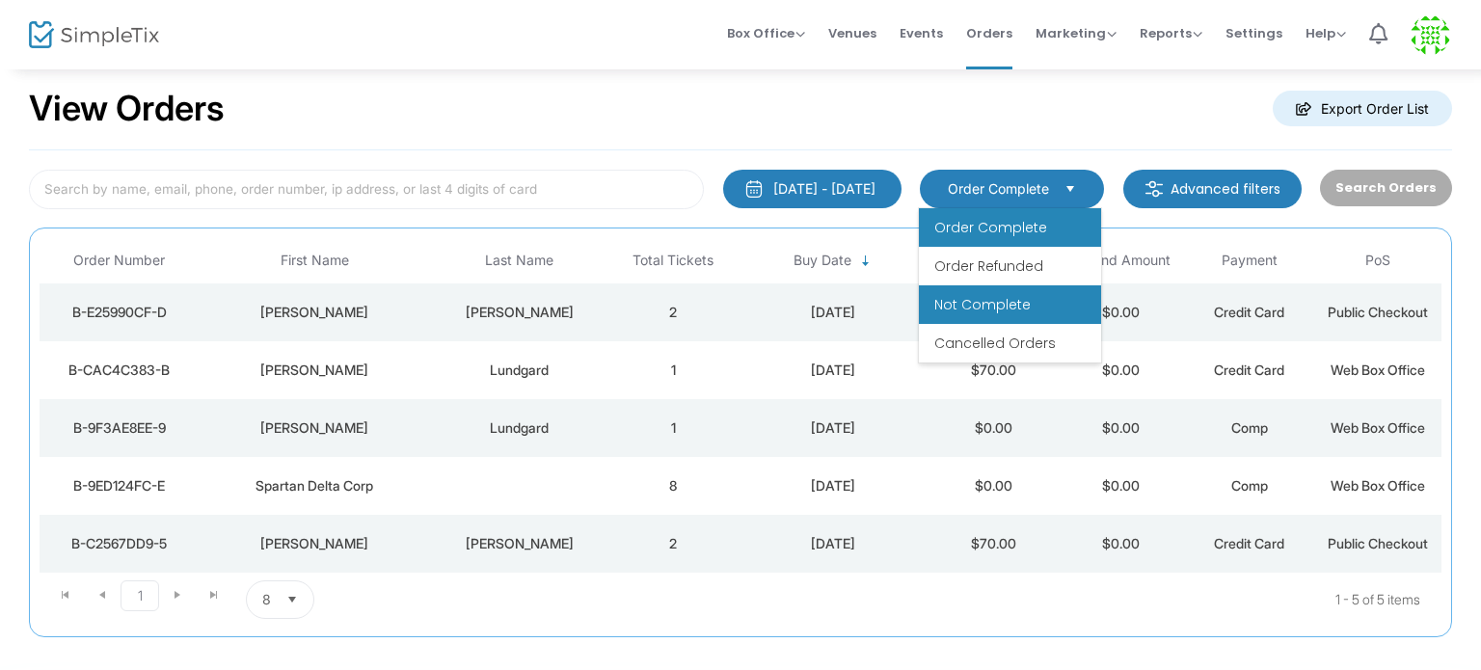
click at [1051, 304] on li "Not Complete" at bounding box center [1010, 304] width 182 height 39
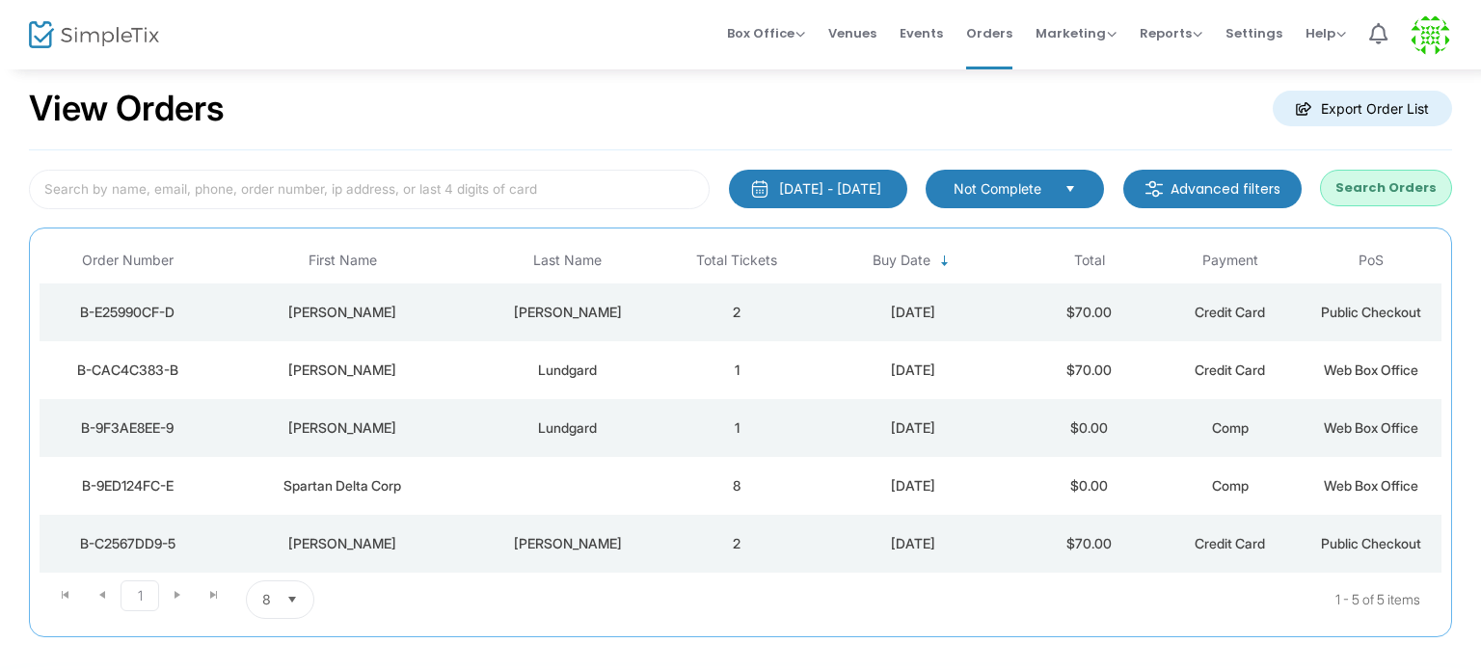
click at [1060, 187] on span "Select" at bounding box center [1071, 189] width 32 height 32
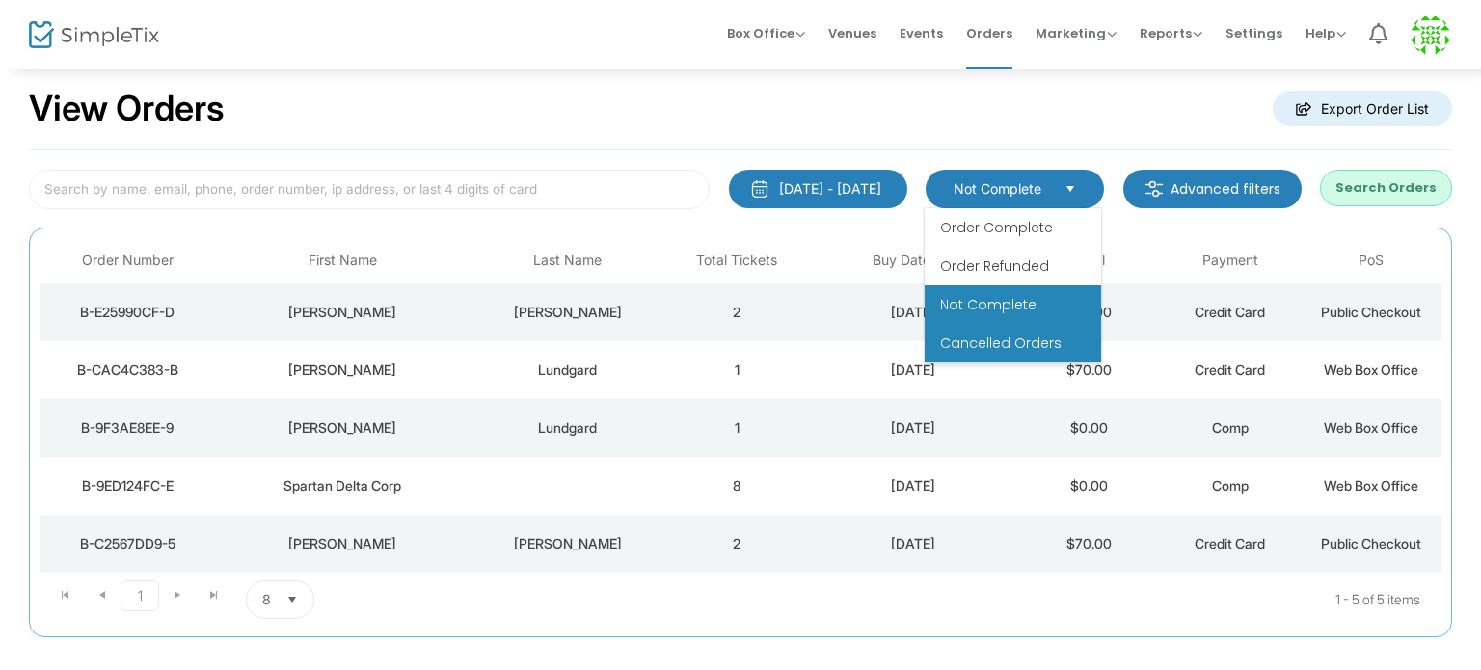
click at [1038, 342] on span "Cancelled Orders" at bounding box center [1000, 343] width 121 height 19
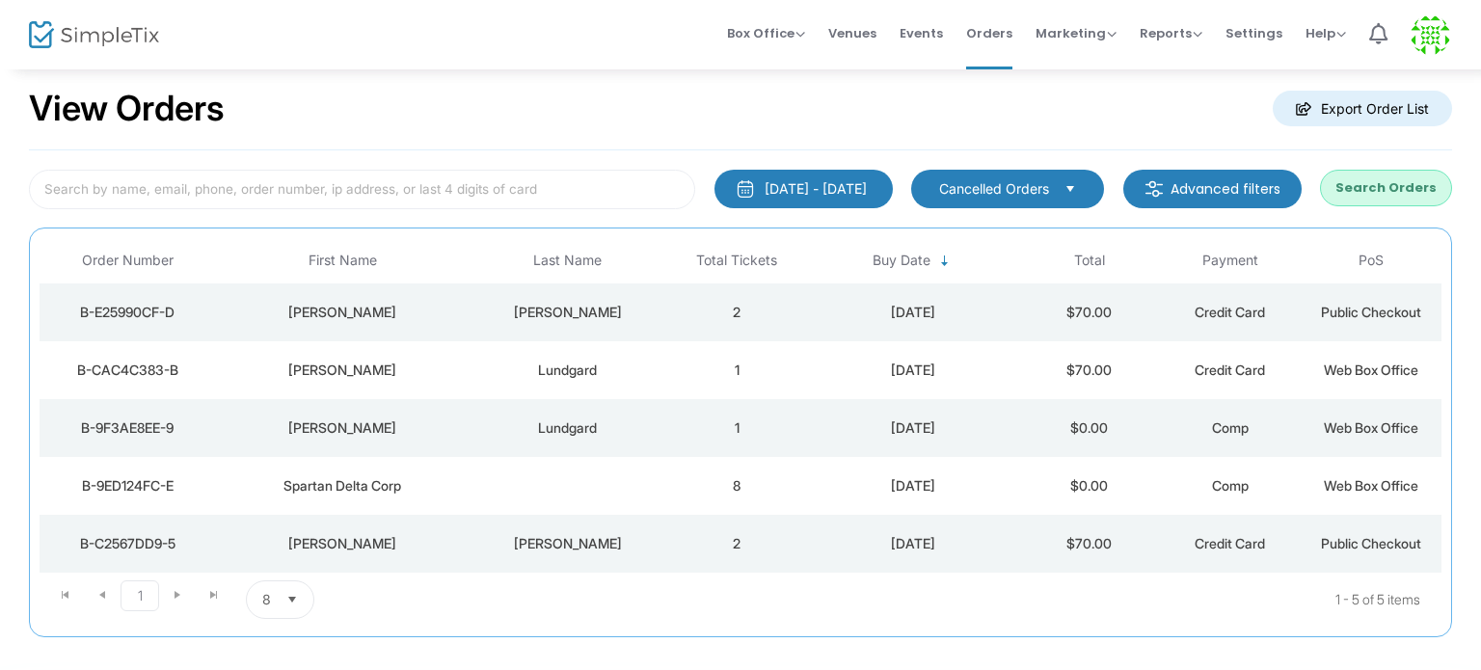
click at [170, 591] on kendo-pager-next-buttons at bounding box center [195, 599] width 73 height 39
click at [174, 593] on kendo-pager-next-buttons at bounding box center [195, 599] width 73 height 39
click at [1069, 180] on span "Select" at bounding box center [1071, 189] width 32 height 32
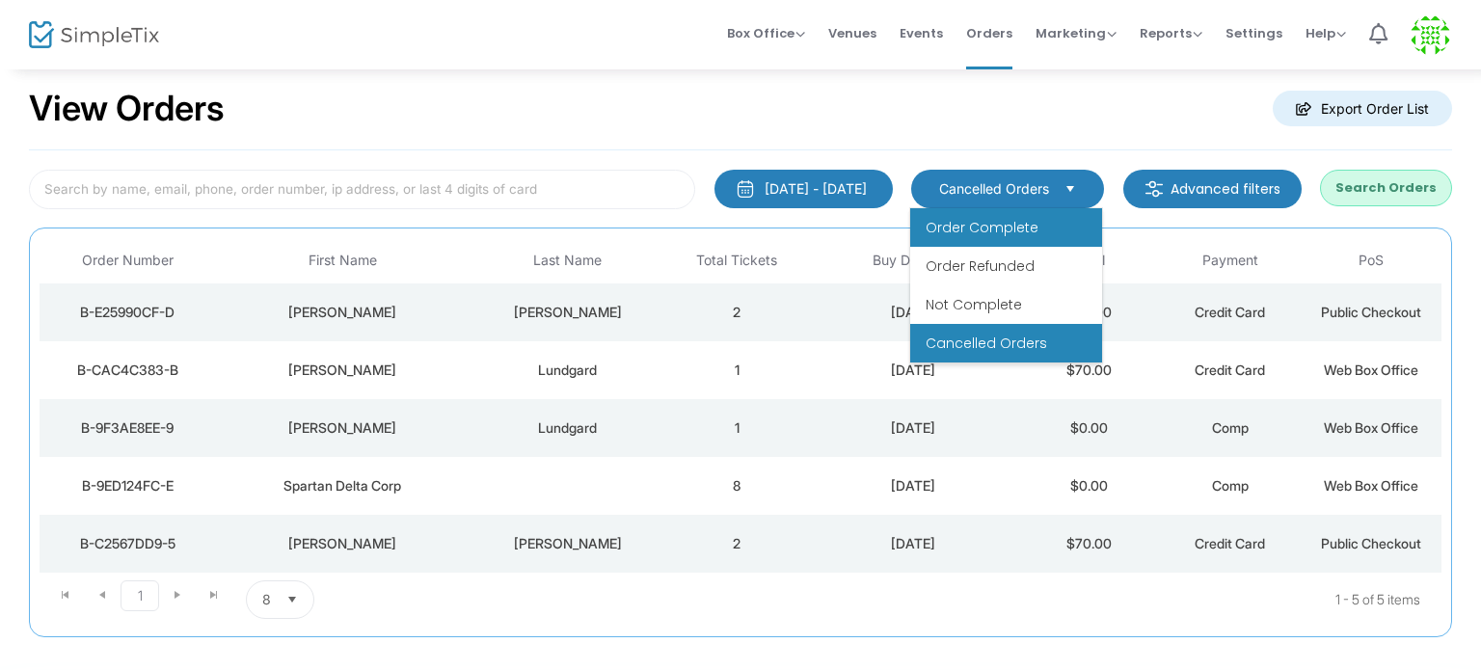
click at [1050, 226] on li "Order Complete" at bounding box center [1006, 227] width 192 height 39
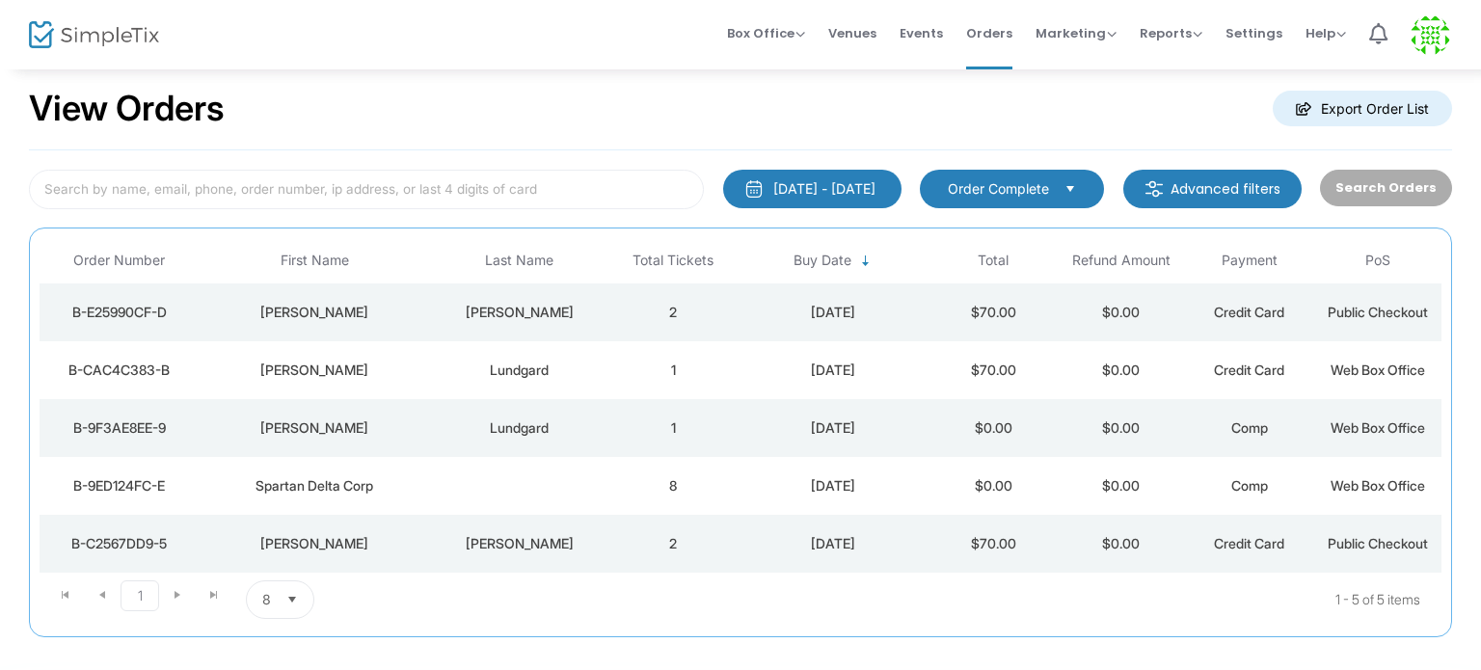
click at [174, 595] on kendo-pager-next-buttons at bounding box center [195, 599] width 73 height 39
click at [289, 599] on span "Select" at bounding box center [293, 600] width 32 height 32
click at [286, 486] on li "25" at bounding box center [279, 482] width 66 height 39
click at [1033, 190] on span "Order Complete" at bounding box center [998, 188] width 101 height 19
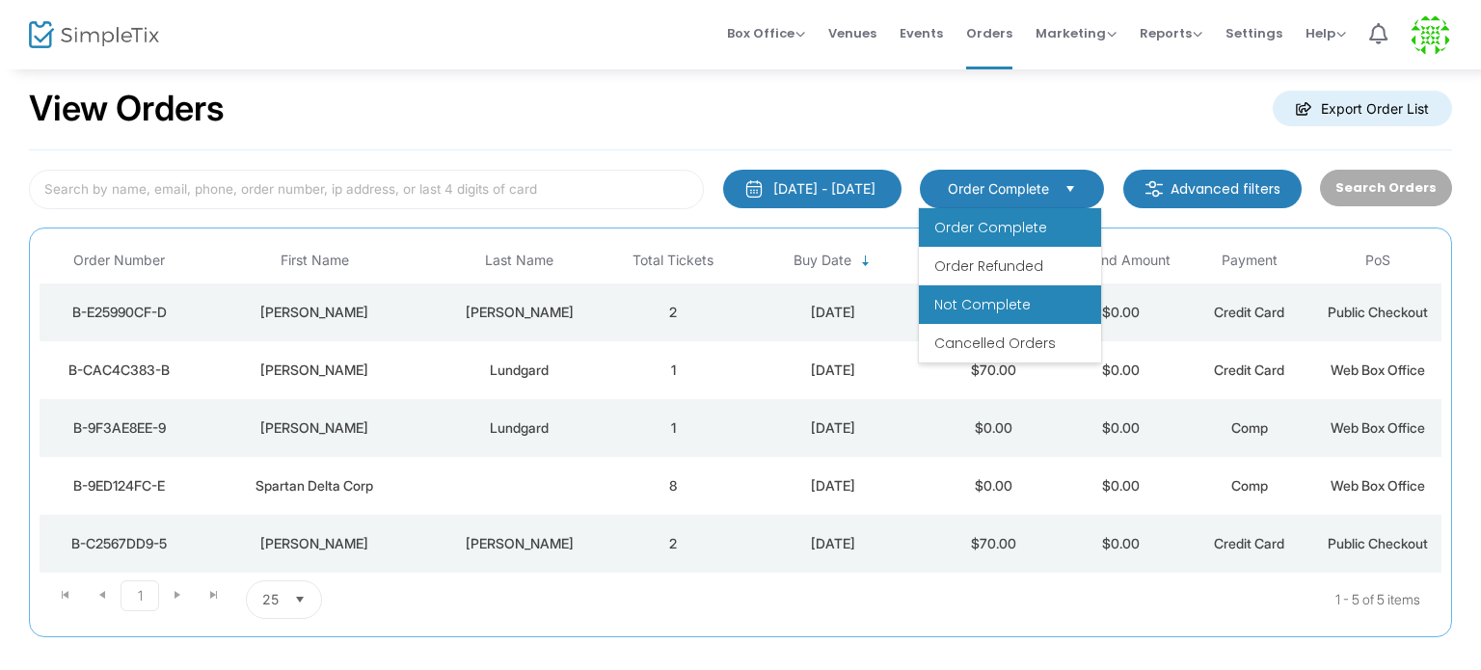
click at [1018, 293] on li "Not Complete" at bounding box center [1010, 304] width 182 height 39
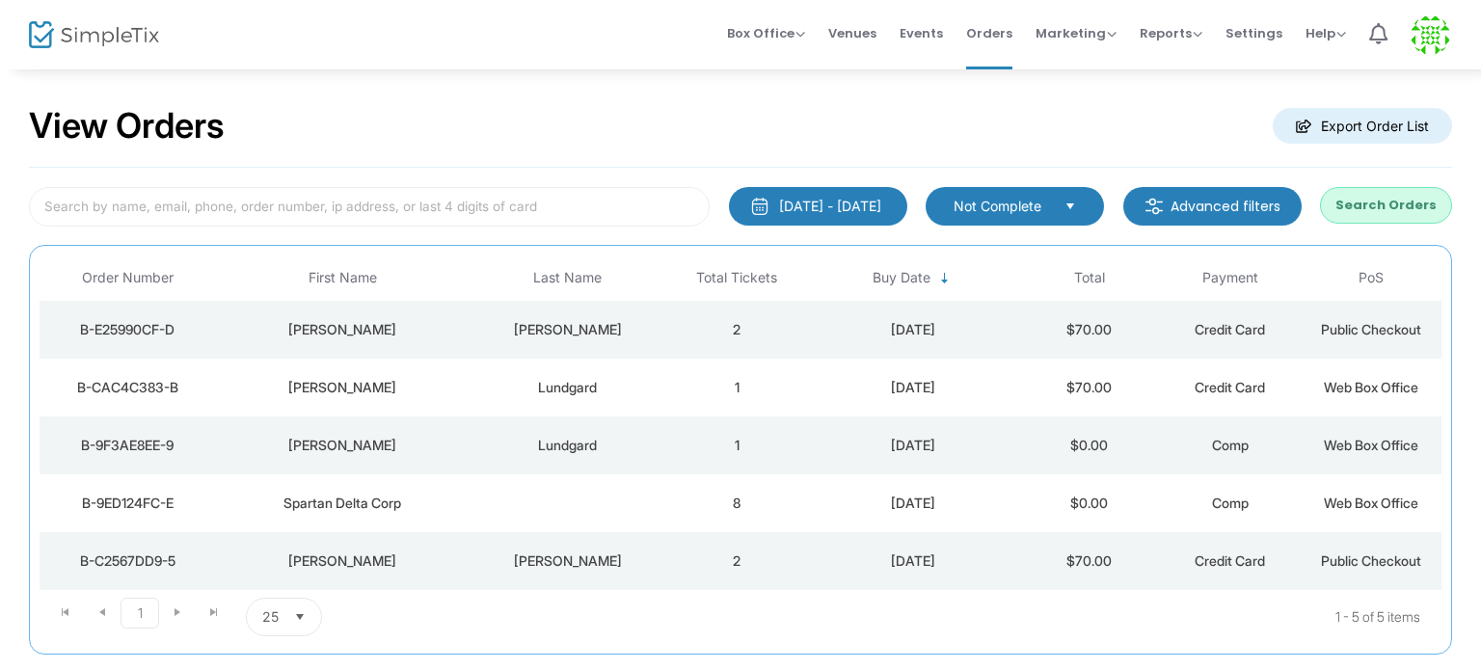
scroll to position [0, 0]
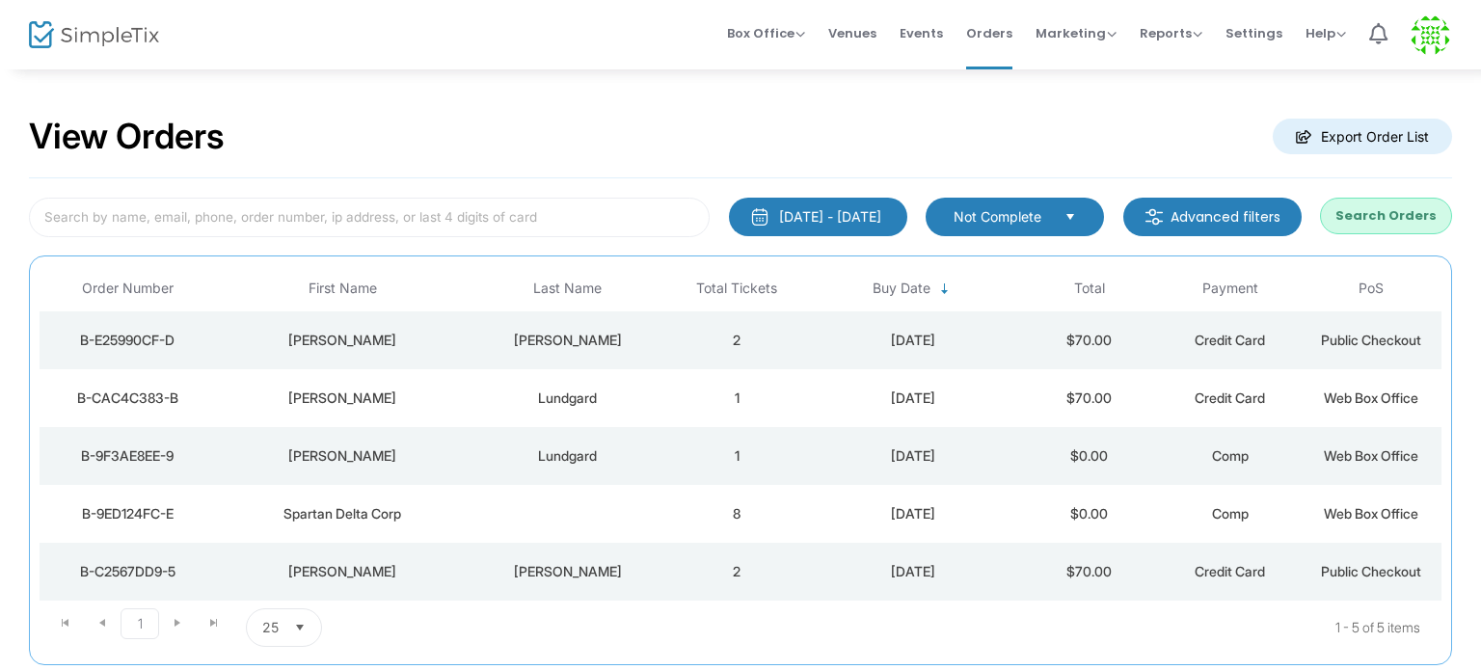
click at [1054, 215] on span "Not Complete" at bounding box center [1001, 216] width 111 height 21
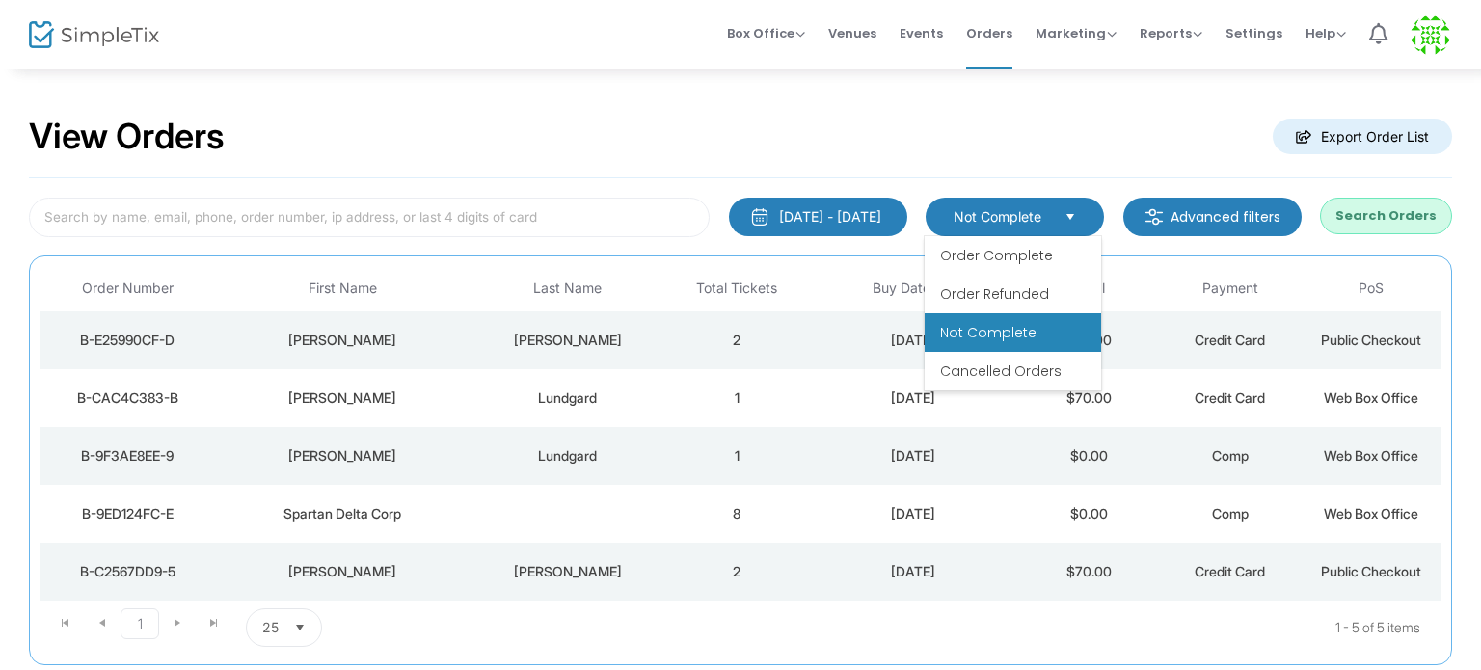
click at [994, 366] on span "Cancelled Orders" at bounding box center [1000, 371] width 121 height 19
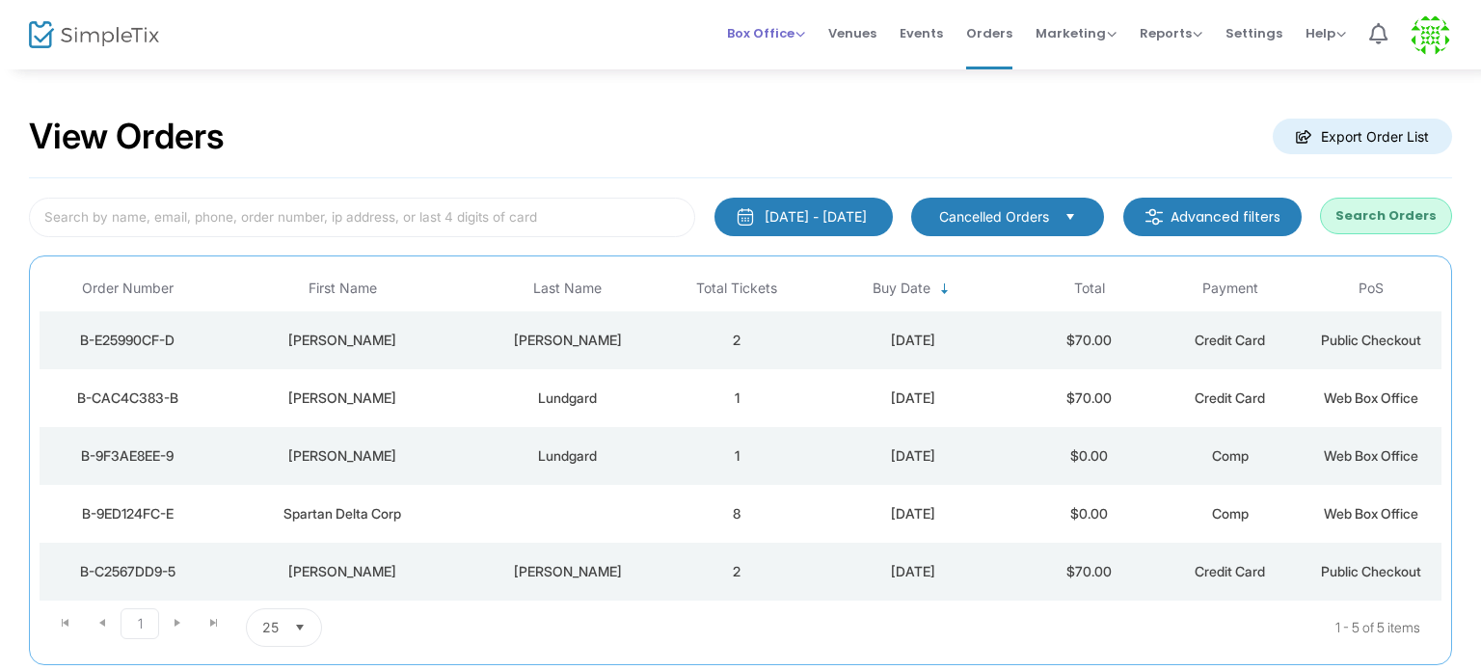
click at [790, 31] on span "Box Office" at bounding box center [766, 33] width 78 height 18
click at [1005, 225] on span "Cancelled Orders" at bounding box center [994, 216] width 110 height 19
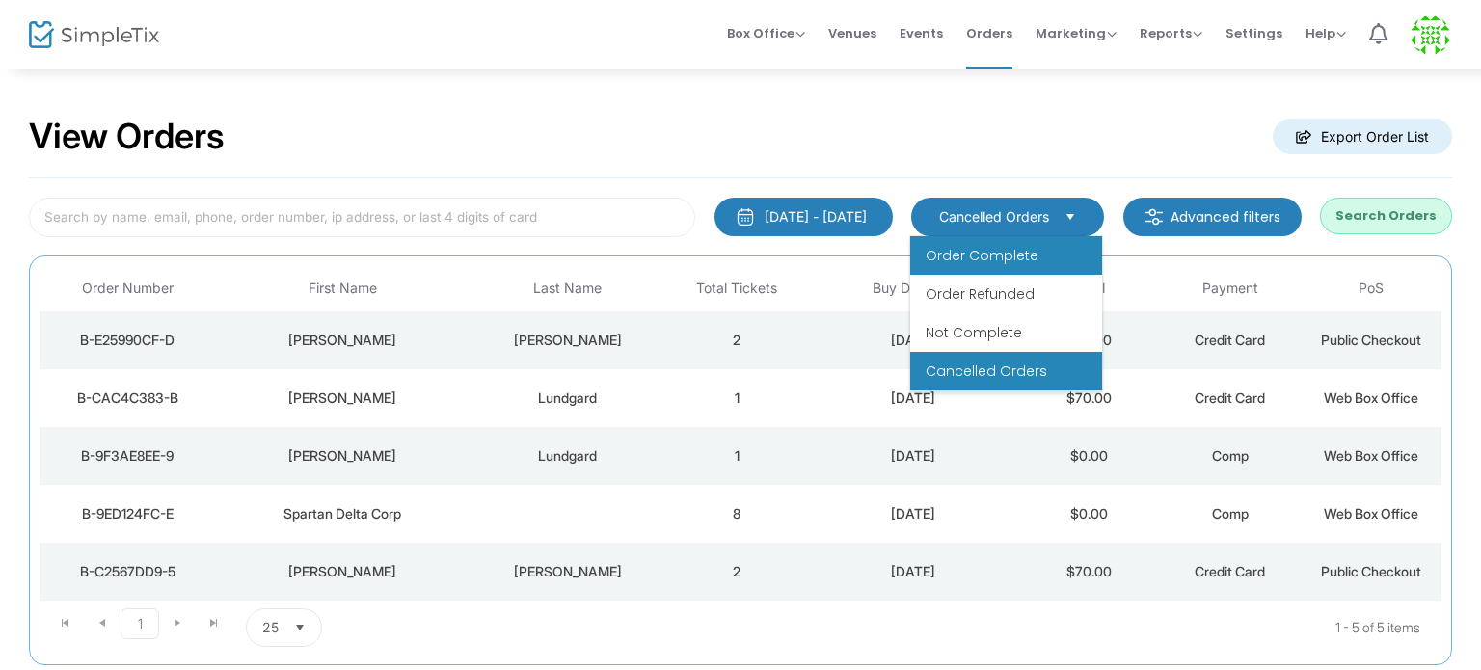
click at [997, 256] on span "Order Complete" at bounding box center [981, 255] width 113 height 19
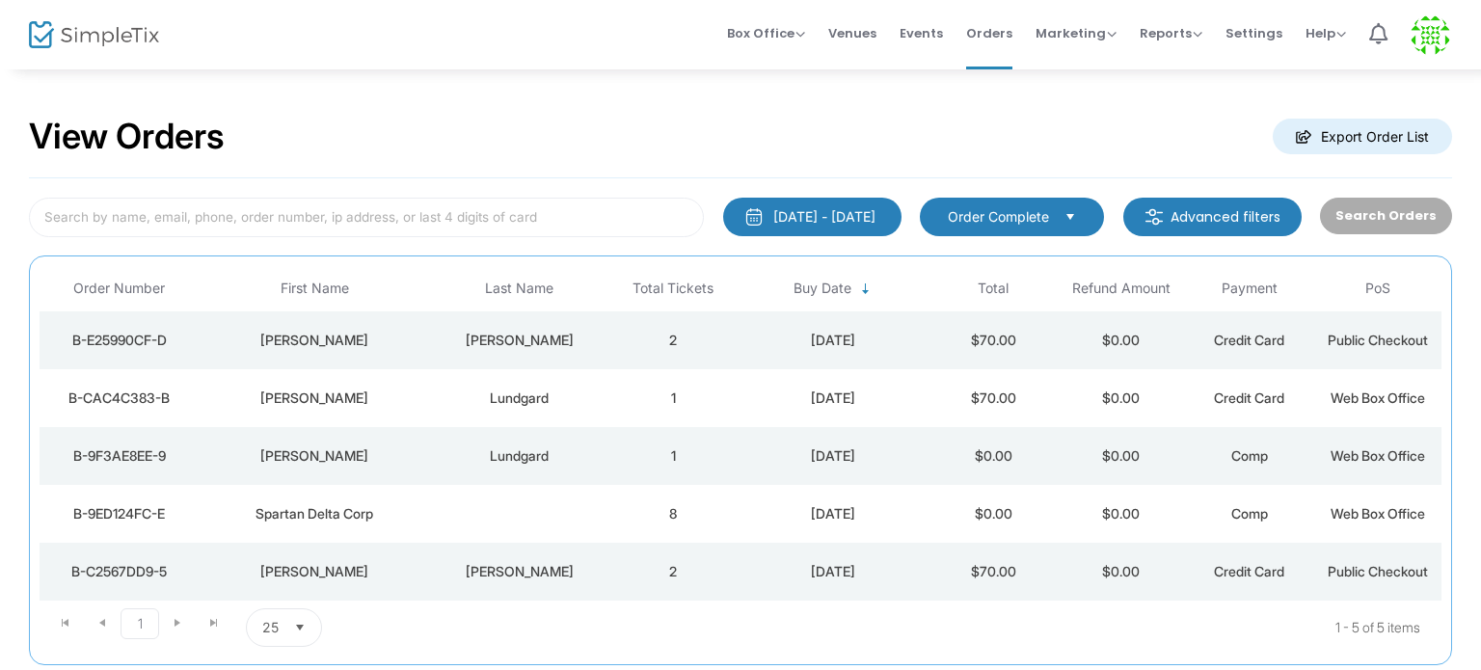
click at [1187, 225] on m-button "Advanced filters" at bounding box center [1212, 217] width 178 height 39
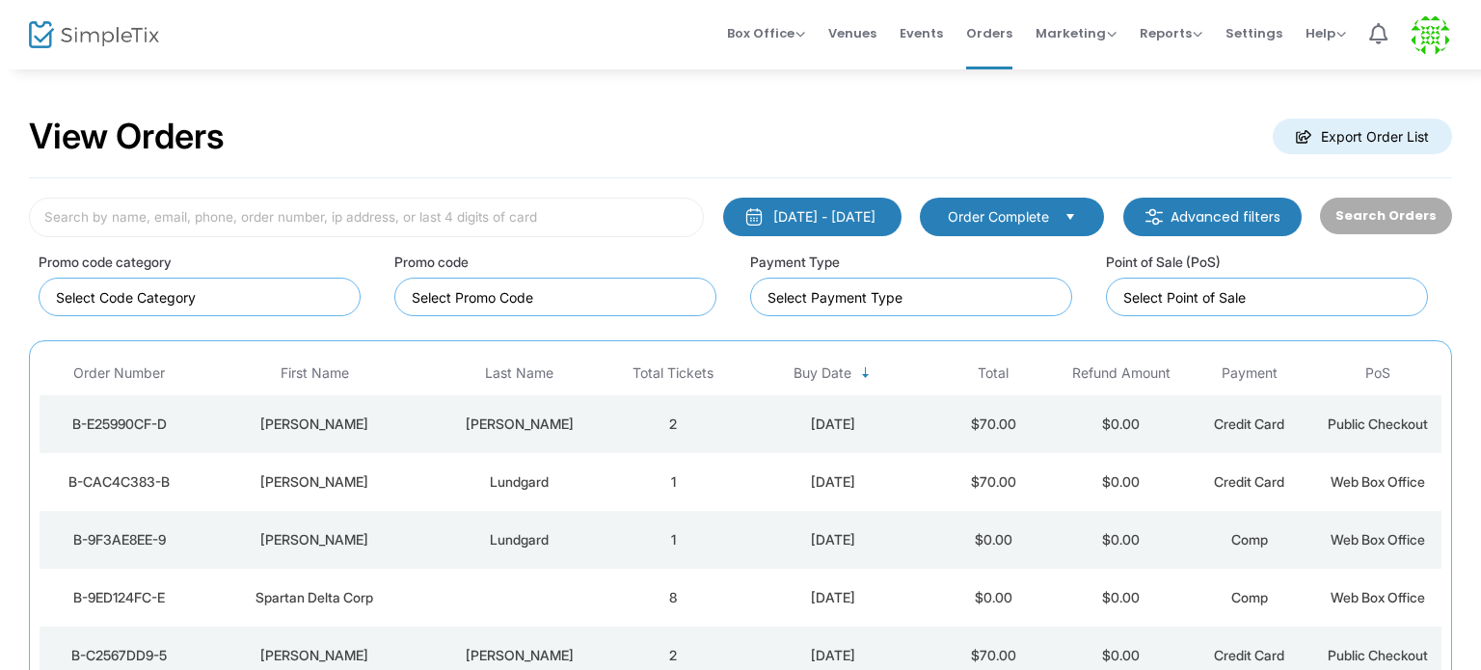
click at [1006, 221] on span "Order Complete" at bounding box center [998, 216] width 101 height 19
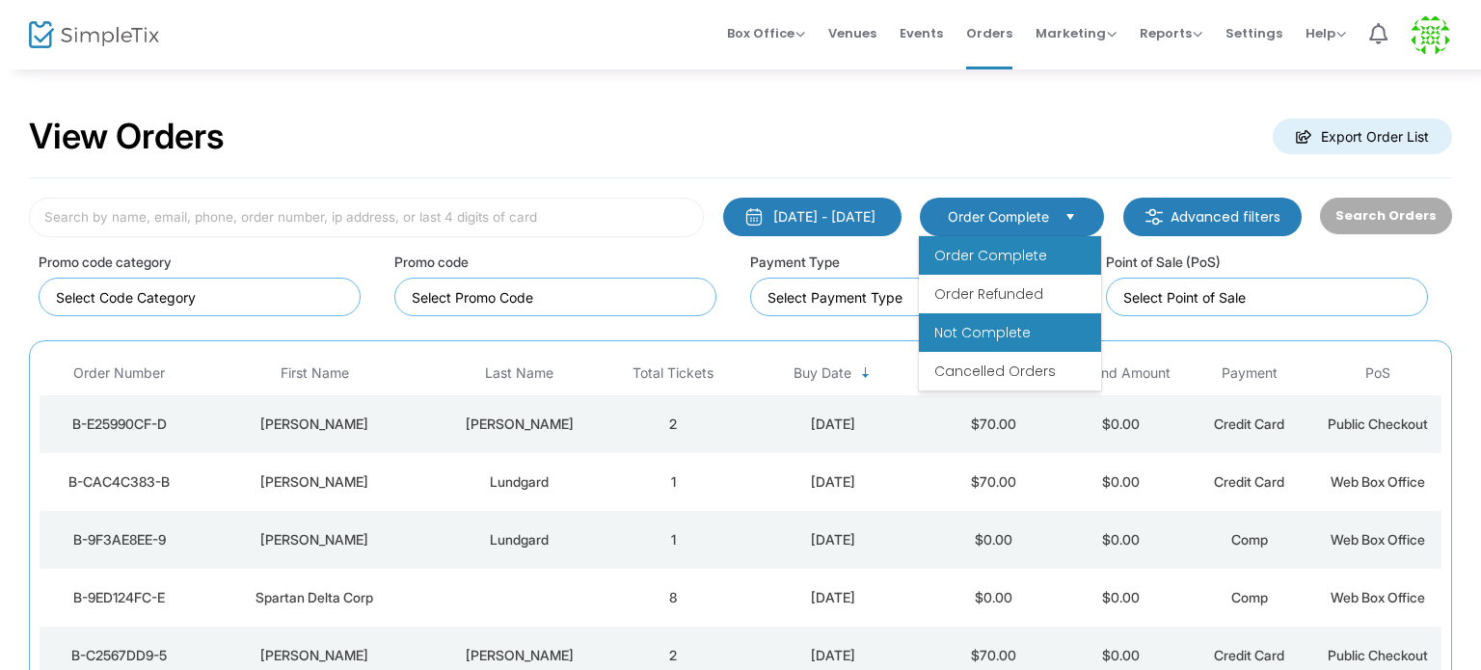
click at [1005, 323] on span "Not Complete" at bounding box center [982, 332] width 96 height 19
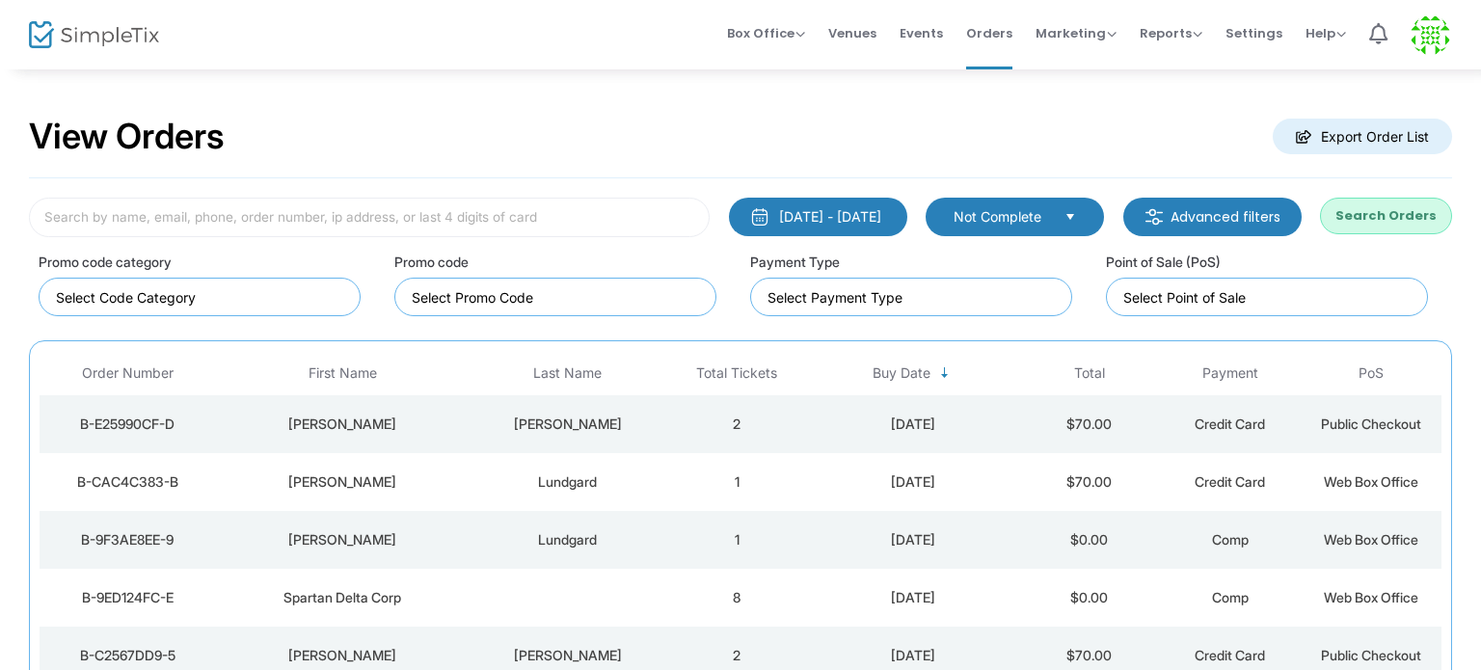
click at [1361, 217] on button "Search Orders" at bounding box center [1386, 216] width 132 height 37
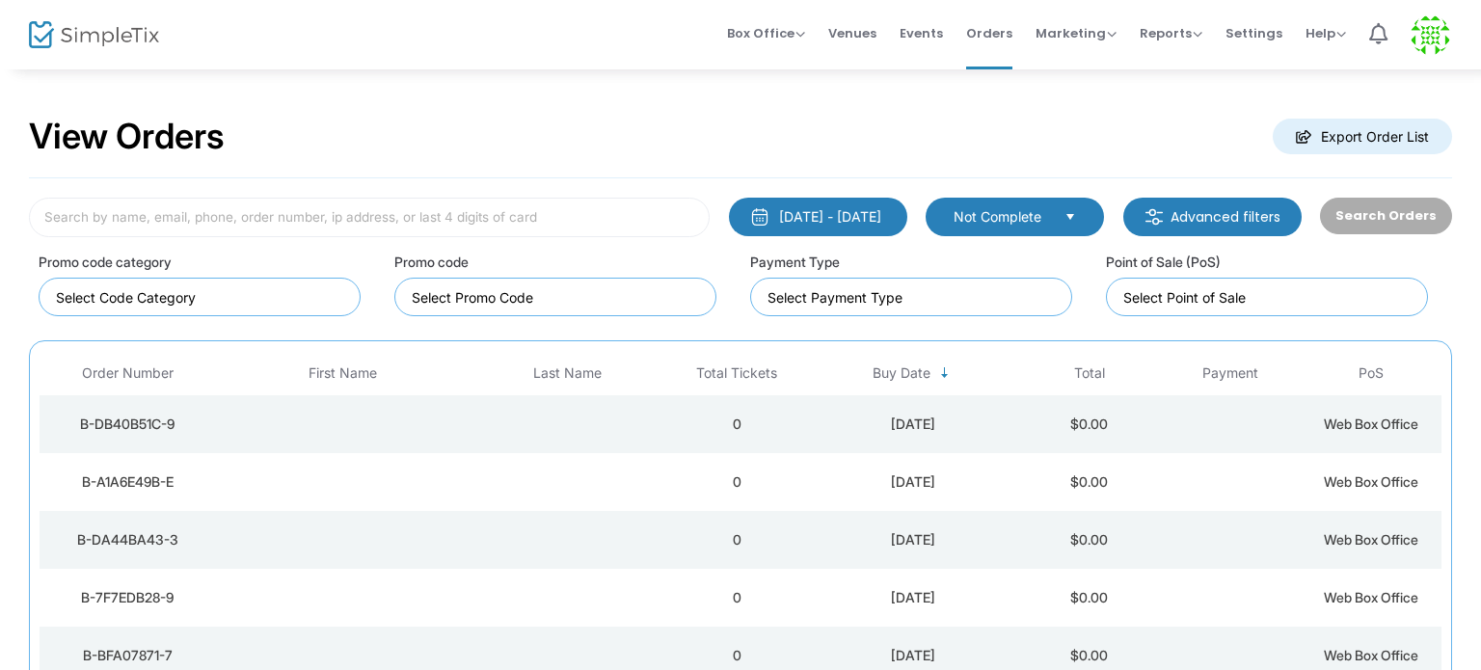
click at [1038, 214] on span "Not Complete" at bounding box center [1000, 216] width 95 height 19
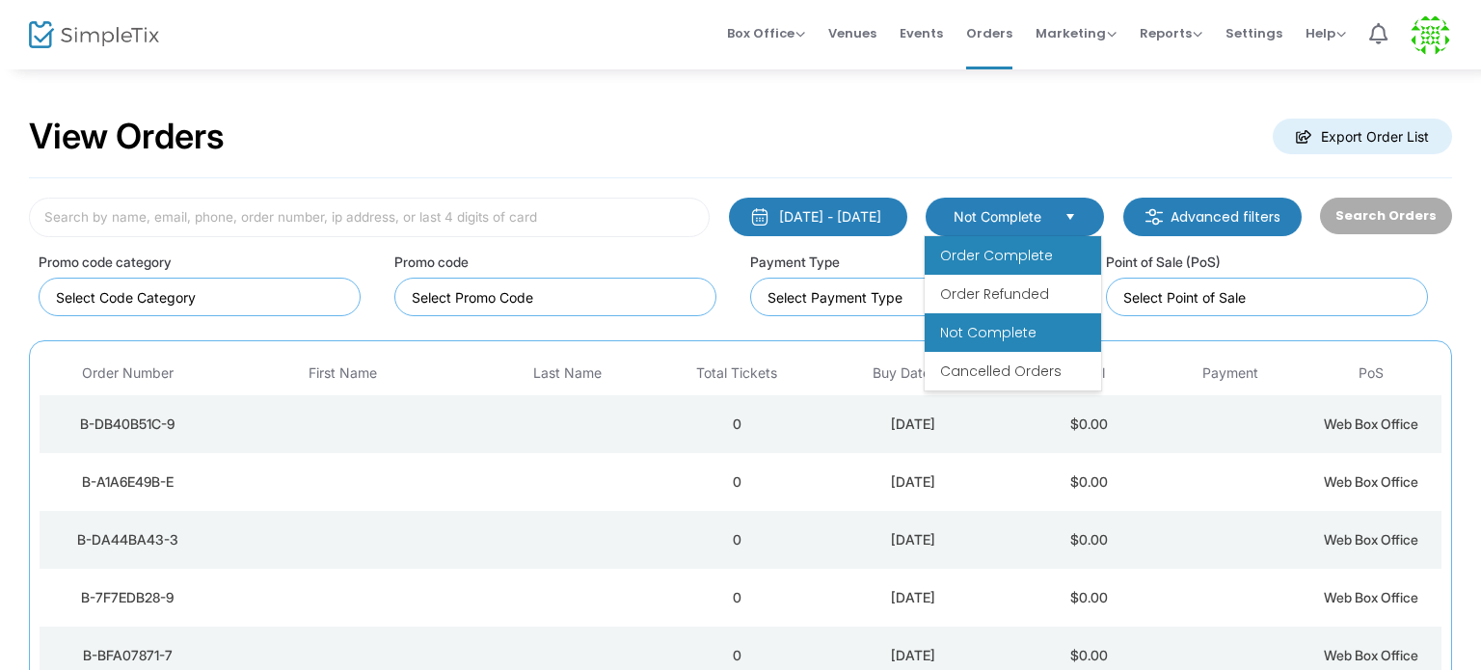
click at [1040, 254] on span "Order Complete" at bounding box center [996, 255] width 113 height 19
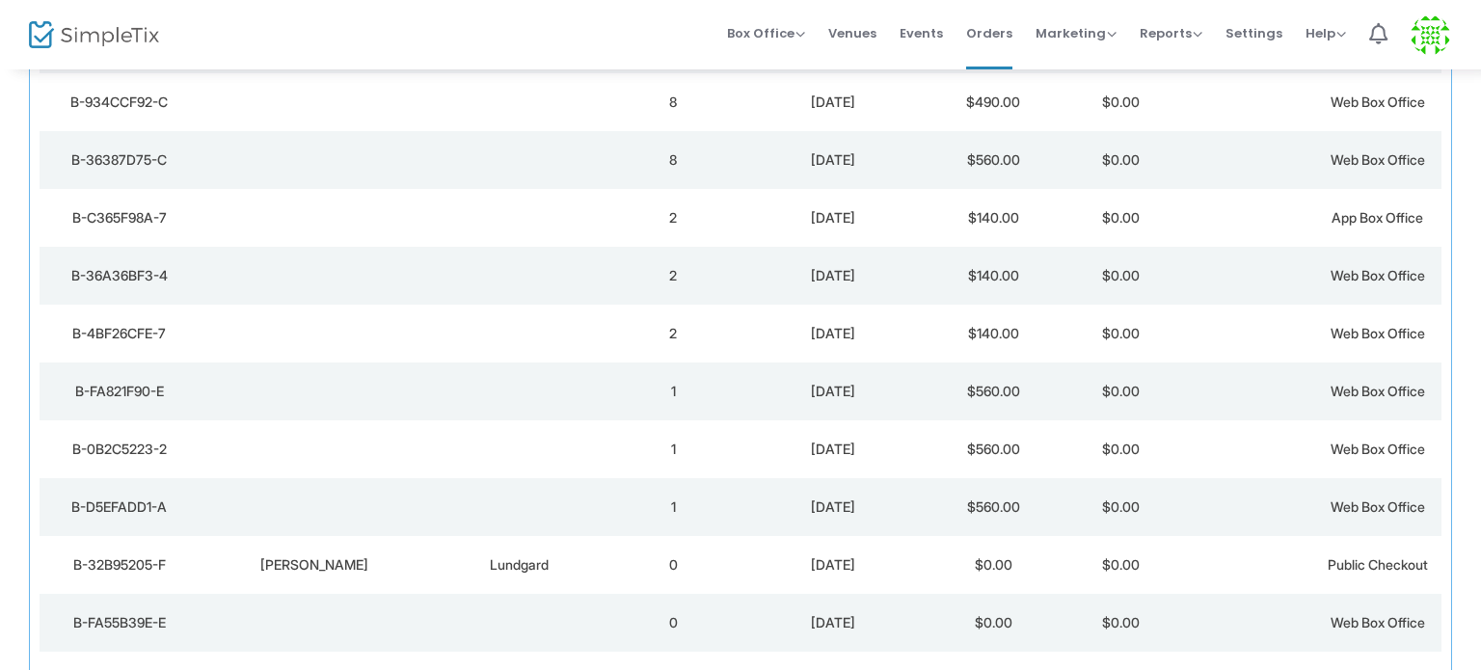
scroll to position [691, 0]
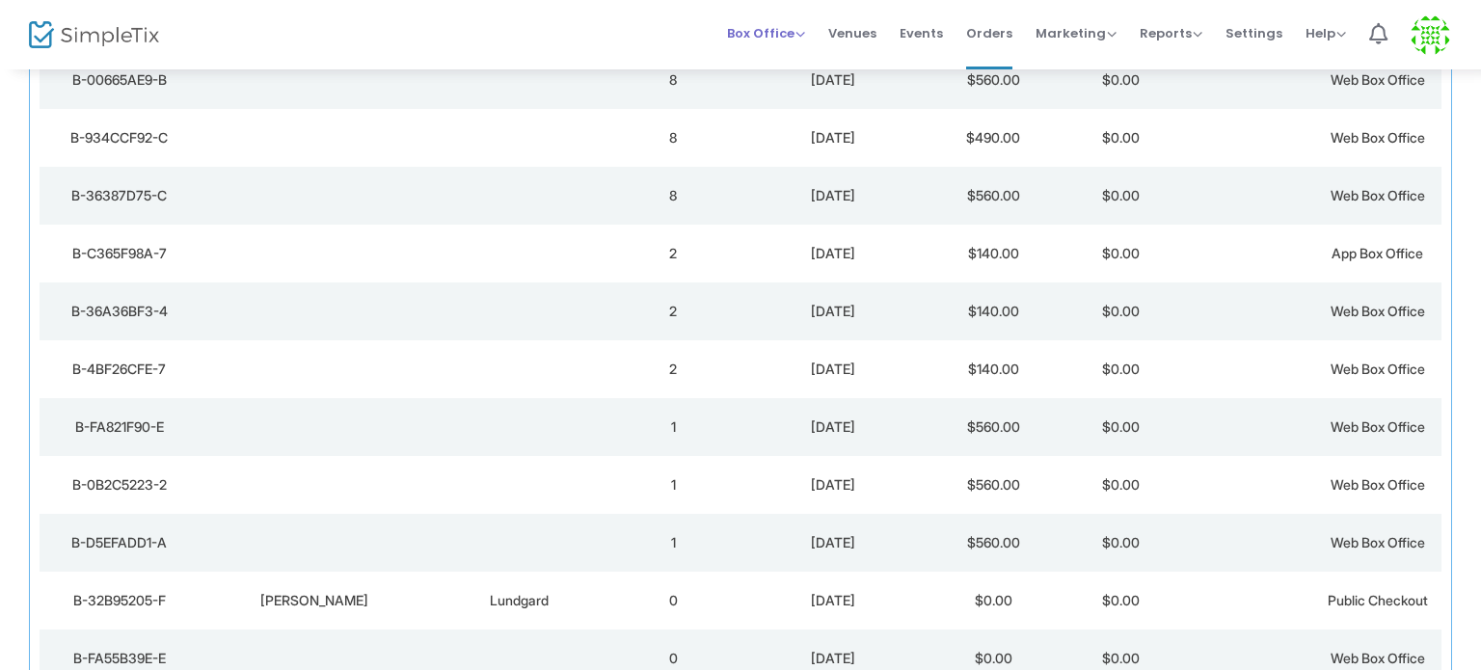
click at [794, 34] on span "Box Office" at bounding box center [766, 33] width 78 height 18
click at [804, 65] on li "Sell Tickets" at bounding box center [796, 65] width 138 height 38
